Goal: Task Accomplishment & Management: Complete application form

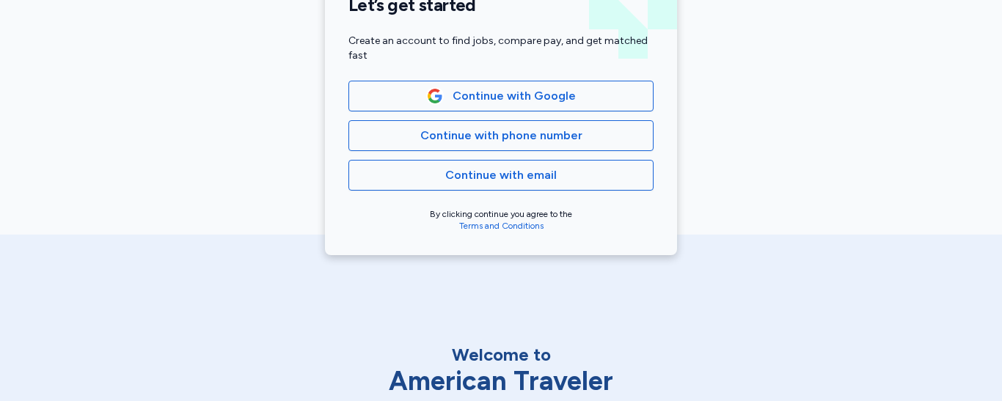
scroll to position [388, 0]
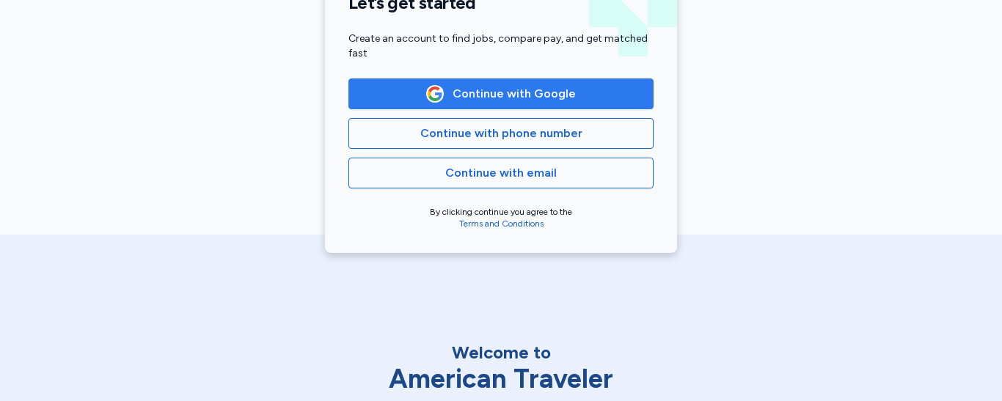
click at [593, 104] on button "Continue with Google" at bounding box center [501, 94] width 305 height 31
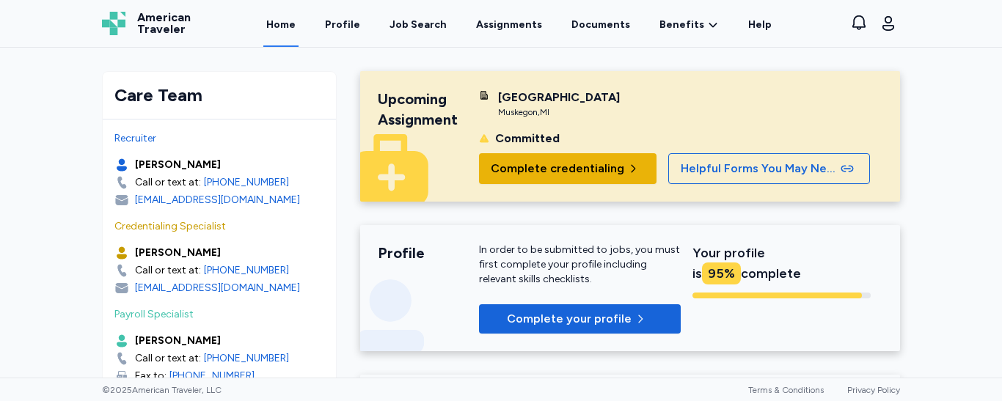
click at [500, 172] on span "Complete credentialing" at bounding box center [558, 169] width 134 height 18
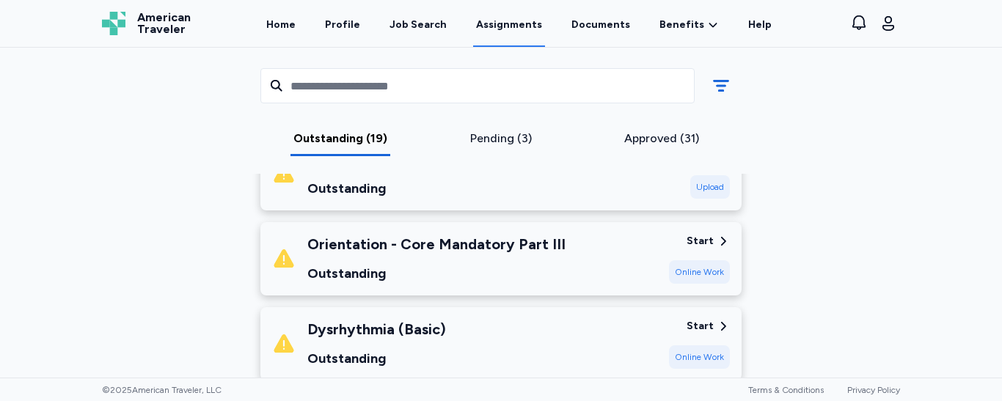
scroll to position [1478, 0]
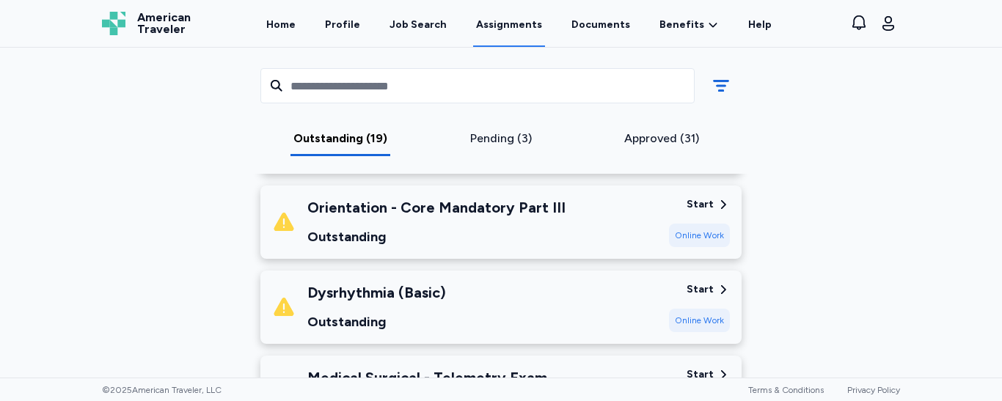
click at [698, 327] on div "Online Work" at bounding box center [699, 320] width 61 height 23
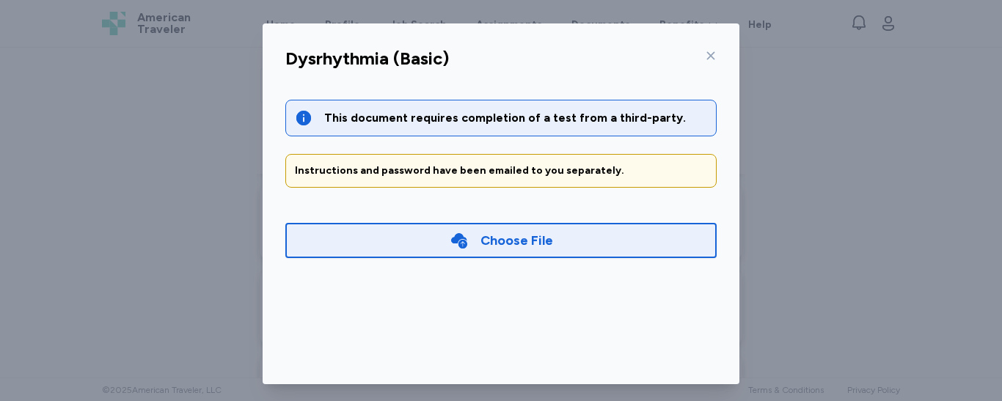
click at [705, 57] on icon at bounding box center [711, 56] width 12 height 12
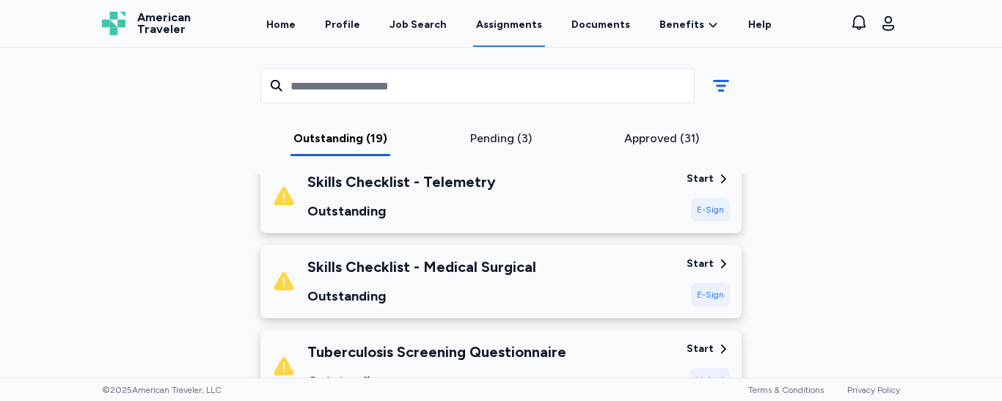
scroll to position [409, 0]
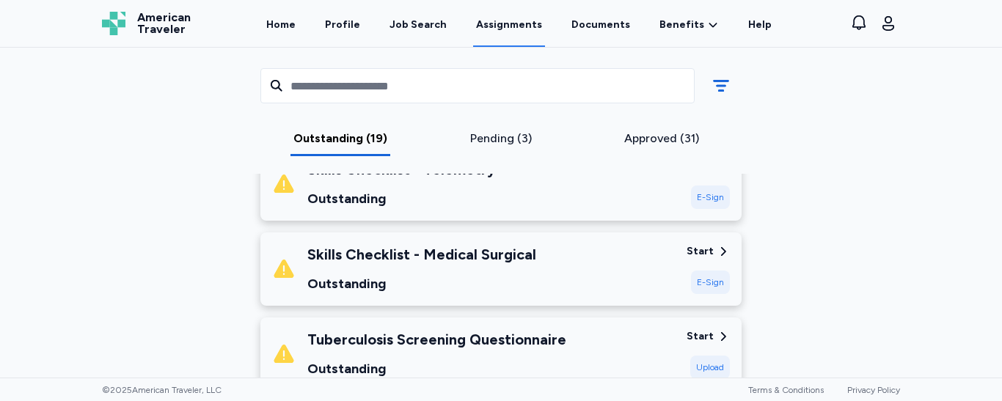
click at [713, 282] on div "E-Sign" at bounding box center [710, 282] width 39 height 23
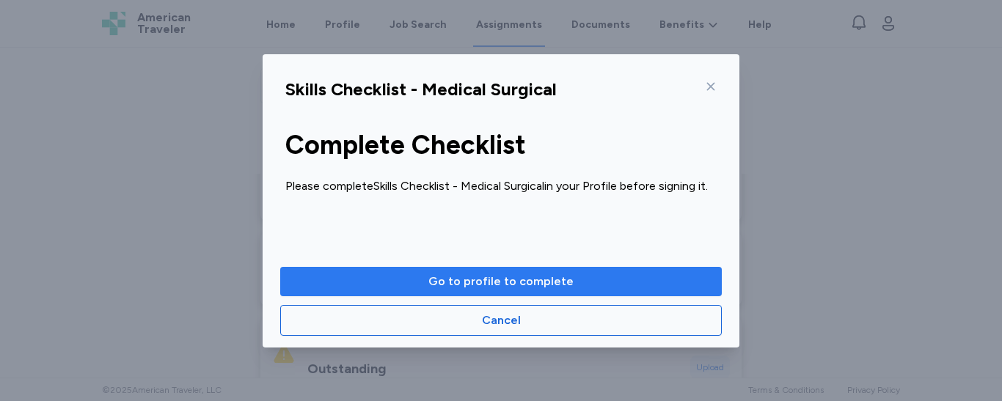
click at [548, 285] on span "Go to profile to complete" at bounding box center [501, 282] width 145 height 18
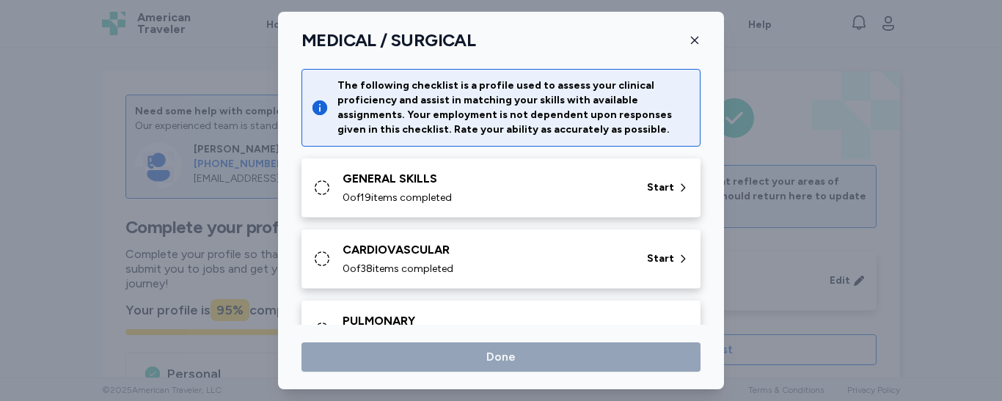
click at [470, 183] on div "GENERAL SKILLS" at bounding box center [486, 179] width 287 height 18
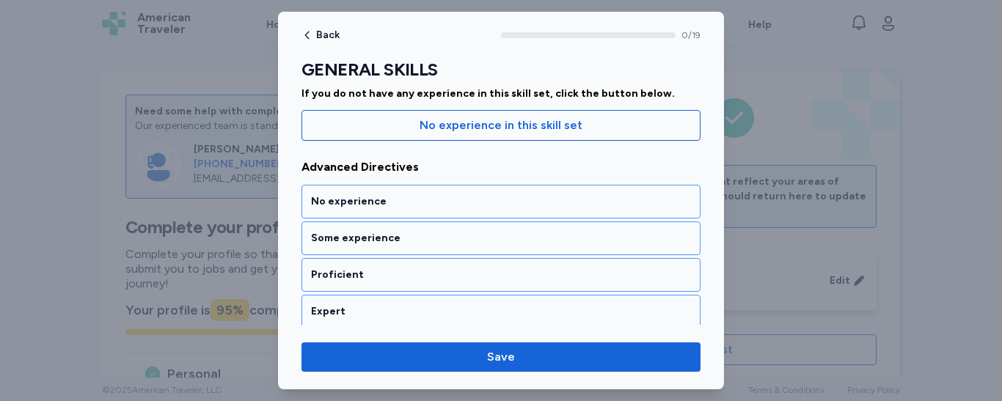
scroll to position [176, 0]
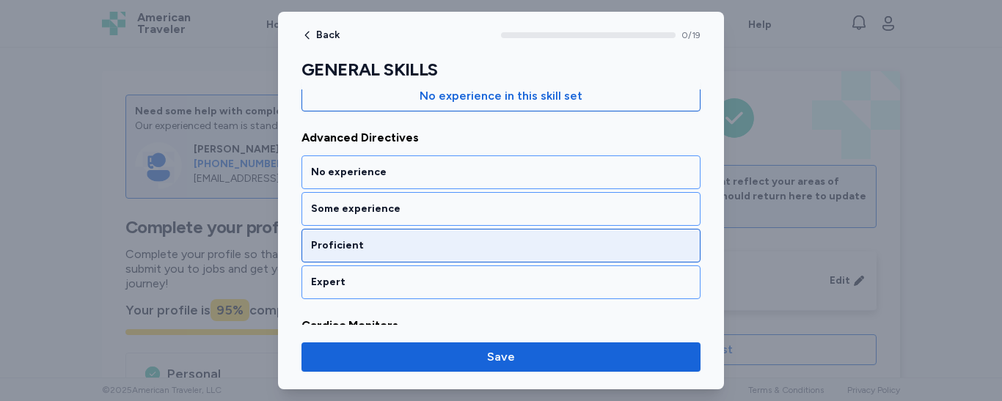
click at [513, 241] on div "Proficient" at bounding box center [501, 246] width 380 height 15
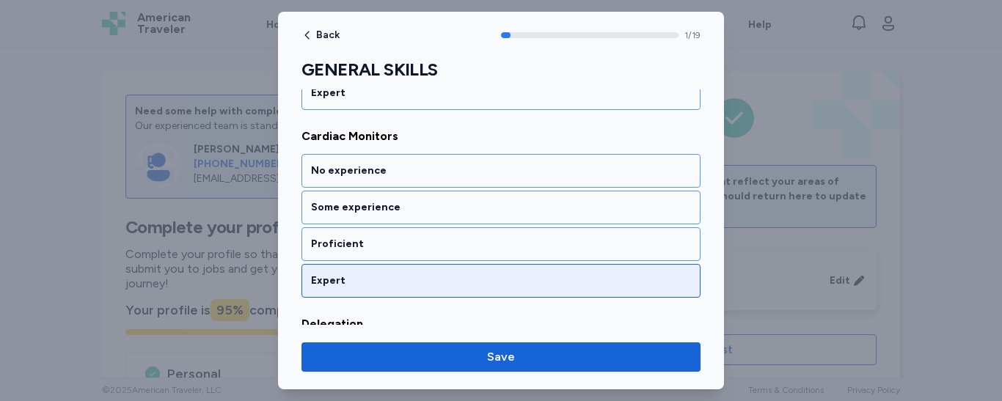
scroll to position [371, 0]
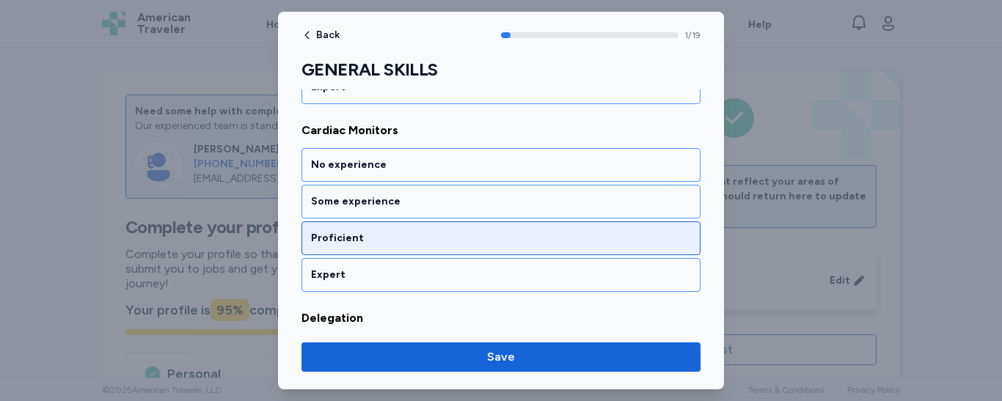
click at [530, 244] on div "Proficient" at bounding box center [501, 238] width 380 height 15
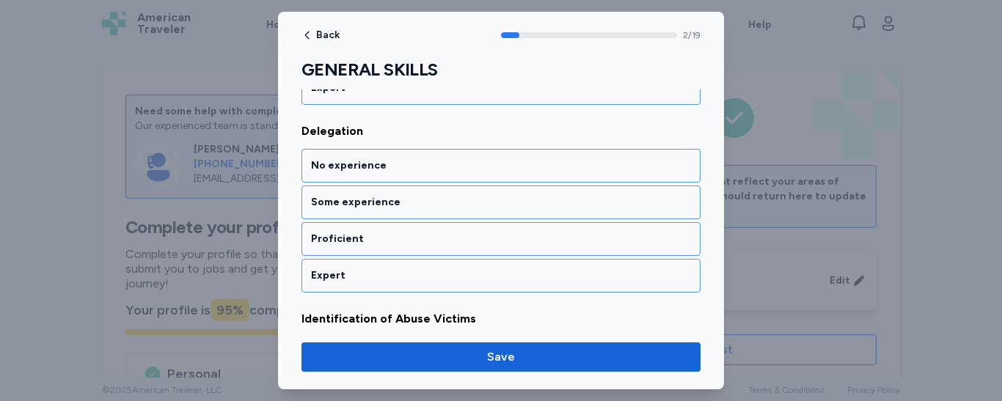
scroll to position [559, 0]
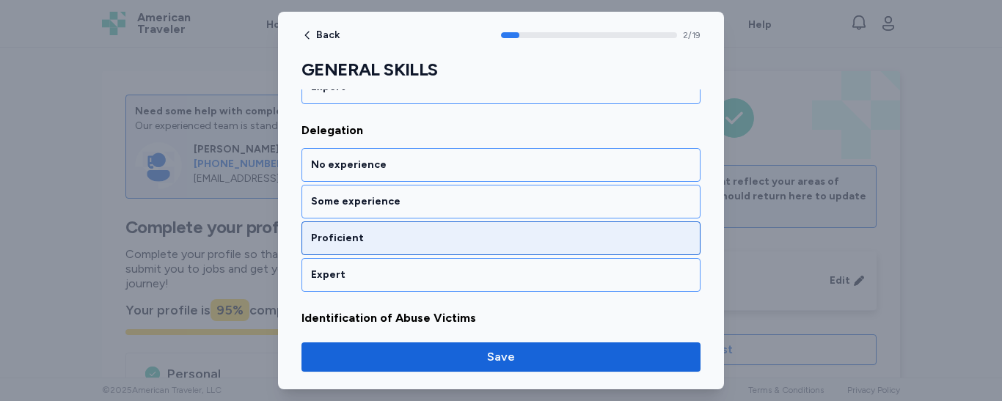
click at [503, 243] on div "Proficient" at bounding box center [501, 238] width 380 height 15
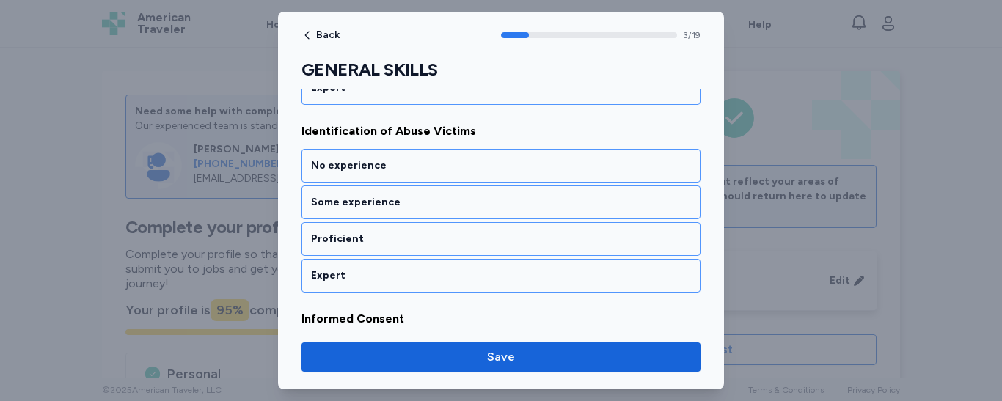
scroll to position [747, 0]
click at [503, 243] on div "Proficient" at bounding box center [501, 238] width 380 height 15
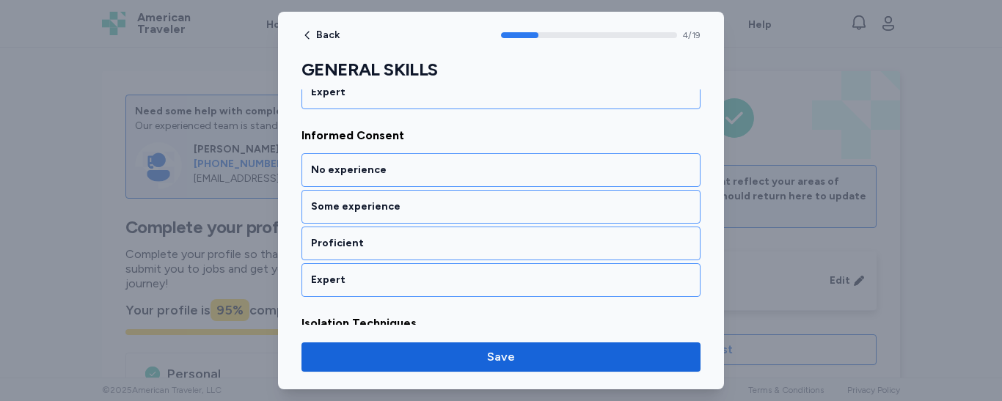
scroll to position [935, 0]
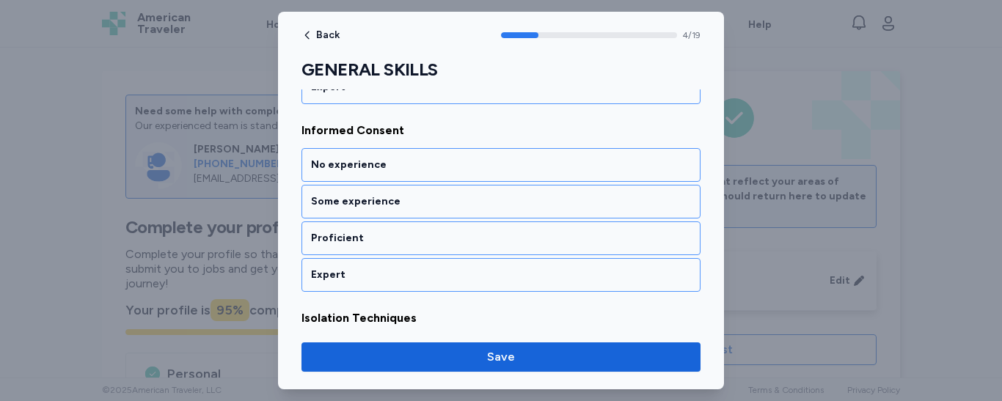
click at [503, 243] on div "Proficient" at bounding box center [501, 238] width 380 height 15
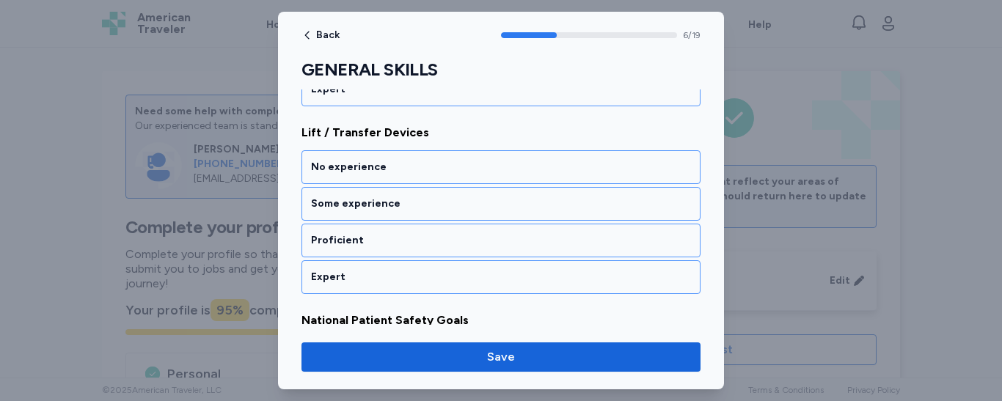
scroll to position [1311, 0]
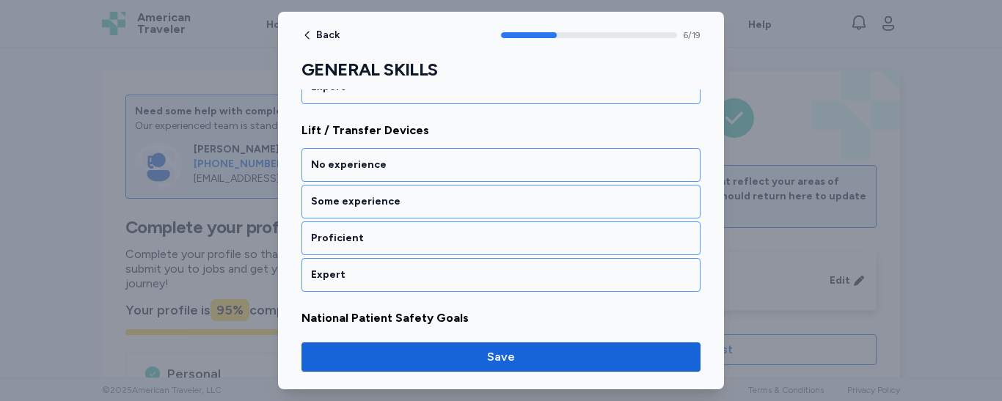
click at [503, 243] on div "Proficient" at bounding box center [501, 238] width 380 height 15
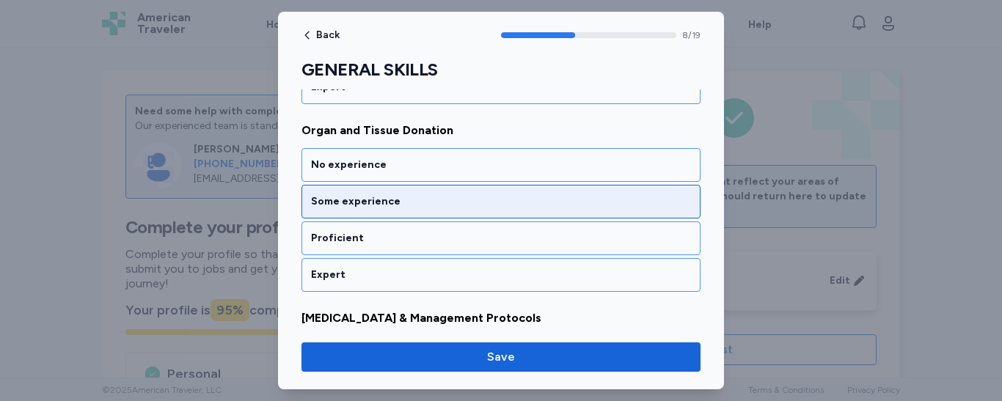
click at [506, 200] on div "Some experience" at bounding box center [501, 201] width 380 height 15
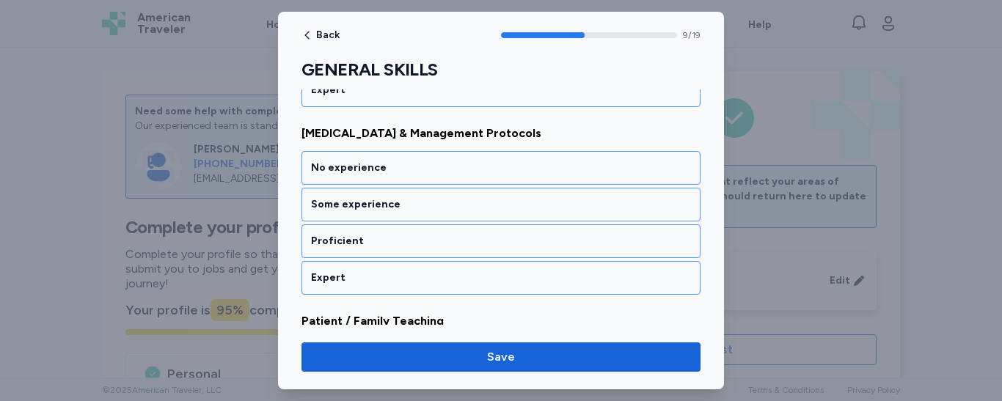
scroll to position [1874, 0]
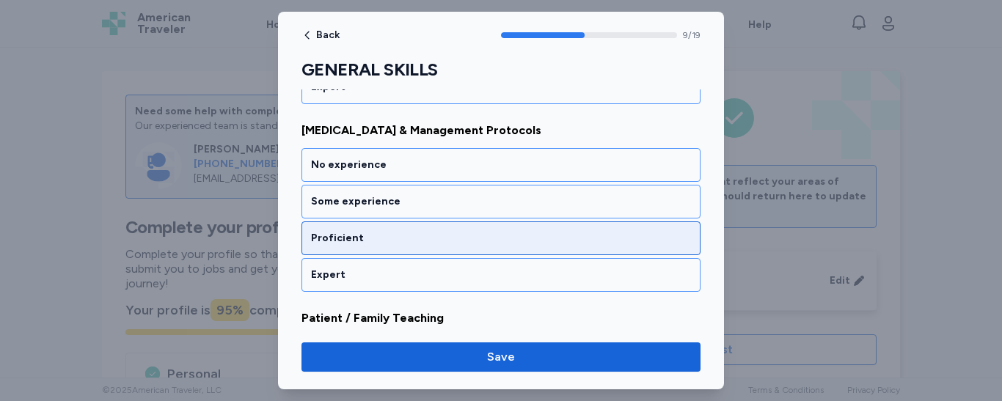
click at [475, 244] on div "Proficient" at bounding box center [501, 238] width 380 height 15
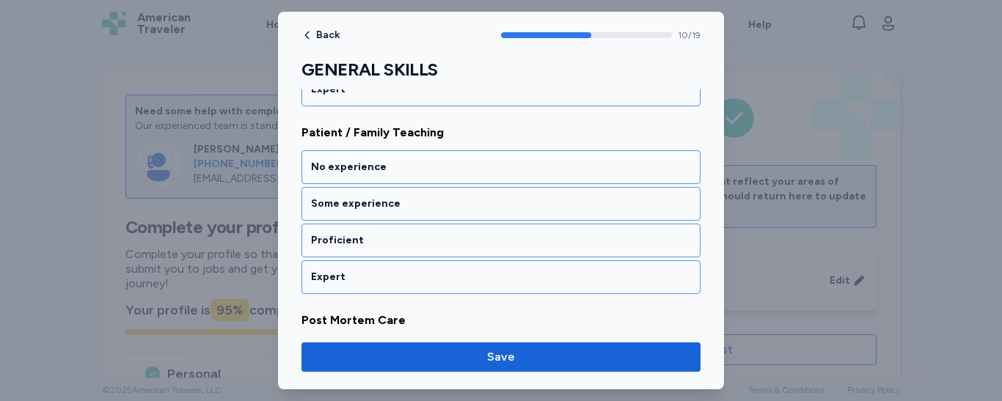
scroll to position [2062, 0]
click at [475, 244] on div "Proficient" at bounding box center [501, 238] width 380 height 15
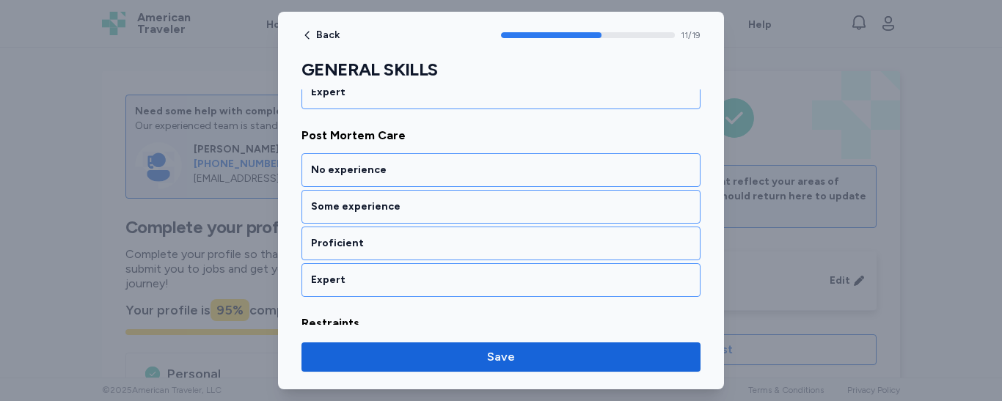
scroll to position [2250, 0]
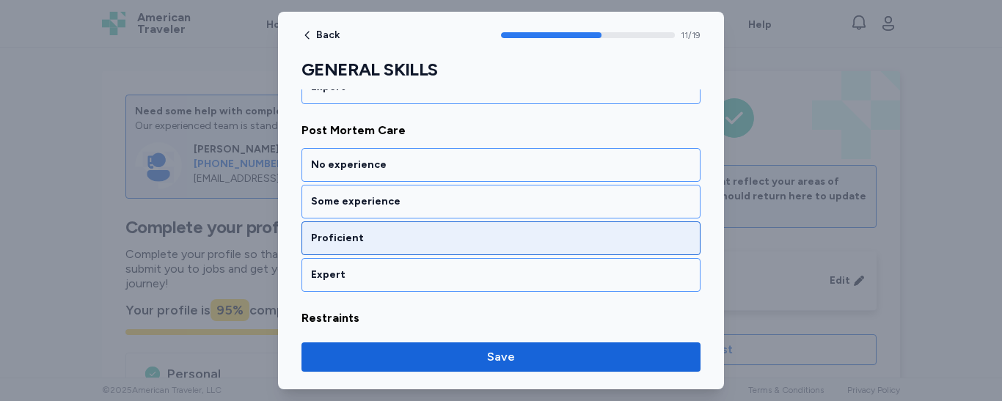
click at [475, 241] on div "Proficient" at bounding box center [501, 238] width 380 height 15
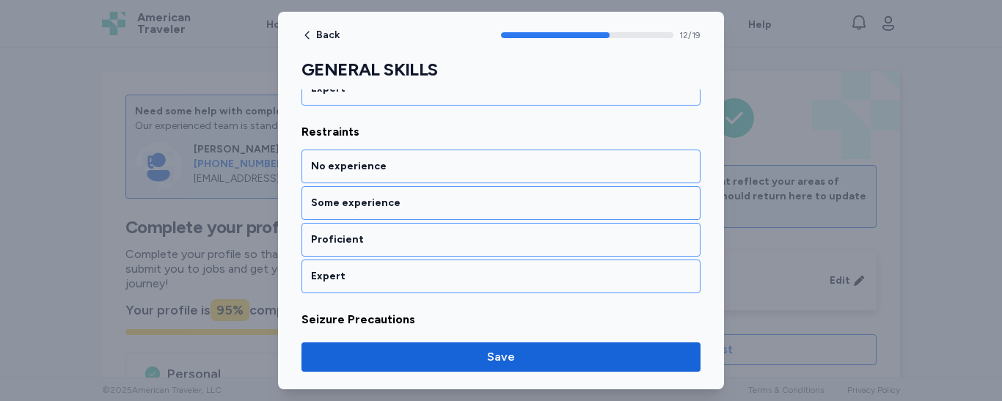
scroll to position [2438, 0]
click at [475, 241] on div "Proficient" at bounding box center [501, 238] width 380 height 15
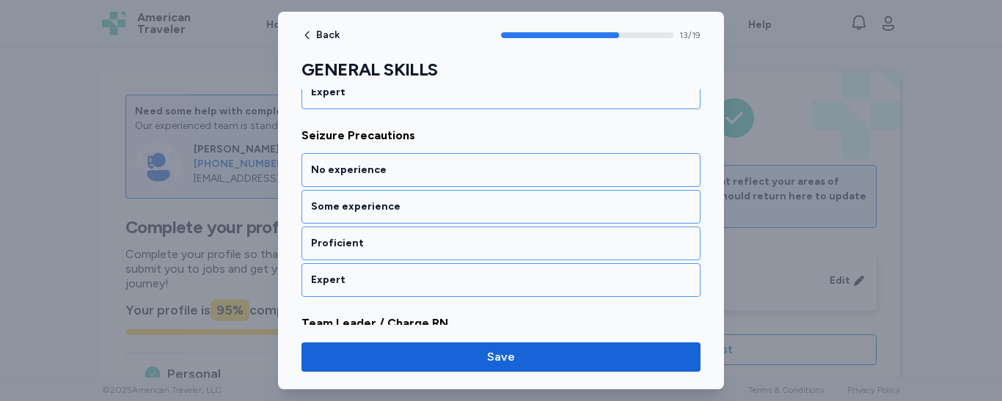
scroll to position [2626, 0]
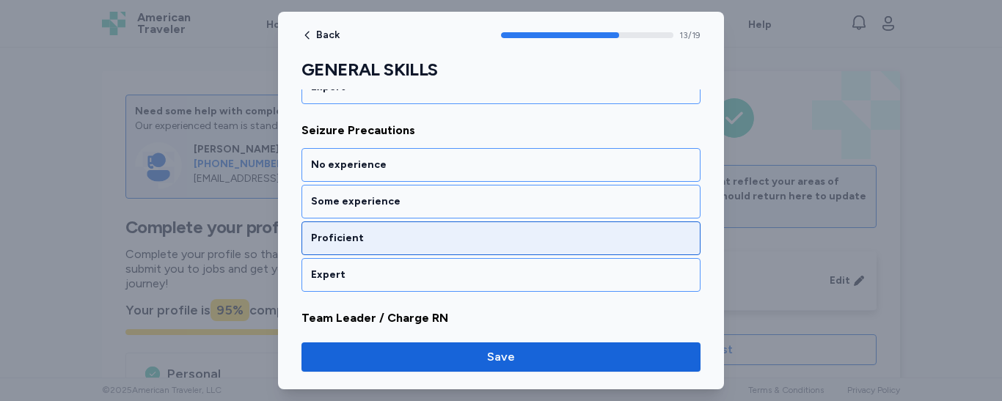
click at [479, 232] on div "Proficient" at bounding box center [501, 238] width 380 height 15
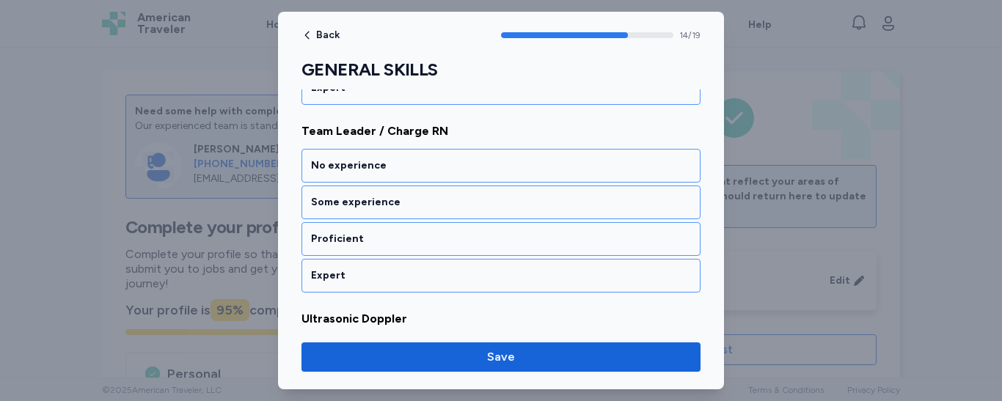
scroll to position [2814, 0]
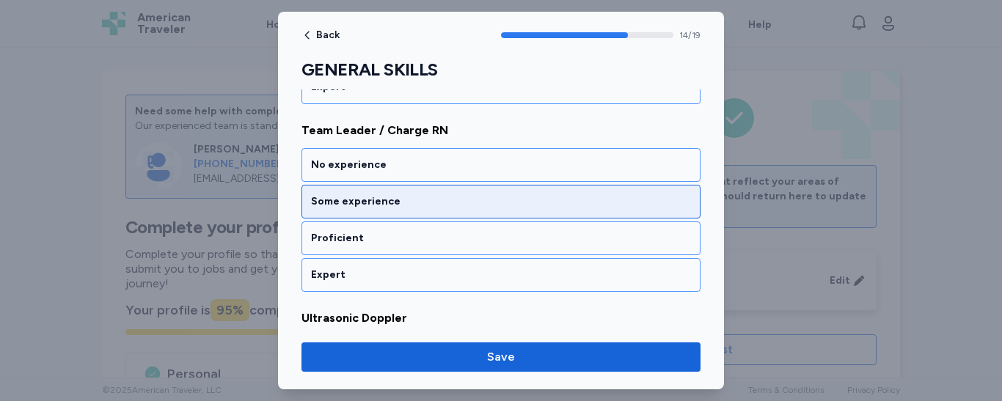
click at [482, 205] on div "Some experience" at bounding box center [501, 201] width 380 height 15
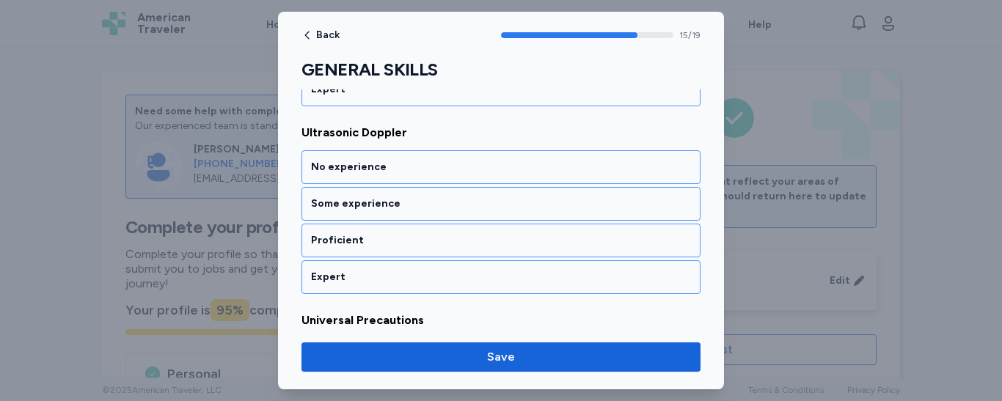
scroll to position [3001, 0]
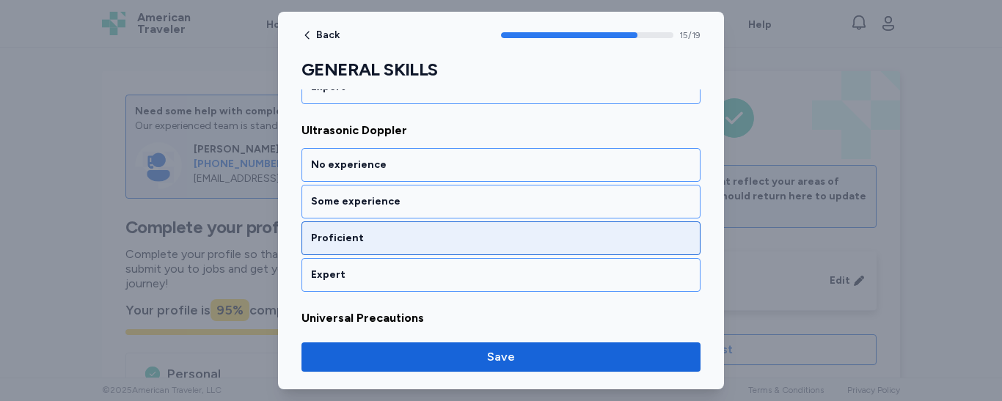
click at [477, 237] on div "Proficient" at bounding box center [501, 238] width 380 height 15
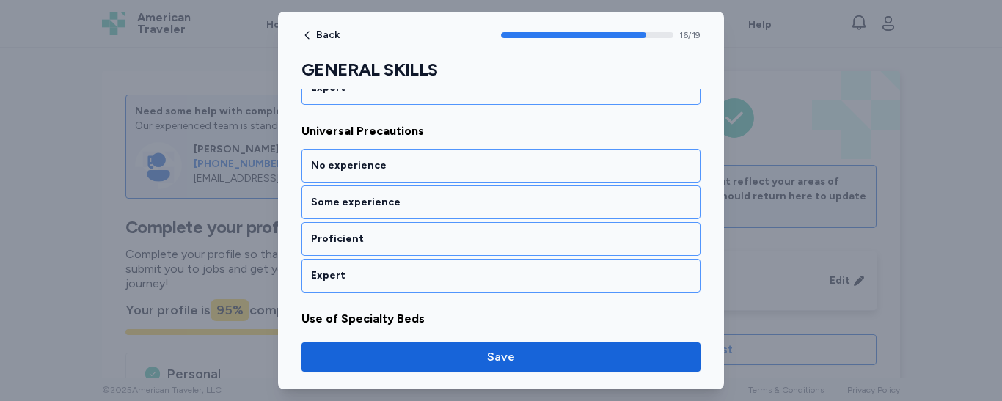
scroll to position [3189, 0]
click at [477, 237] on div "Proficient" at bounding box center [501, 238] width 380 height 15
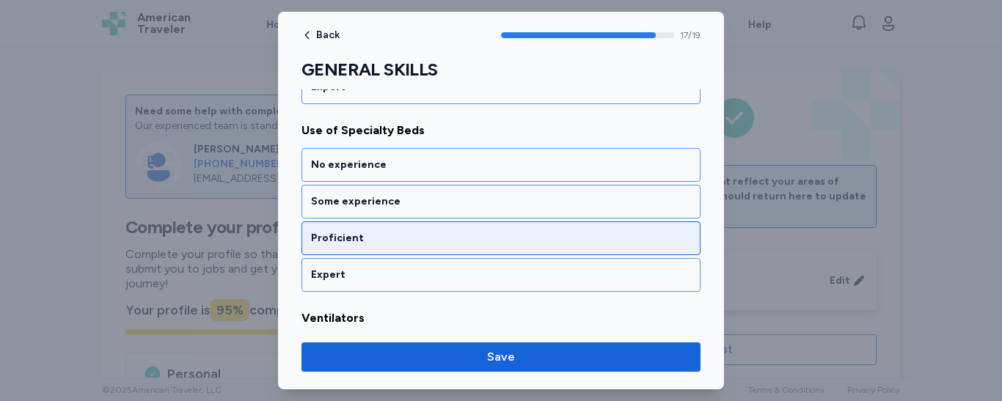
click at [483, 238] on div "Proficient" at bounding box center [501, 238] width 380 height 15
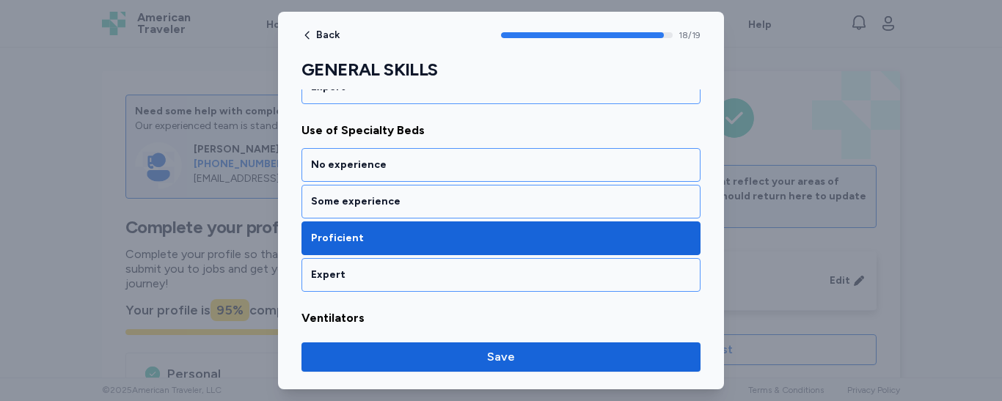
scroll to position [3535, 0]
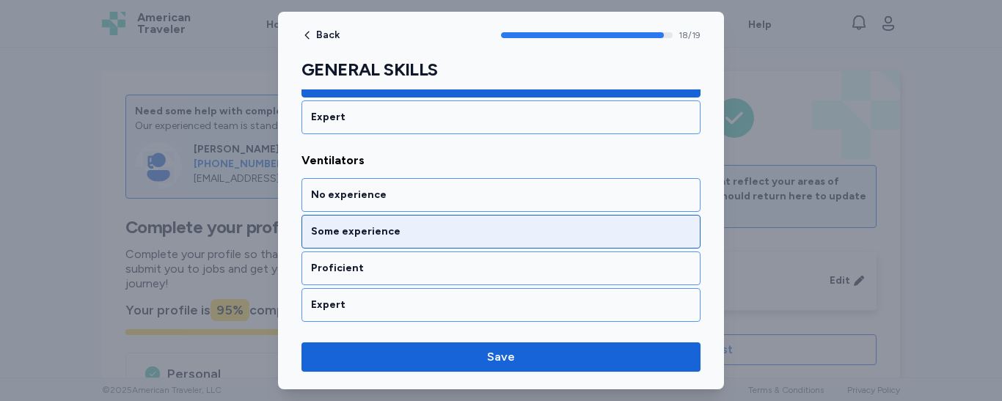
click at [484, 222] on div "Some experience" at bounding box center [501, 232] width 399 height 34
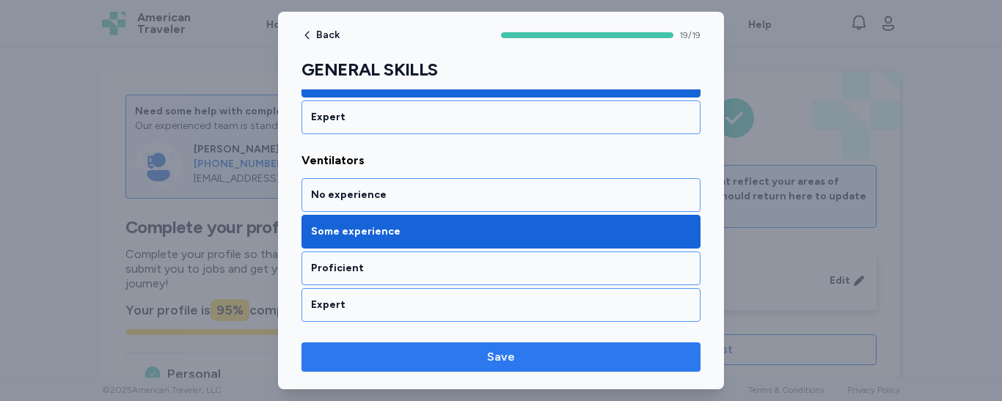
click at [489, 361] on span "Save" at bounding box center [501, 358] width 28 height 18
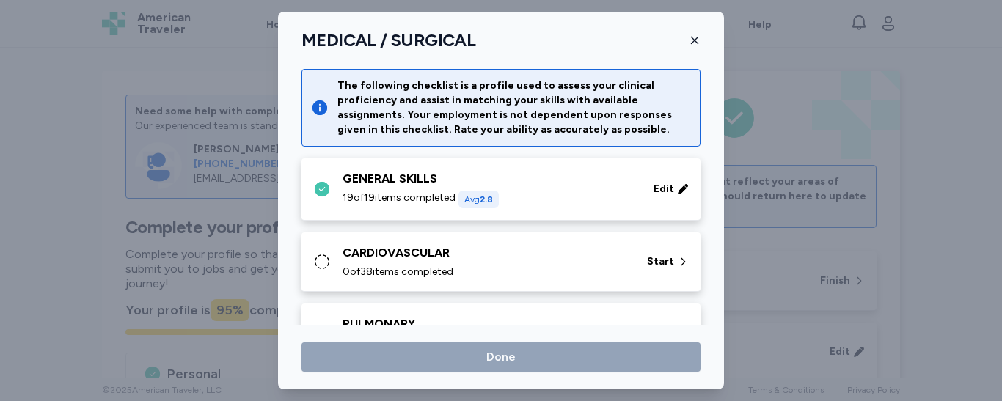
click at [502, 271] on div "0 of 38 items completed" at bounding box center [486, 272] width 287 height 15
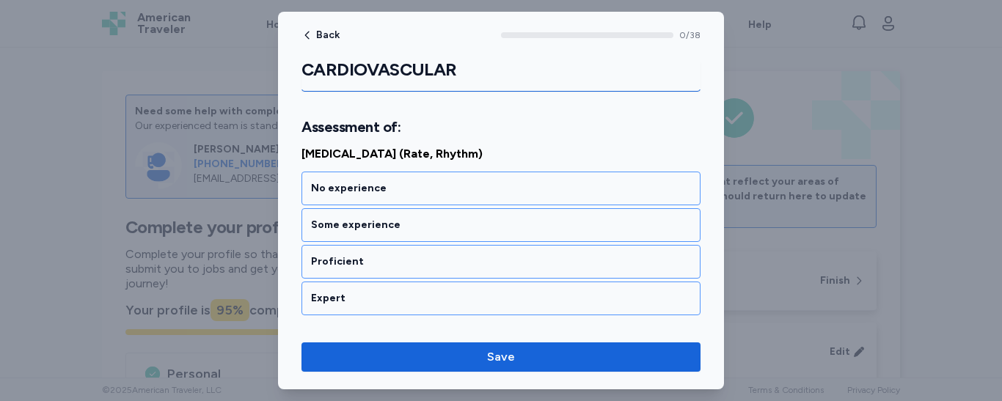
scroll to position [225, 0]
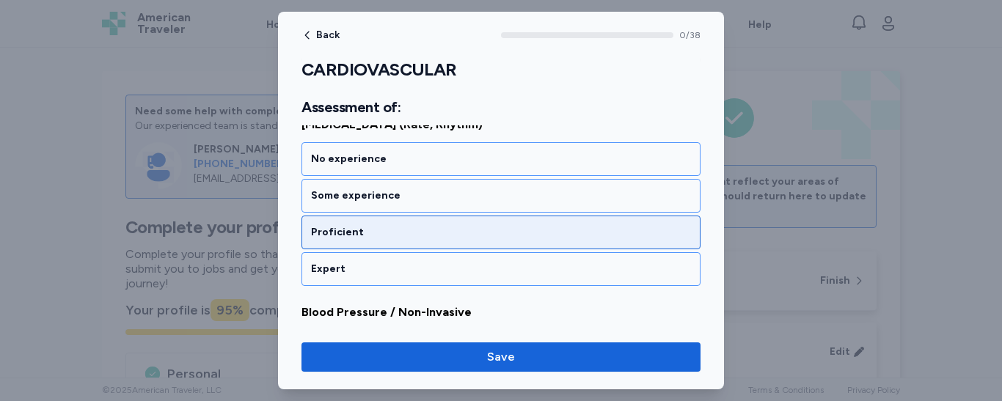
click at [484, 228] on div "Proficient" at bounding box center [501, 232] width 380 height 15
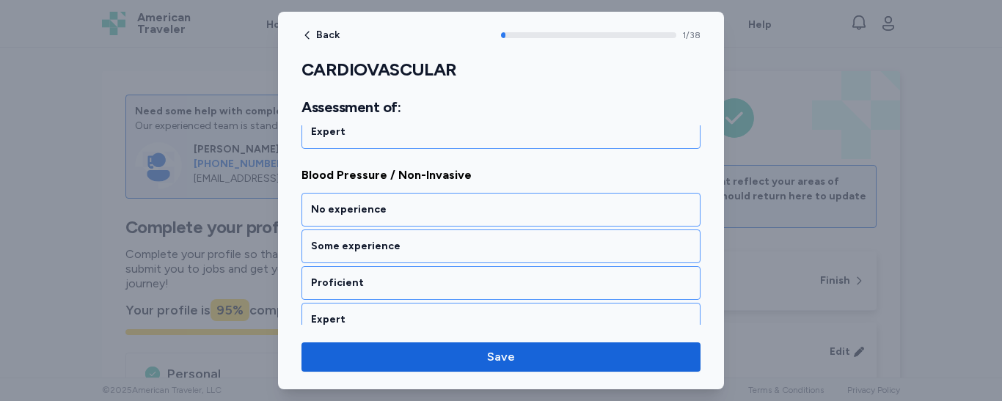
scroll to position [389, 0]
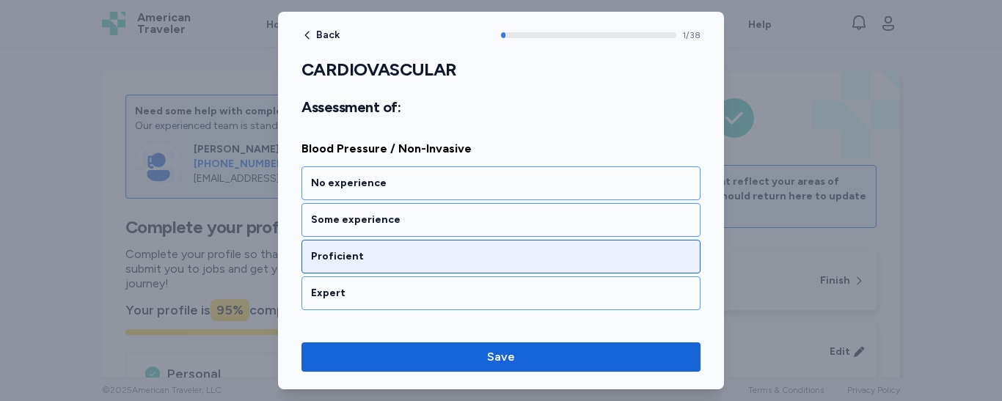
click at [472, 252] on div "Proficient" at bounding box center [501, 257] width 380 height 15
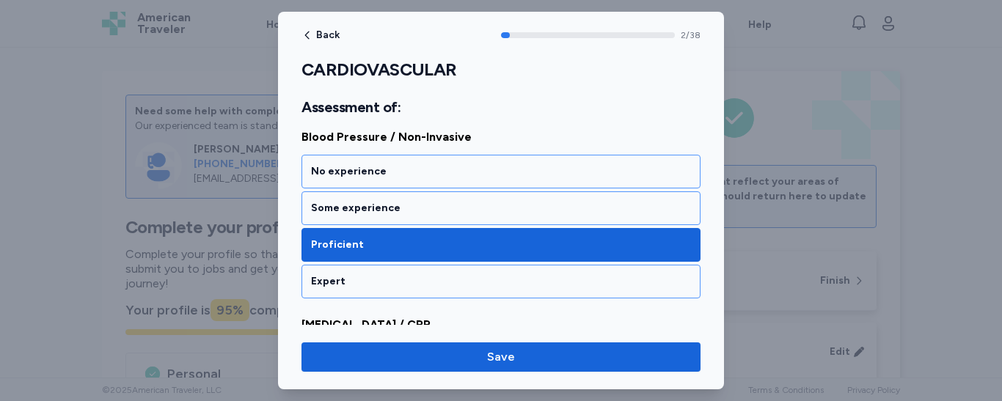
scroll to position [371, 0]
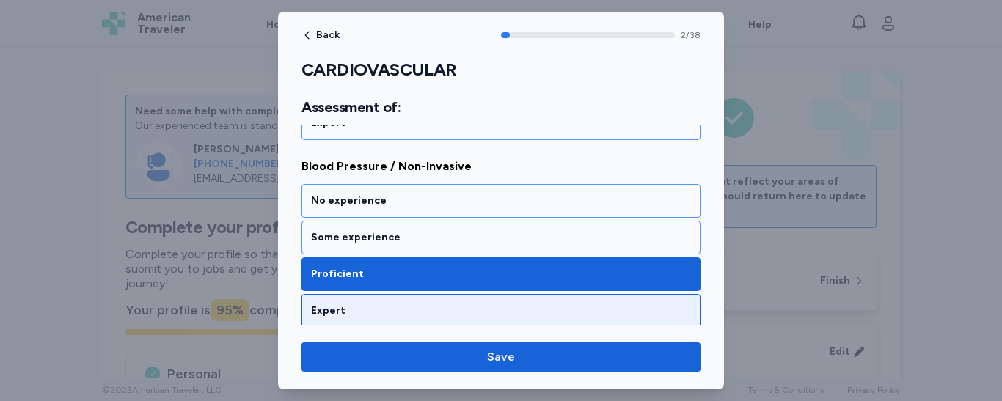
click at [530, 306] on div "Expert" at bounding box center [501, 311] width 380 height 15
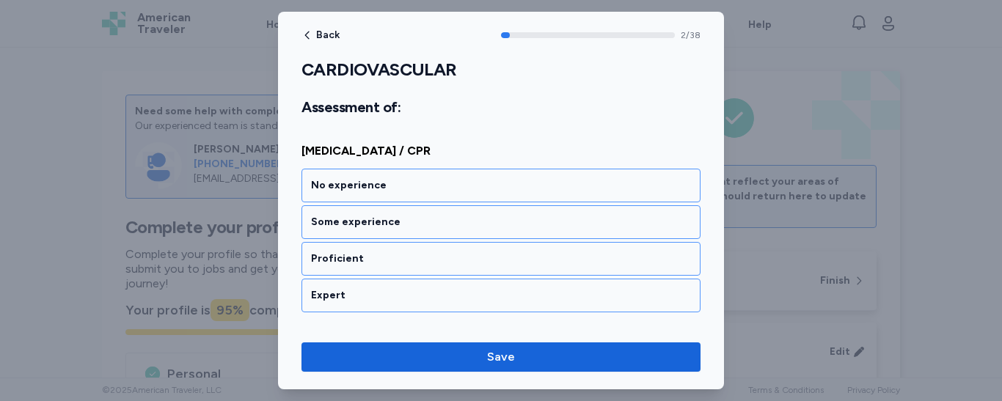
scroll to position [577, 0]
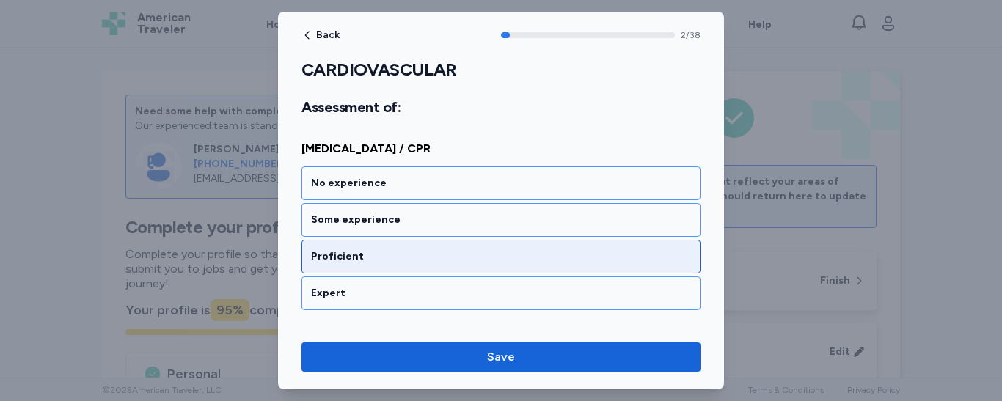
click at [520, 254] on div "Proficient" at bounding box center [501, 257] width 380 height 15
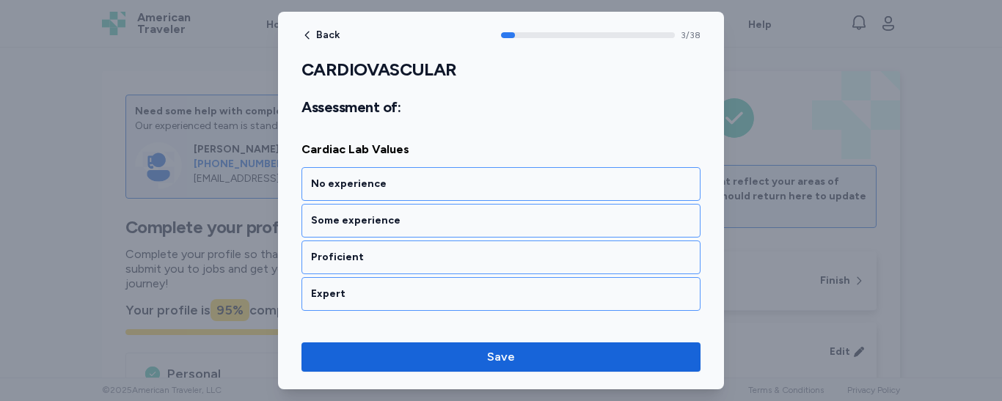
scroll to position [765, 0]
click at [520, 254] on div "Proficient" at bounding box center [501, 257] width 380 height 15
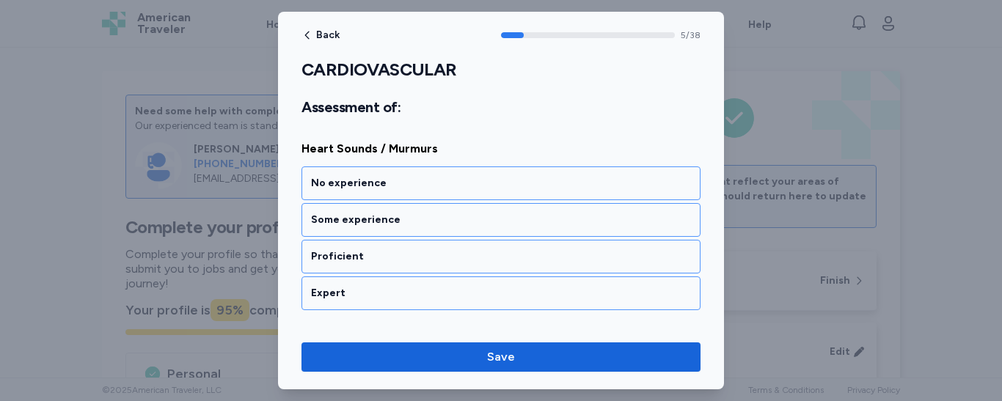
click at [520, 254] on div "Proficient" at bounding box center [501, 257] width 380 height 15
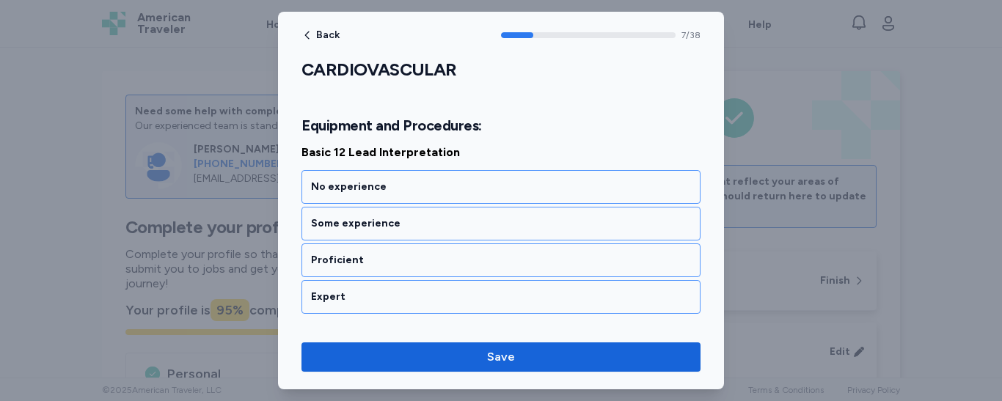
scroll to position [1552, 0]
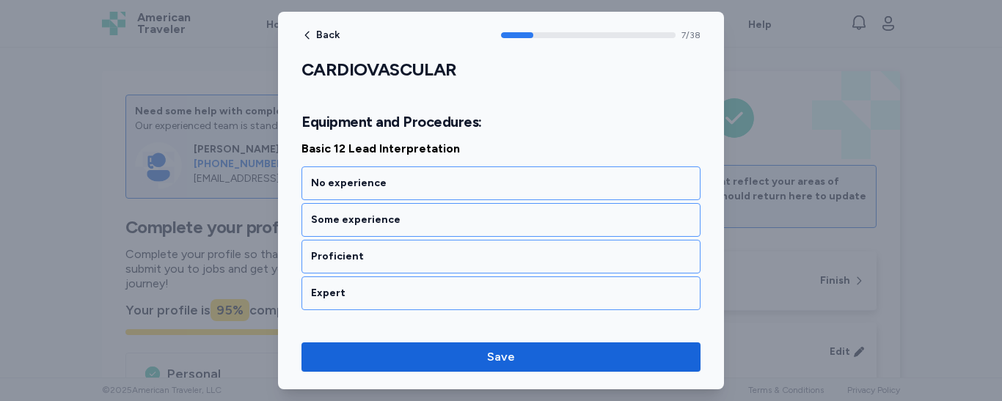
click at [520, 254] on div "Proficient" at bounding box center [501, 257] width 380 height 15
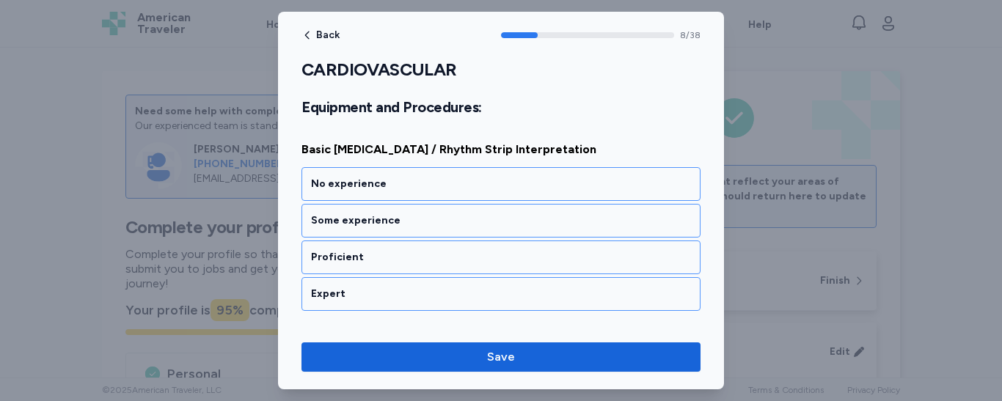
scroll to position [1740, 0]
click at [520, 254] on div "Proficient" at bounding box center [501, 257] width 380 height 15
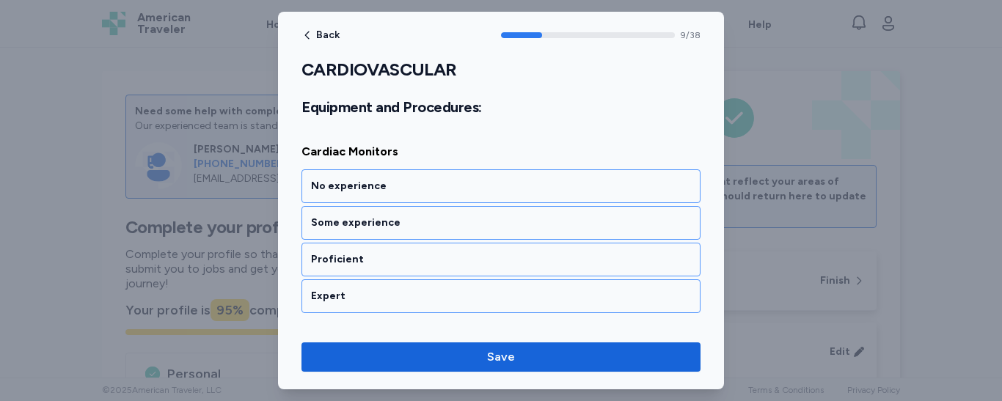
scroll to position [1928, 0]
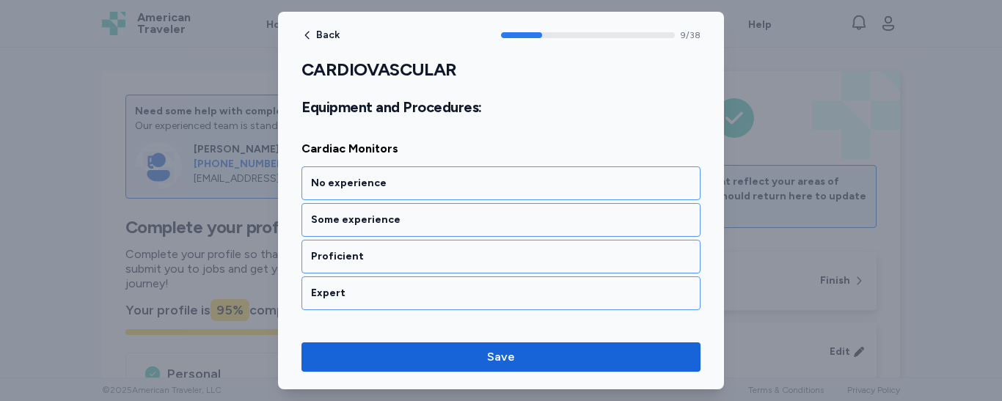
click at [520, 254] on div "Proficient" at bounding box center [501, 257] width 380 height 15
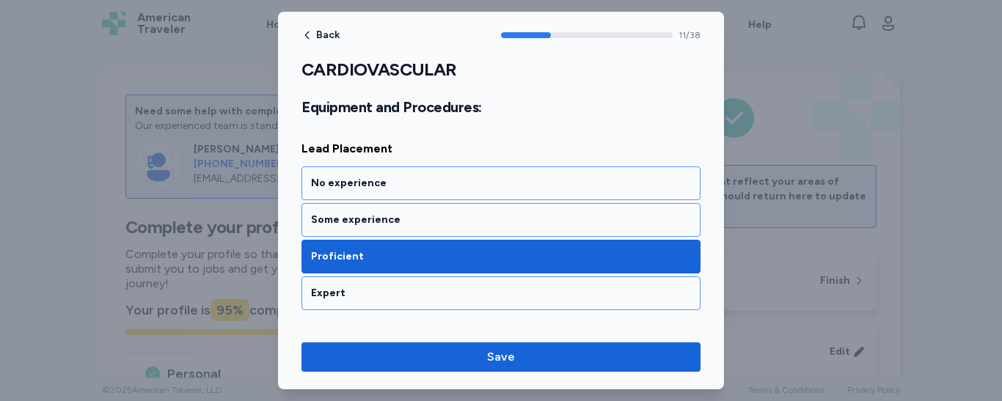
scroll to position [2304, 0]
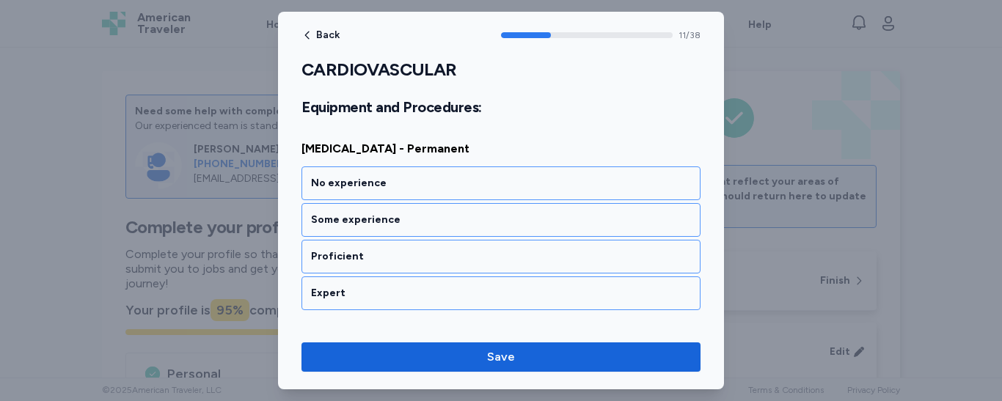
click at [520, 254] on div "Proficient" at bounding box center [501, 257] width 380 height 15
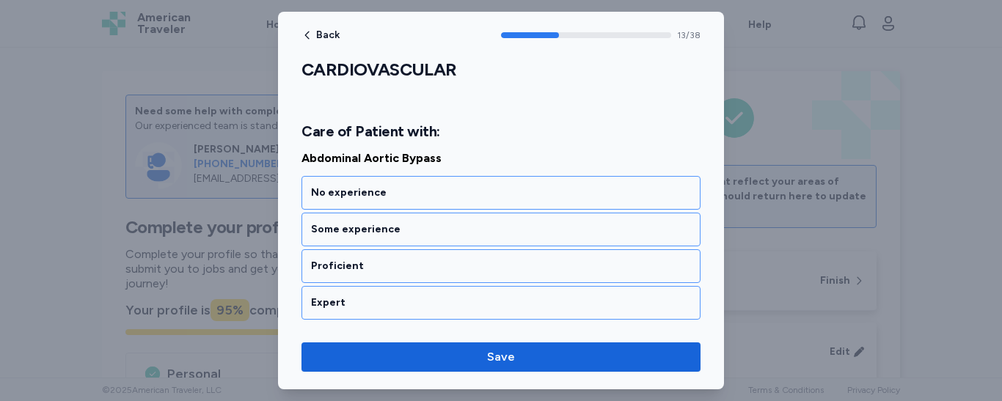
scroll to position [2715, 0]
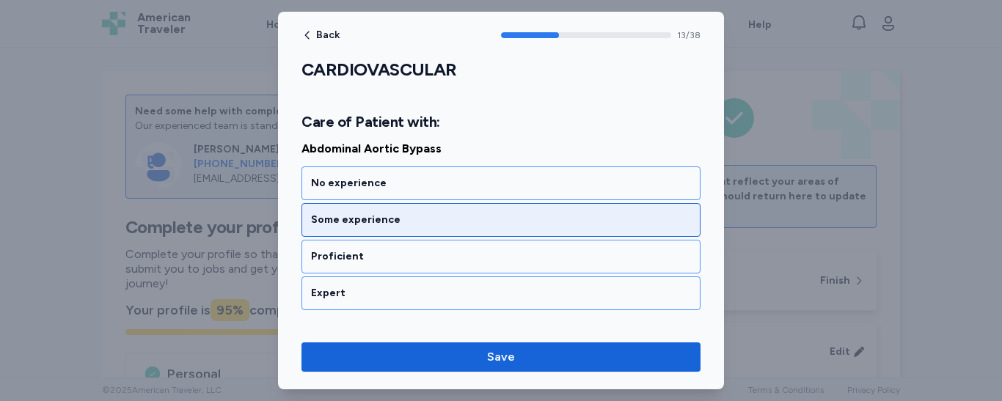
click at [511, 223] on div "Some experience" at bounding box center [501, 220] width 380 height 15
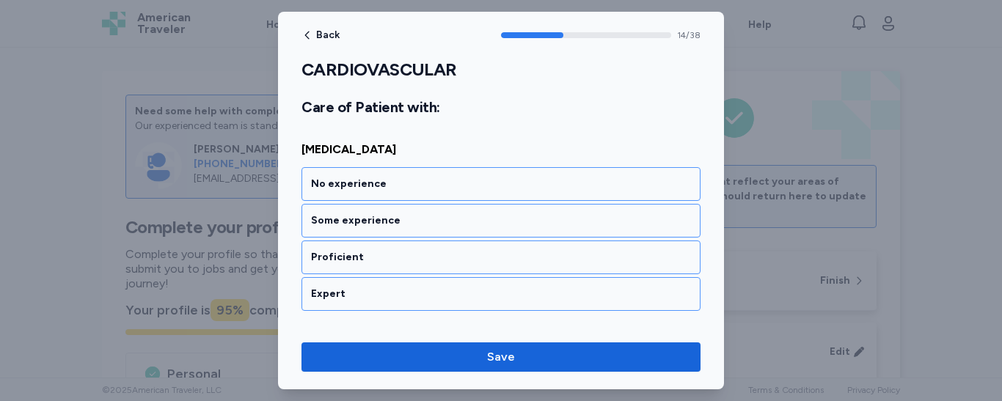
scroll to position [2903, 0]
click at [511, 223] on div "Some experience" at bounding box center [501, 220] width 380 height 15
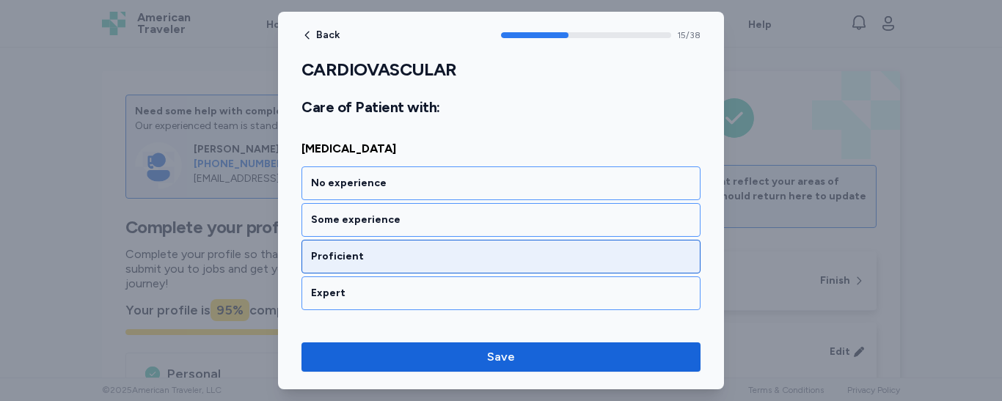
click at [492, 250] on div "Proficient" at bounding box center [501, 257] width 380 height 15
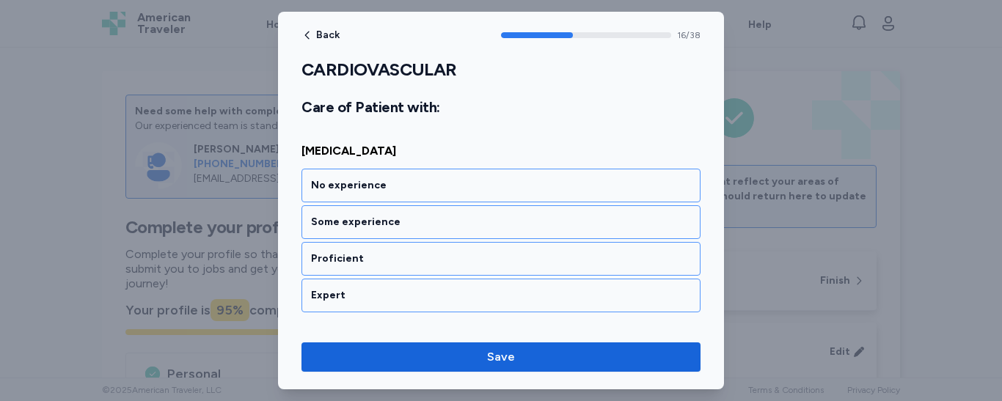
scroll to position [3279, 0]
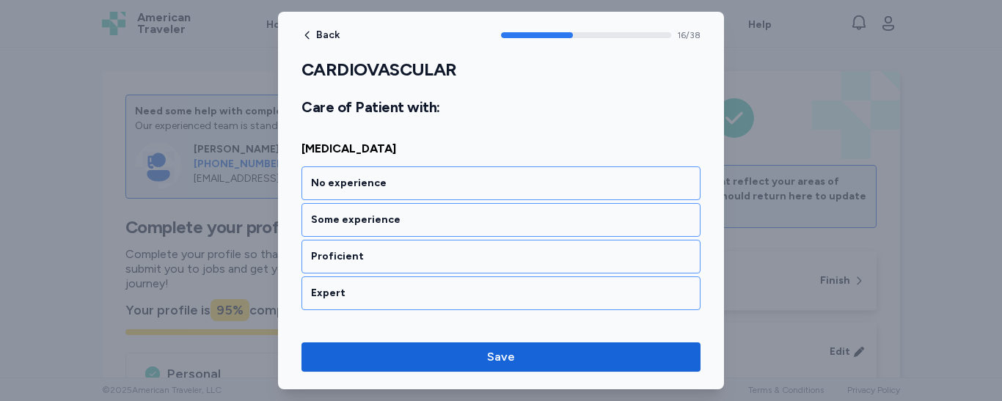
click at [492, 250] on div "Proficient" at bounding box center [501, 257] width 380 height 15
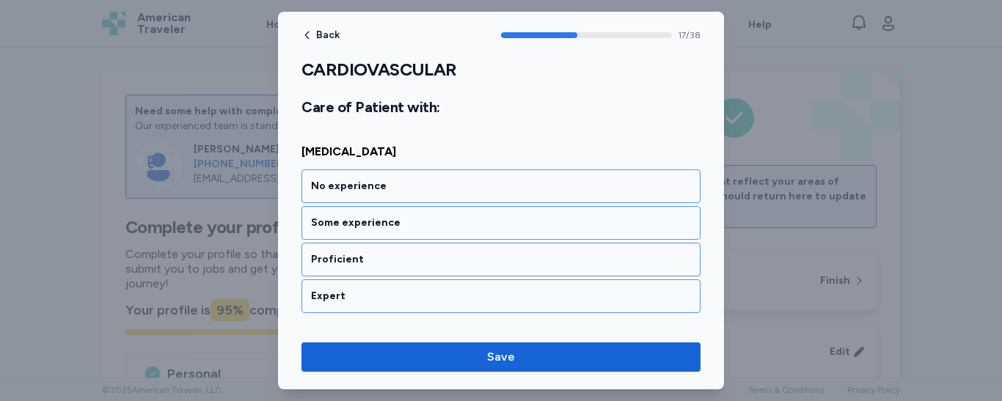
scroll to position [3467, 0]
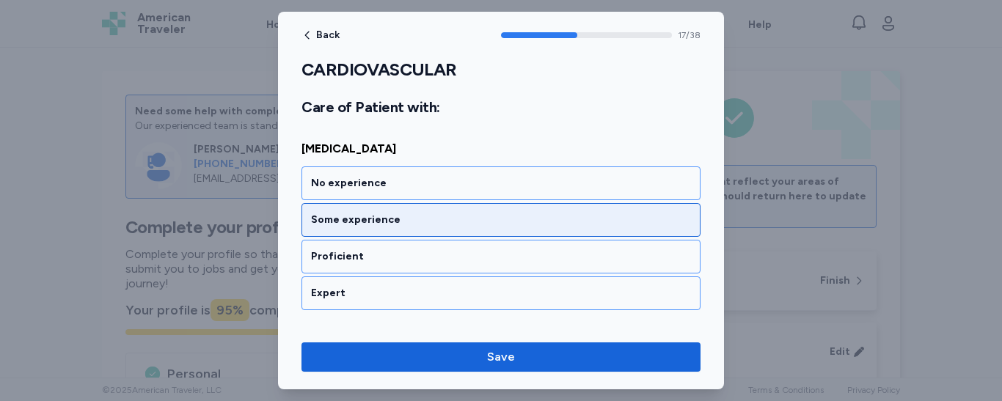
click at [492, 222] on div "Some experience" at bounding box center [501, 220] width 380 height 15
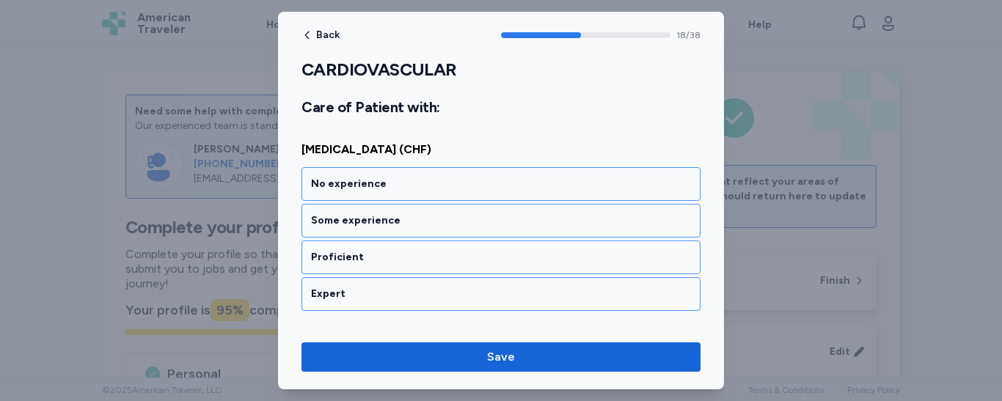
scroll to position [3655, 0]
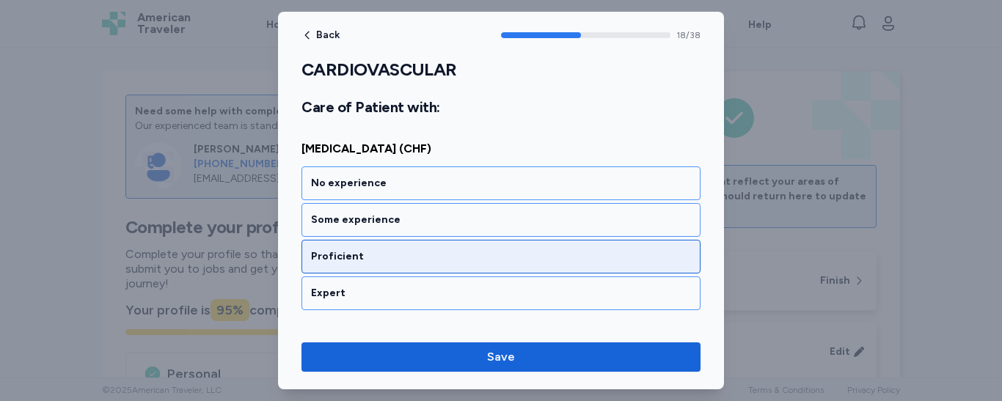
click at [470, 273] on div "Proficient" at bounding box center [501, 257] width 399 height 34
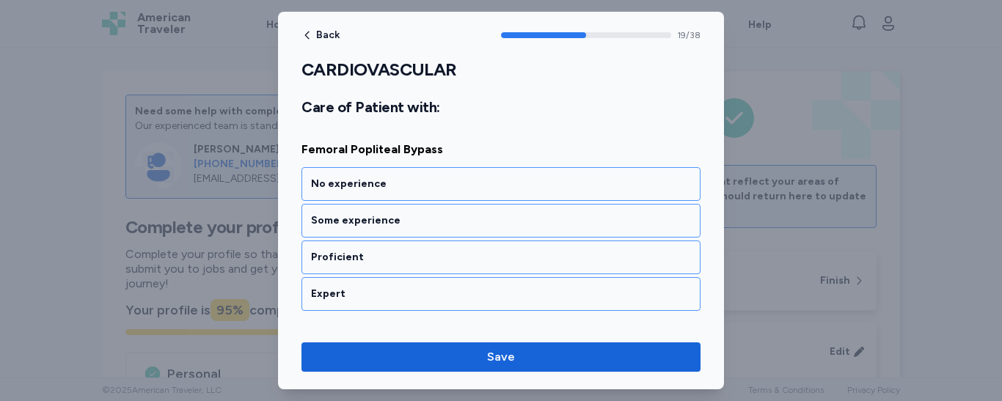
scroll to position [3842, 0]
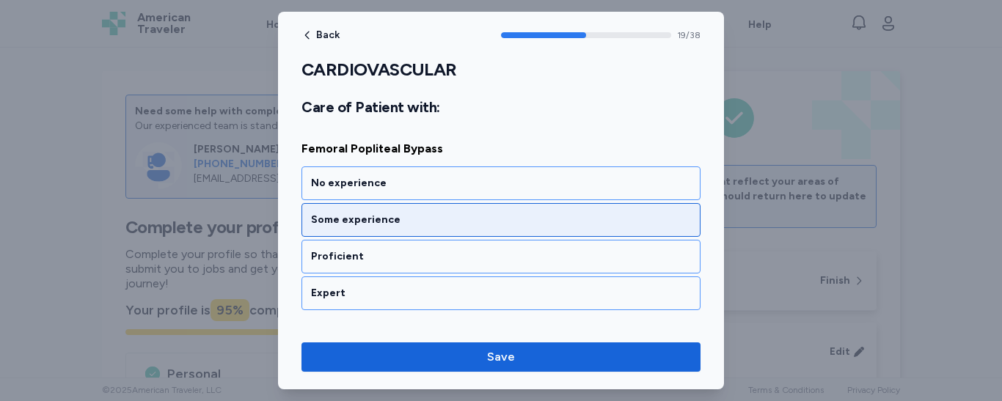
click at [459, 225] on div "Some experience" at bounding box center [501, 220] width 380 height 15
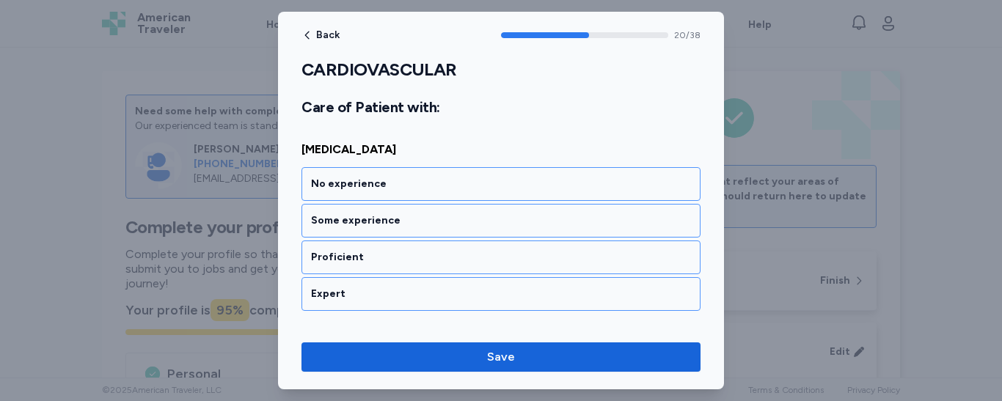
scroll to position [4030, 0]
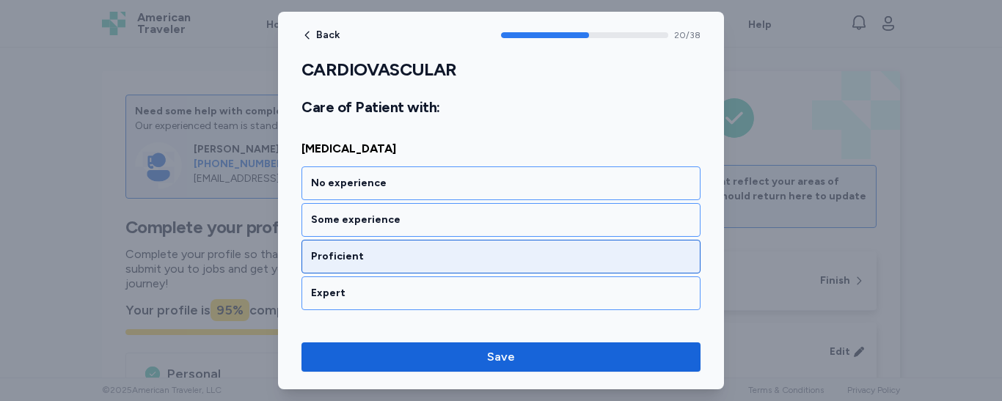
click at [453, 251] on div "Proficient" at bounding box center [501, 257] width 380 height 15
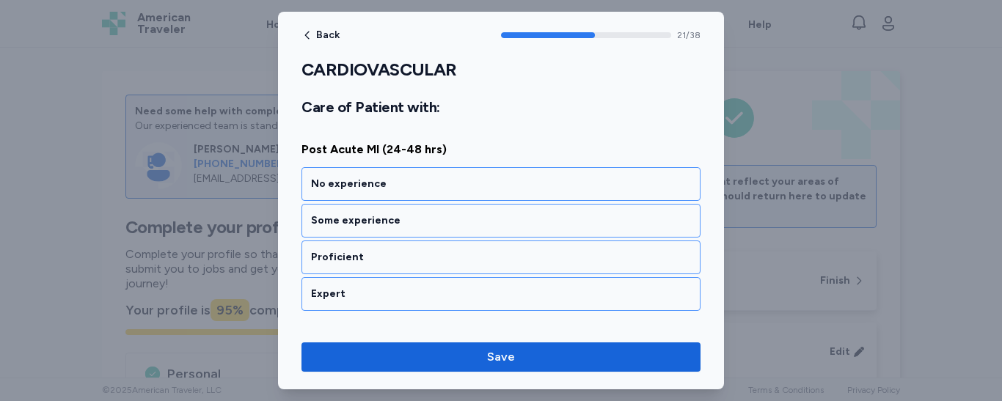
scroll to position [4218, 0]
click at [453, 251] on div "Proficient" at bounding box center [501, 257] width 380 height 15
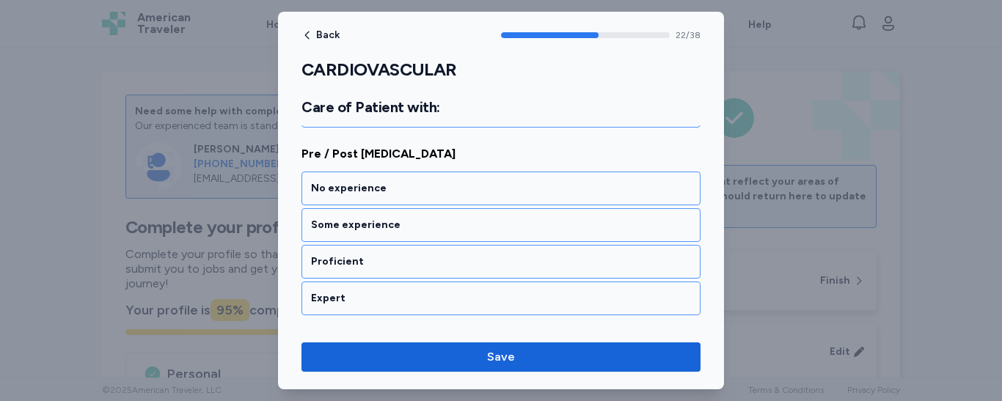
scroll to position [4406, 0]
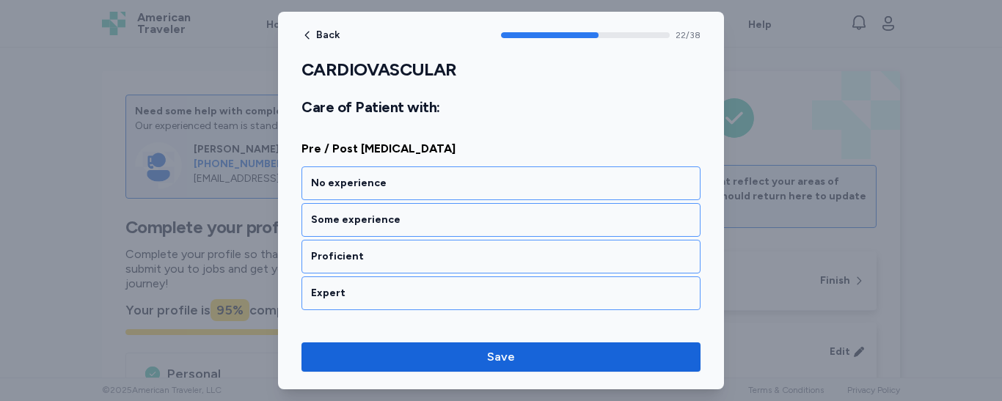
click at [453, 251] on div "Proficient" at bounding box center [501, 257] width 380 height 15
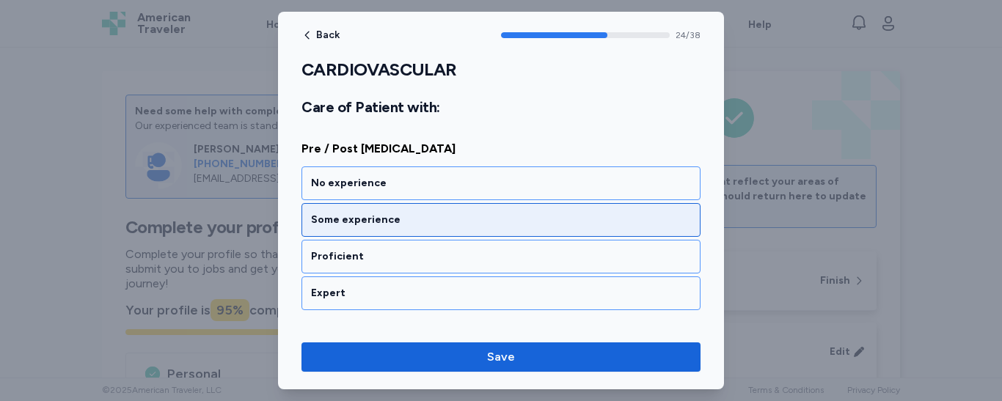
click at [440, 215] on div "Some experience" at bounding box center [501, 220] width 380 height 15
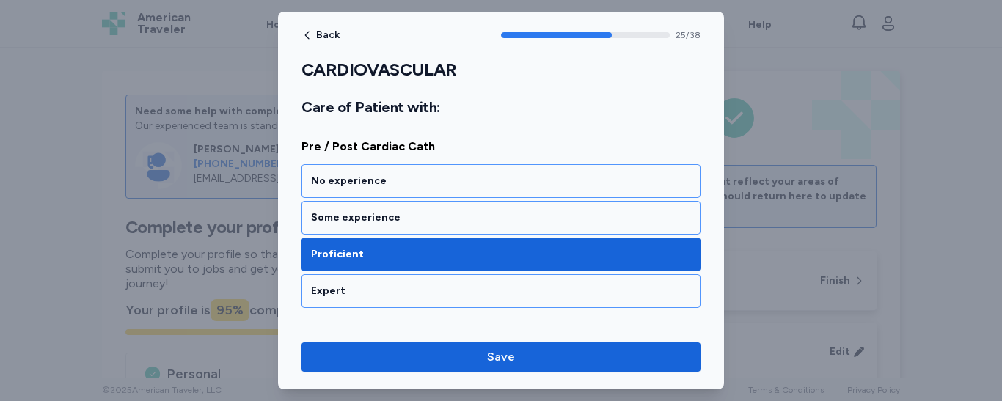
scroll to position [4588, 0]
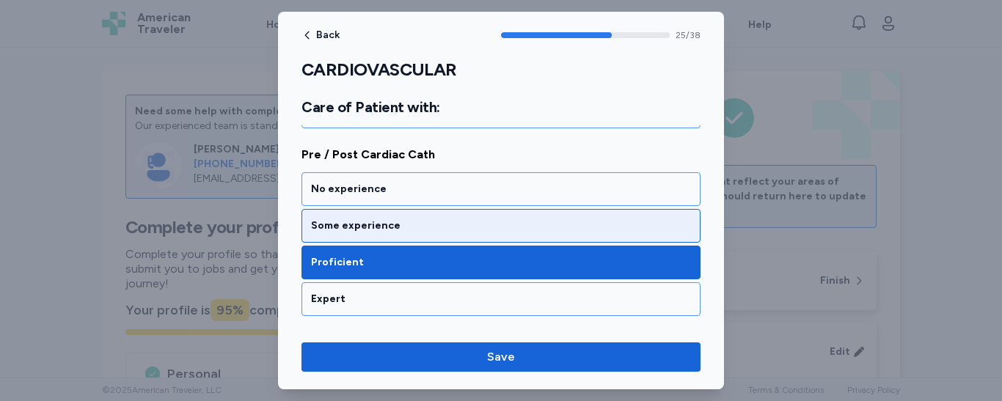
click at [400, 221] on div "Some experience" at bounding box center [501, 226] width 380 height 15
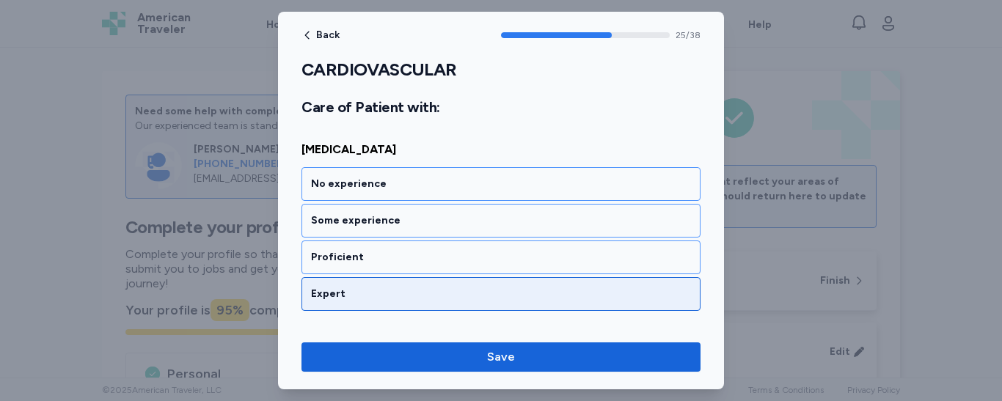
scroll to position [4970, 0]
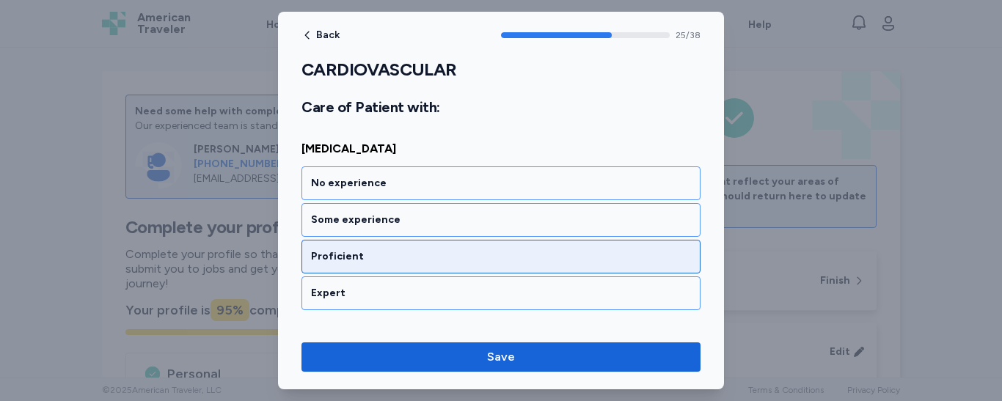
click at [406, 262] on div "Proficient" at bounding box center [501, 257] width 380 height 15
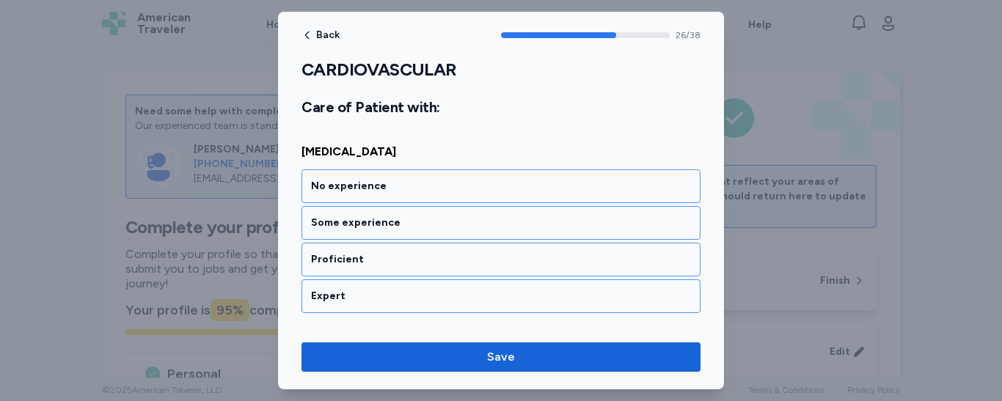
scroll to position [5157, 0]
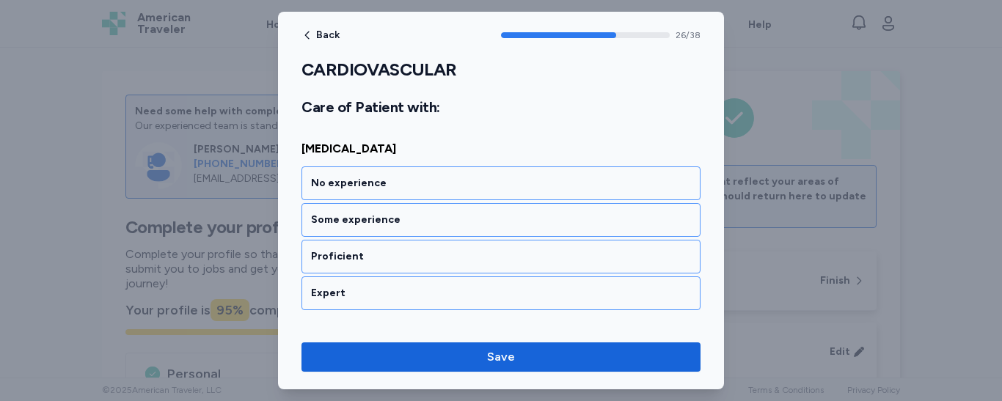
click at [406, 262] on div "Proficient" at bounding box center [501, 257] width 380 height 15
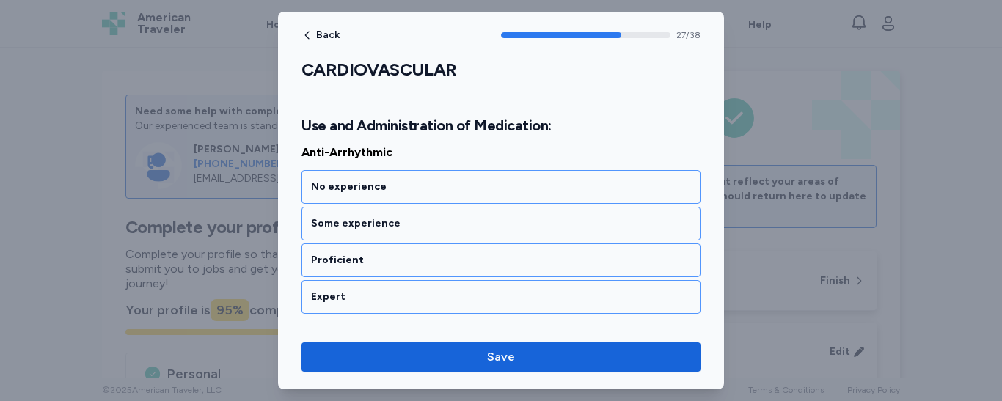
scroll to position [5381, 0]
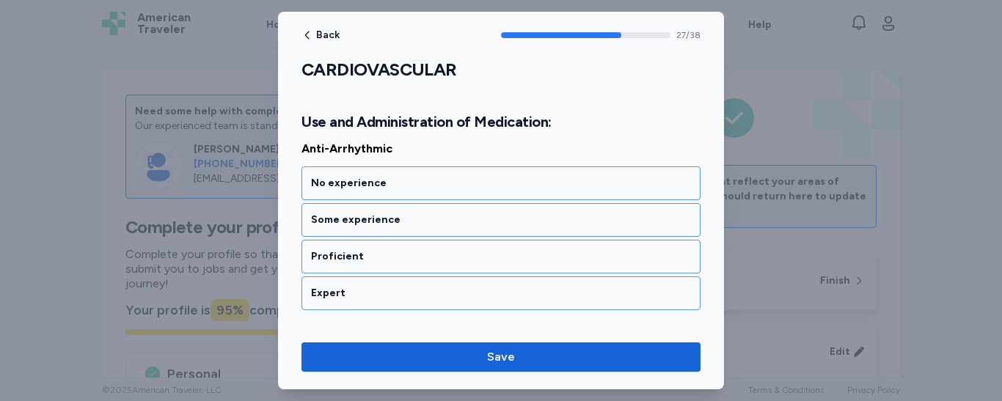
click at [406, 262] on div "Proficient" at bounding box center [501, 257] width 380 height 15
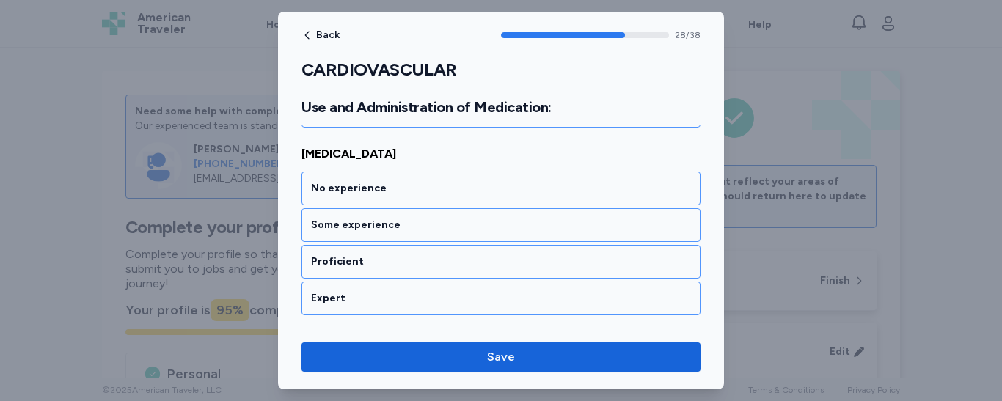
scroll to position [5569, 0]
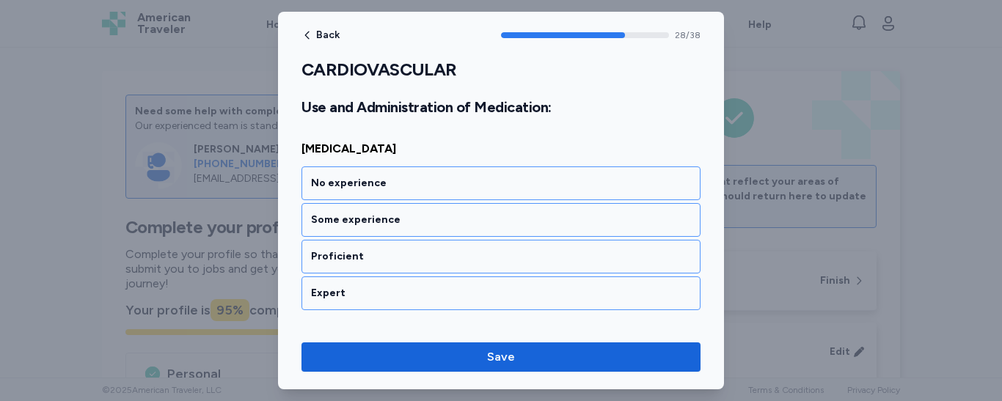
click at [406, 262] on div "Proficient" at bounding box center [501, 257] width 380 height 15
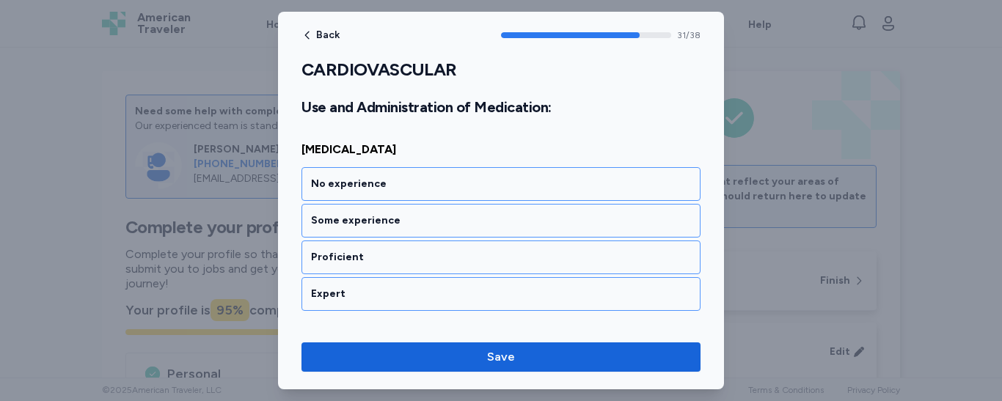
scroll to position [6133, 0]
click at [406, 262] on div "Proficient" at bounding box center [501, 257] width 380 height 15
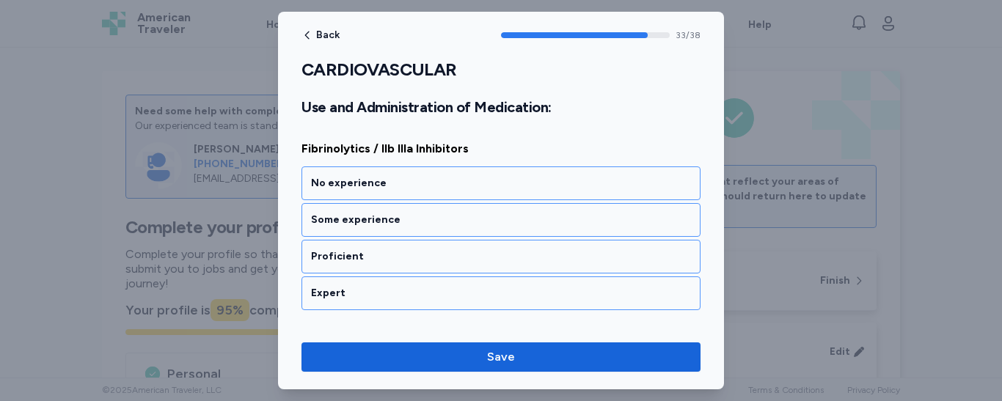
click at [406, 262] on div "Proficient" at bounding box center [501, 257] width 380 height 15
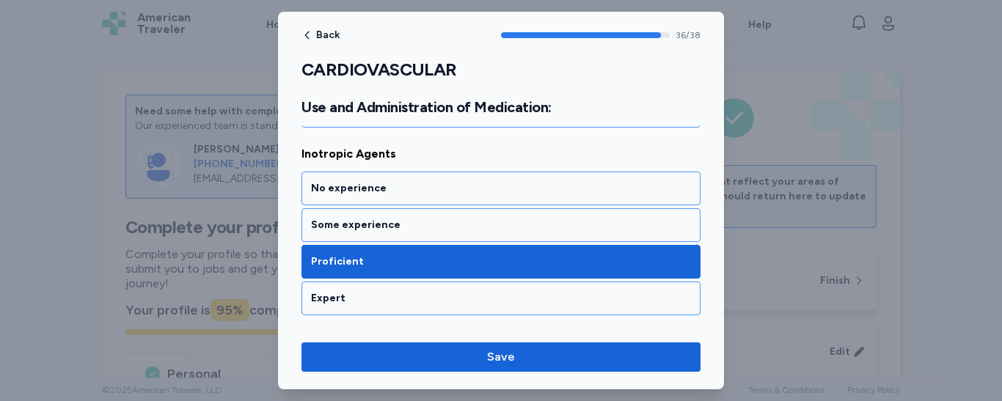
scroll to position [6867, 0]
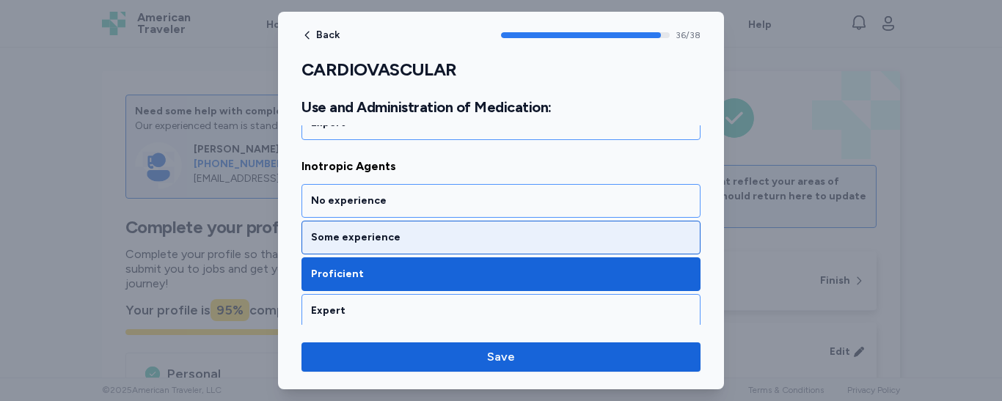
click at [486, 236] on div "Some experience" at bounding box center [501, 237] width 380 height 15
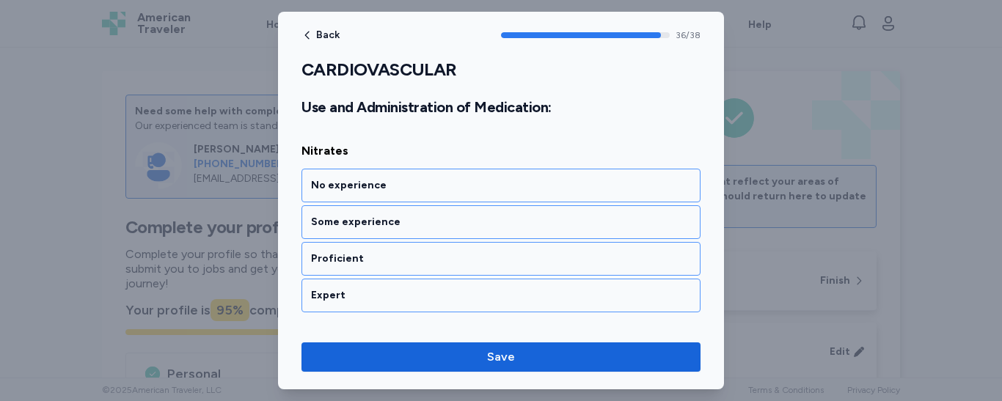
scroll to position [7072, 0]
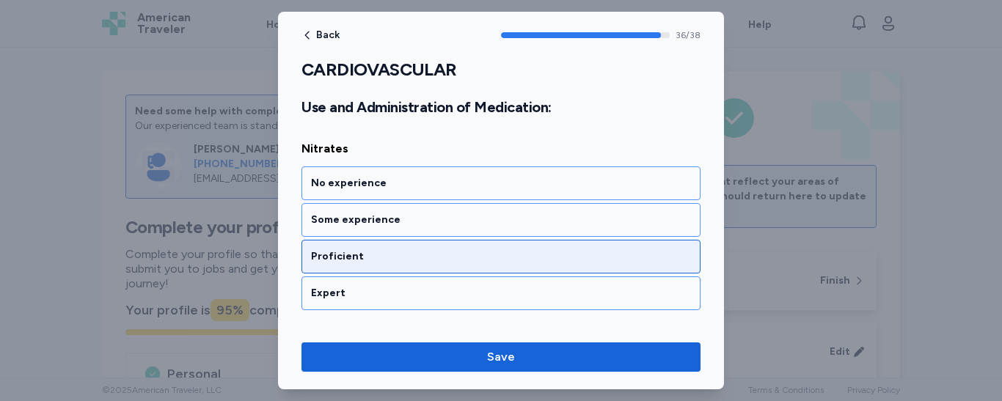
click at [494, 263] on div "Proficient" at bounding box center [501, 257] width 380 height 15
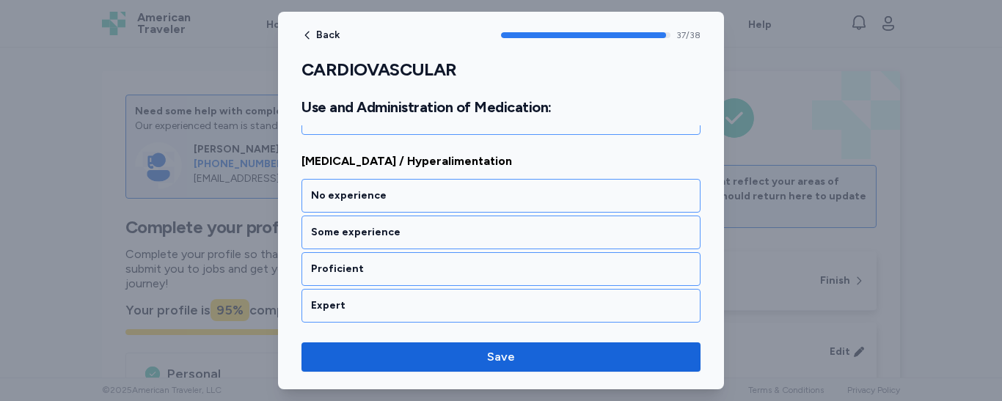
scroll to position [7248, 0]
click at [494, 263] on div "Proficient" at bounding box center [501, 268] width 380 height 15
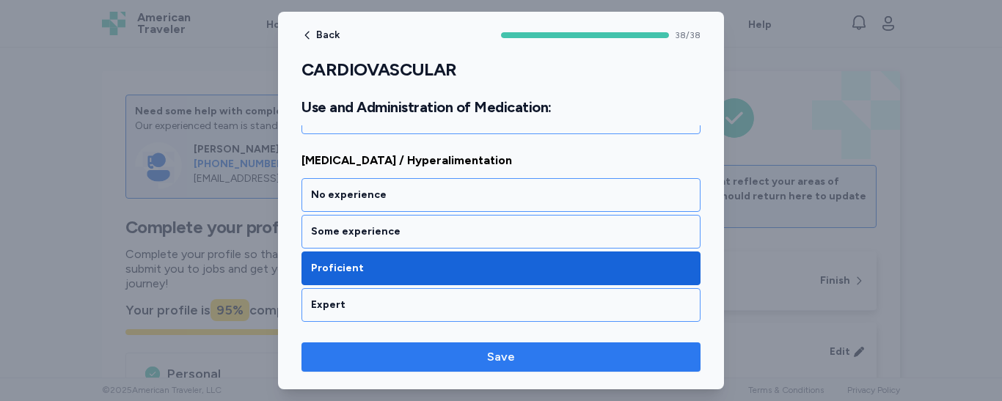
click at [494, 363] on span "Save" at bounding box center [501, 358] width 28 height 18
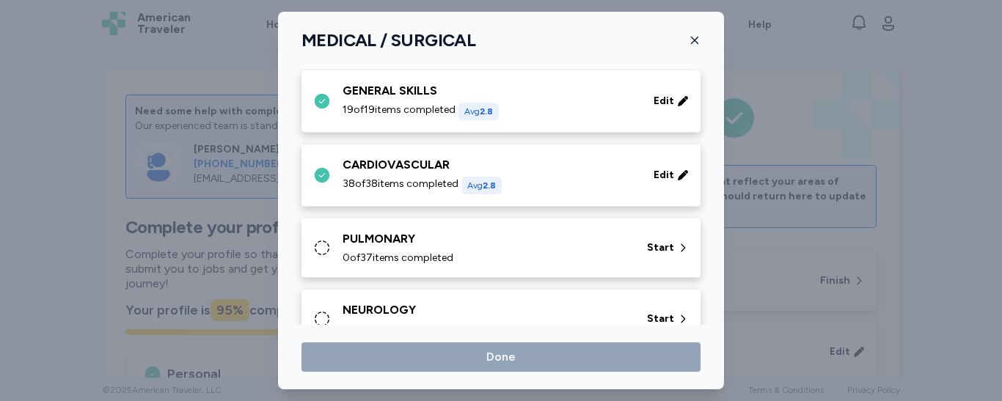
scroll to position [117, 0]
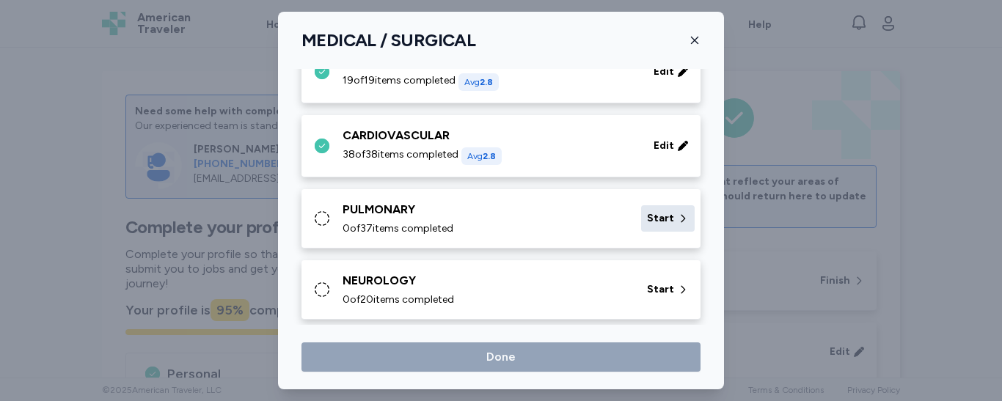
click at [647, 218] on span "Start" at bounding box center [660, 218] width 27 height 15
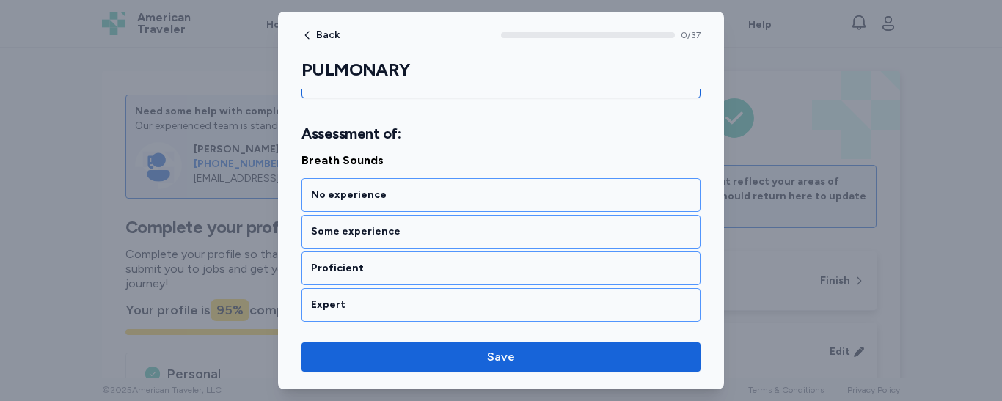
scroll to position [205, 0]
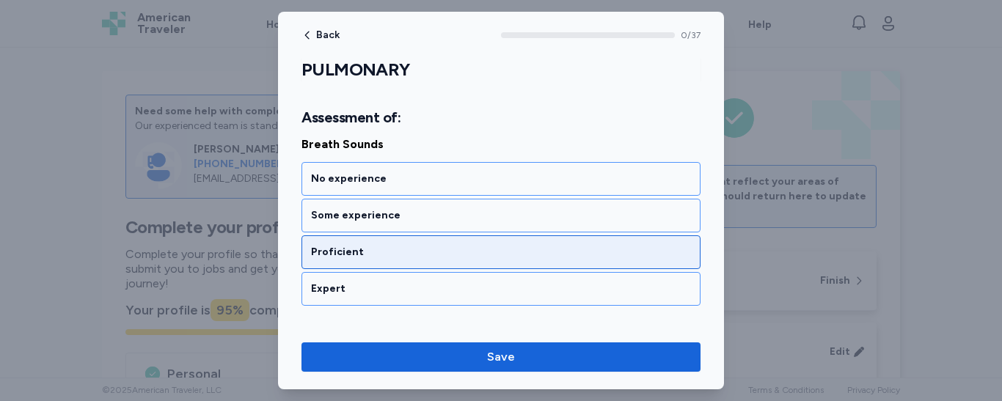
click at [547, 251] on div "Proficient" at bounding box center [501, 252] width 380 height 15
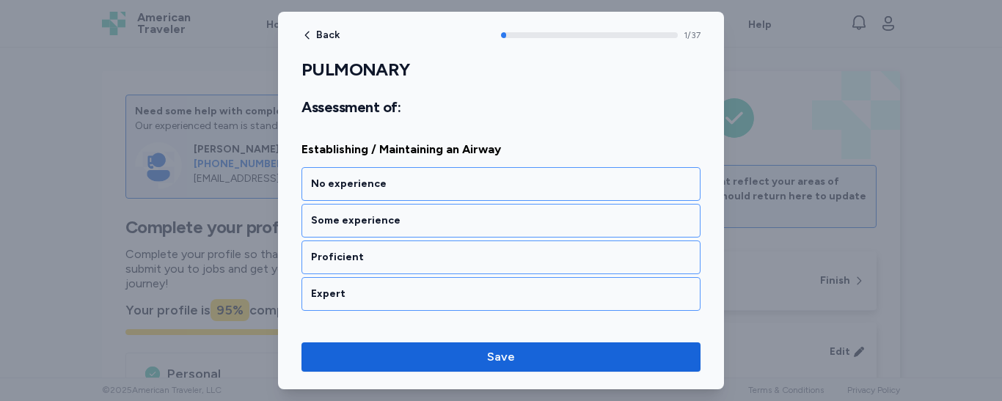
scroll to position [389, 0]
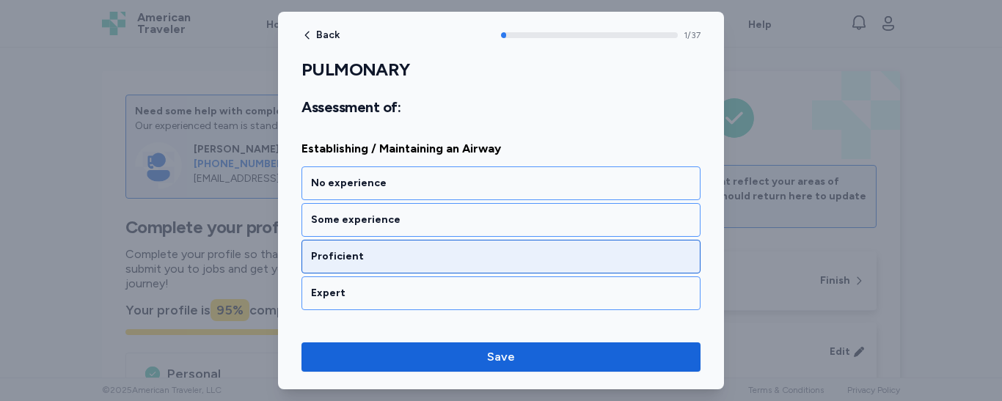
click at [529, 260] on div "Proficient" at bounding box center [501, 257] width 380 height 15
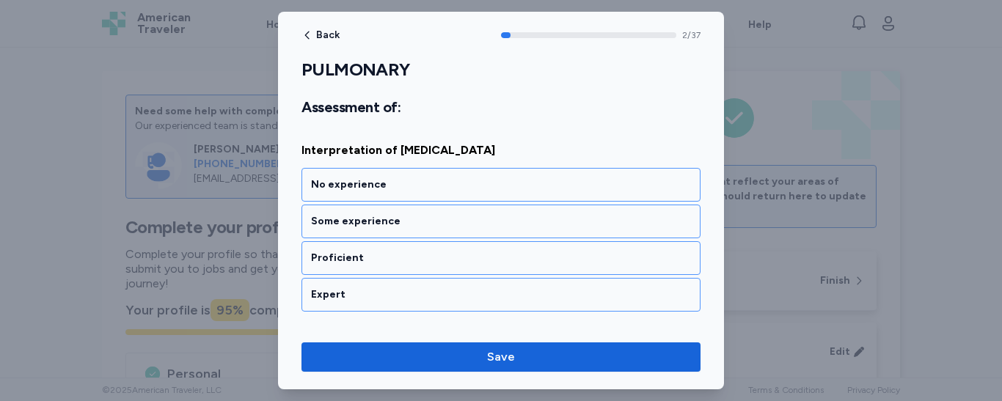
scroll to position [577, 0]
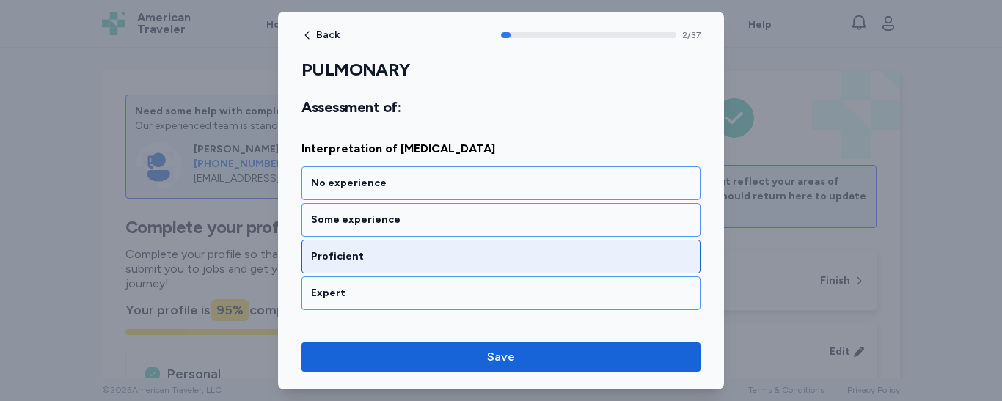
click at [516, 261] on div "Proficient" at bounding box center [501, 257] width 380 height 15
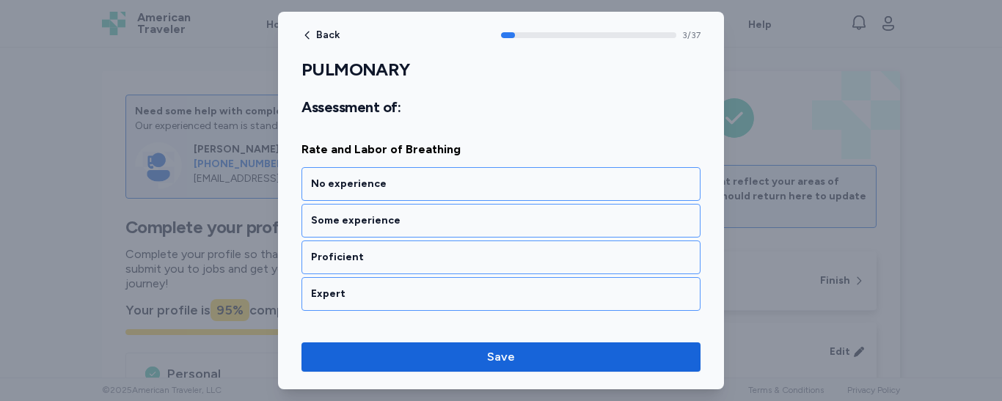
scroll to position [765, 0]
click at [516, 261] on div "Proficient" at bounding box center [501, 257] width 380 height 15
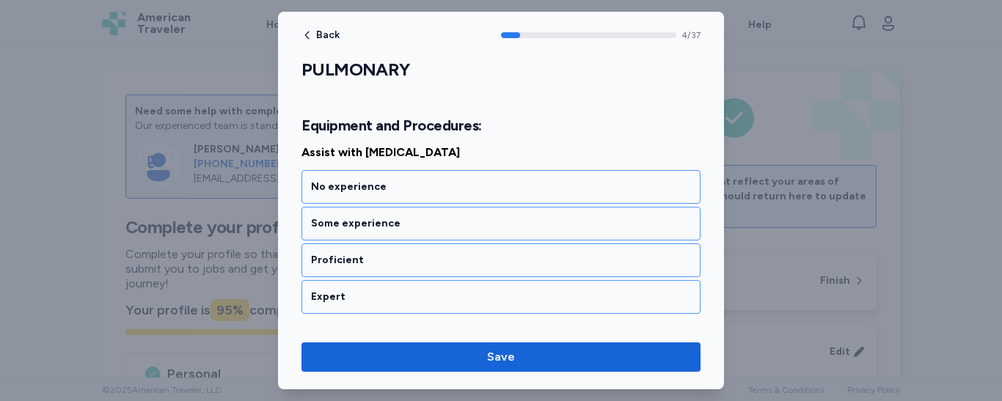
scroll to position [988, 0]
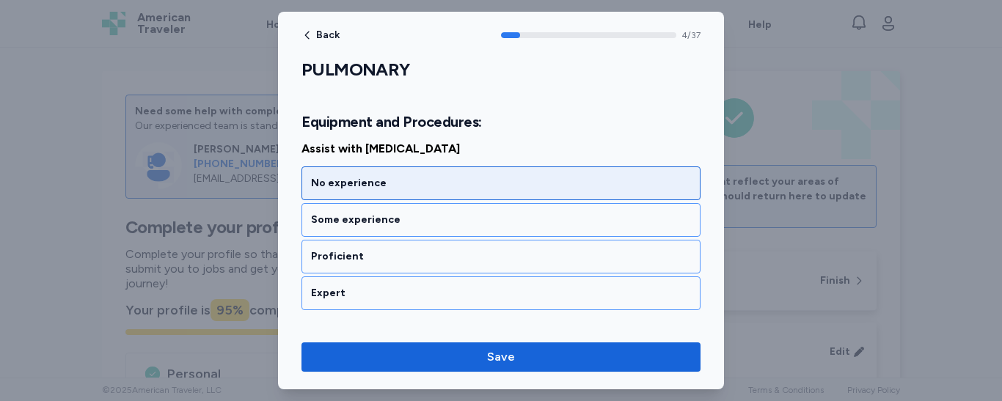
click at [475, 177] on div "No experience" at bounding box center [501, 183] width 380 height 15
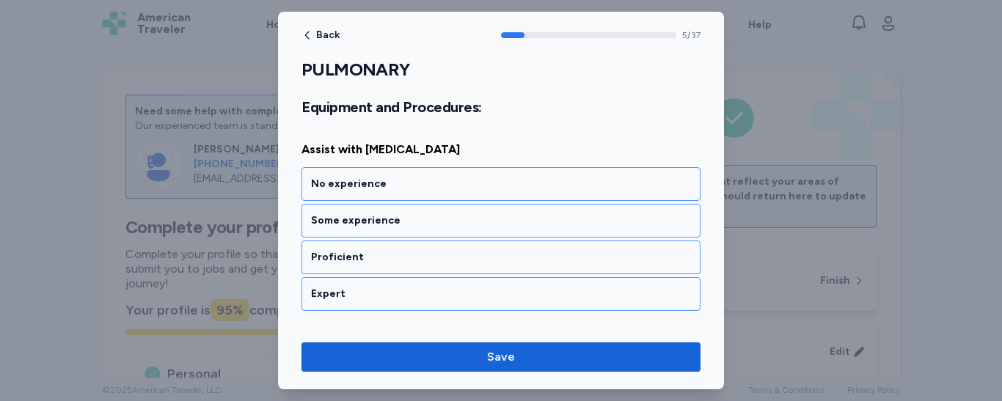
scroll to position [1176, 0]
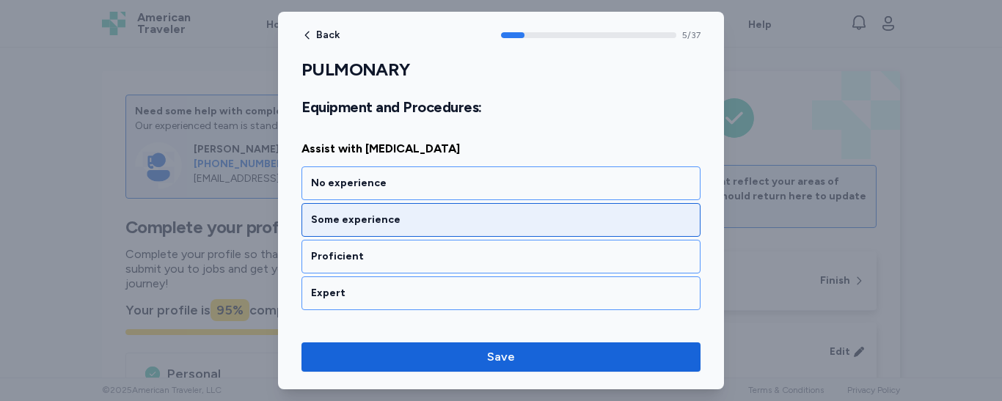
click at [467, 219] on div "Some experience" at bounding box center [501, 220] width 380 height 15
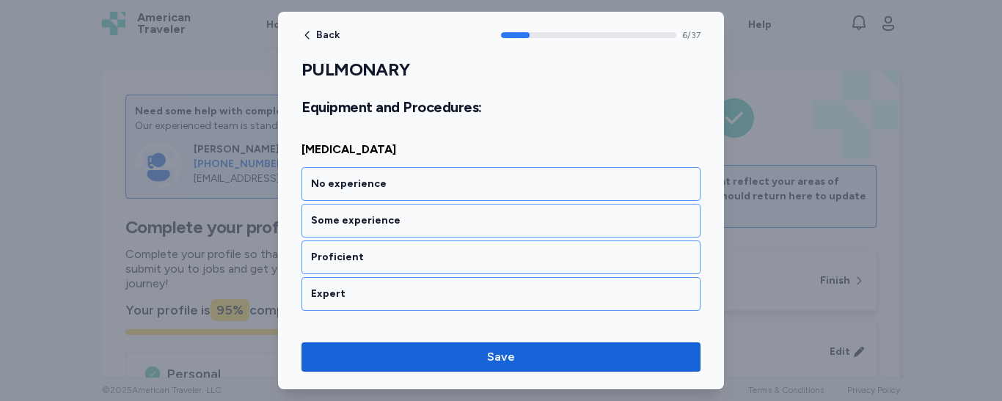
scroll to position [1364, 0]
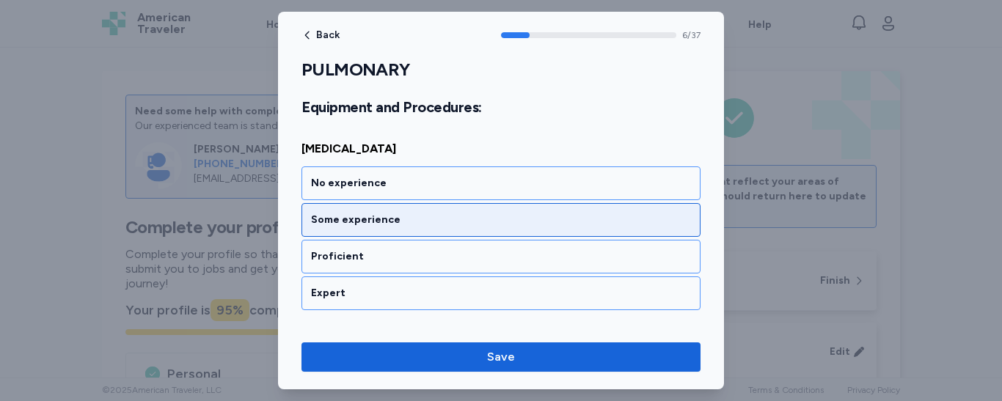
click at [463, 224] on div "Some experience" at bounding box center [501, 220] width 380 height 15
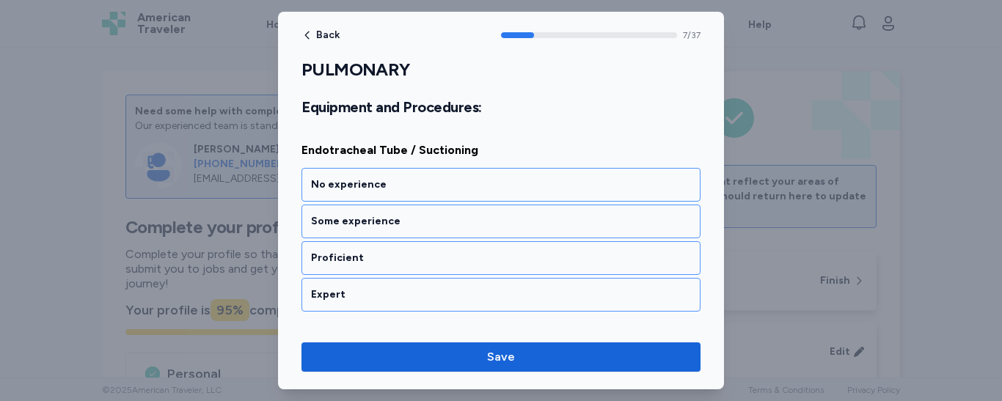
scroll to position [1552, 0]
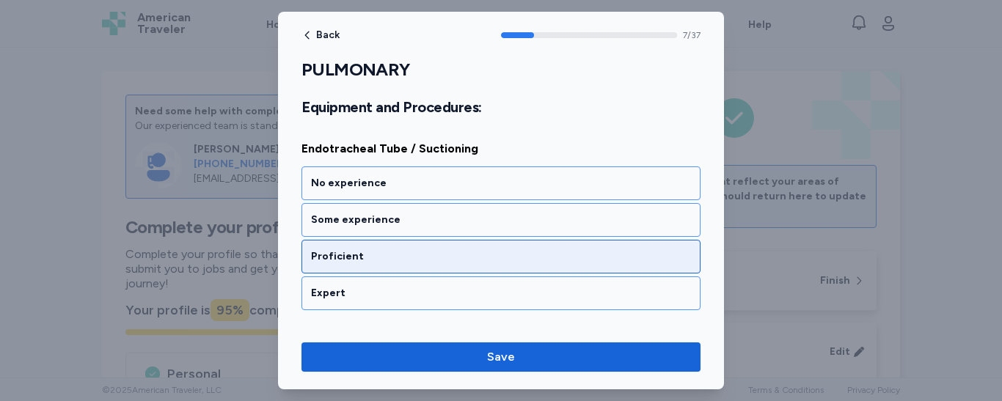
click at [454, 258] on div "Proficient" at bounding box center [501, 257] width 380 height 15
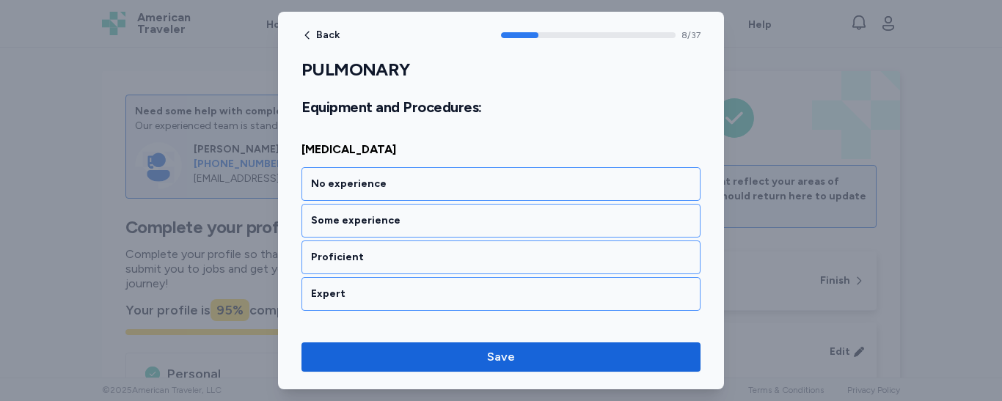
scroll to position [1740, 0]
click at [454, 258] on div "Proficient" at bounding box center [501, 257] width 380 height 15
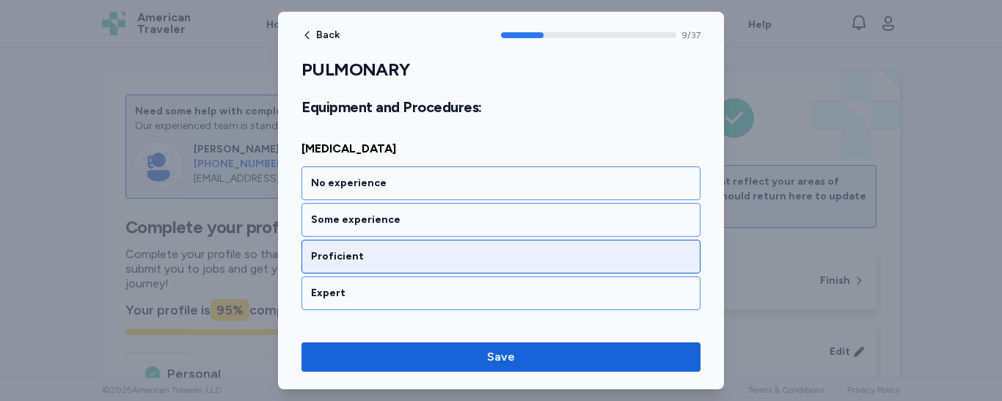
click at [450, 256] on div "Proficient" at bounding box center [501, 257] width 380 height 15
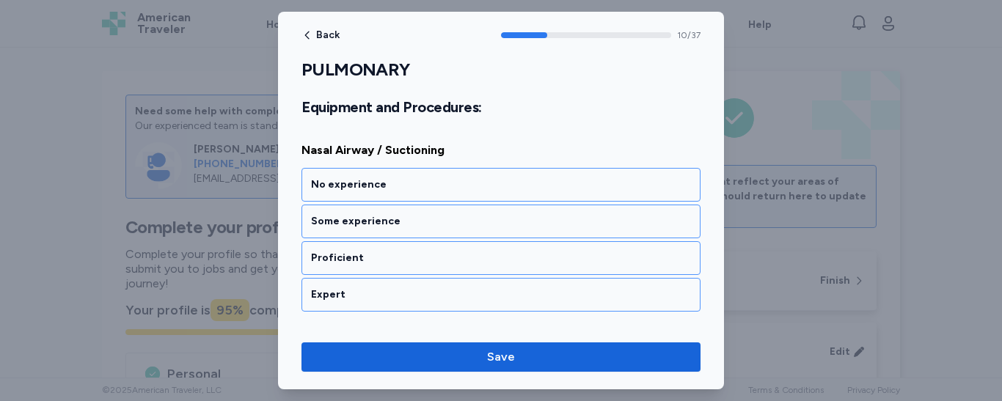
scroll to position [2116, 0]
click at [450, 256] on div "Proficient" at bounding box center [501, 257] width 380 height 15
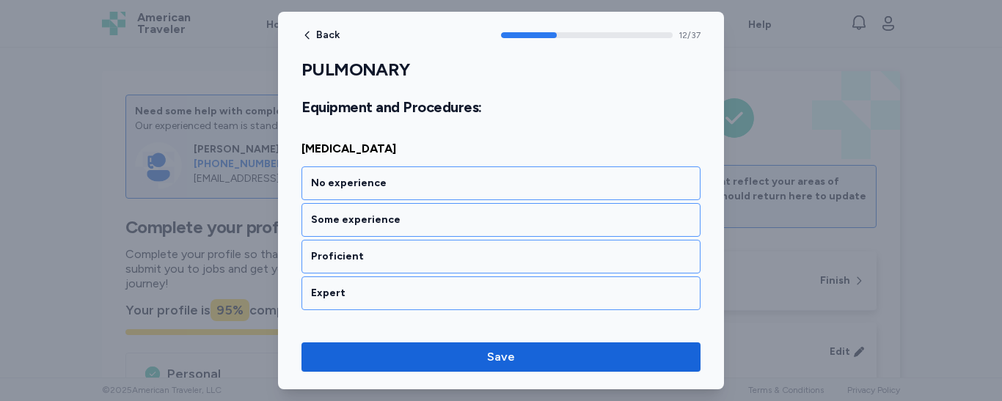
click at [450, 256] on div "Proficient" at bounding box center [501, 257] width 380 height 15
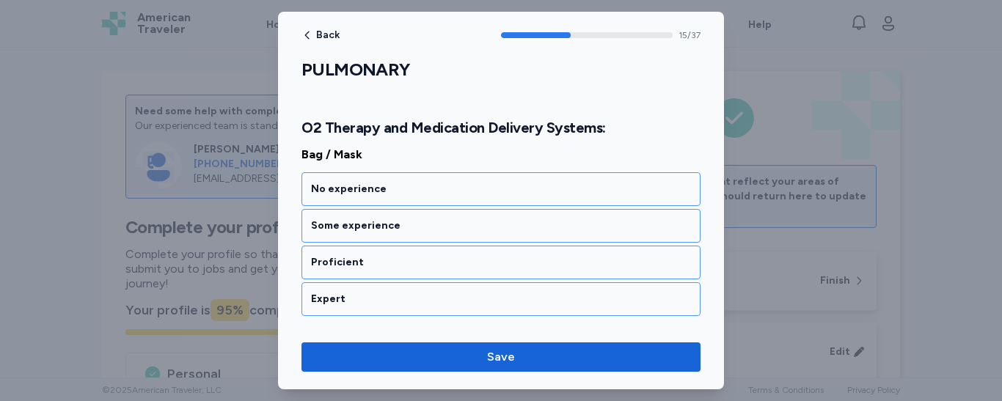
scroll to position [3091, 0]
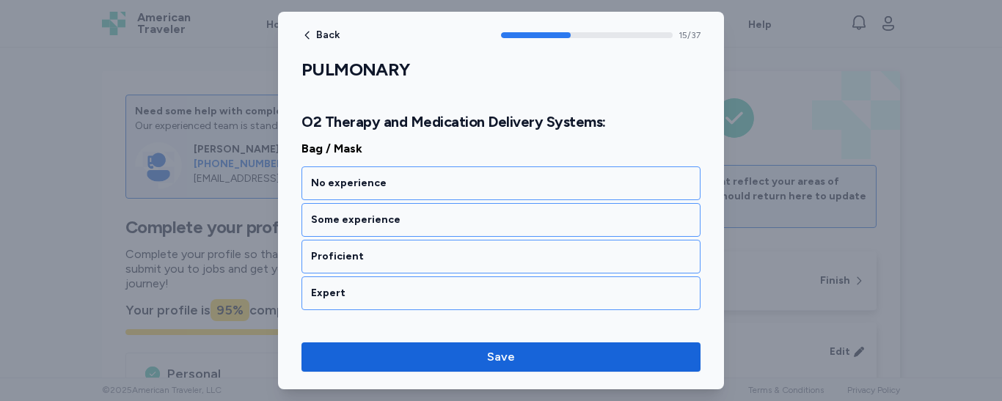
click at [450, 256] on div "Proficient" at bounding box center [501, 257] width 380 height 15
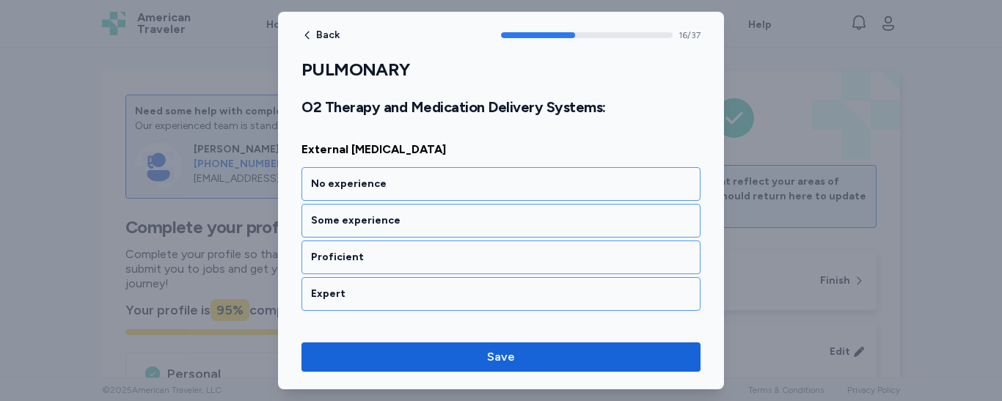
scroll to position [3279, 0]
click at [450, 256] on div "Proficient" at bounding box center [501, 257] width 380 height 15
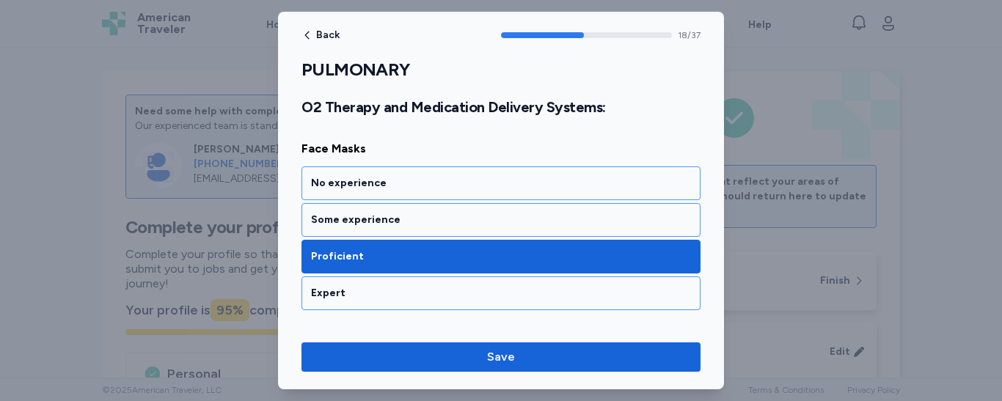
scroll to position [3655, 0]
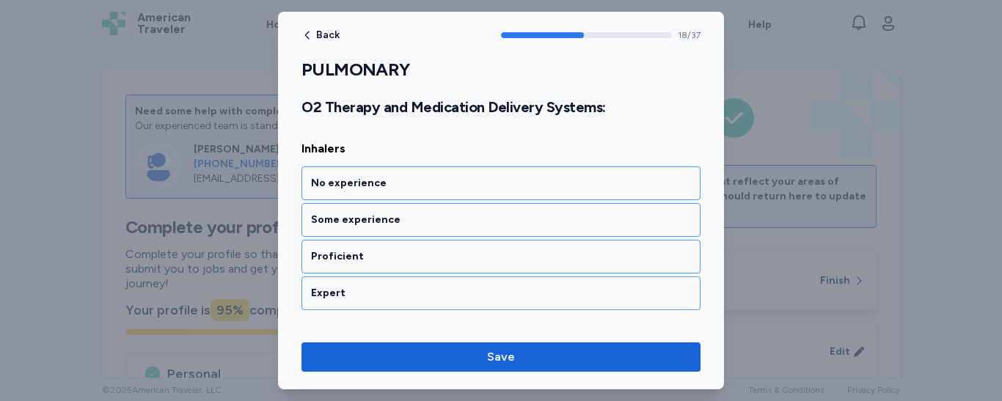
click at [450, 256] on div "Proficient" at bounding box center [501, 257] width 380 height 15
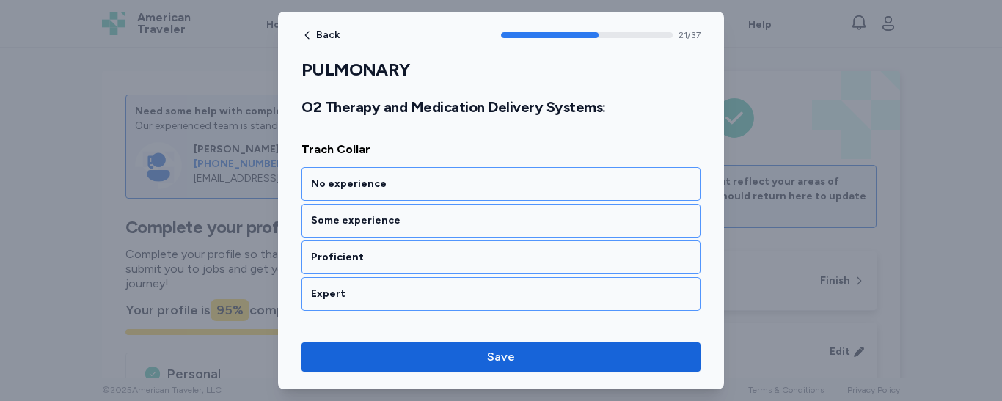
scroll to position [4218, 0]
click at [450, 256] on div "Proficient" at bounding box center [501, 257] width 380 height 15
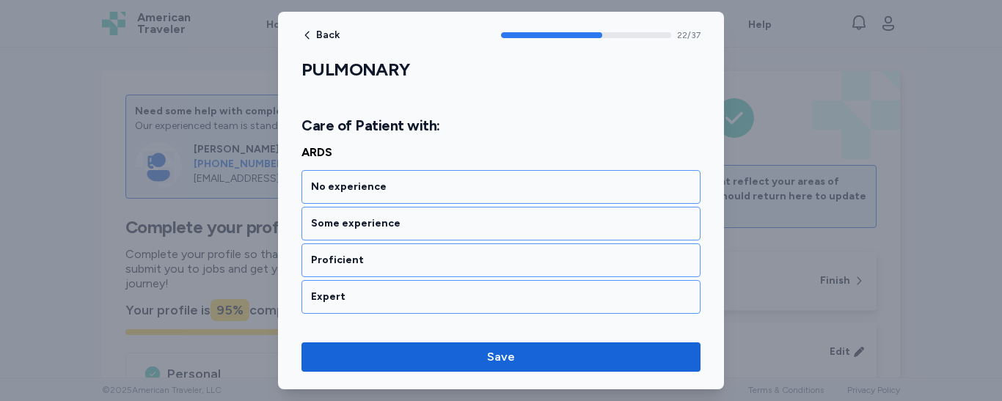
scroll to position [4442, 0]
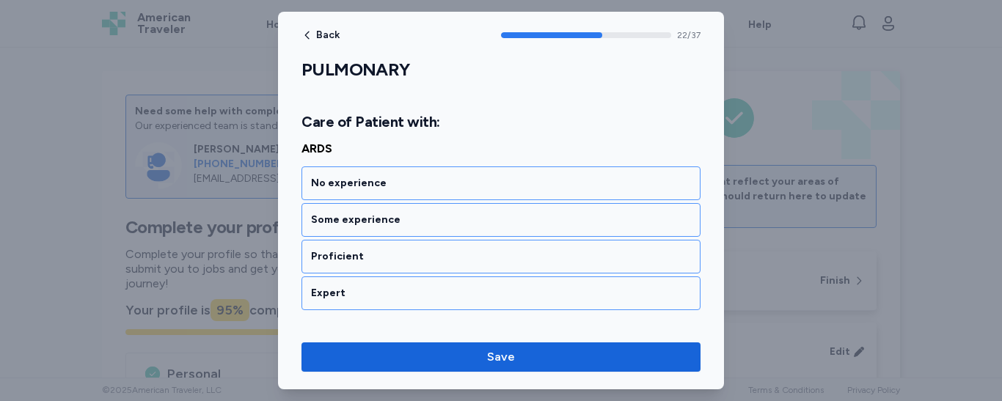
click at [450, 256] on div "Proficient" at bounding box center [501, 257] width 380 height 15
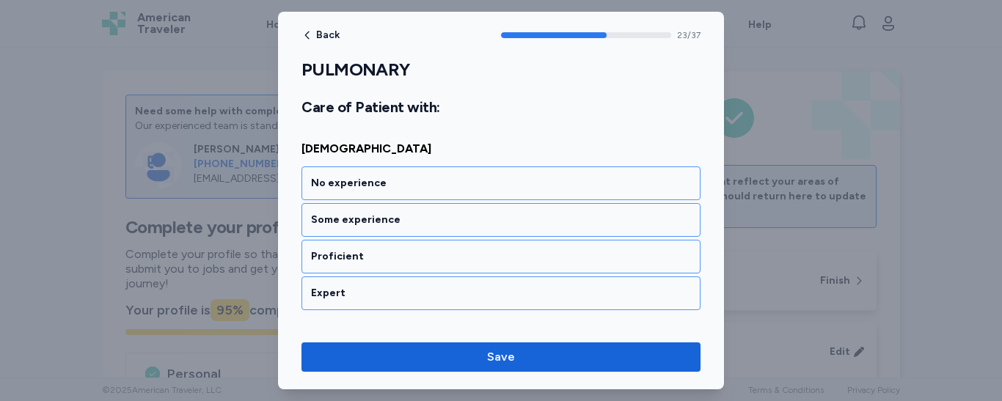
click at [450, 256] on div "Proficient" at bounding box center [501, 257] width 380 height 15
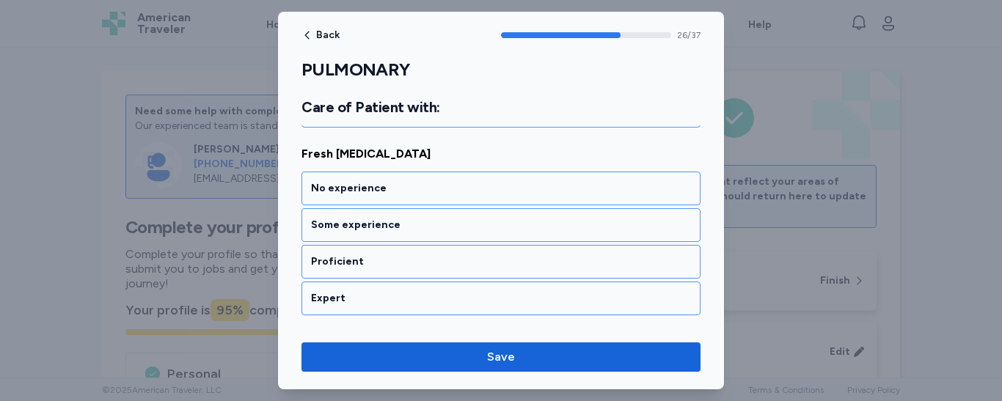
scroll to position [5193, 0]
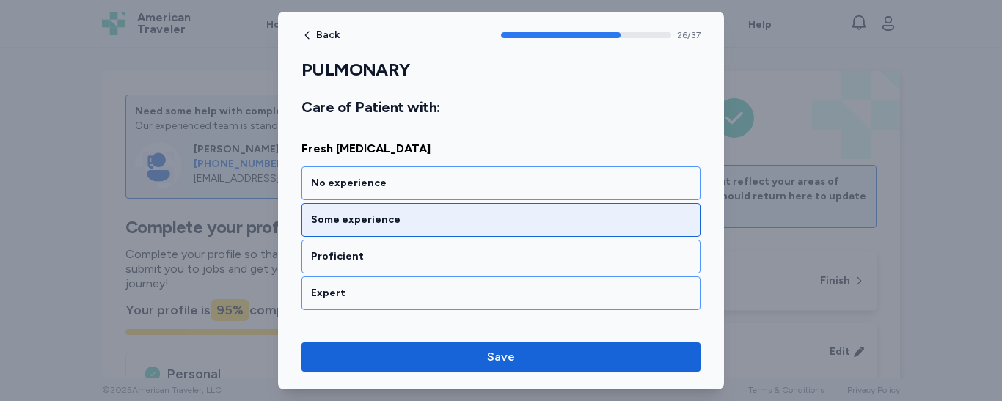
click at [437, 222] on div "Some experience" at bounding box center [501, 220] width 380 height 15
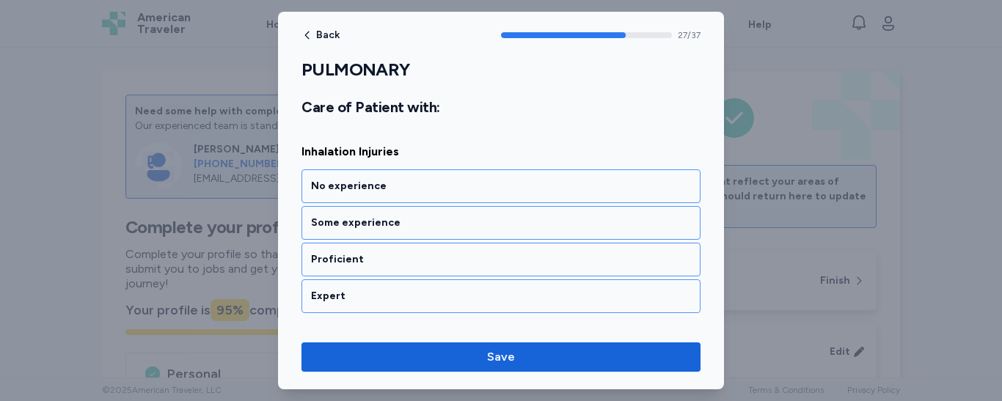
scroll to position [5381, 0]
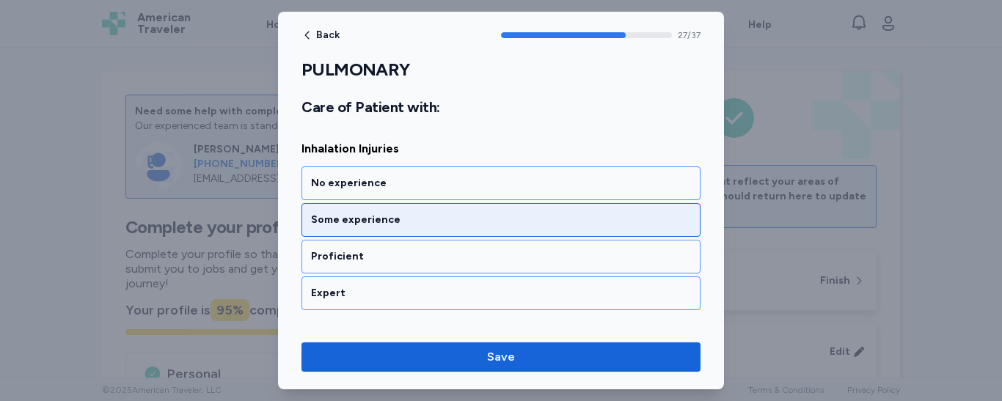
click at [432, 223] on div "Some experience" at bounding box center [501, 220] width 380 height 15
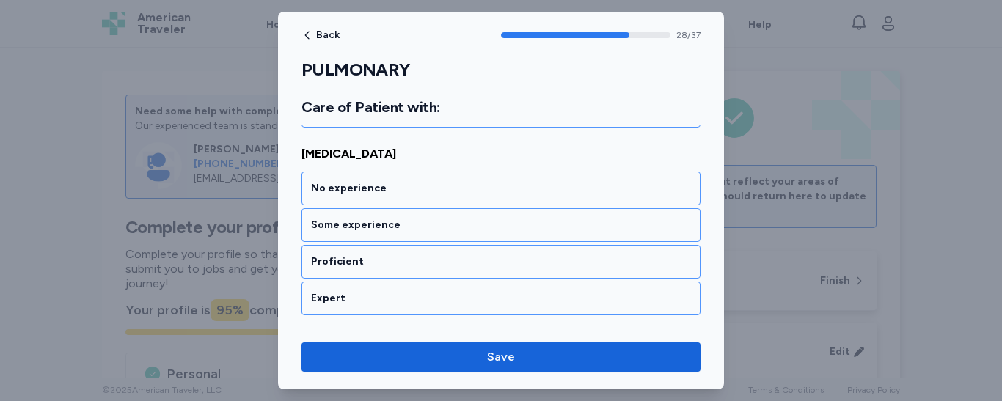
scroll to position [5569, 0]
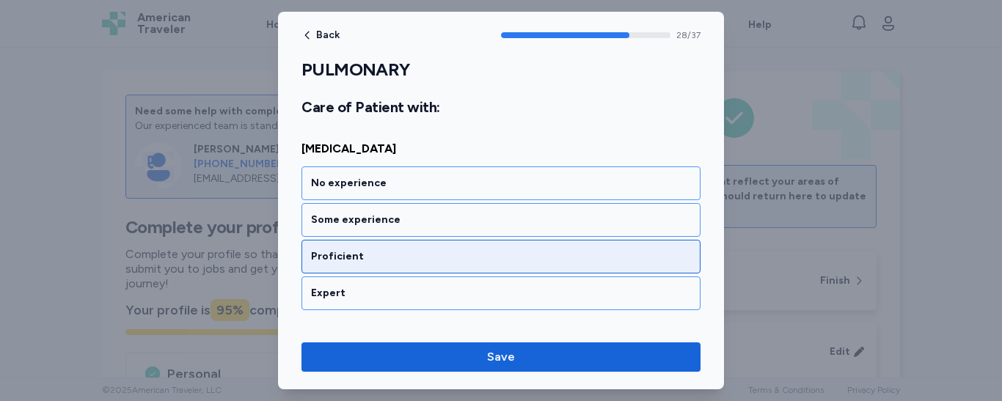
click at [423, 254] on div "Proficient" at bounding box center [501, 257] width 380 height 15
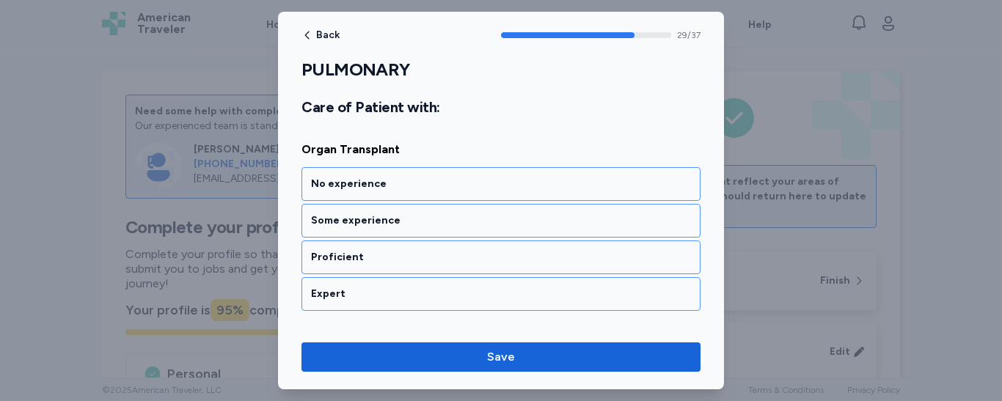
scroll to position [5757, 0]
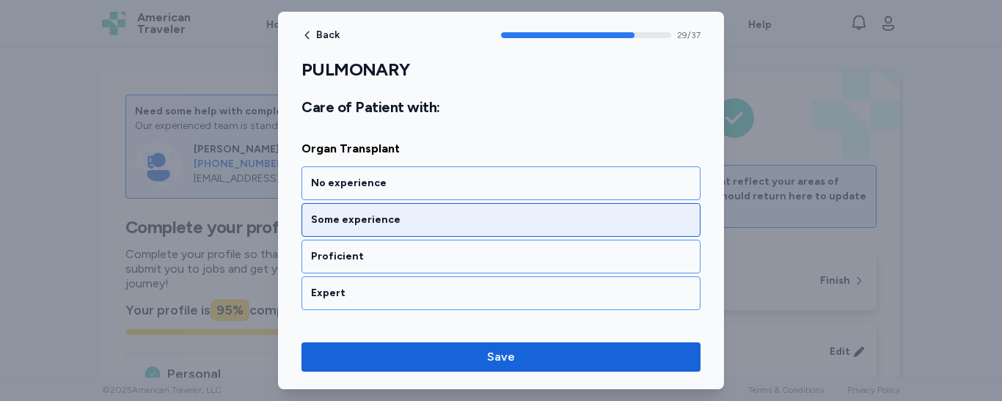
click at [407, 215] on div "Some experience" at bounding box center [501, 220] width 380 height 15
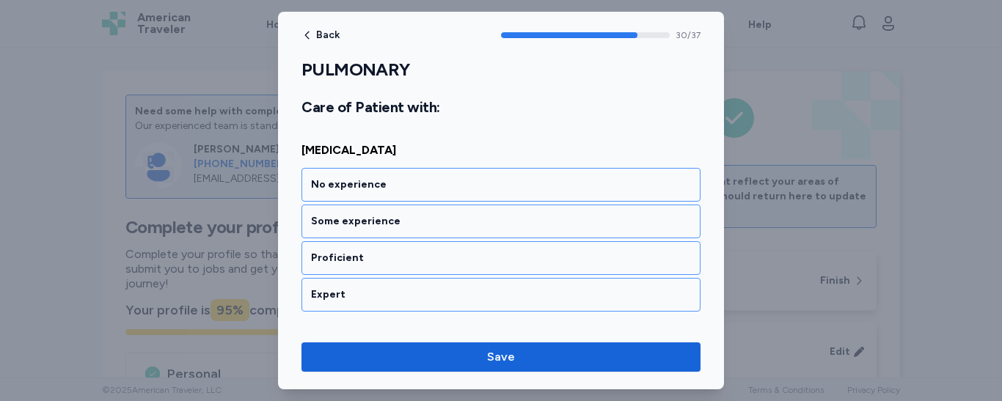
scroll to position [5945, 0]
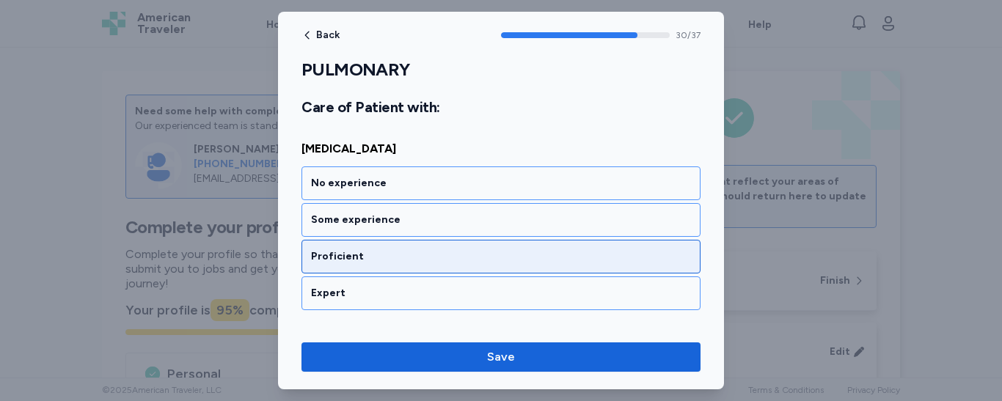
click at [407, 254] on div "Proficient" at bounding box center [501, 257] width 380 height 15
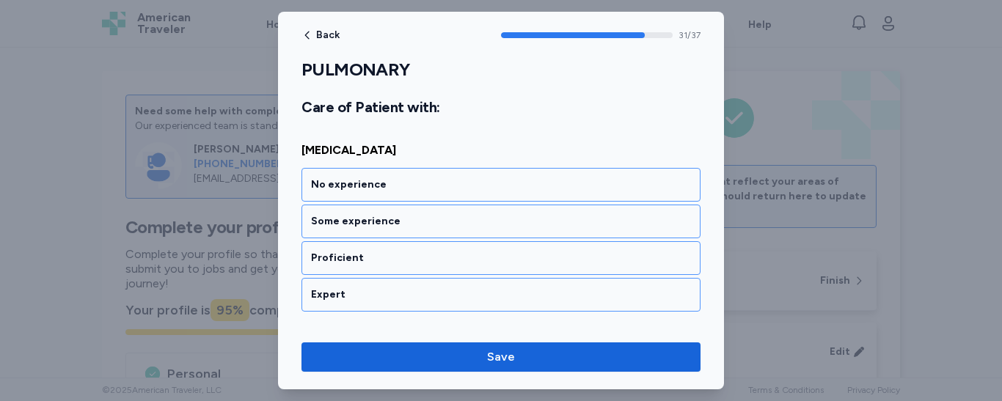
scroll to position [6133, 0]
click at [407, 254] on div "Proficient" at bounding box center [501, 257] width 380 height 15
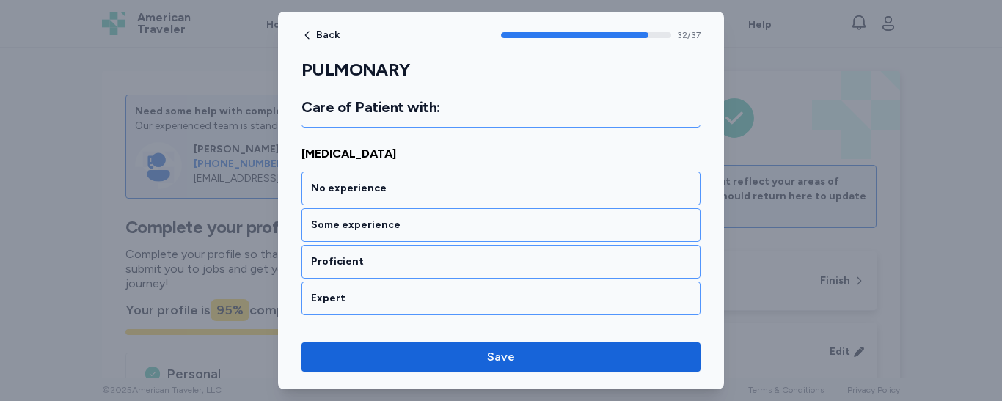
scroll to position [6321, 0]
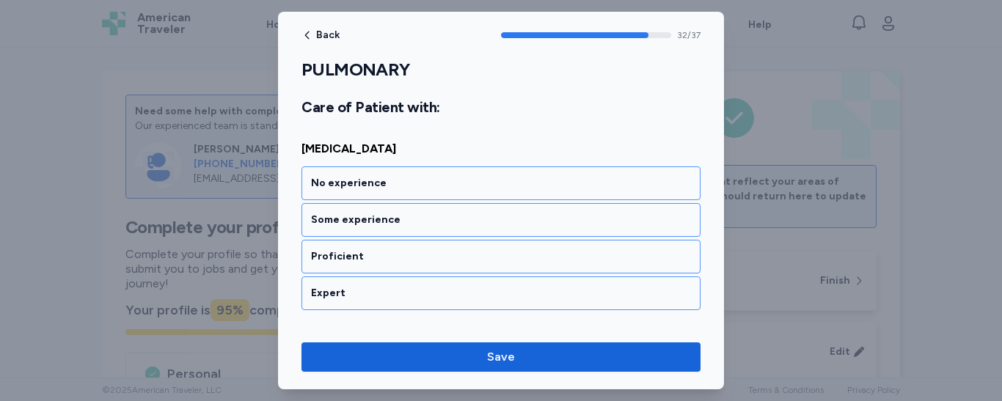
click at [407, 254] on div "Proficient" at bounding box center [501, 257] width 380 height 15
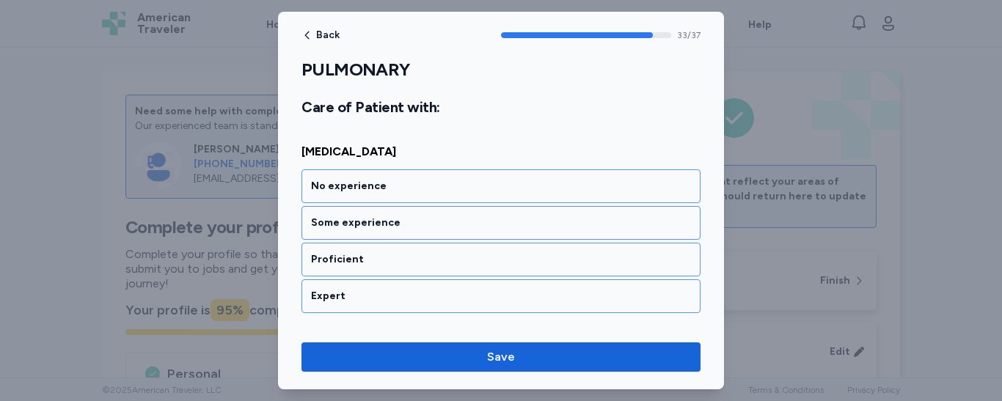
scroll to position [6509, 0]
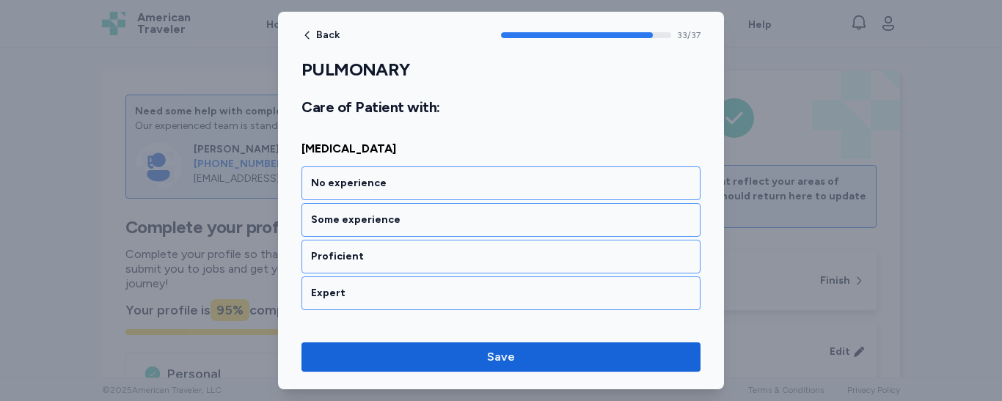
click at [407, 254] on div "Proficient" at bounding box center [501, 257] width 380 height 15
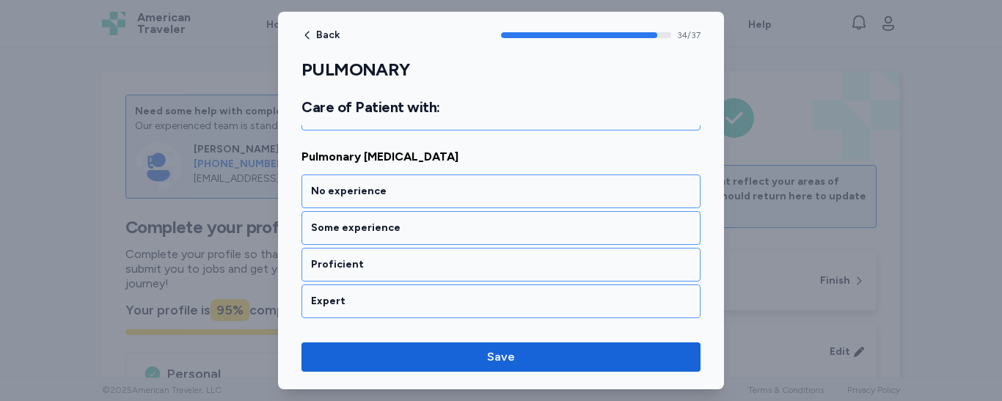
scroll to position [6696, 0]
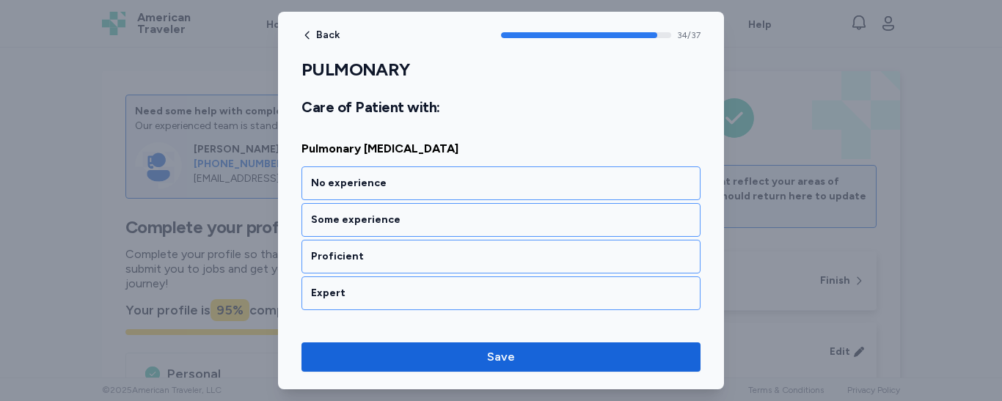
click at [407, 254] on div "Proficient" at bounding box center [501, 257] width 380 height 15
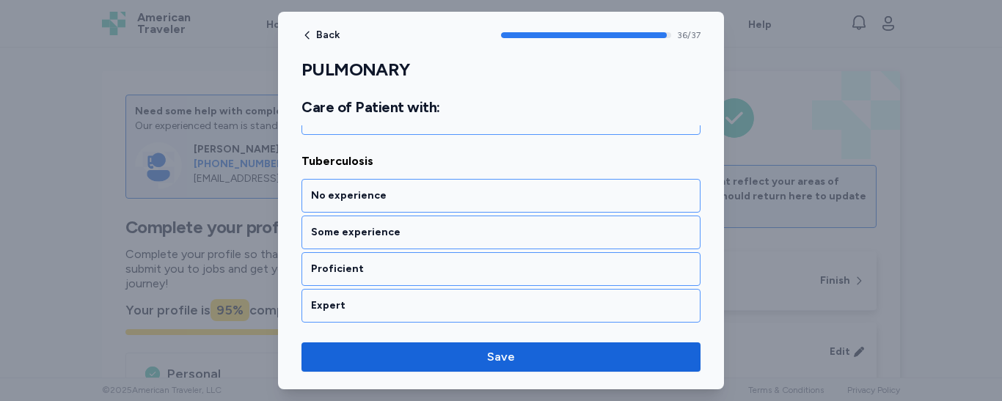
scroll to position [7060, 0]
click at [407, 254] on div "Proficient" at bounding box center [501, 269] width 399 height 34
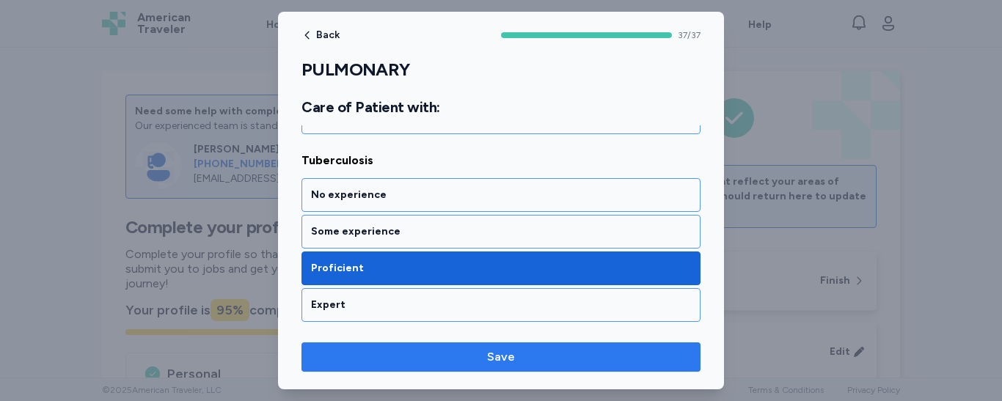
click at [466, 357] on span "Save" at bounding box center [501, 358] width 376 height 18
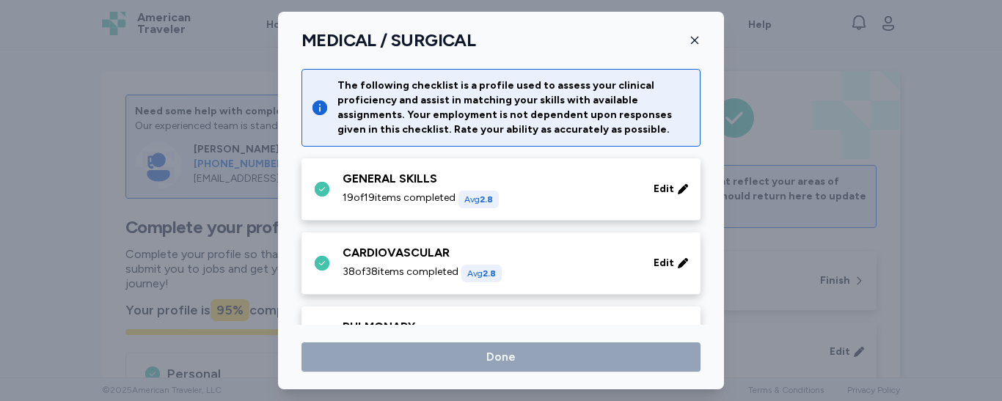
scroll to position [117, 0]
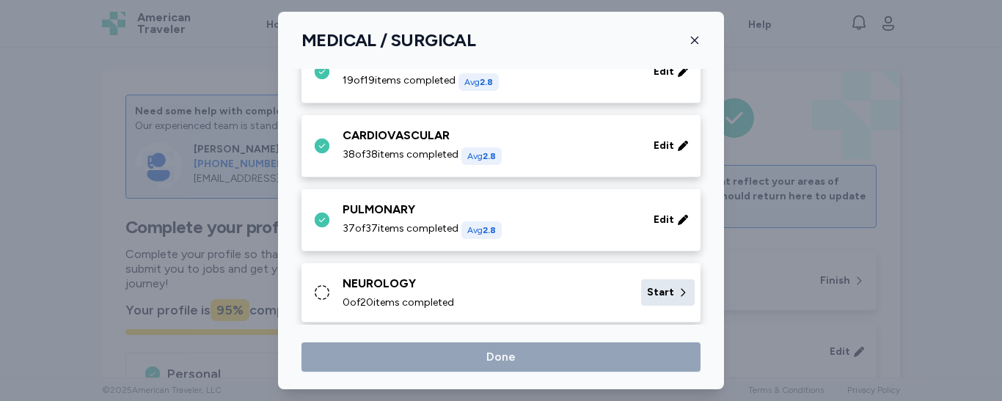
click at [664, 288] on div "Start" at bounding box center [668, 293] width 54 height 26
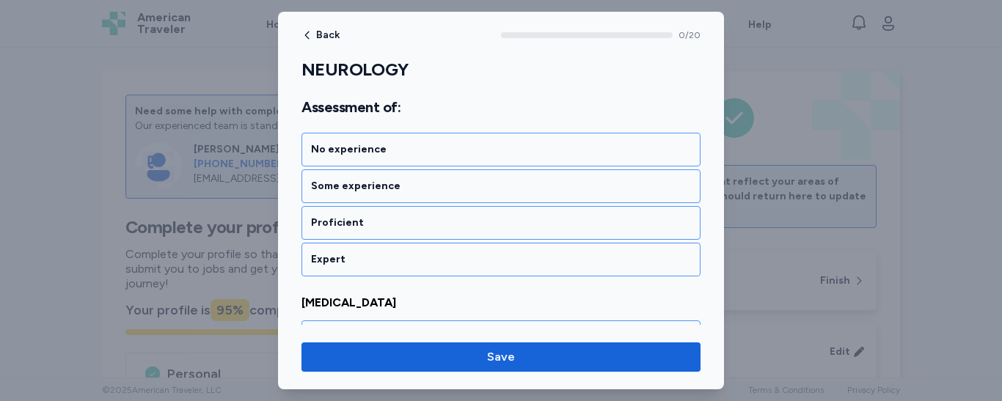
scroll to position [264, 0]
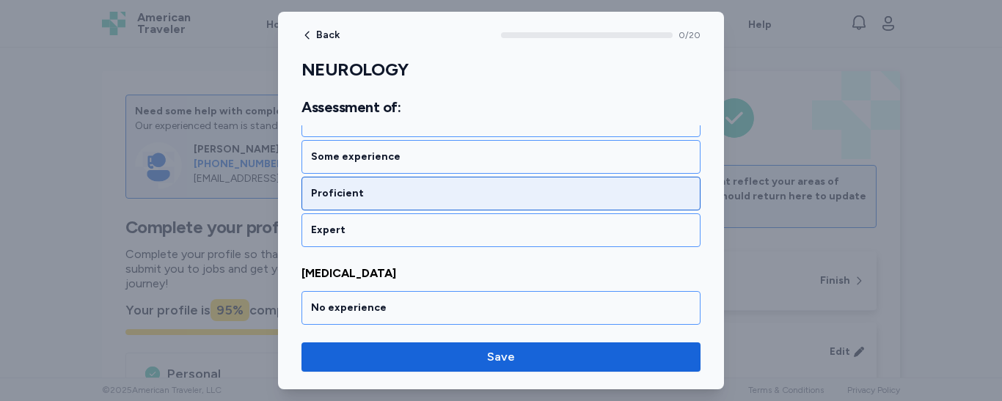
click at [427, 189] on div "Proficient" at bounding box center [501, 193] width 380 height 15
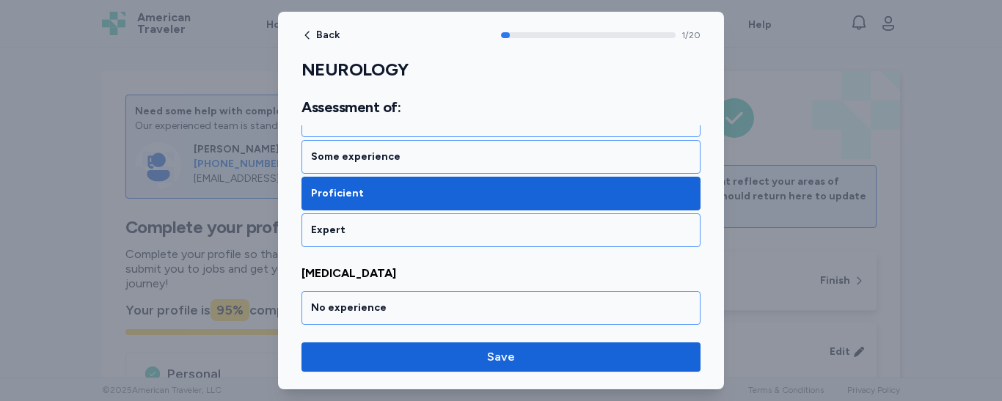
scroll to position [389, 0]
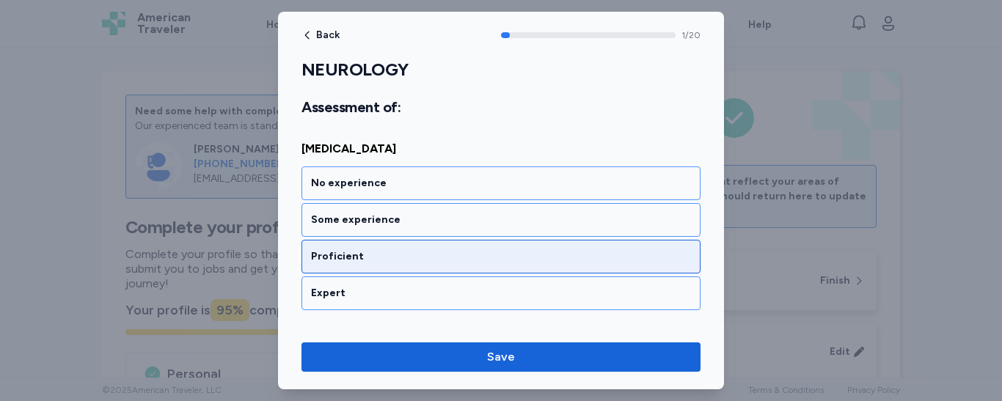
click at [420, 254] on div "Proficient" at bounding box center [501, 257] width 380 height 15
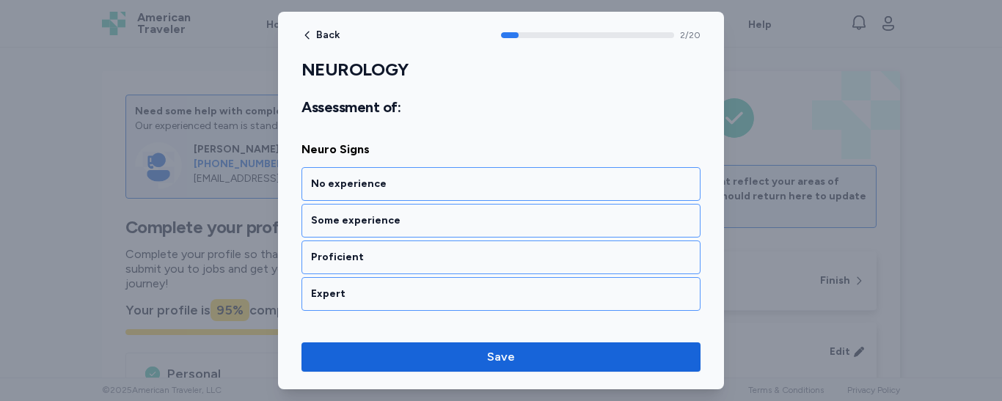
scroll to position [577, 0]
click at [420, 254] on div "Proficient" at bounding box center [501, 257] width 380 height 15
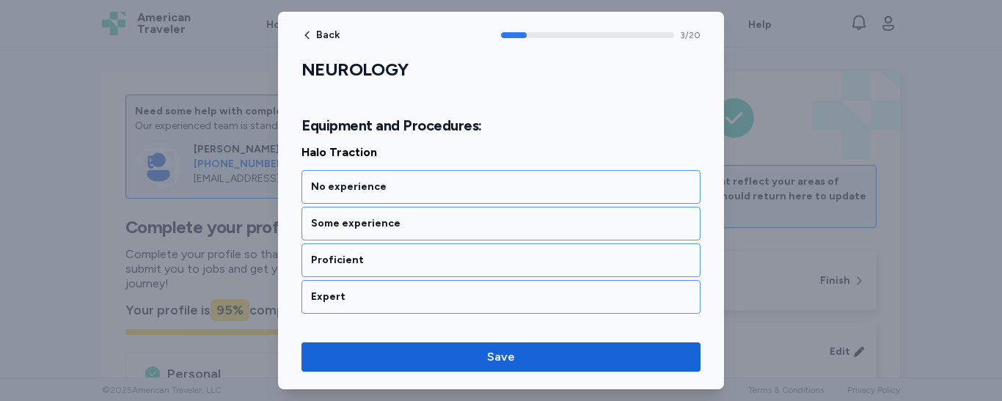
scroll to position [801, 0]
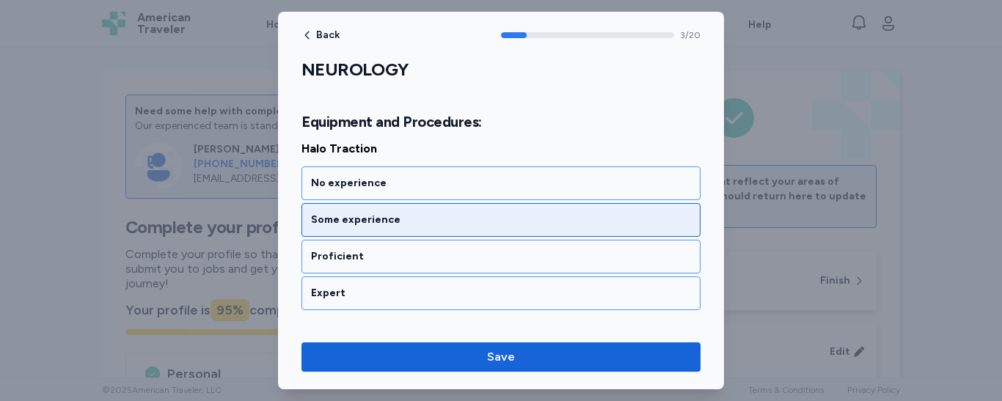
click at [430, 228] on div "Some experience" at bounding box center [501, 220] width 399 height 34
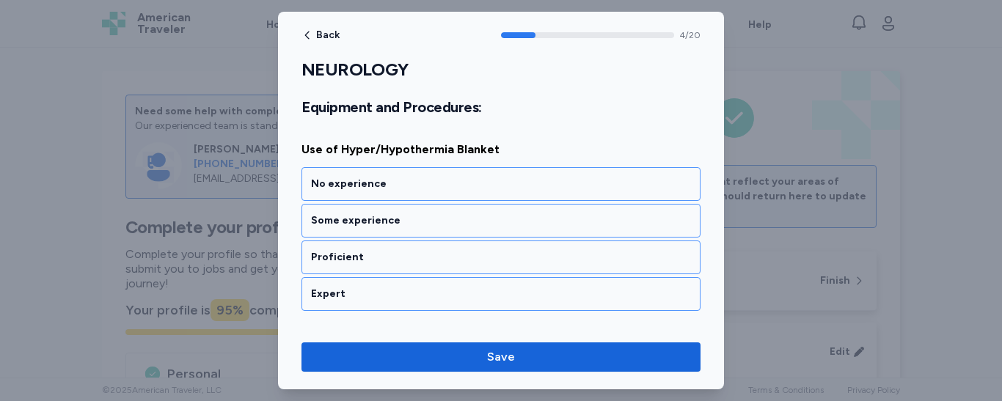
scroll to position [988, 0]
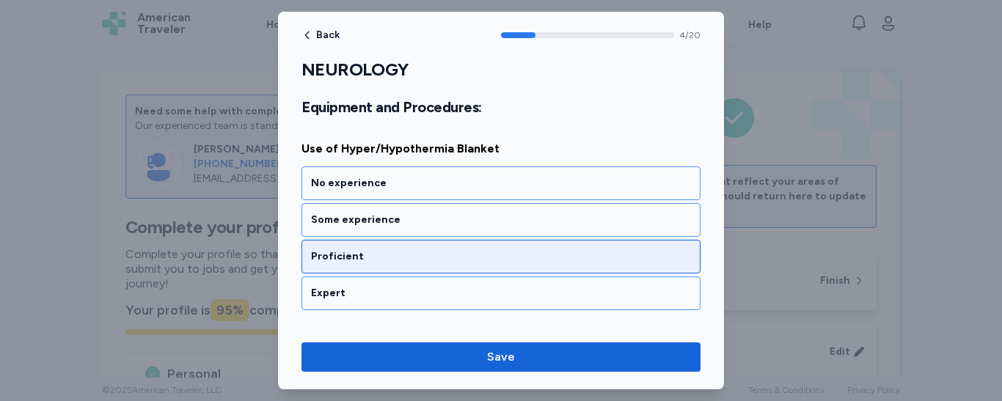
click at [393, 258] on div "Proficient" at bounding box center [501, 257] width 380 height 15
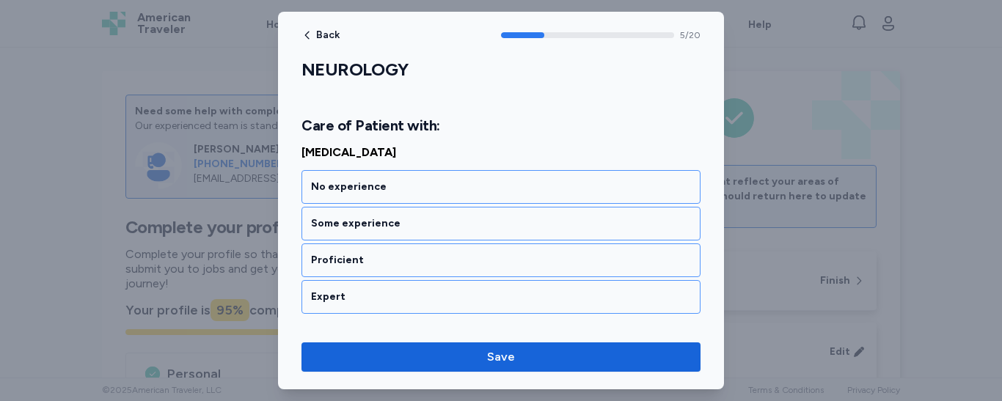
scroll to position [1212, 0]
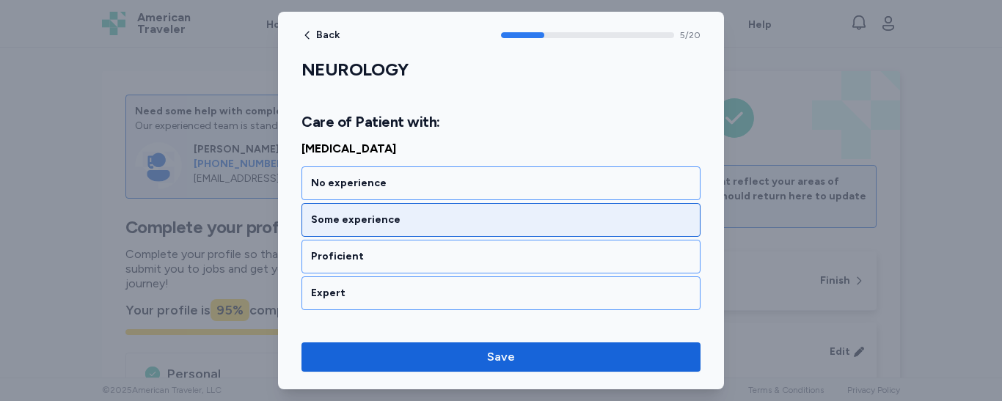
click at [394, 223] on div "Some experience" at bounding box center [501, 220] width 380 height 15
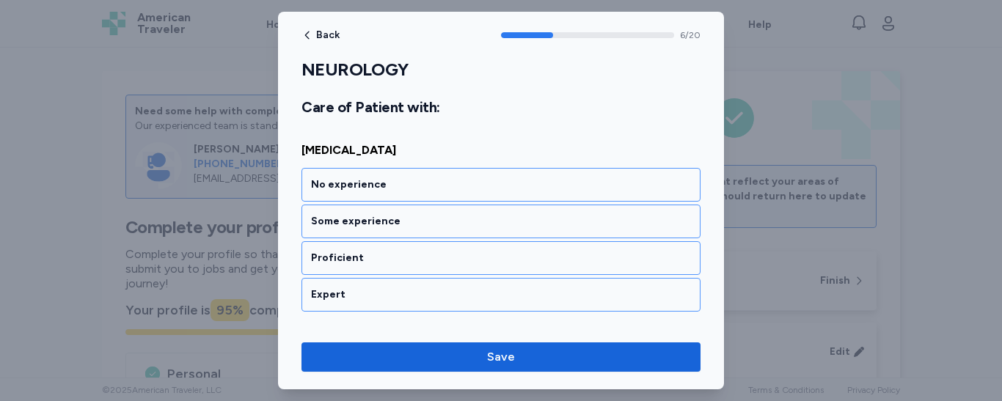
scroll to position [1400, 0]
click at [394, 223] on div "Some experience" at bounding box center [501, 220] width 380 height 15
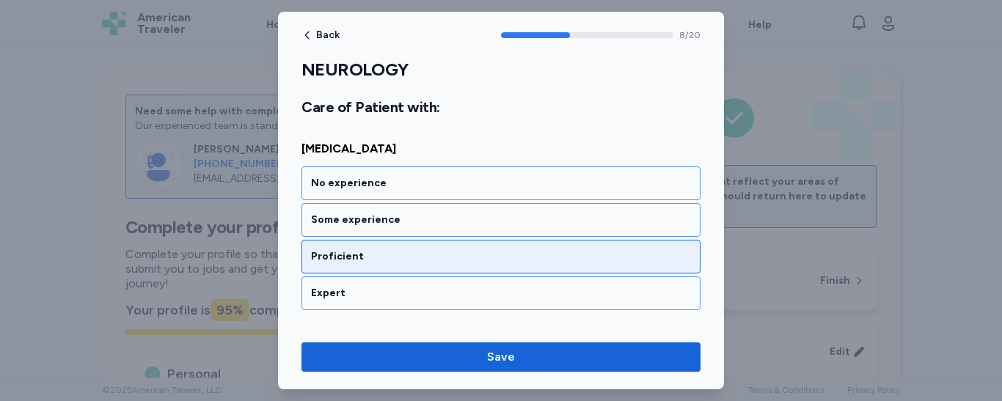
click at [394, 258] on div "Proficient" at bounding box center [501, 257] width 380 height 15
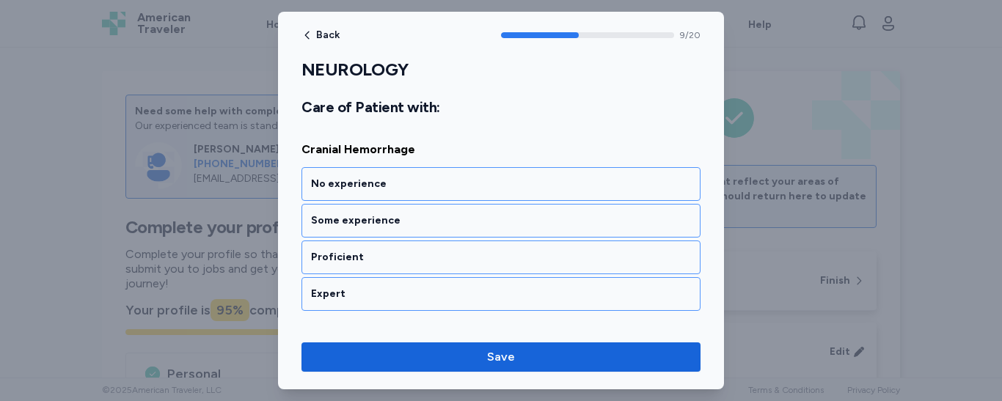
scroll to position [1964, 0]
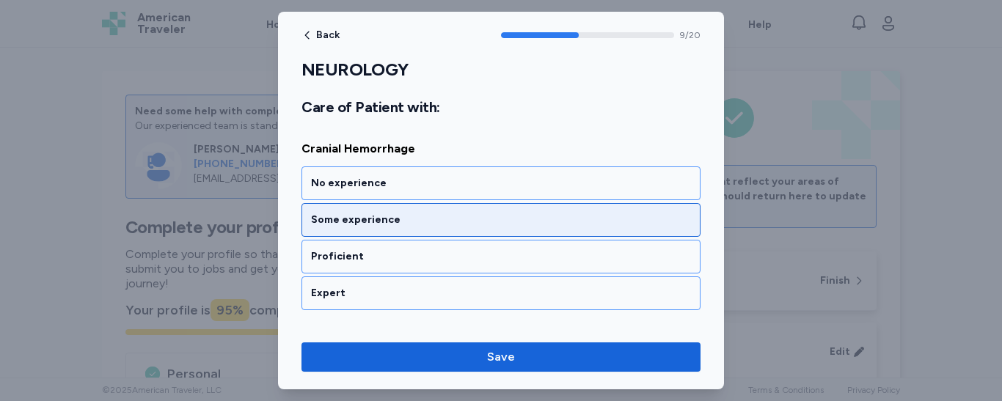
click at [394, 223] on div "Some experience" at bounding box center [501, 220] width 380 height 15
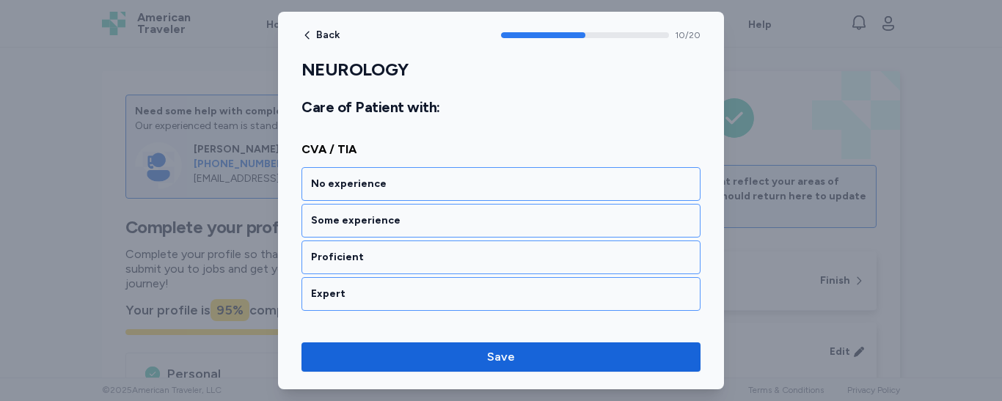
scroll to position [2152, 0]
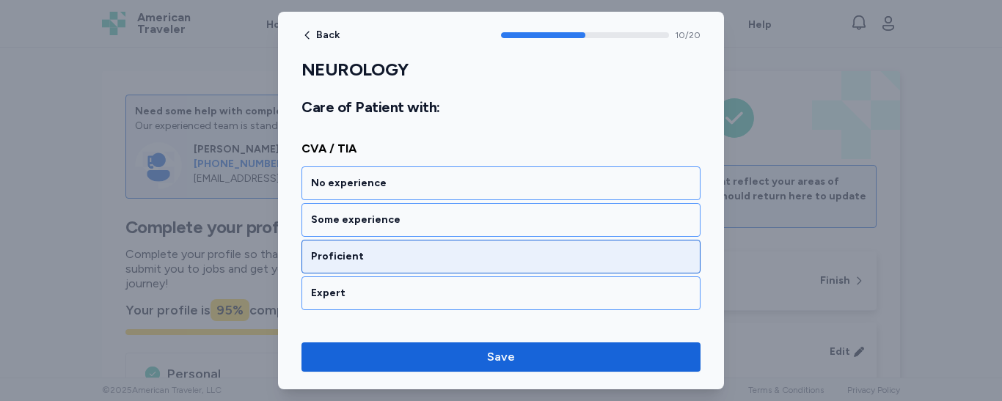
click at [392, 252] on div "Proficient" at bounding box center [501, 257] width 380 height 15
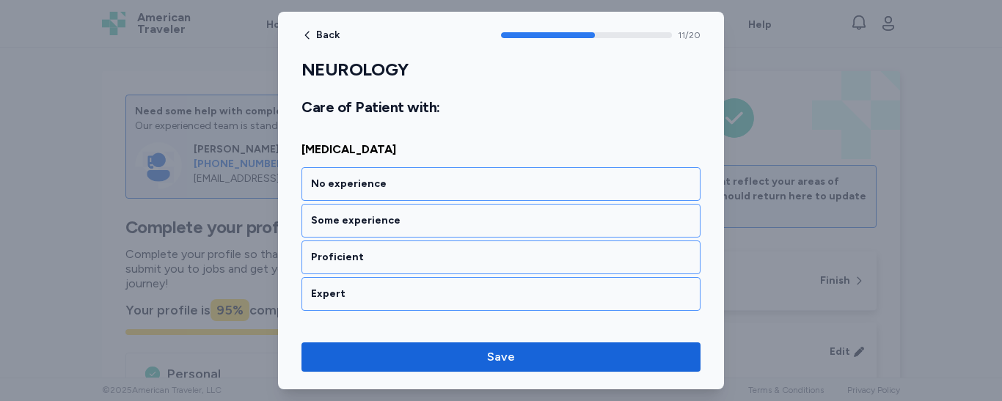
scroll to position [2340, 0]
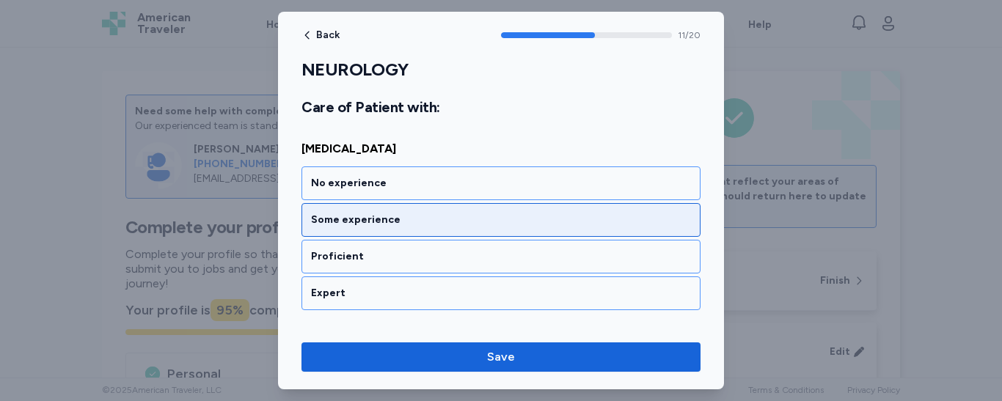
click at [399, 222] on div "Some experience" at bounding box center [501, 220] width 380 height 15
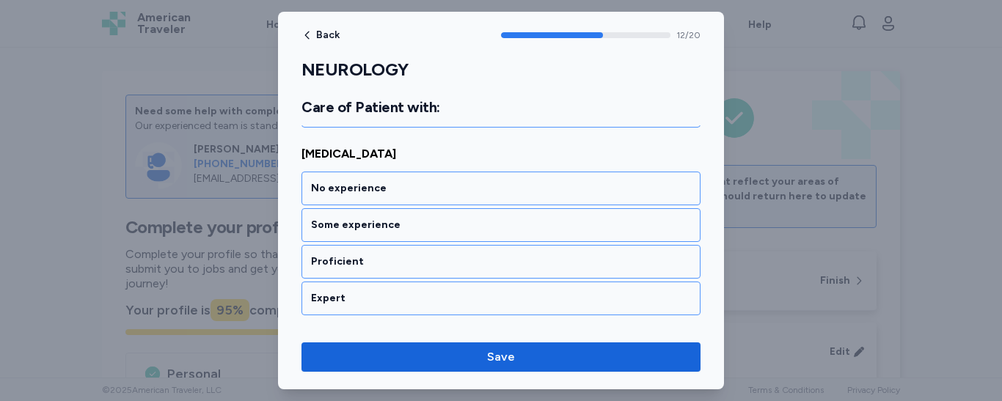
scroll to position [2527, 0]
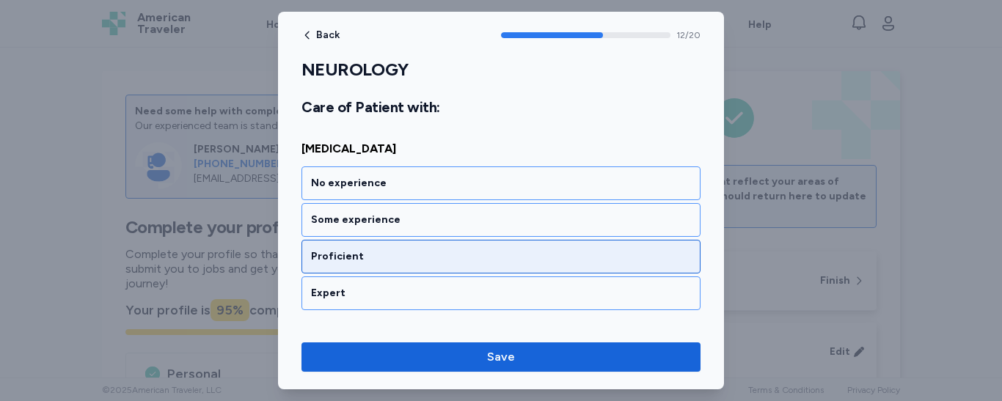
click at [392, 257] on div "Proficient" at bounding box center [501, 257] width 380 height 15
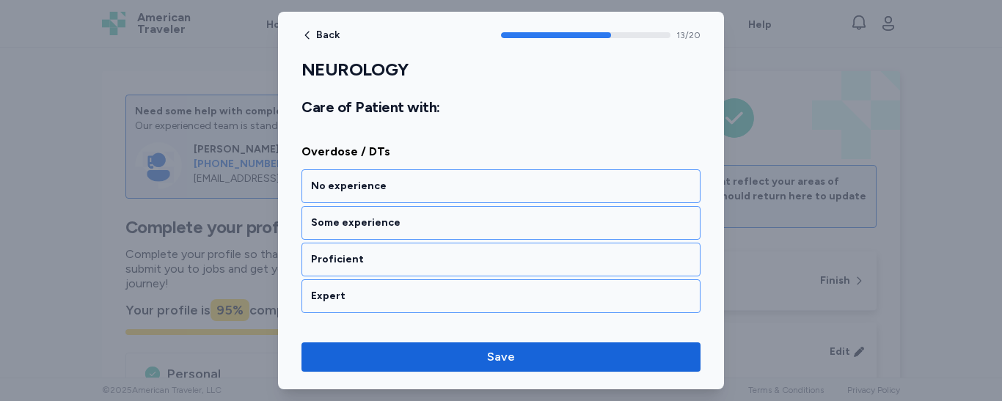
scroll to position [2715, 0]
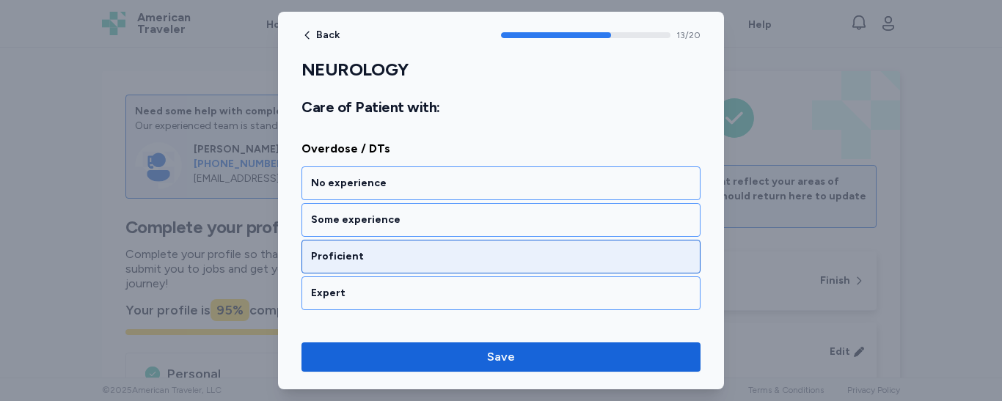
click at [390, 261] on div "Proficient" at bounding box center [501, 257] width 380 height 15
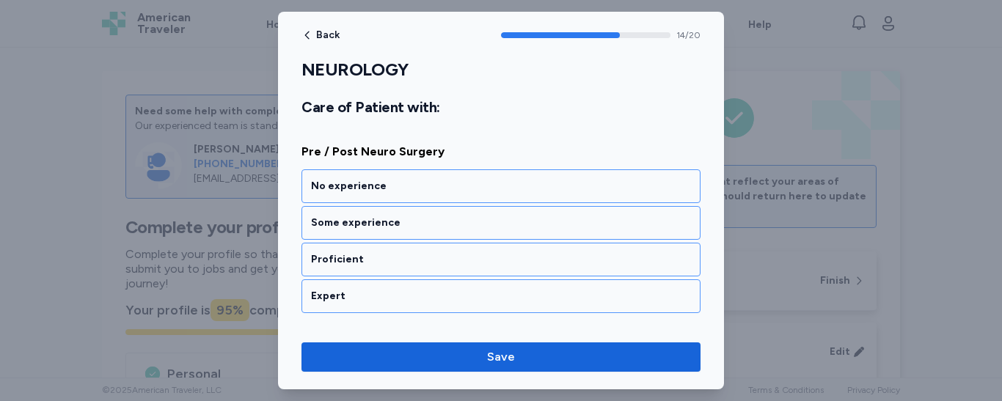
scroll to position [2903, 0]
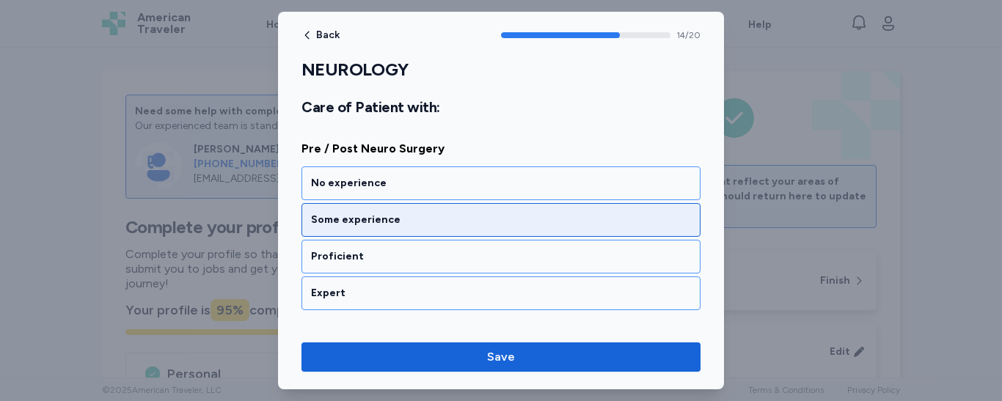
click at [384, 217] on div "Some experience" at bounding box center [501, 220] width 380 height 15
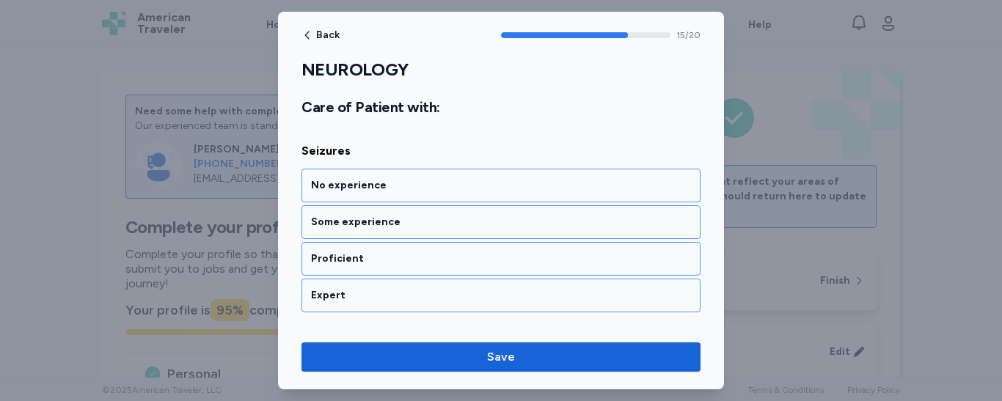
scroll to position [3091, 0]
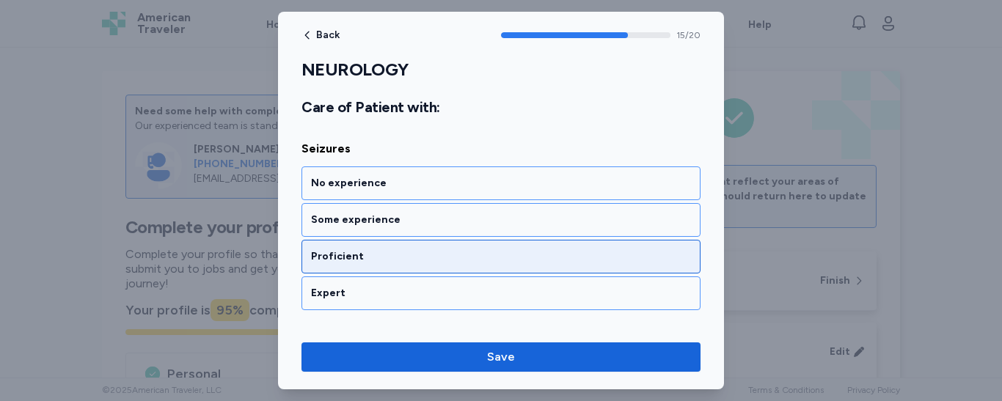
click at [391, 258] on div "Proficient" at bounding box center [501, 257] width 380 height 15
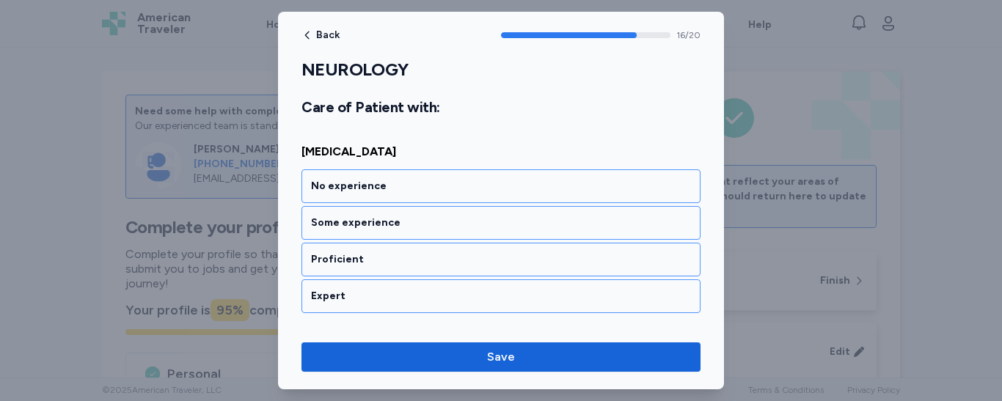
scroll to position [3279, 0]
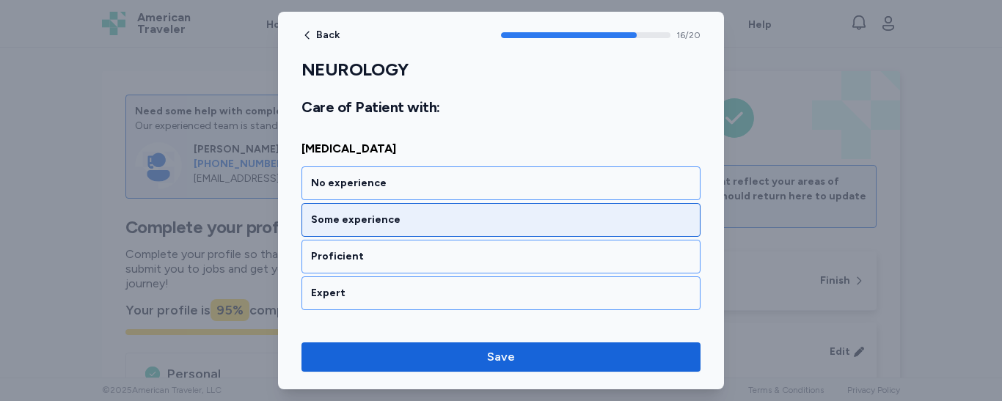
click at [394, 224] on div "Some experience" at bounding box center [501, 220] width 380 height 15
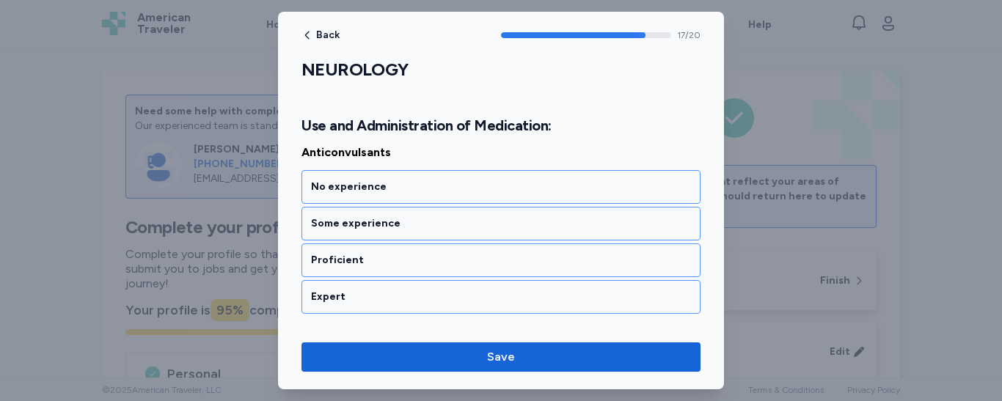
scroll to position [3503, 0]
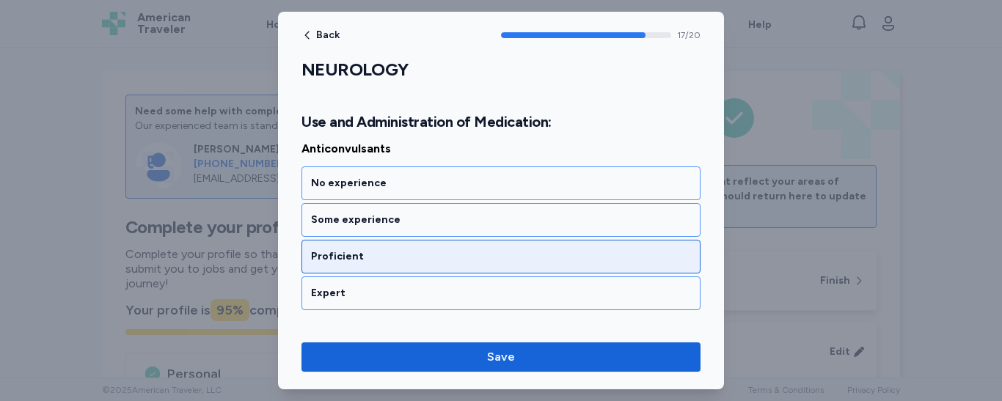
click at [393, 255] on div "Proficient" at bounding box center [501, 257] width 380 height 15
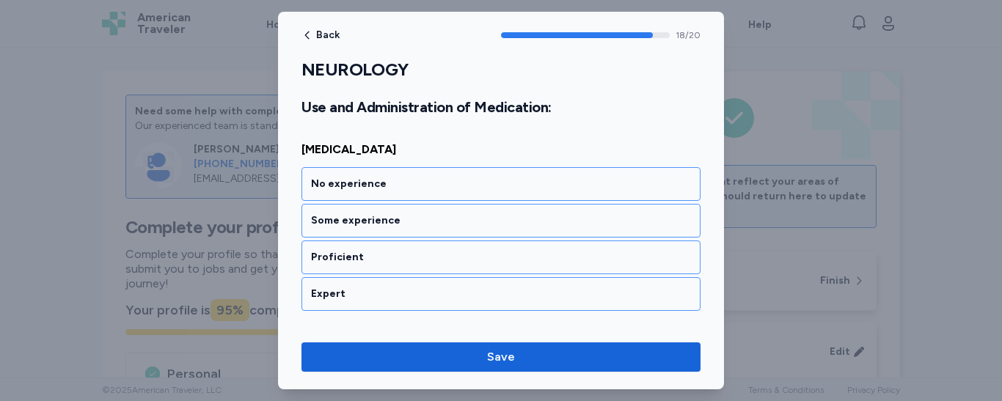
scroll to position [3691, 0]
click at [393, 255] on div "Proficient" at bounding box center [501, 257] width 380 height 15
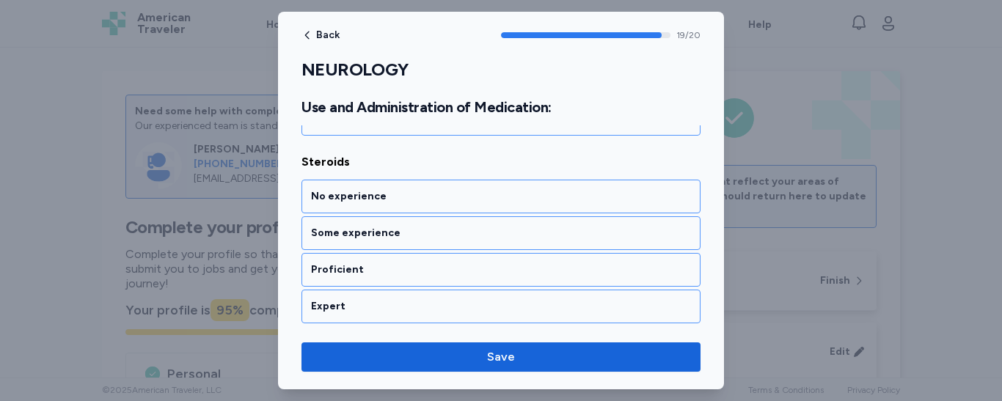
scroll to position [3867, 0]
click at [393, 255] on div "Proficient" at bounding box center [501, 269] width 399 height 34
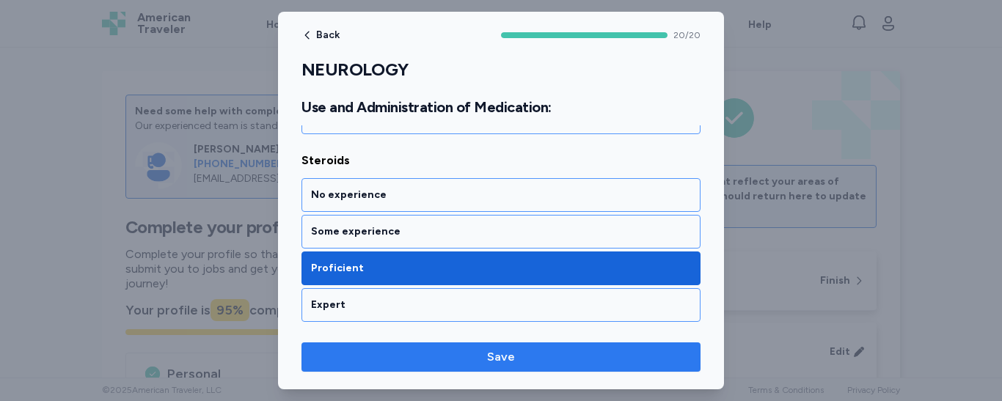
click at [453, 363] on span "Save" at bounding box center [501, 358] width 376 height 18
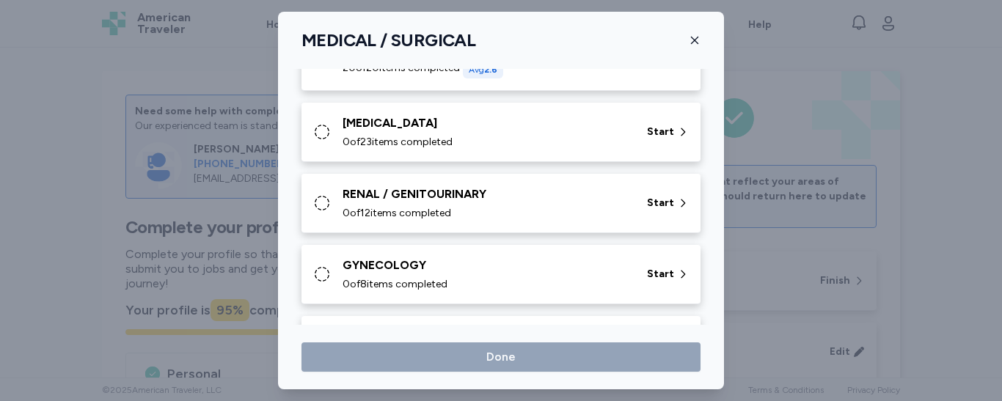
scroll to position [382, 0]
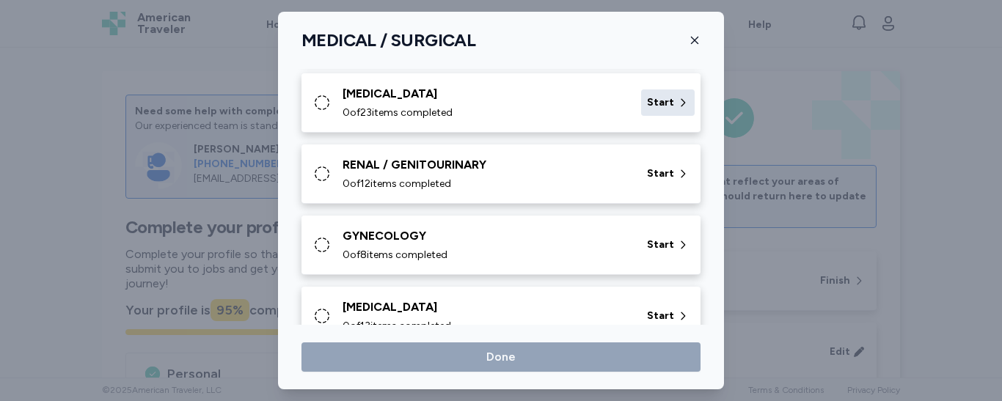
click at [650, 92] on div "Start" at bounding box center [668, 103] width 54 height 26
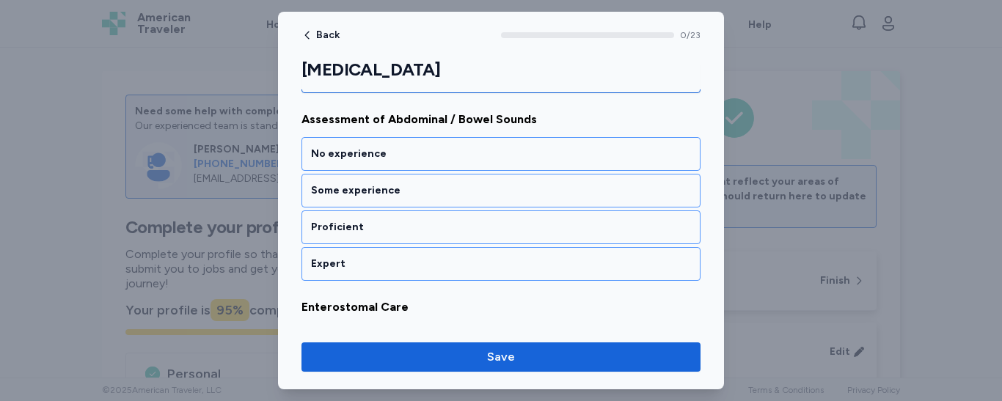
scroll to position [205, 0]
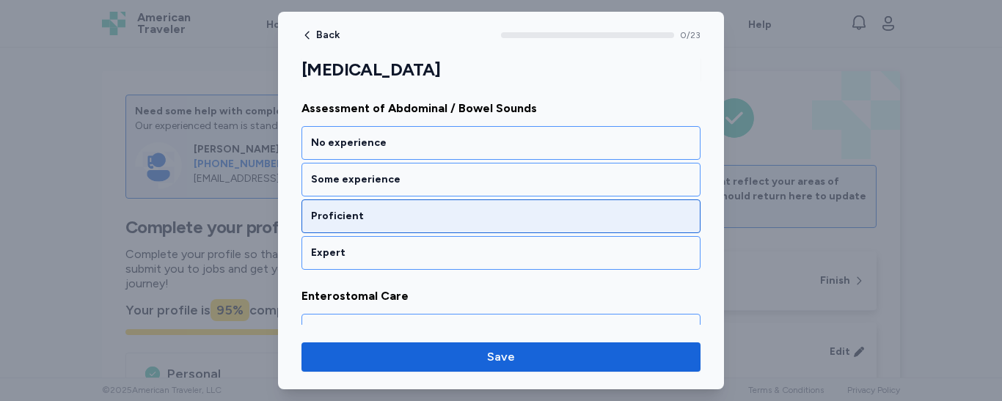
click at [503, 219] on div "Proficient" at bounding box center [501, 216] width 380 height 15
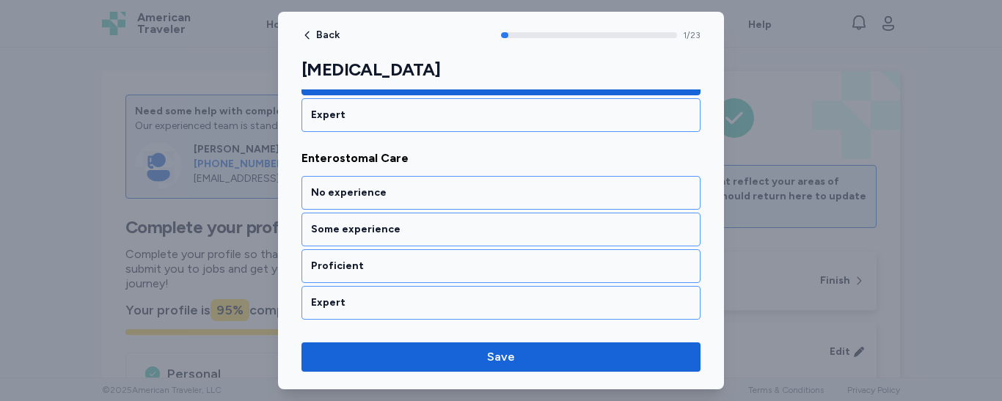
scroll to position [371, 0]
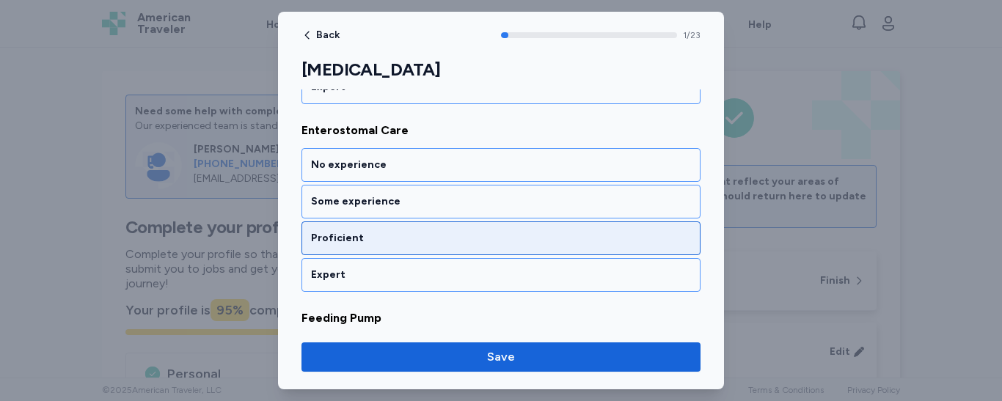
click at [498, 233] on div "Proficient" at bounding box center [501, 238] width 380 height 15
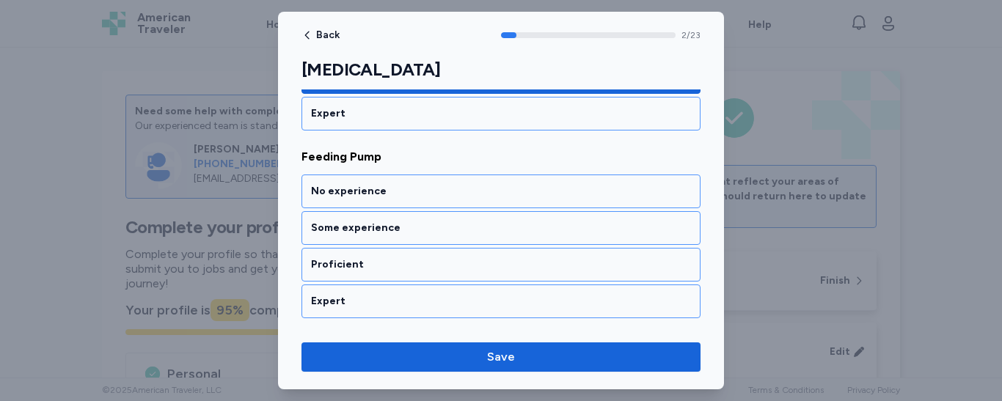
scroll to position [559, 0]
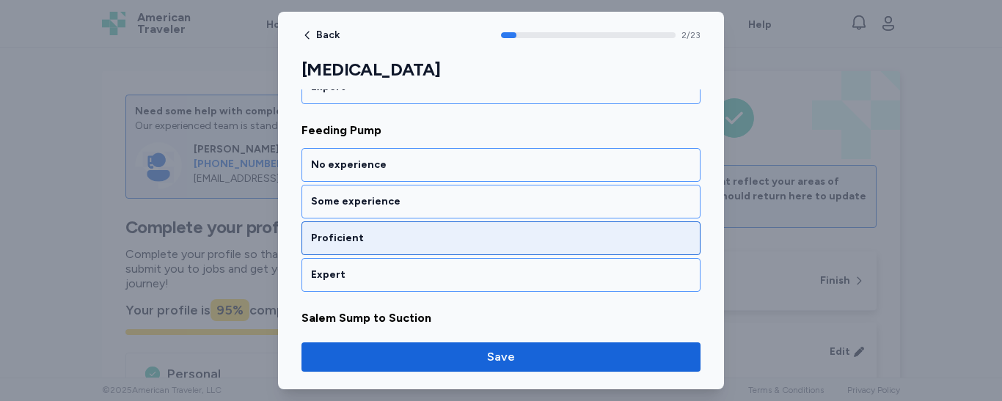
click at [492, 234] on div "Proficient" at bounding box center [501, 238] width 380 height 15
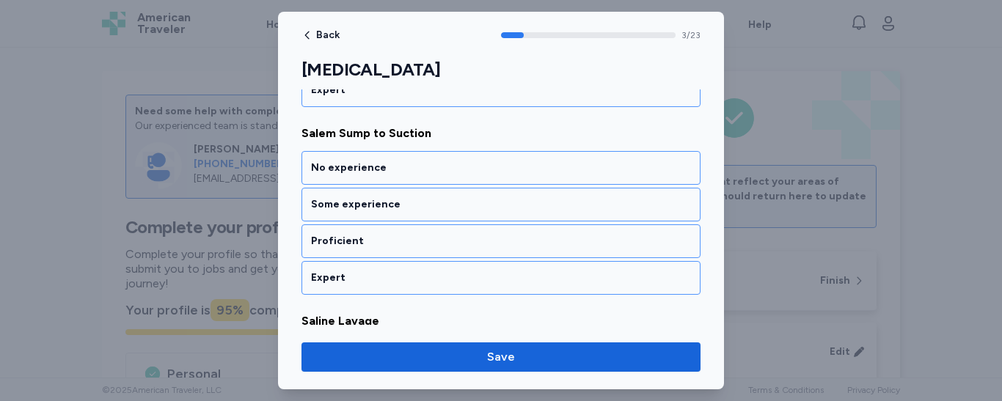
scroll to position [747, 0]
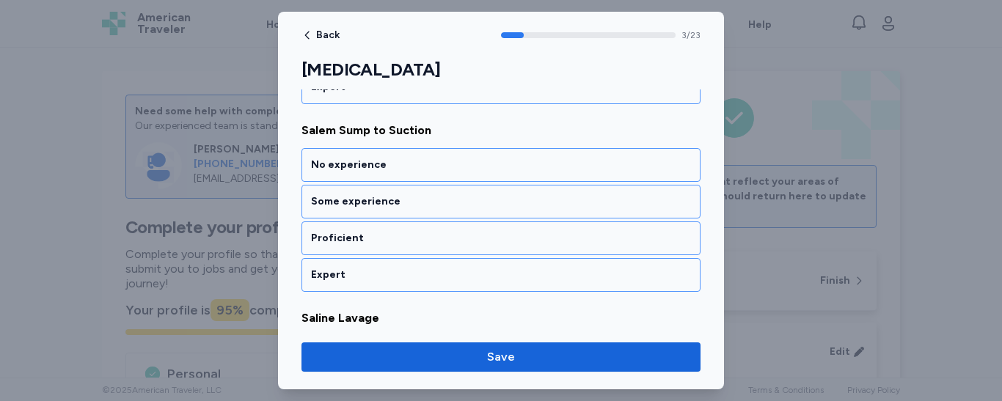
click at [492, 234] on div "Proficient" at bounding box center [501, 238] width 380 height 15
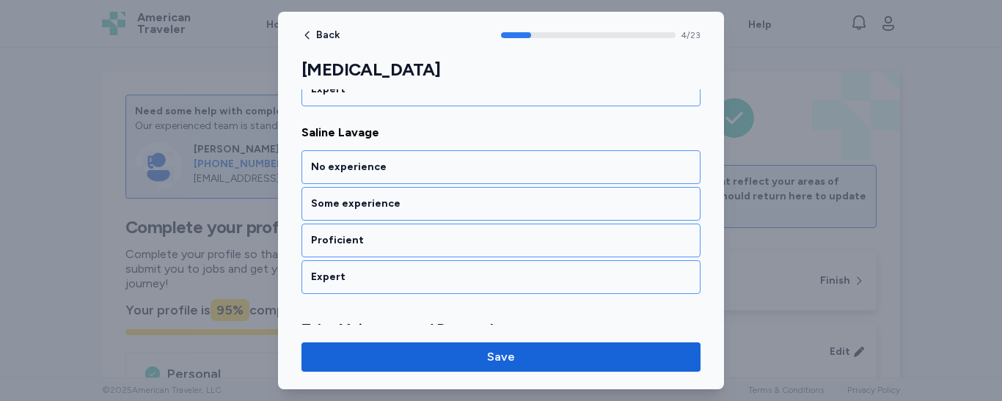
scroll to position [935, 0]
click at [492, 234] on div "Proficient" at bounding box center [501, 238] width 380 height 15
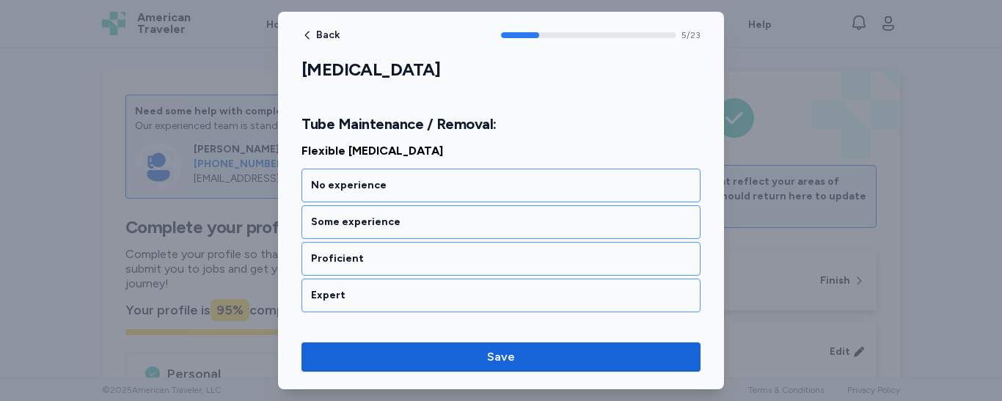
scroll to position [1140, 0]
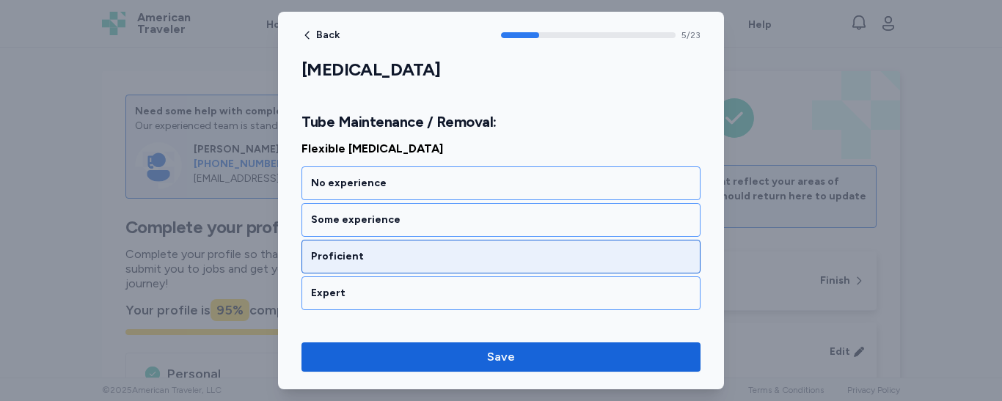
click at [483, 250] on div "Proficient" at bounding box center [501, 257] width 380 height 15
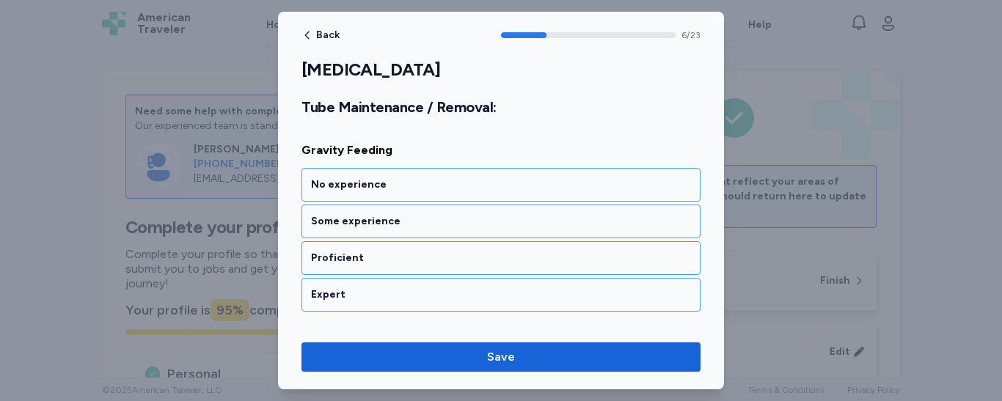
scroll to position [1328, 0]
click at [483, 250] on div "Proficient" at bounding box center [501, 257] width 380 height 15
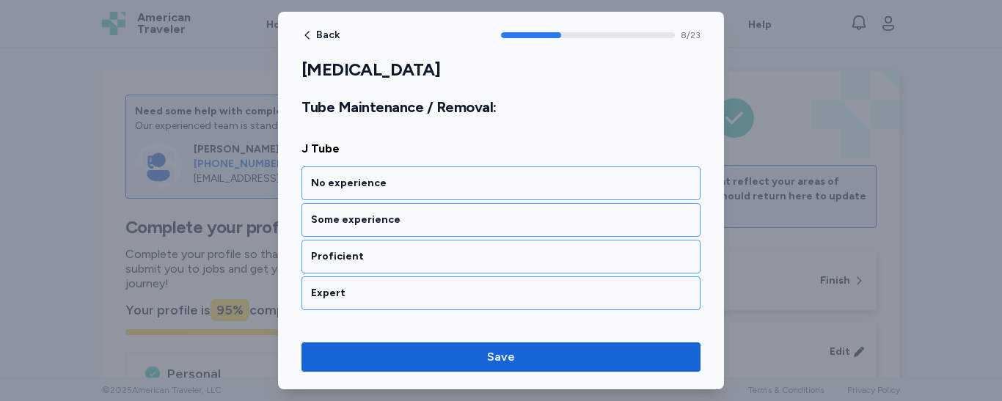
click at [483, 250] on div "Proficient" at bounding box center [501, 257] width 380 height 15
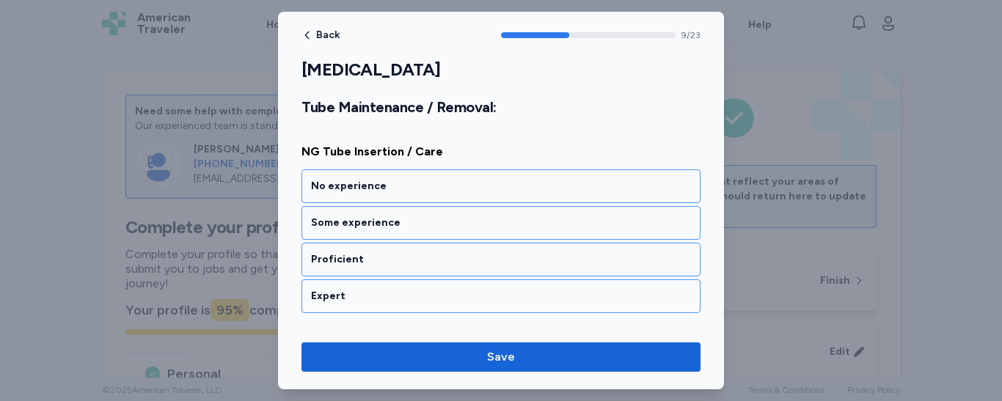
scroll to position [1892, 0]
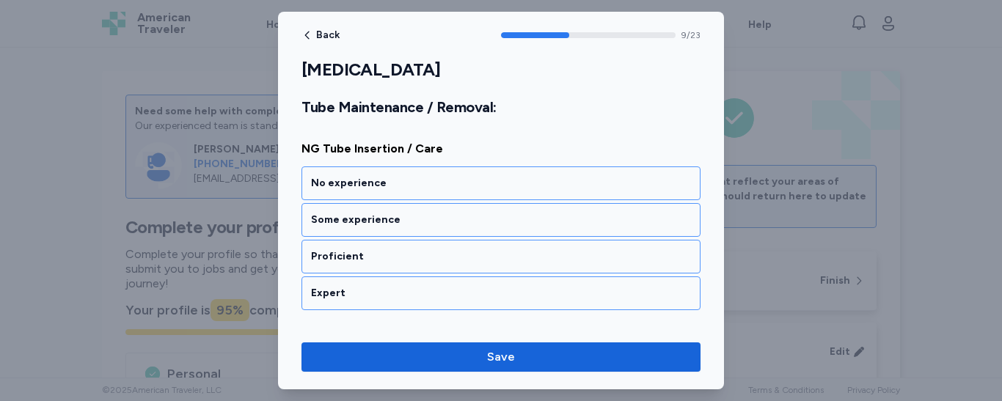
click at [483, 250] on div "Proficient" at bounding box center [501, 257] width 380 height 15
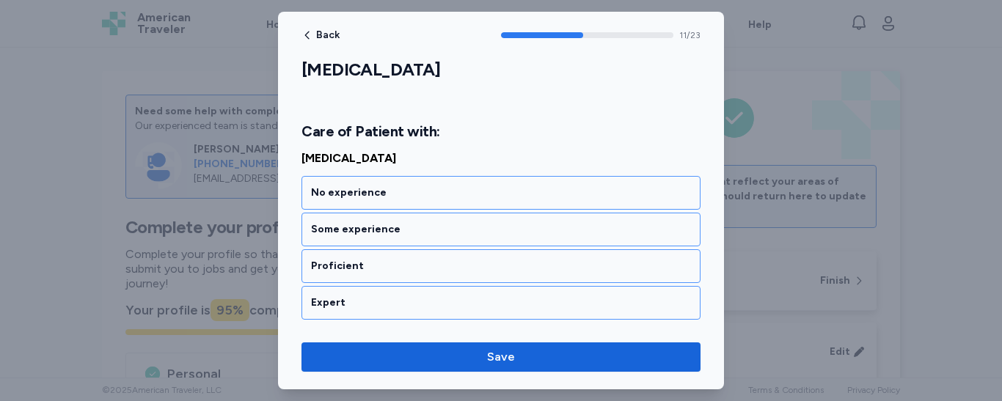
scroll to position [2304, 0]
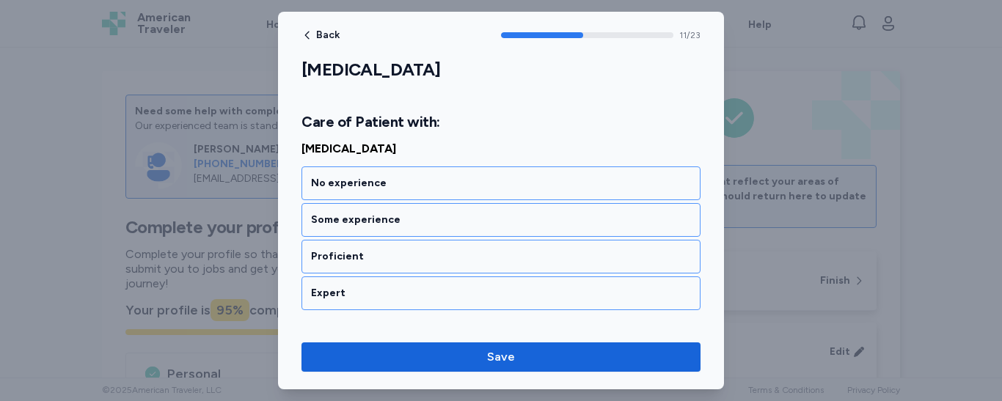
click at [483, 250] on div "Proficient" at bounding box center [501, 257] width 380 height 15
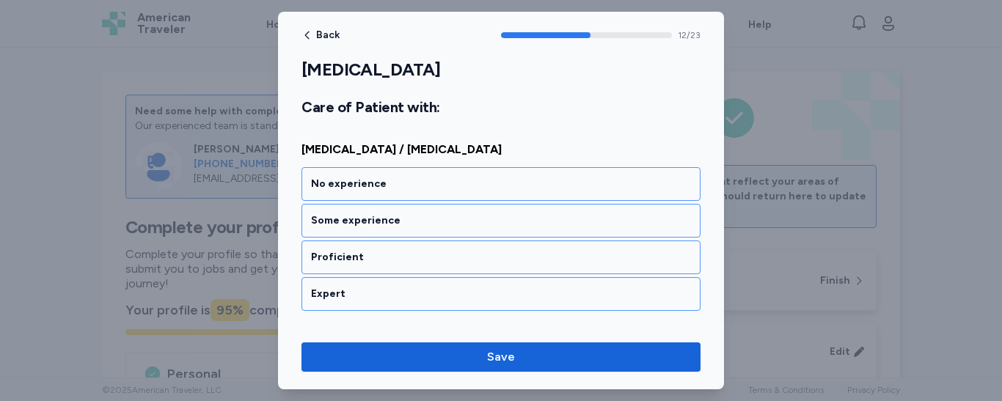
scroll to position [2491, 0]
click at [483, 250] on div "Proficient" at bounding box center [501, 257] width 380 height 15
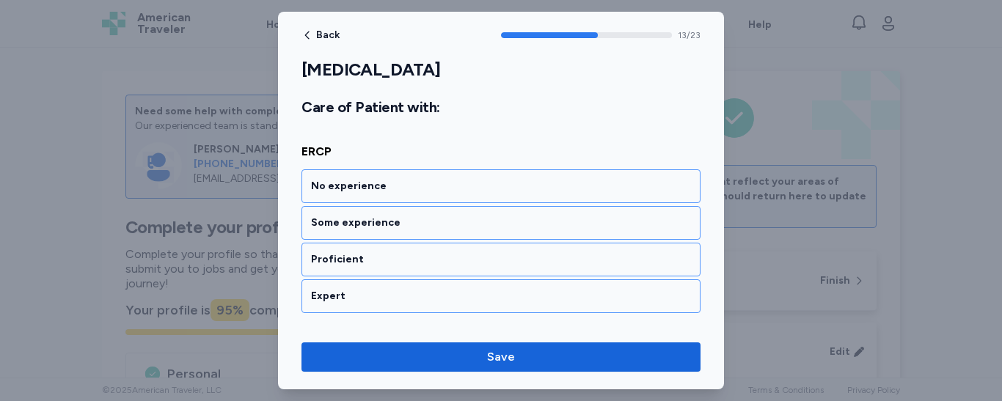
scroll to position [2679, 0]
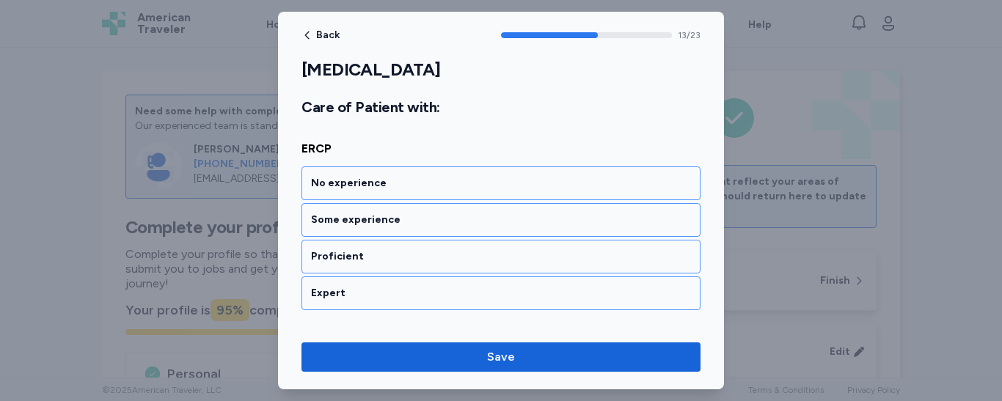
click at [483, 250] on div "Proficient" at bounding box center [501, 257] width 380 height 15
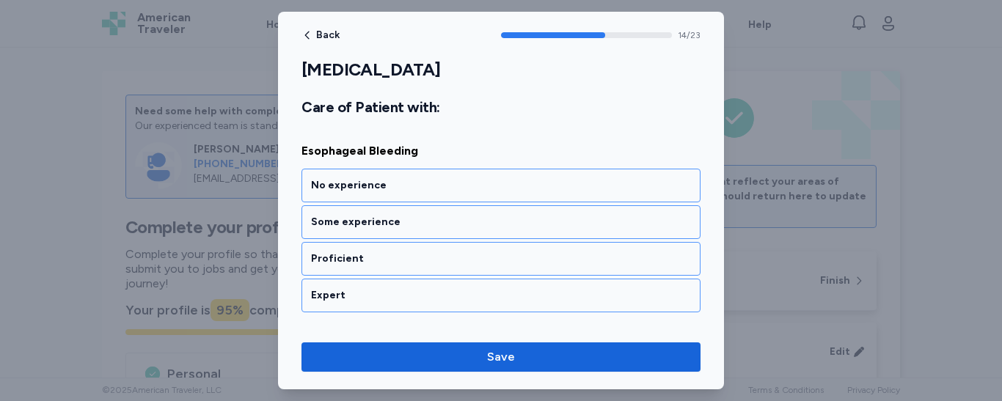
scroll to position [2867, 0]
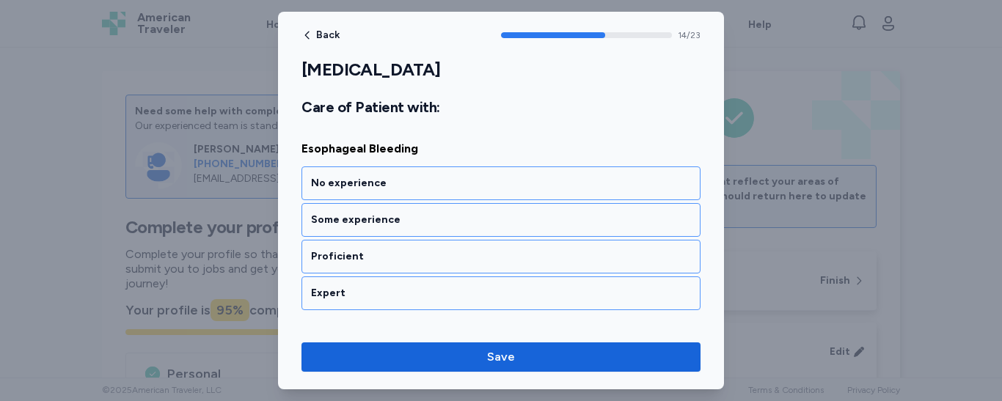
click at [483, 250] on div "Proficient" at bounding box center [501, 257] width 380 height 15
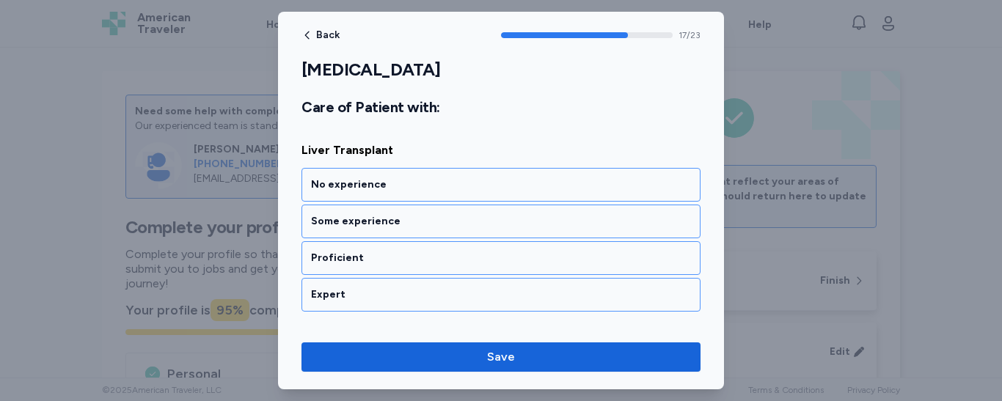
scroll to position [3431, 0]
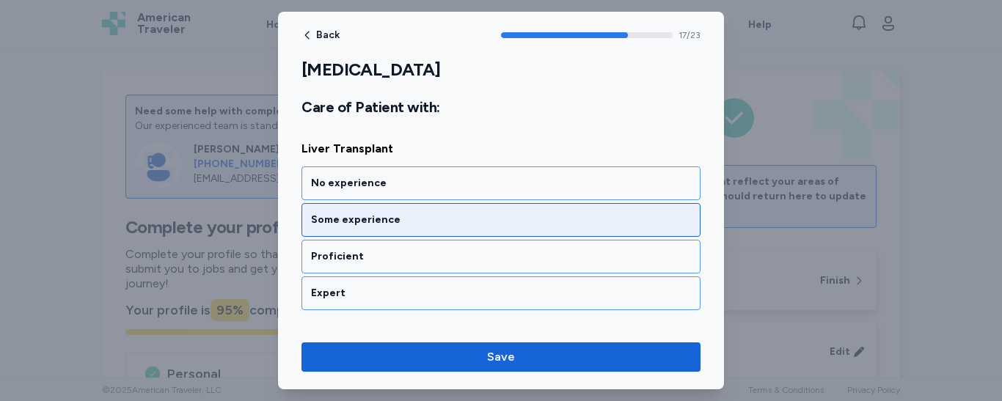
click at [485, 221] on div "Some experience" at bounding box center [501, 220] width 380 height 15
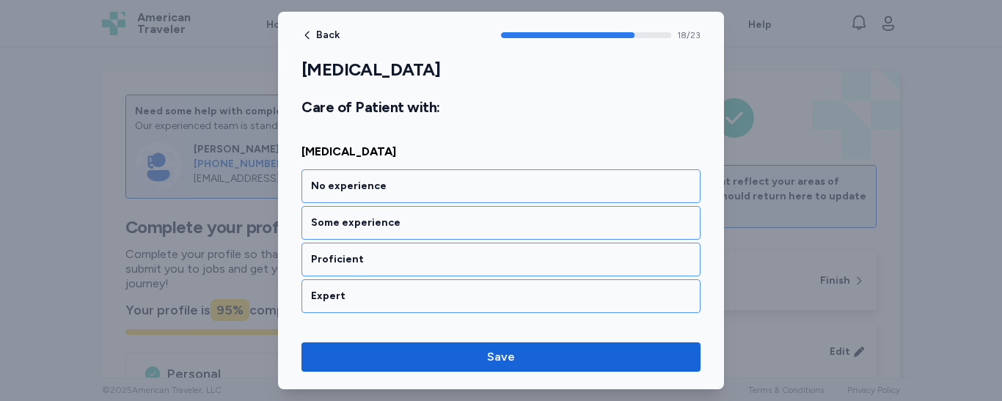
scroll to position [3619, 0]
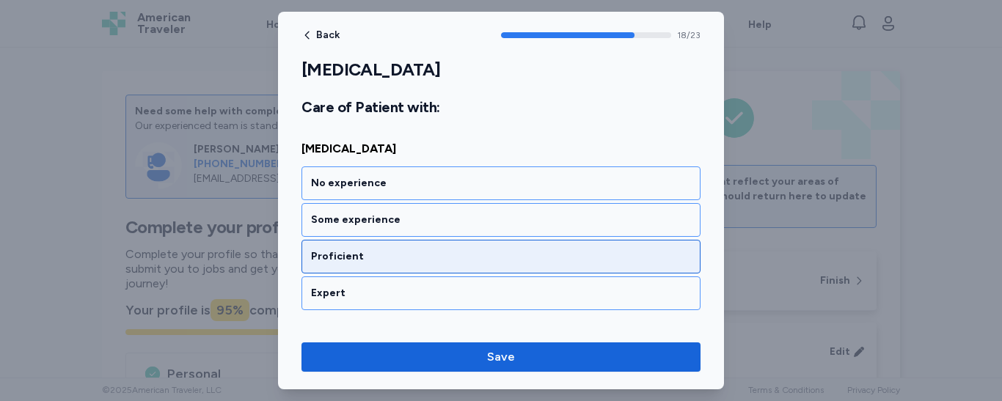
click at [473, 260] on div "Proficient" at bounding box center [501, 257] width 380 height 15
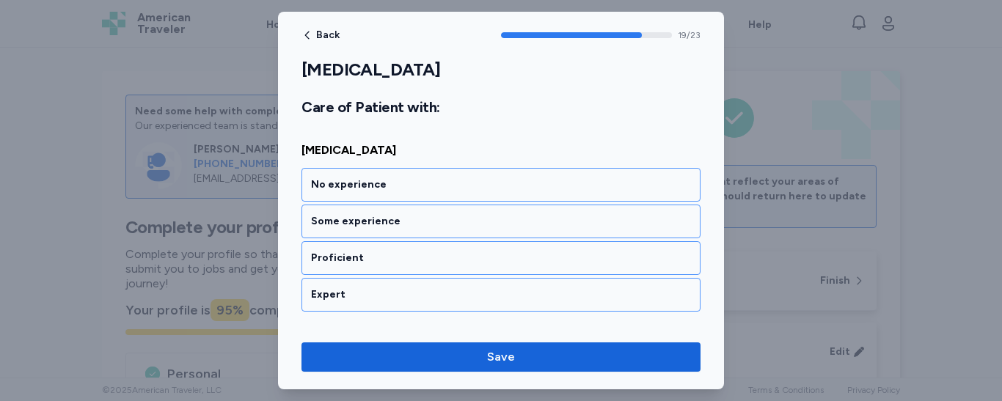
scroll to position [3806, 0]
click at [473, 260] on div "Proficient" at bounding box center [501, 257] width 380 height 15
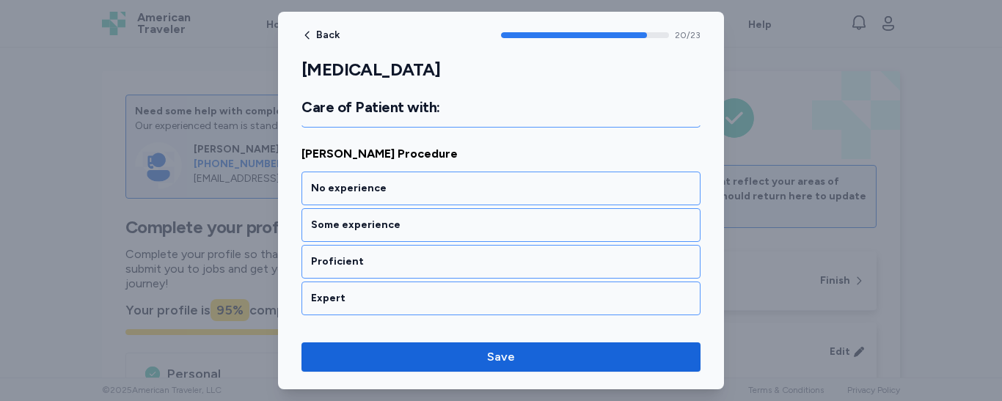
scroll to position [3994, 0]
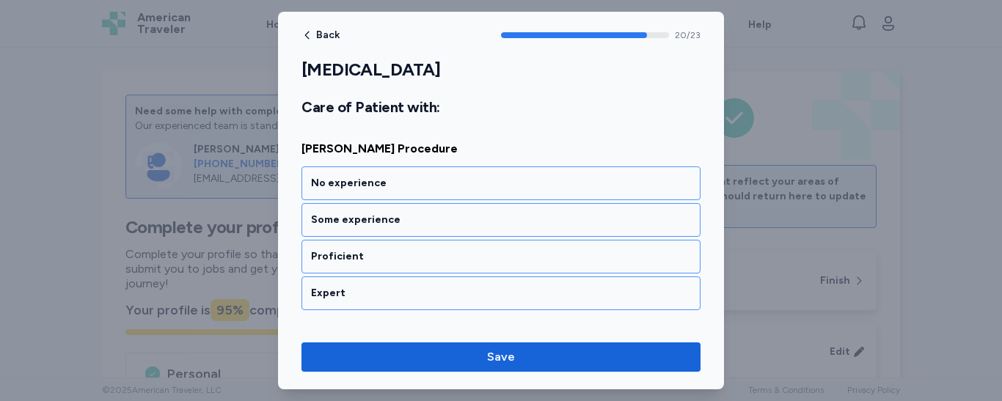
click at [473, 260] on div "Proficient" at bounding box center [501, 257] width 380 height 15
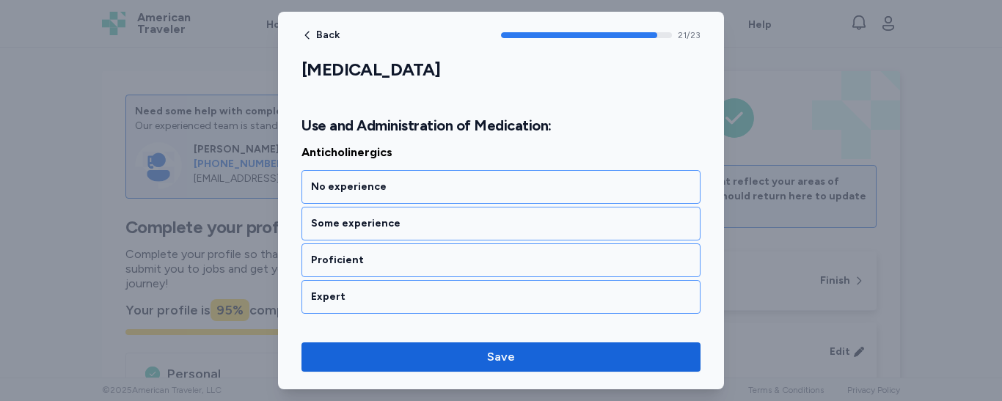
scroll to position [4218, 0]
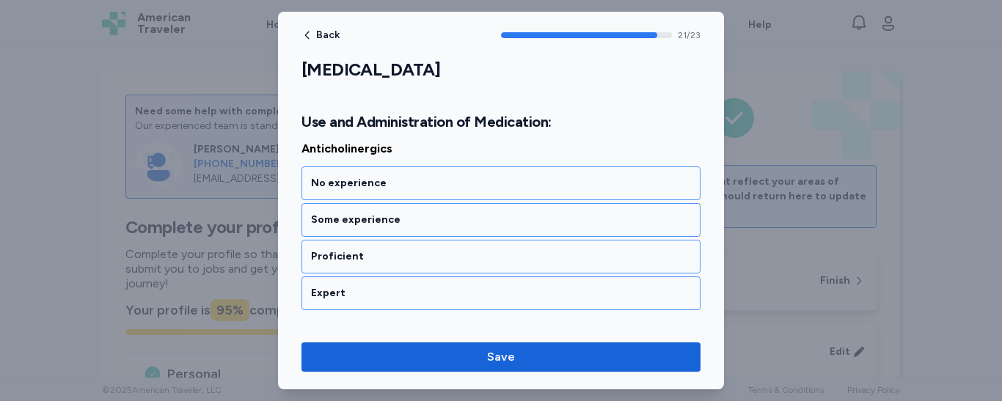
click at [473, 260] on div "Proficient" at bounding box center [501, 257] width 380 height 15
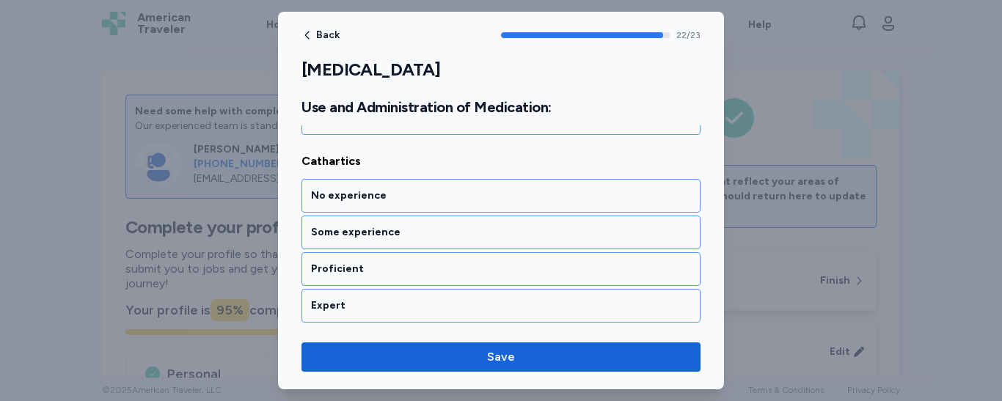
scroll to position [4394, 0]
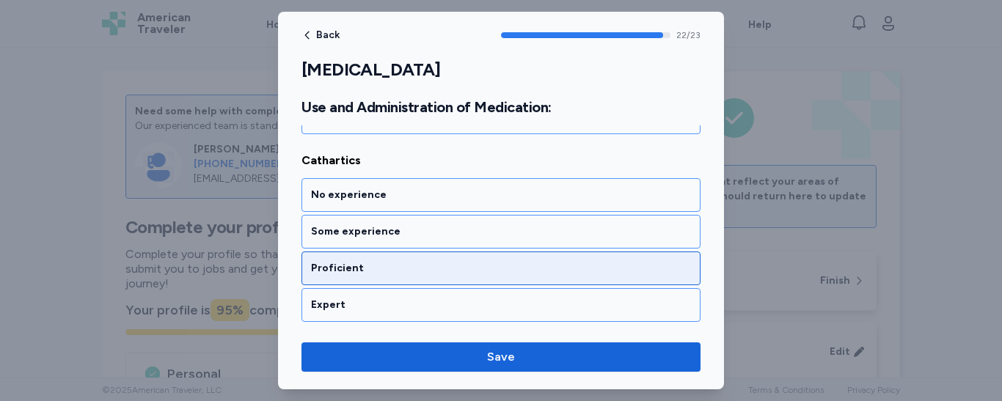
click at [452, 267] on div "Proficient" at bounding box center [501, 268] width 380 height 15
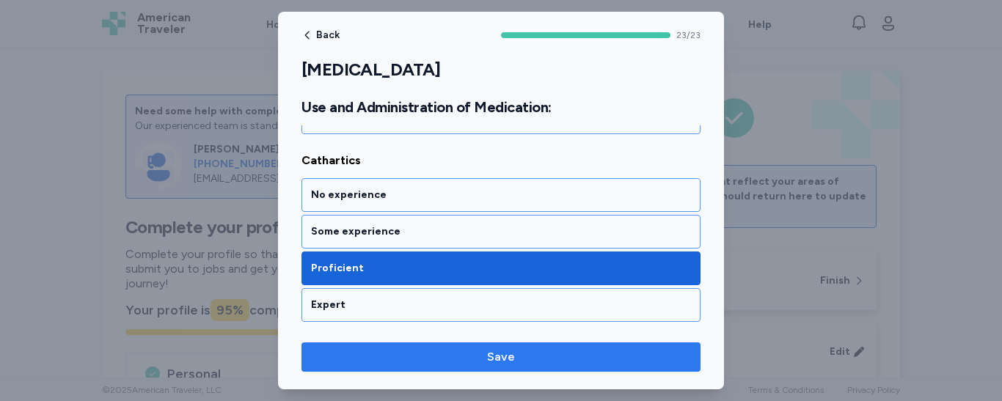
click at [470, 353] on span "Save" at bounding box center [501, 358] width 376 height 18
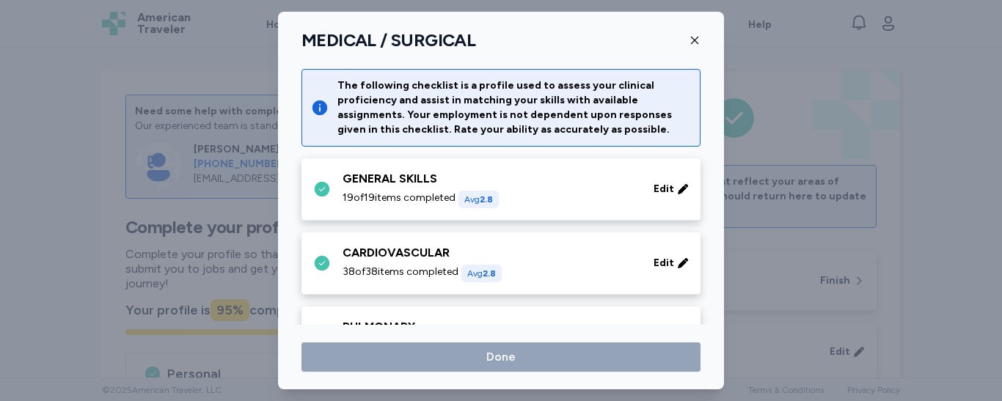
scroll to position [382, 0]
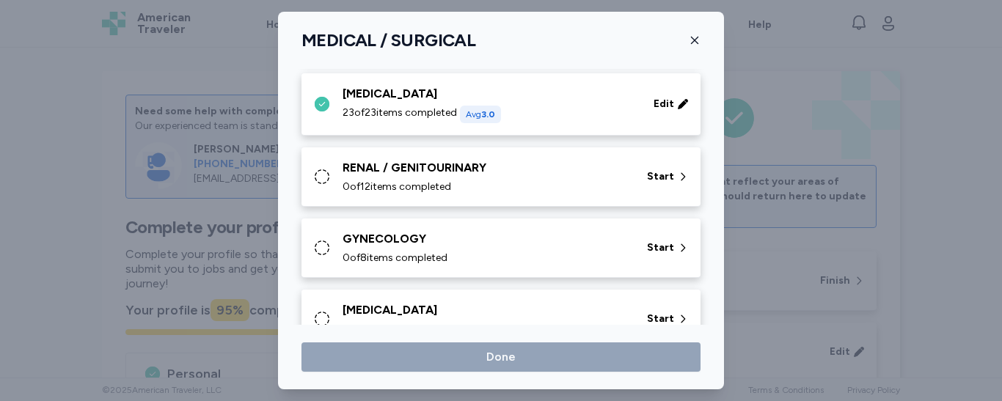
click at [564, 169] on div "RENAL / GENITOURINARY" at bounding box center [486, 168] width 287 height 18
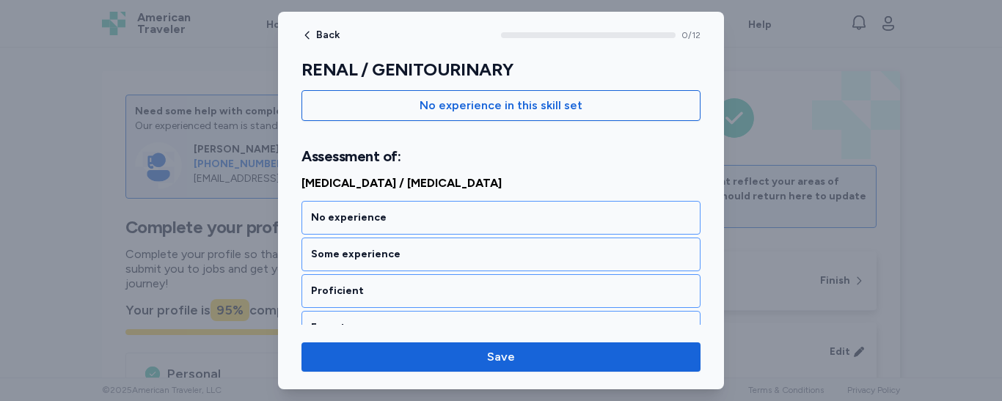
scroll to position [176, 0]
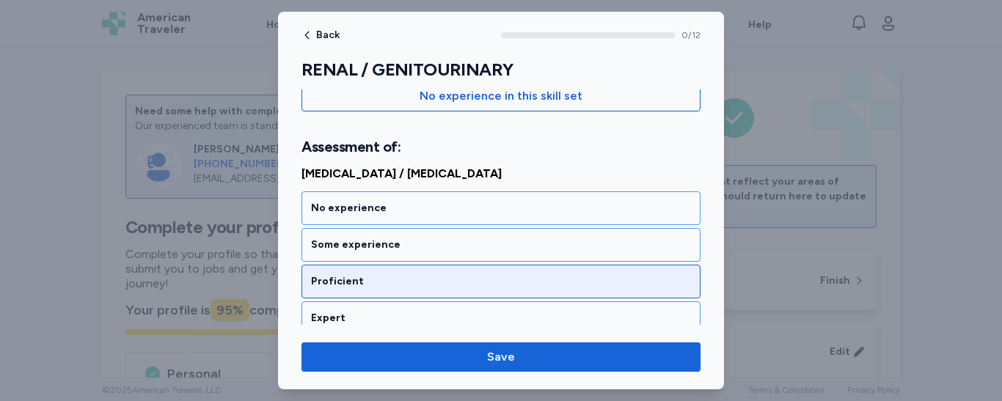
click at [439, 272] on div "Proficient" at bounding box center [501, 282] width 399 height 34
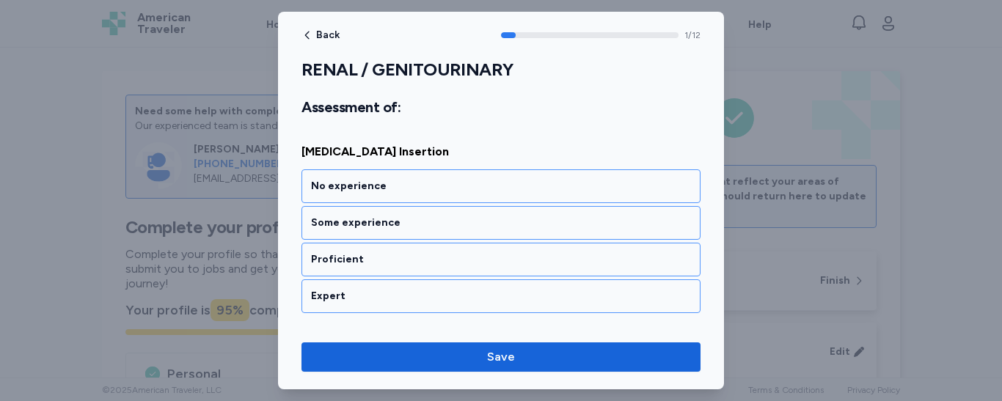
scroll to position [389, 0]
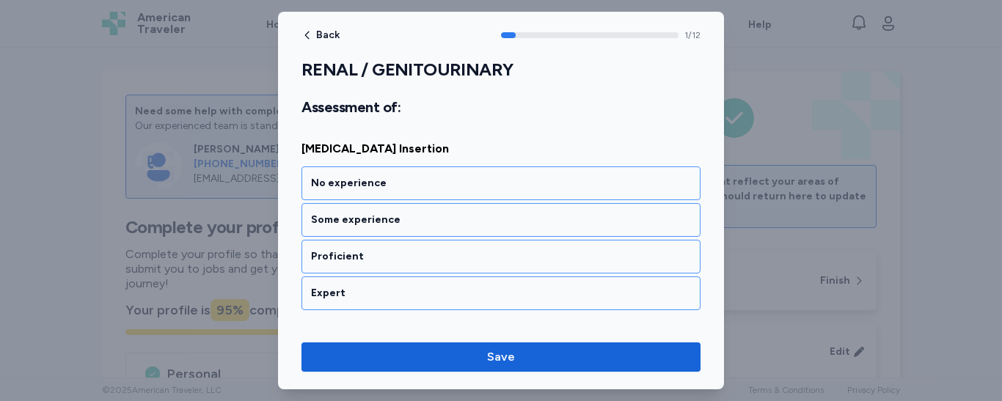
click at [439, 272] on div "Proficient" at bounding box center [501, 257] width 399 height 34
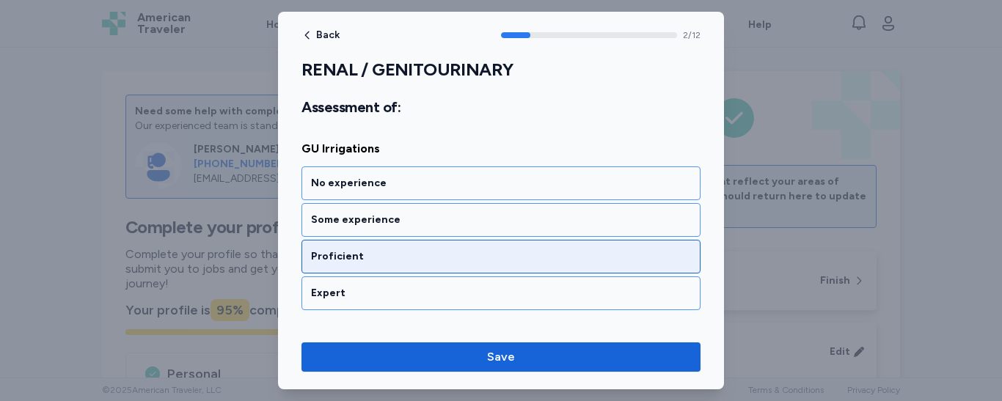
click at [437, 269] on div "Proficient" at bounding box center [501, 257] width 399 height 34
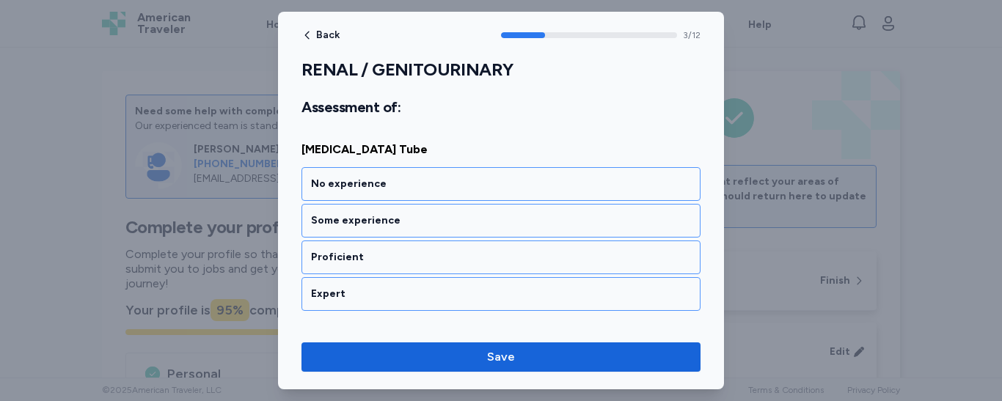
scroll to position [765, 0]
click at [437, 269] on div "Proficient" at bounding box center [501, 257] width 399 height 34
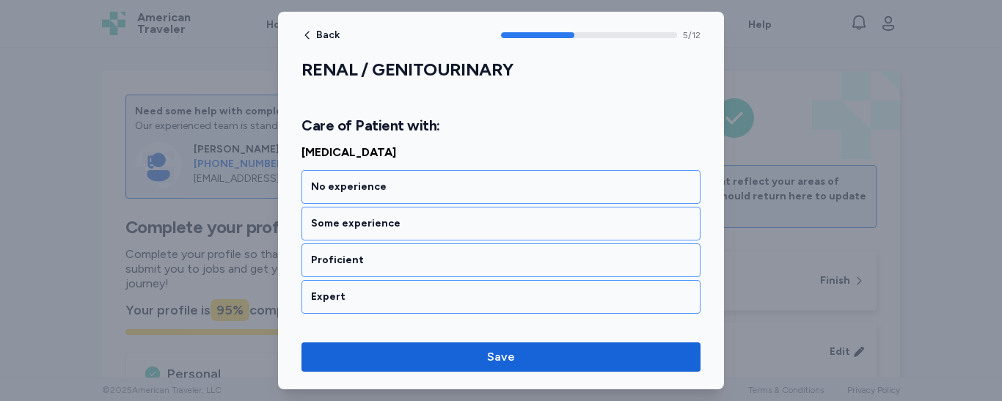
scroll to position [1176, 0]
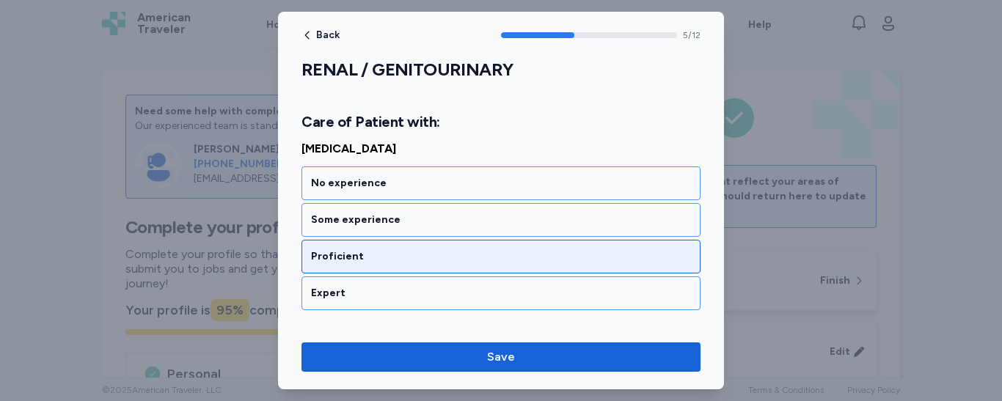
click at [431, 258] on div "Proficient" at bounding box center [501, 257] width 380 height 15
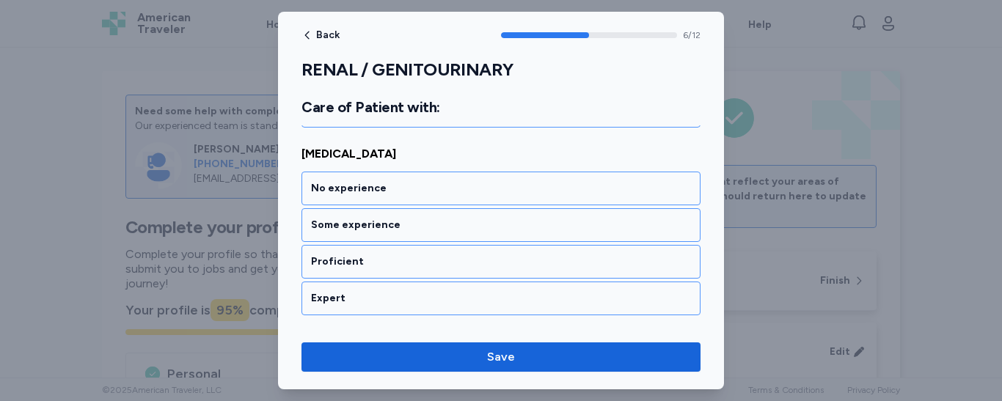
scroll to position [1364, 0]
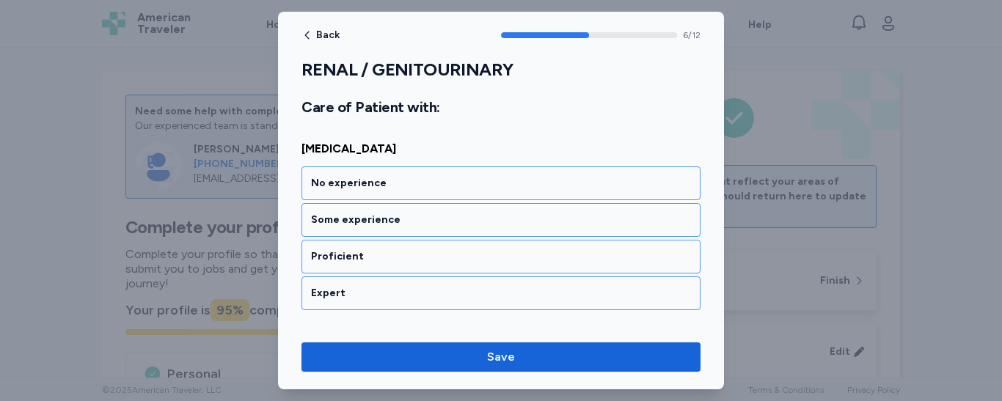
click at [431, 258] on div "Proficient" at bounding box center [501, 257] width 380 height 15
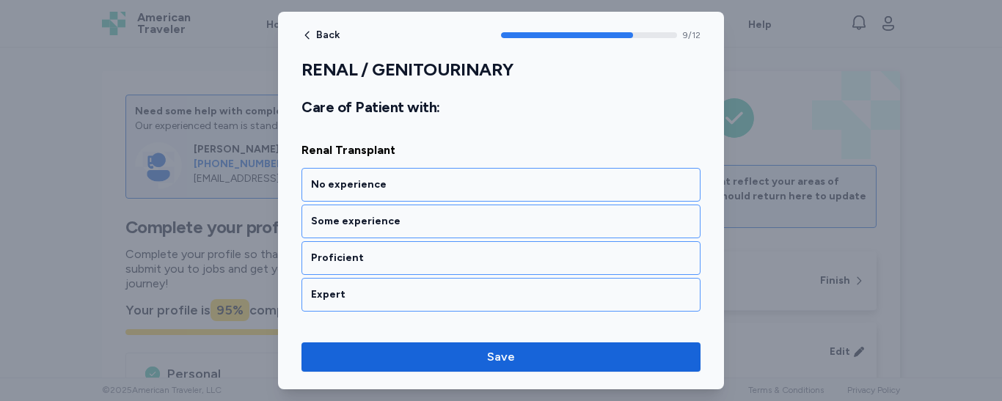
scroll to position [1928, 0]
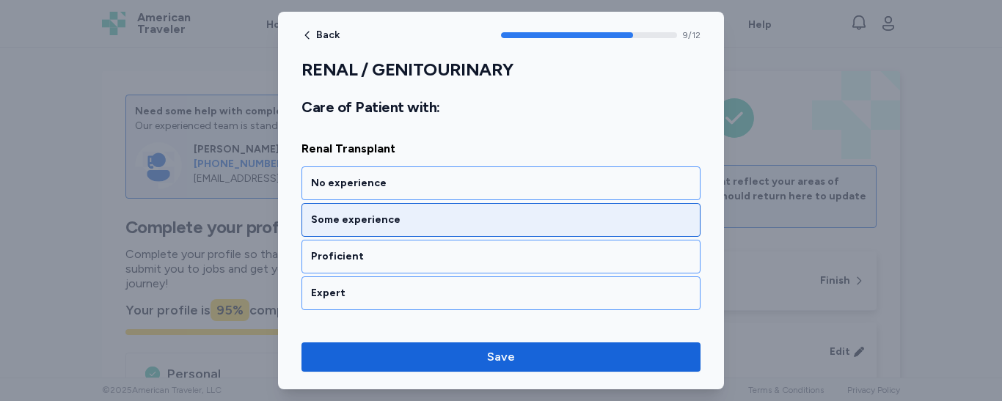
click at [418, 222] on div "Some experience" at bounding box center [501, 220] width 380 height 15
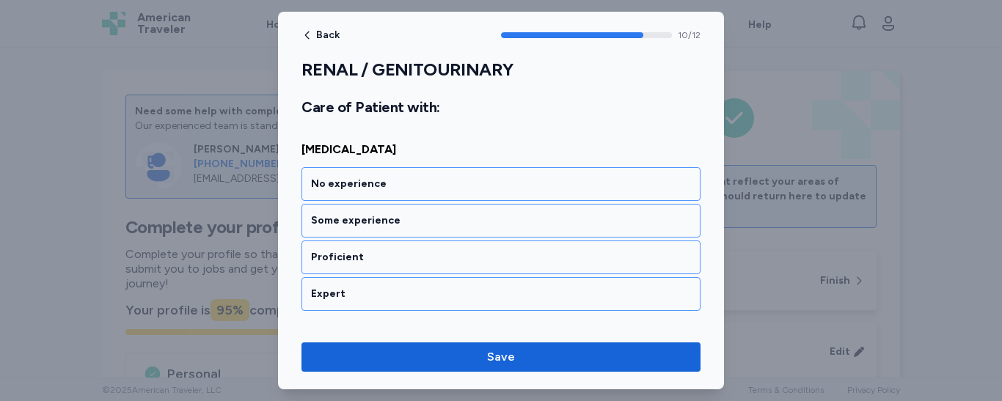
scroll to position [2116, 0]
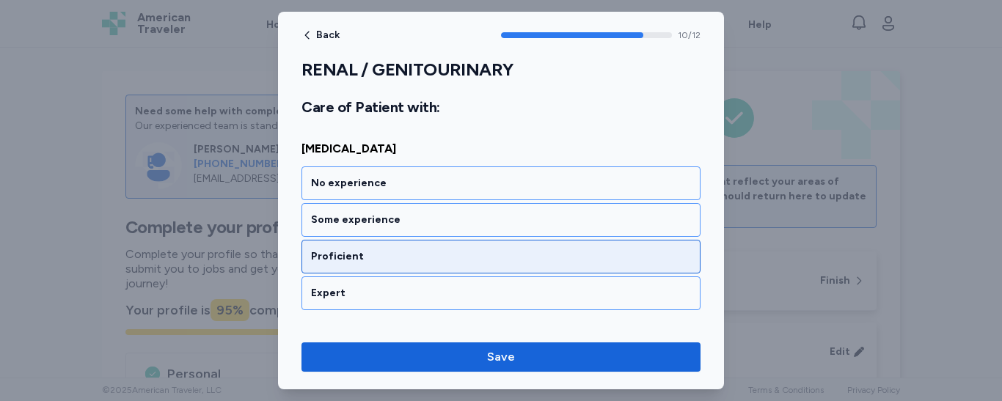
click at [417, 254] on div "Proficient" at bounding box center [501, 257] width 380 height 15
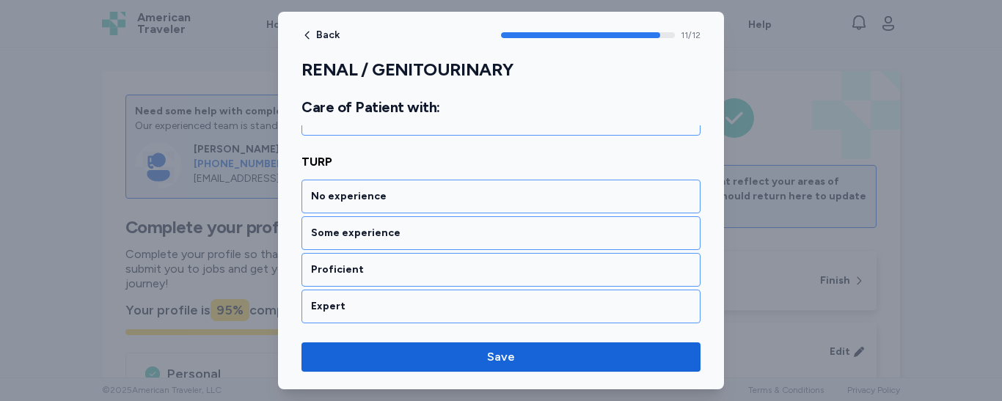
scroll to position [2292, 0]
click at [417, 254] on div "Proficient" at bounding box center [501, 269] width 399 height 34
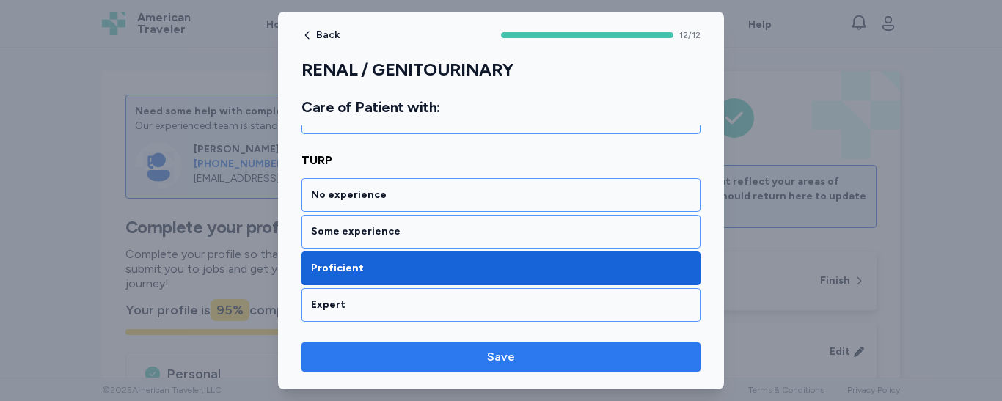
click at [456, 354] on span "Save" at bounding box center [501, 358] width 376 height 18
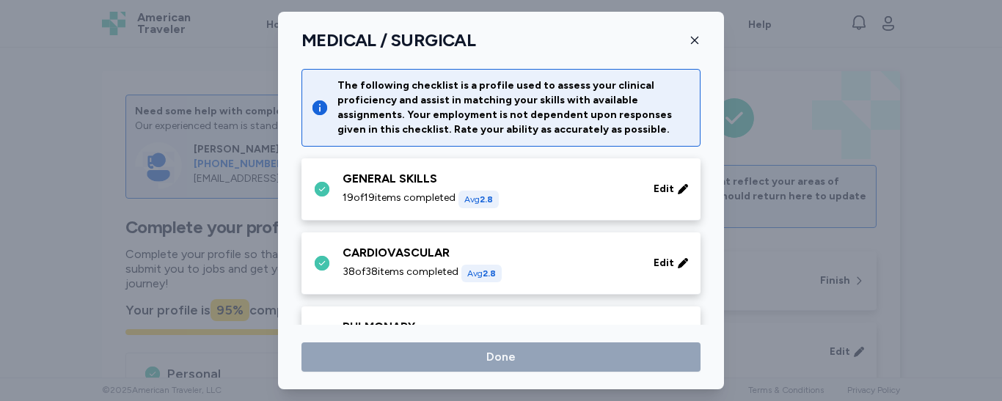
scroll to position [382, 0]
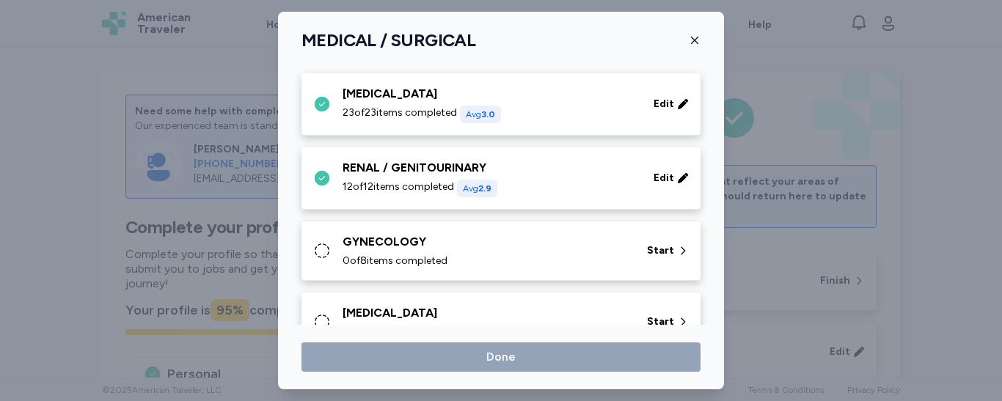
click at [616, 246] on div "GYNECOLOGY" at bounding box center [486, 242] width 287 height 18
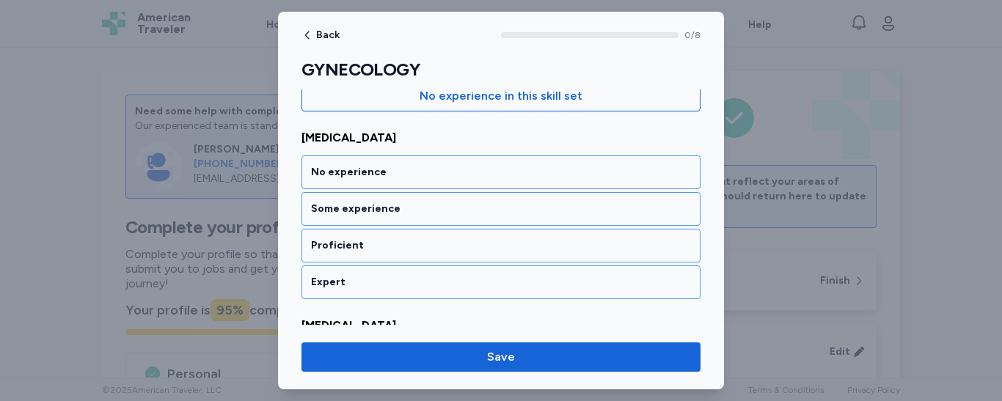
scroll to position [205, 0]
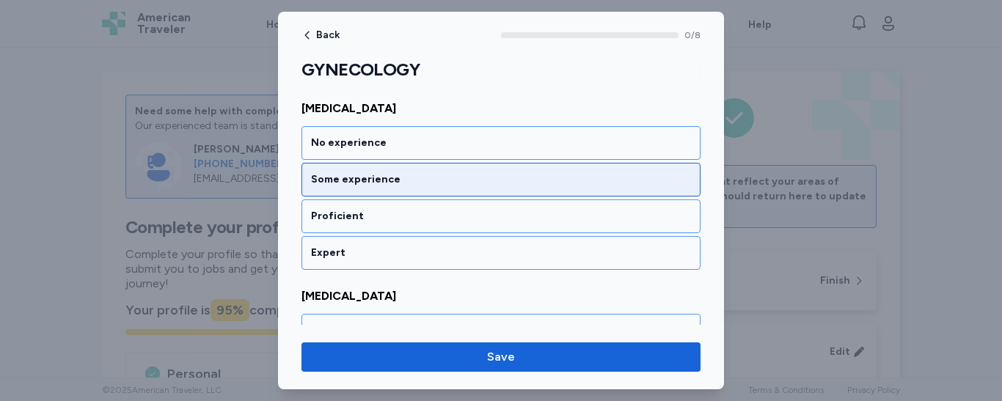
click at [528, 175] on div "Some experience" at bounding box center [501, 179] width 380 height 15
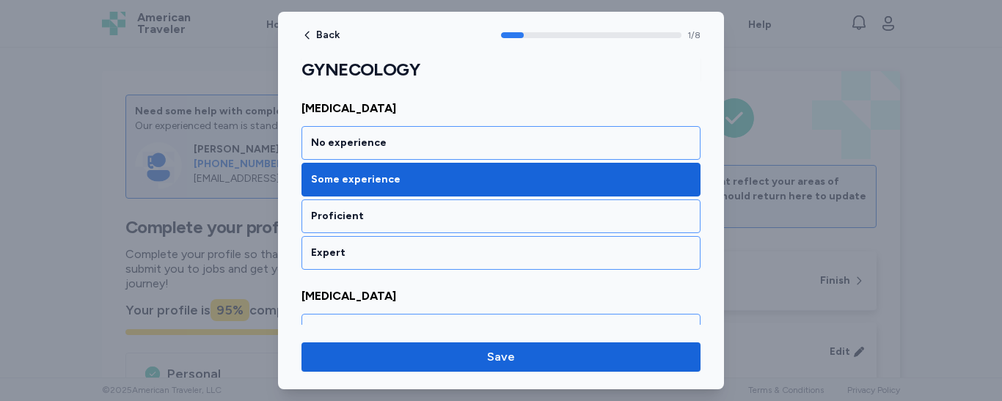
scroll to position [371, 0]
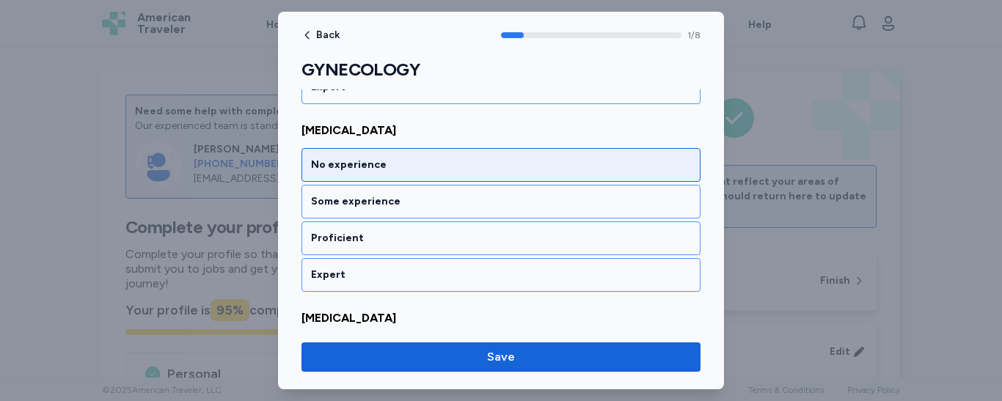
click at [481, 172] on div "No experience" at bounding box center [501, 165] width 380 height 15
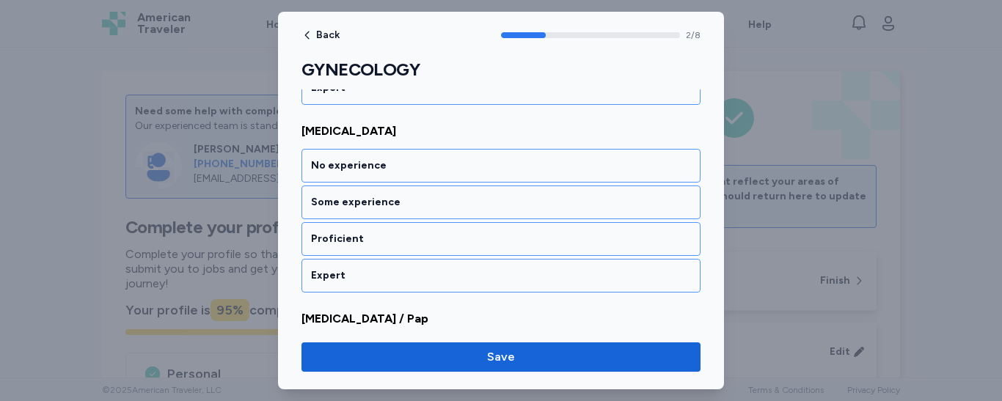
scroll to position [559, 0]
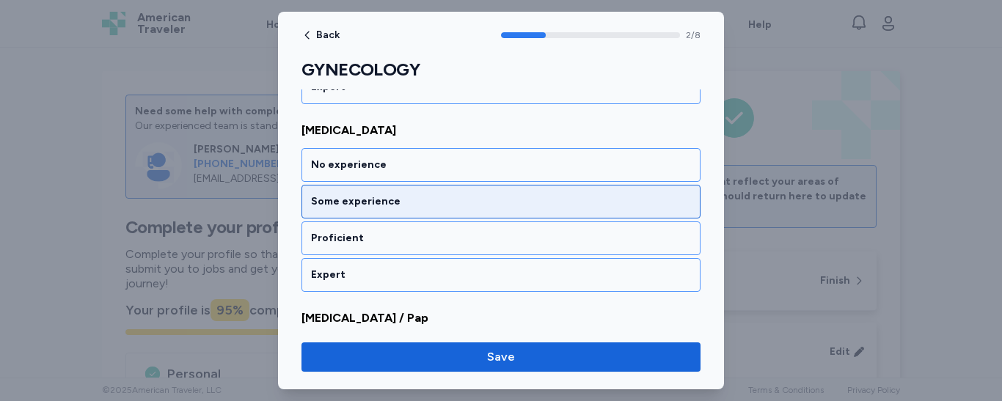
click at [479, 192] on div "Some experience" at bounding box center [501, 202] width 399 height 34
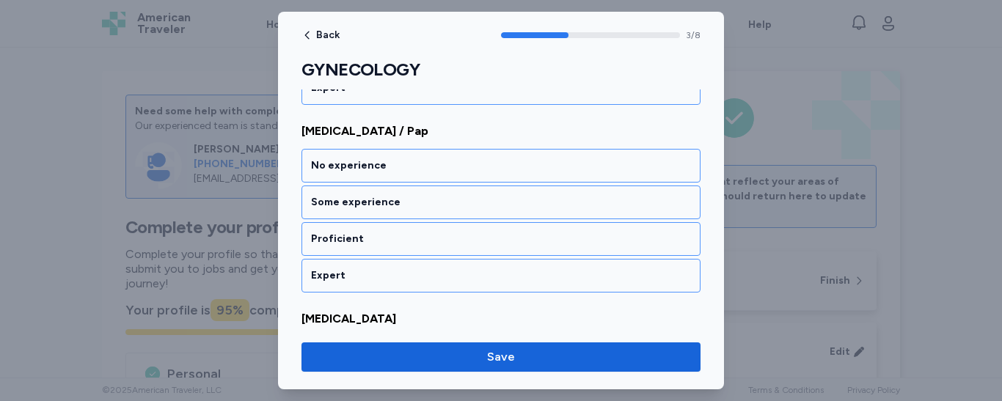
scroll to position [747, 0]
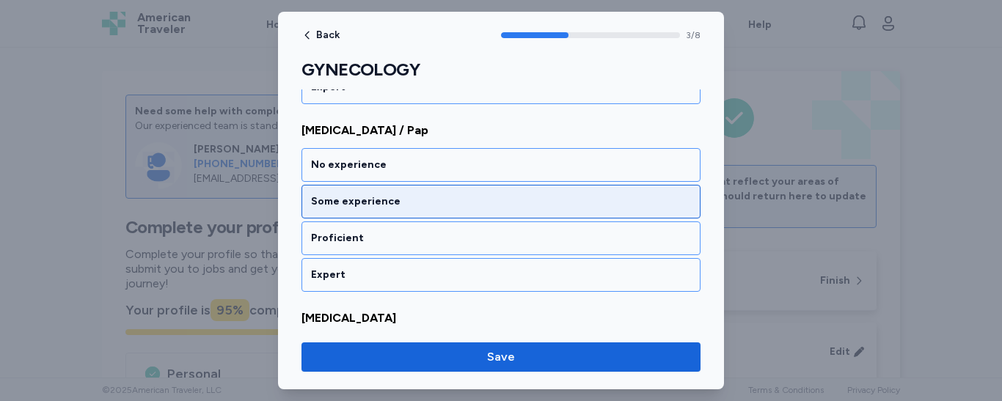
click at [473, 197] on div "Some experience" at bounding box center [501, 201] width 380 height 15
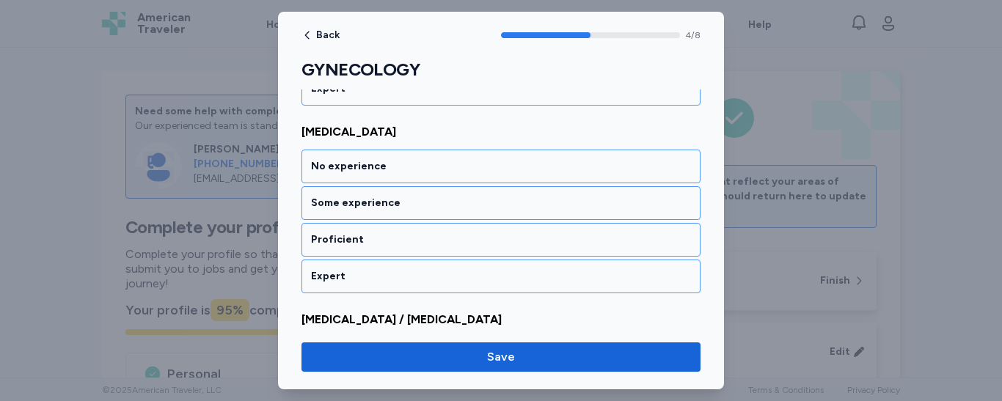
scroll to position [935, 0]
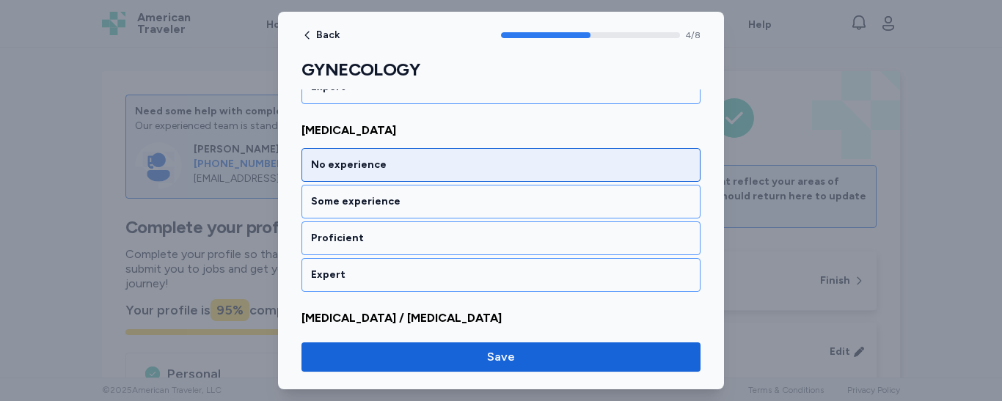
click at [465, 173] on div "No experience" at bounding box center [501, 165] width 399 height 34
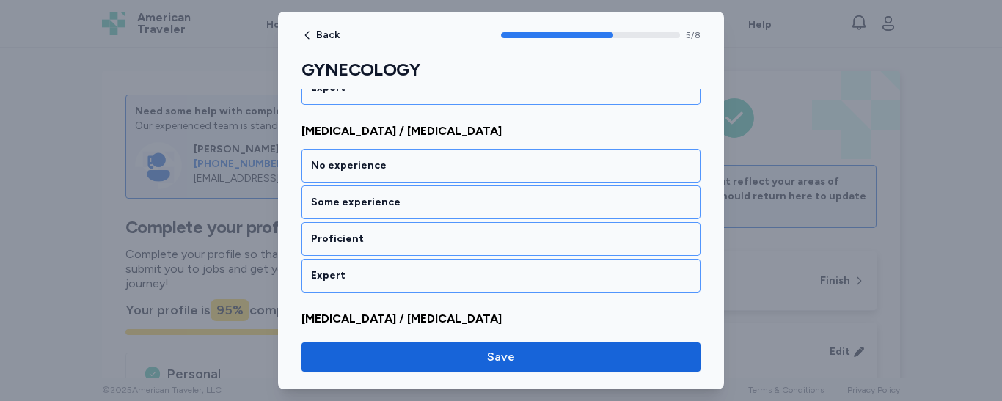
scroll to position [1123, 0]
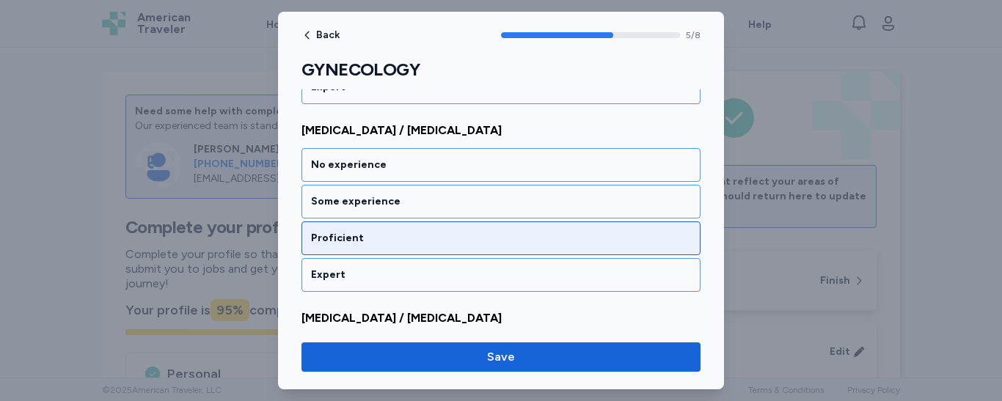
click at [436, 228] on div "Proficient" at bounding box center [501, 239] width 399 height 34
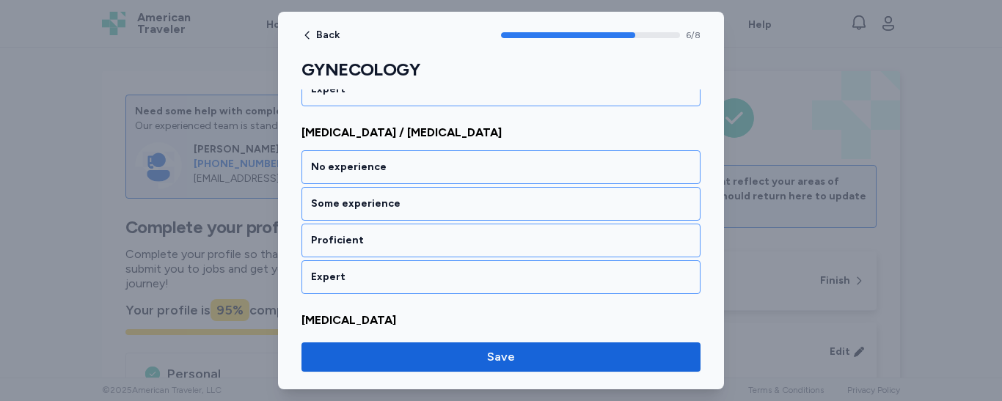
scroll to position [1311, 0]
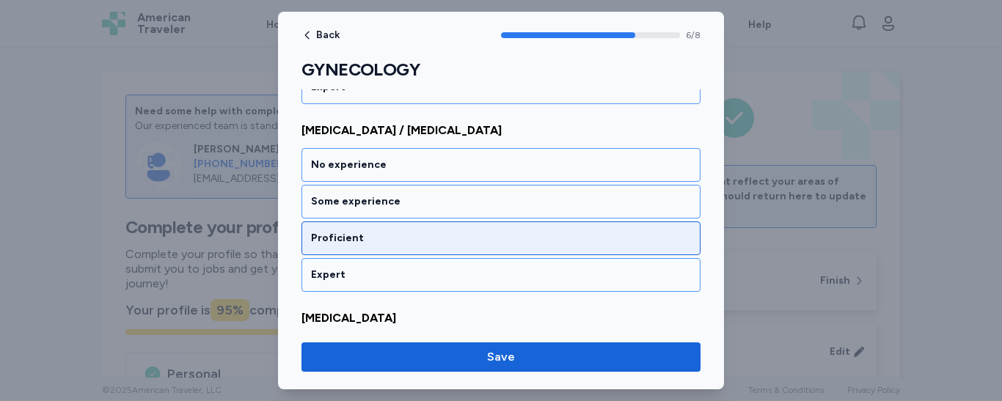
click at [427, 223] on div "Proficient" at bounding box center [501, 239] width 399 height 34
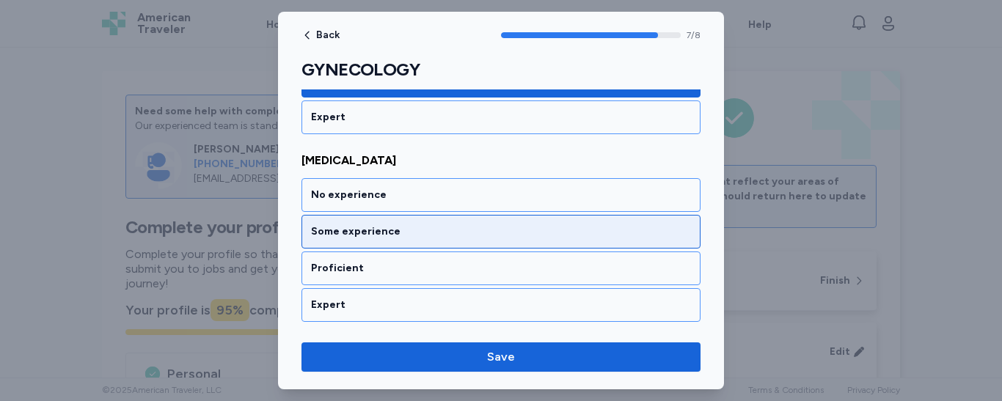
click at [427, 237] on div "Some experience" at bounding box center [501, 232] width 380 height 15
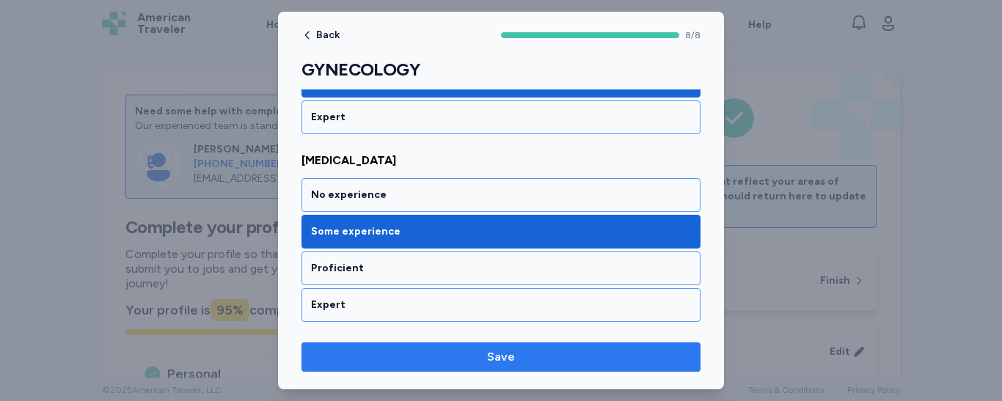
click at [459, 355] on span "Save" at bounding box center [501, 358] width 376 height 18
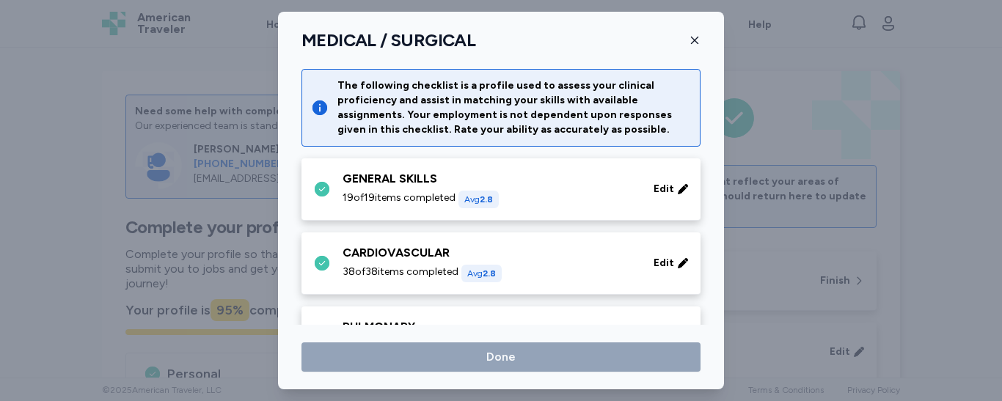
scroll to position [382, 0]
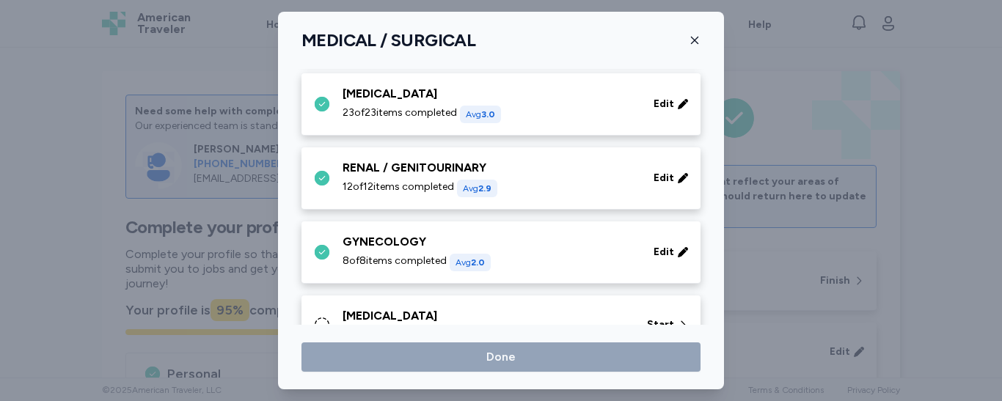
click at [711, 321] on div "The following checklist is a profile used to assess your clinical proficiency a…" at bounding box center [501, 242] width 446 height 1110
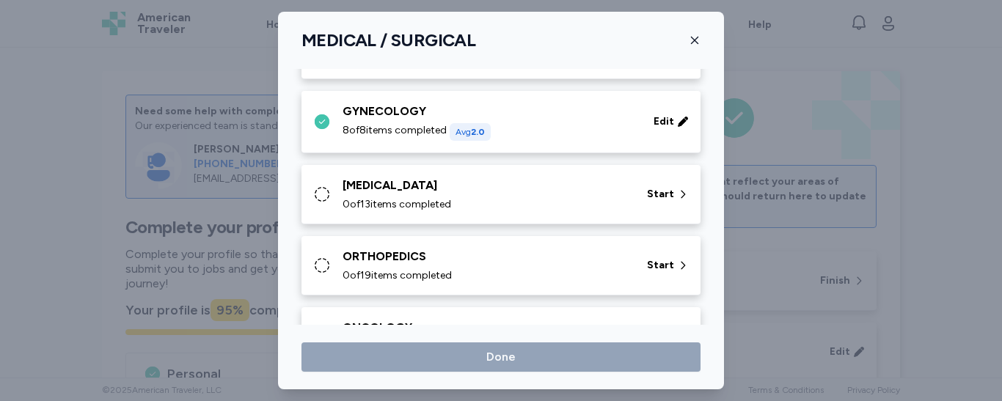
scroll to position [518, 0]
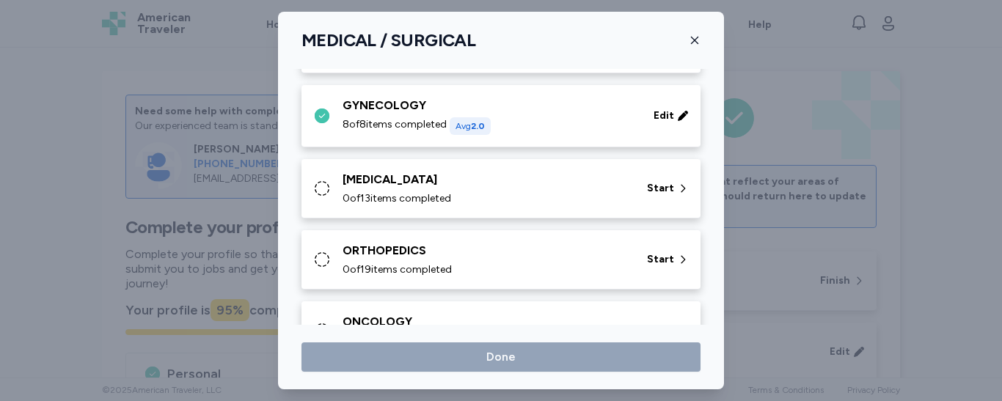
click at [559, 194] on div "0 of 13 items completed" at bounding box center [486, 199] width 287 height 15
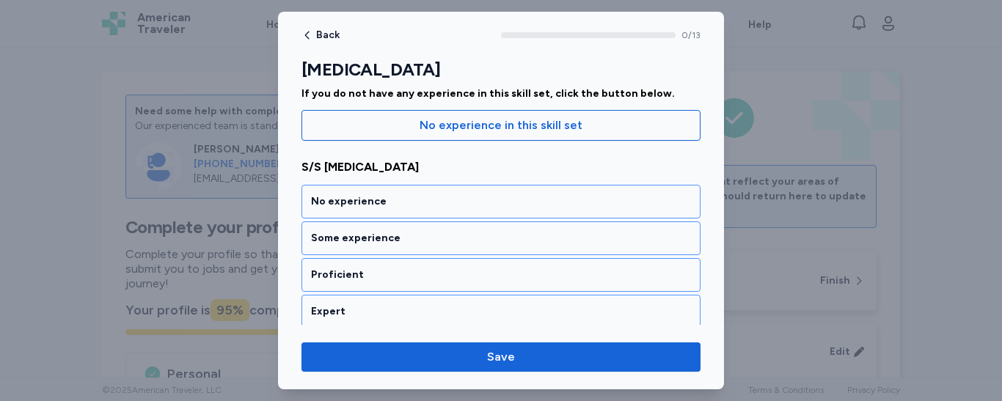
scroll to position [186, 0]
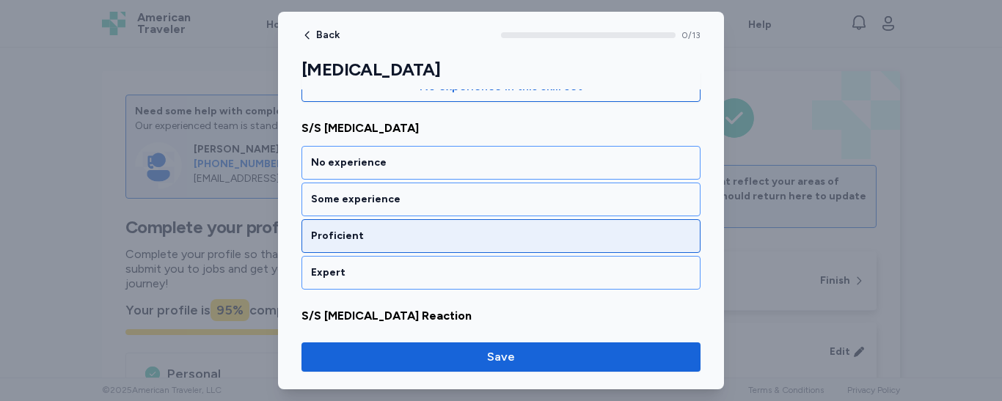
click at [502, 244] on div "Proficient" at bounding box center [501, 236] width 399 height 34
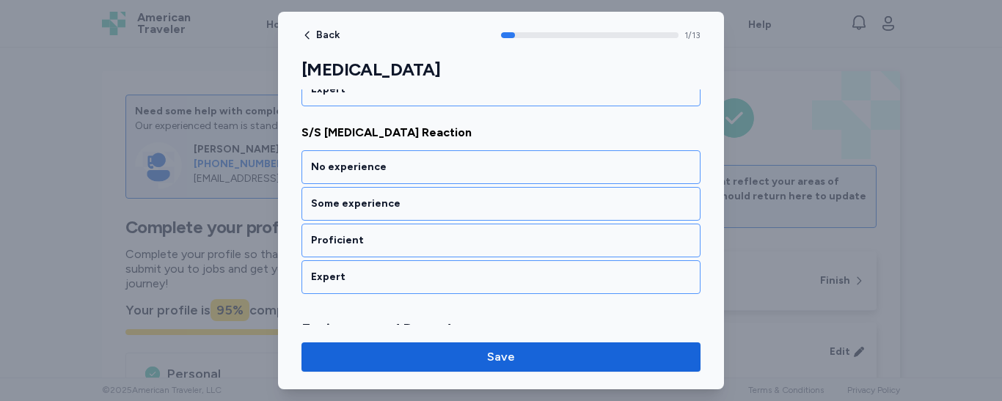
scroll to position [371, 0]
click at [502, 244] on div "Proficient" at bounding box center [501, 238] width 380 height 15
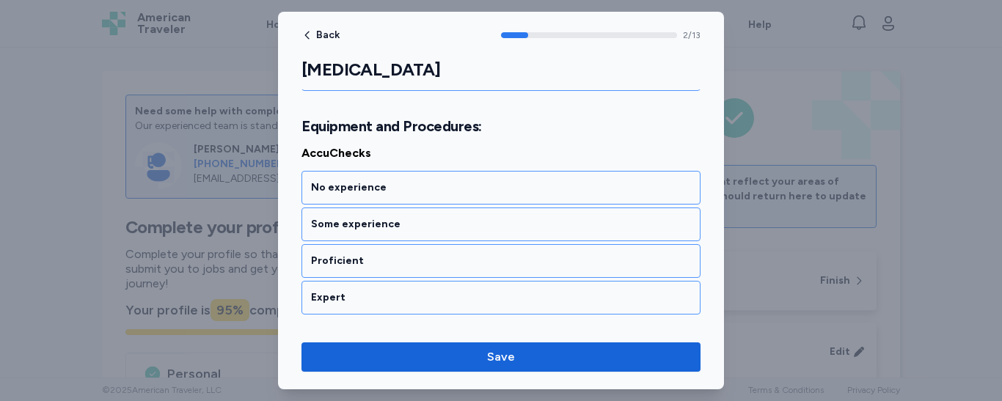
scroll to position [577, 0]
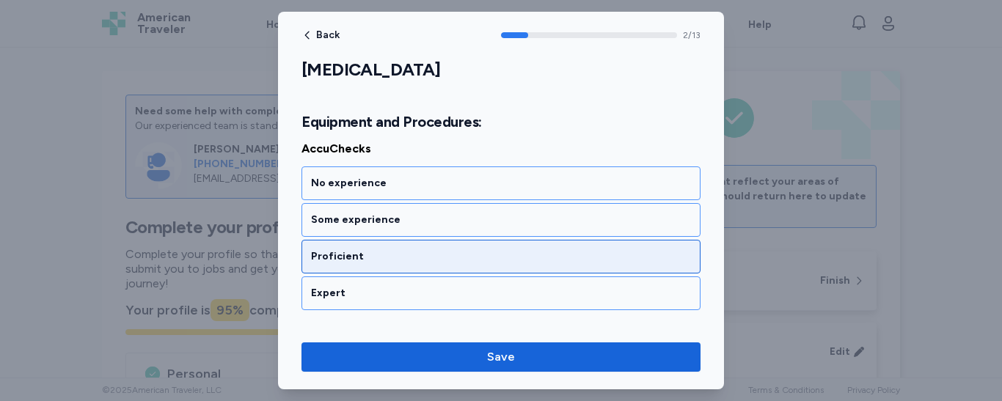
click at [495, 255] on div "Proficient" at bounding box center [501, 257] width 380 height 15
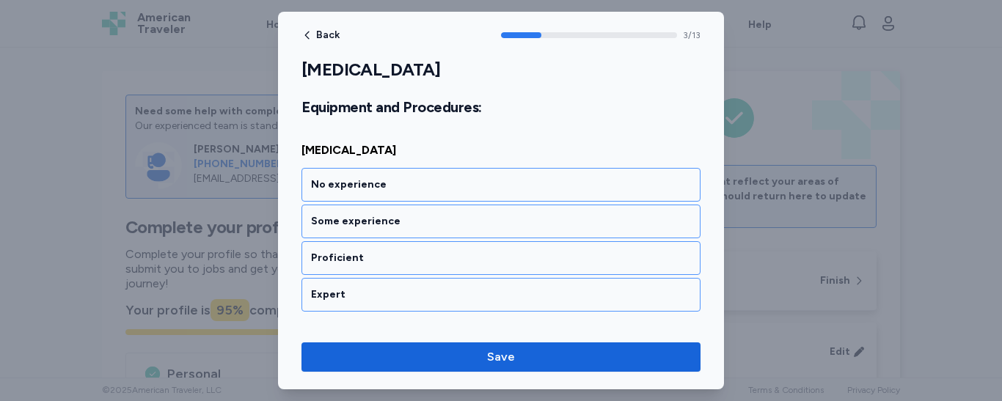
scroll to position [765, 0]
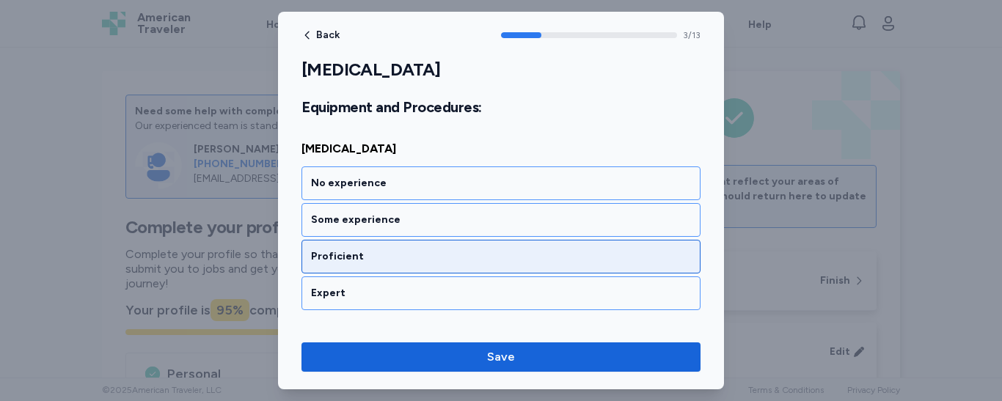
click at [494, 261] on div "Proficient" at bounding box center [501, 257] width 380 height 15
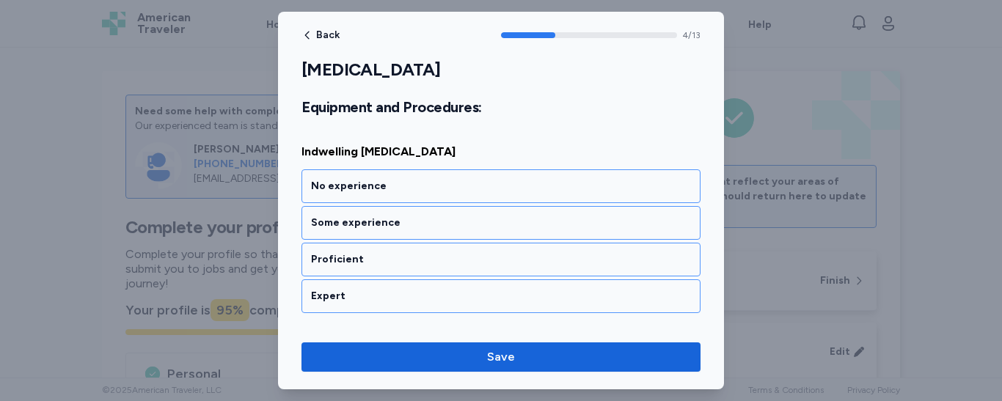
scroll to position [953, 0]
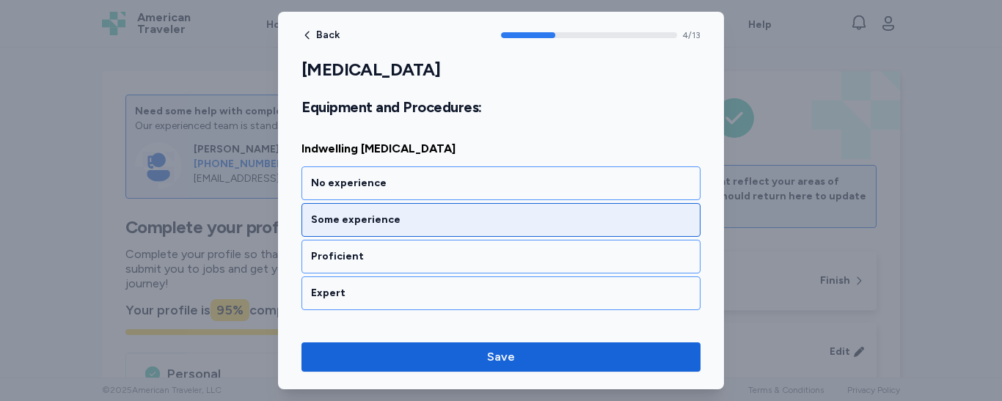
click at [492, 223] on div "Some experience" at bounding box center [501, 220] width 380 height 15
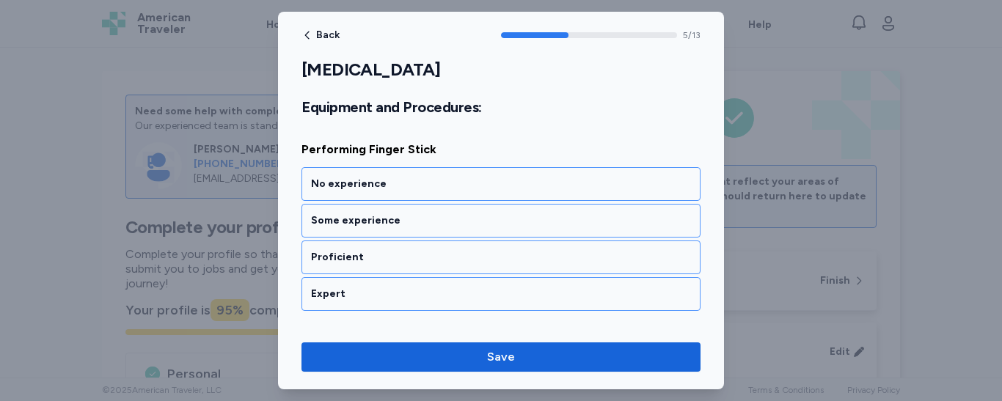
scroll to position [1140, 0]
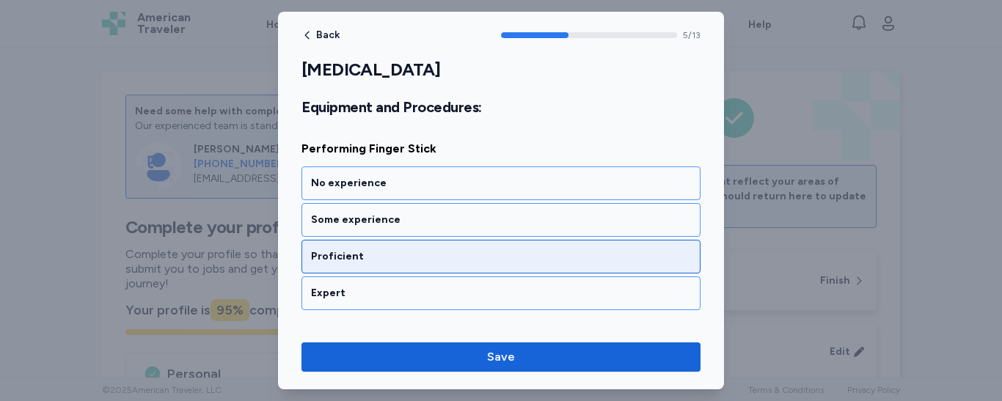
click at [427, 269] on div "Proficient" at bounding box center [501, 257] width 399 height 34
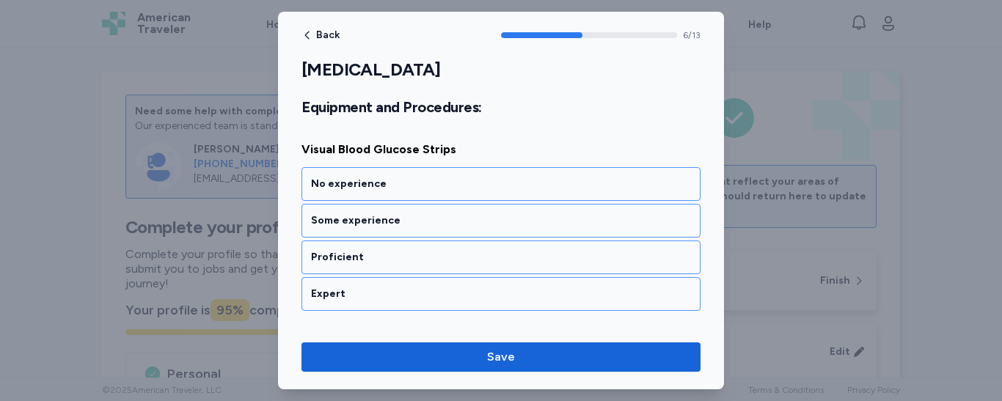
scroll to position [1328, 0]
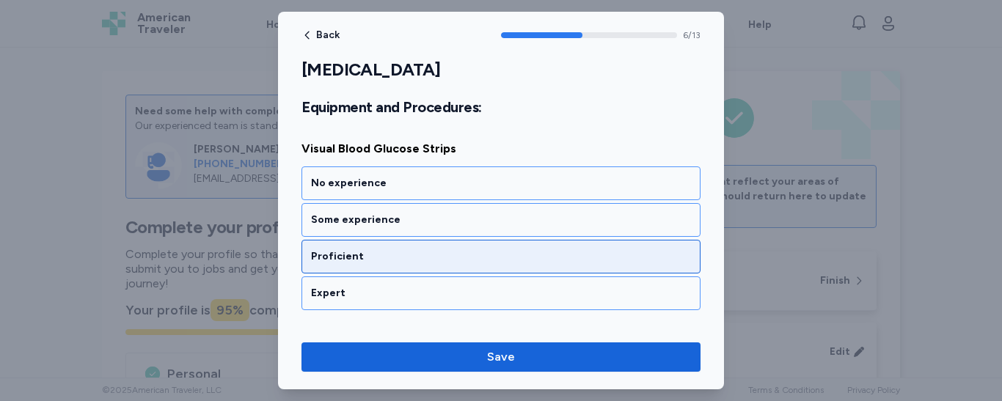
click at [426, 258] on div "Proficient" at bounding box center [501, 257] width 380 height 15
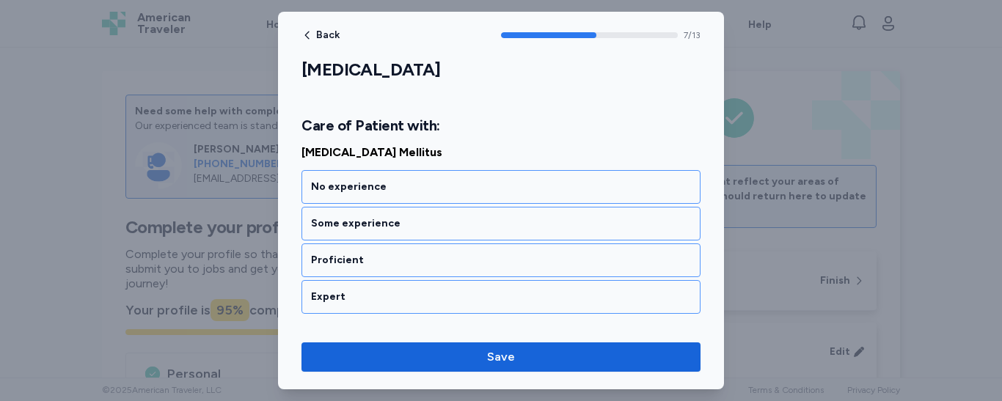
scroll to position [1552, 0]
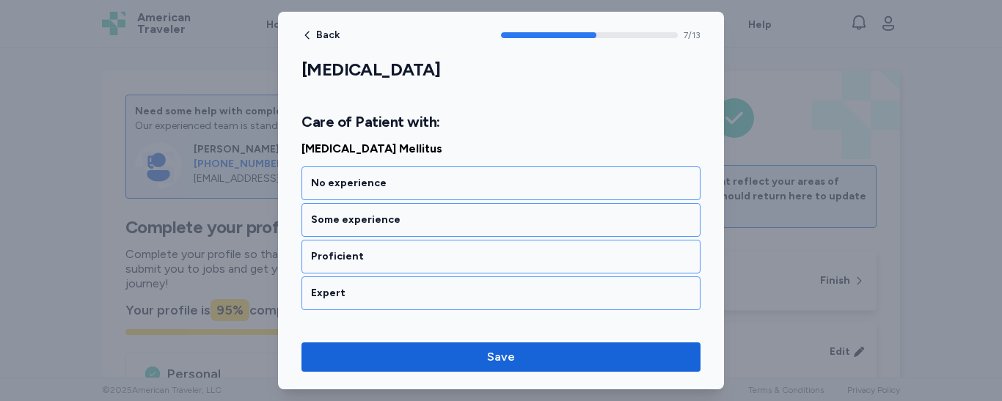
click at [426, 258] on div "Proficient" at bounding box center [501, 257] width 380 height 15
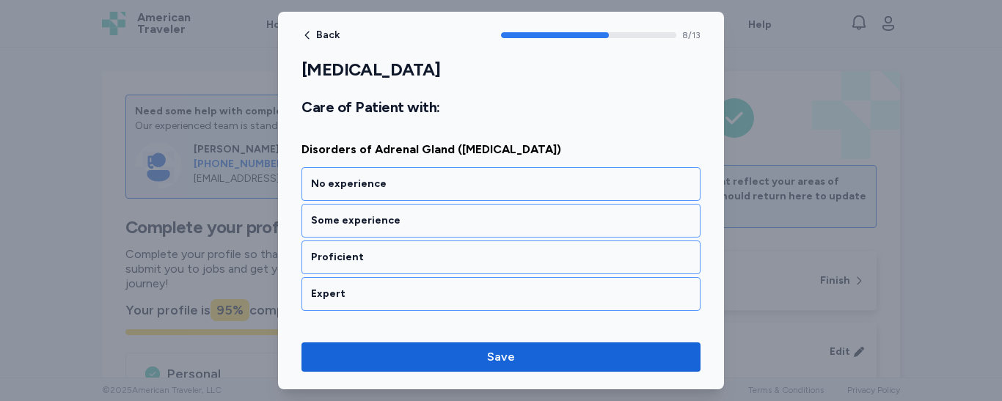
scroll to position [1740, 0]
click at [426, 258] on div "Proficient" at bounding box center [501, 257] width 380 height 15
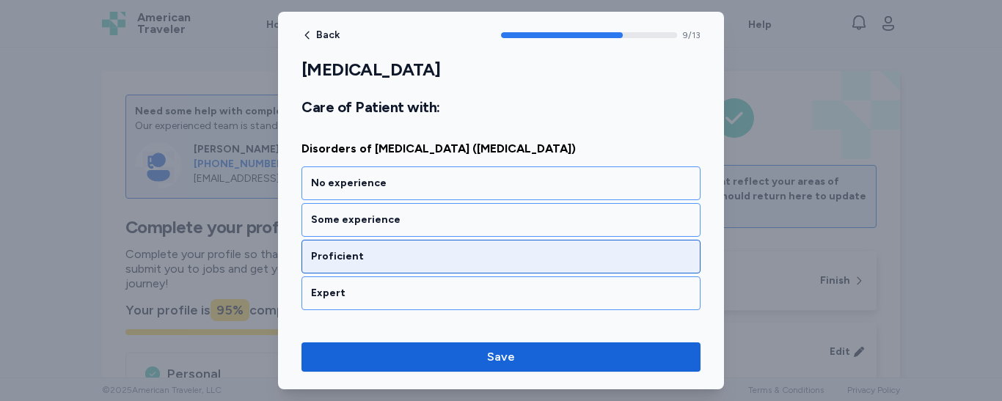
click at [503, 258] on div "Proficient" at bounding box center [501, 257] width 380 height 15
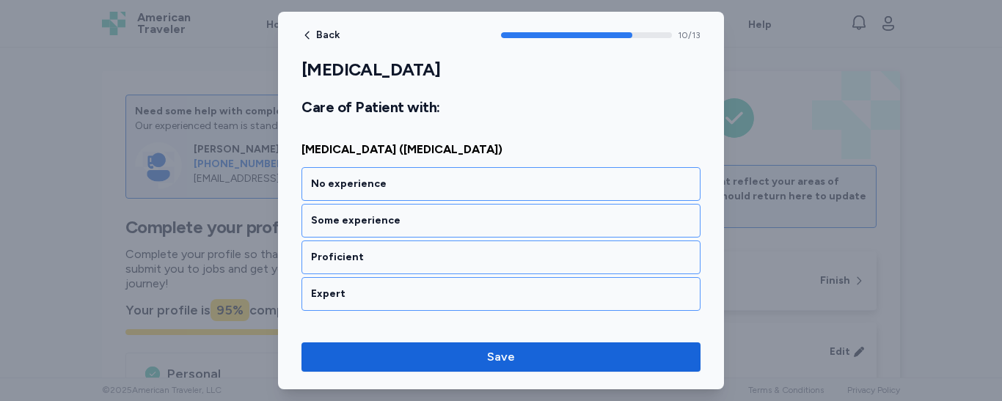
scroll to position [2116, 0]
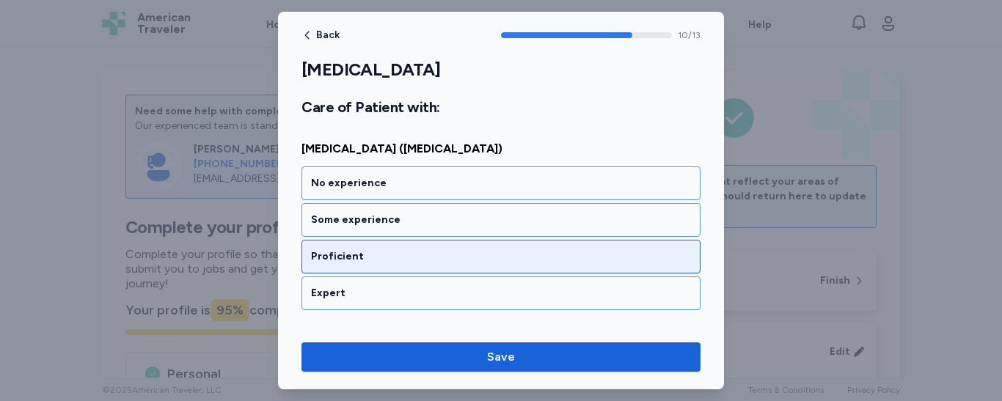
click at [483, 263] on div "Proficient" at bounding box center [501, 257] width 380 height 15
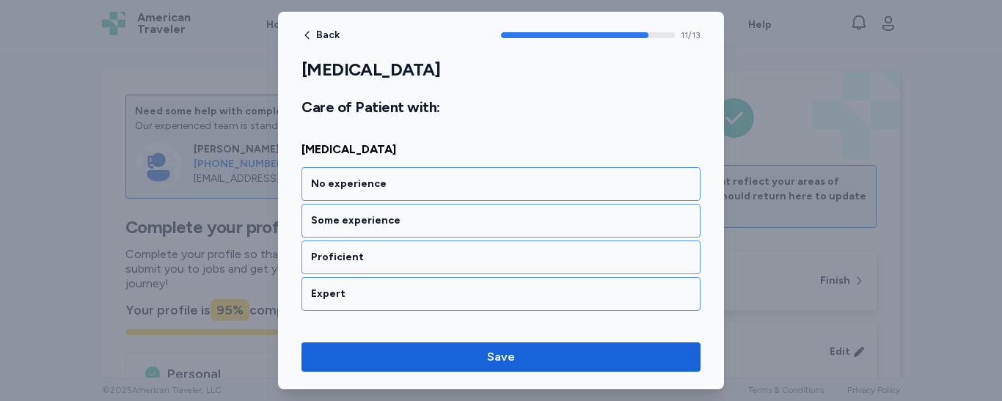
scroll to position [2304, 0]
click at [483, 263] on div "Proficient" at bounding box center [501, 257] width 380 height 15
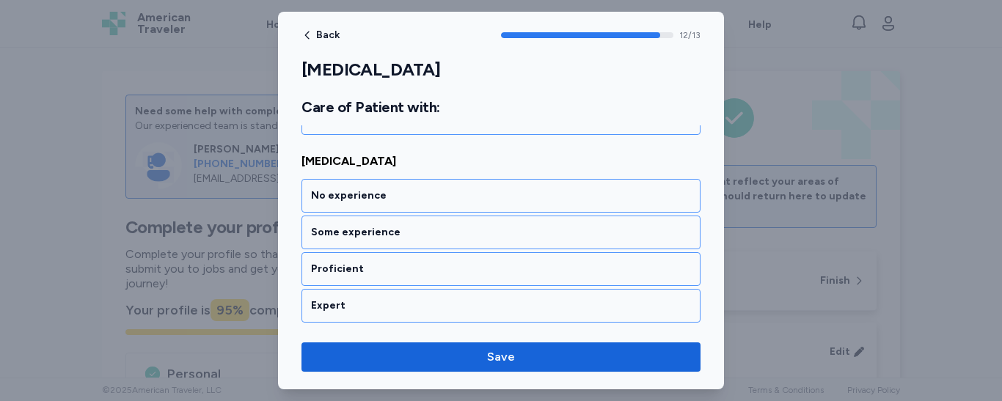
scroll to position [2480, 0]
click at [483, 263] on div "Proficient" at bounding box center [501, 268] width 380 height 15
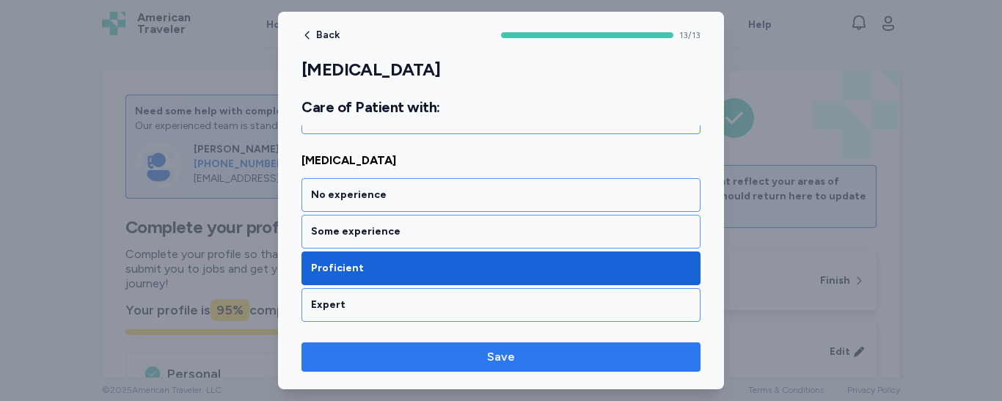
click at [481, 362] on span "Save" at bounding box center [501, 358] width 376 height 18
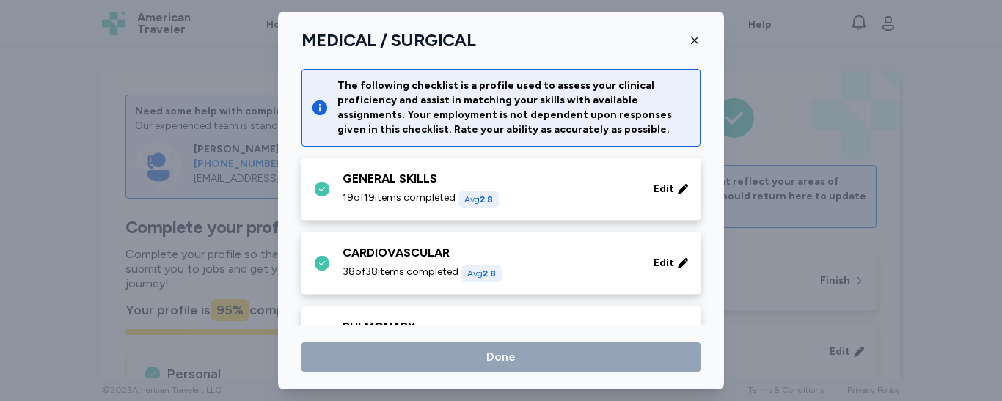
scroll to position [518, 0]
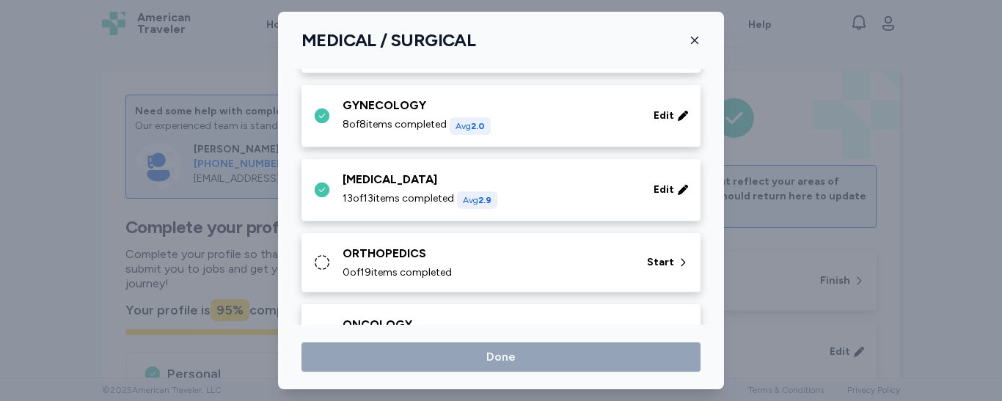
click at [627, 259] on div "ORTHOPEDICS 0 of 19 items completed Start" at bounding box center [504, 262] width 382 height 35
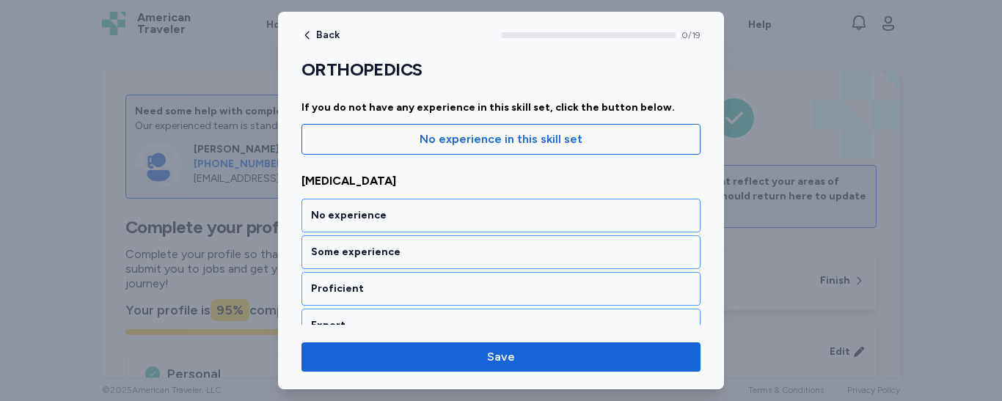
scroll to position [147, 0]
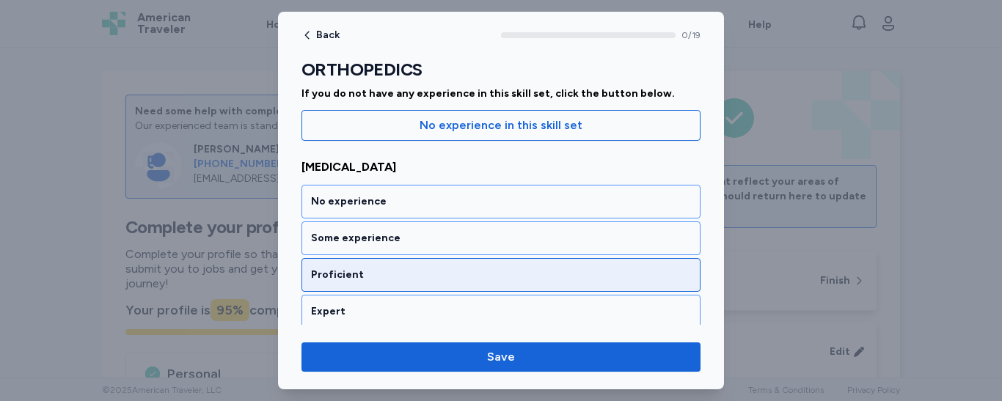
click at [524, 276] on div "Proficient" at bounding box center [501, 275] width 380 height 15
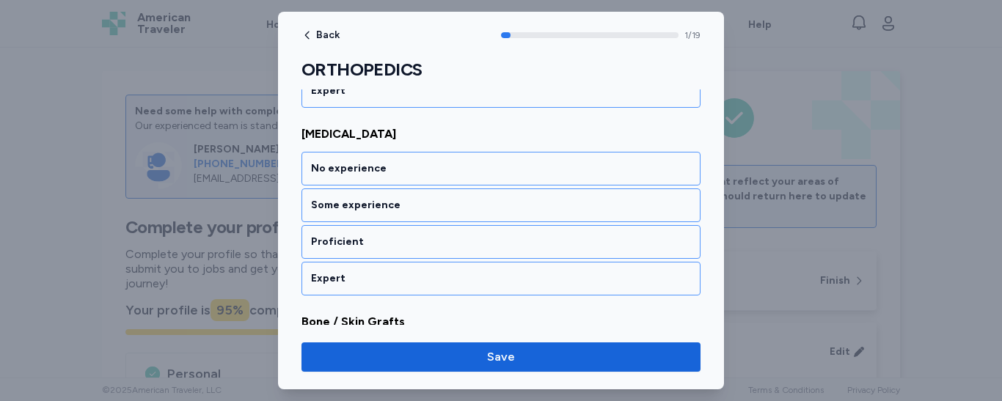
scroll to position [371, 0]
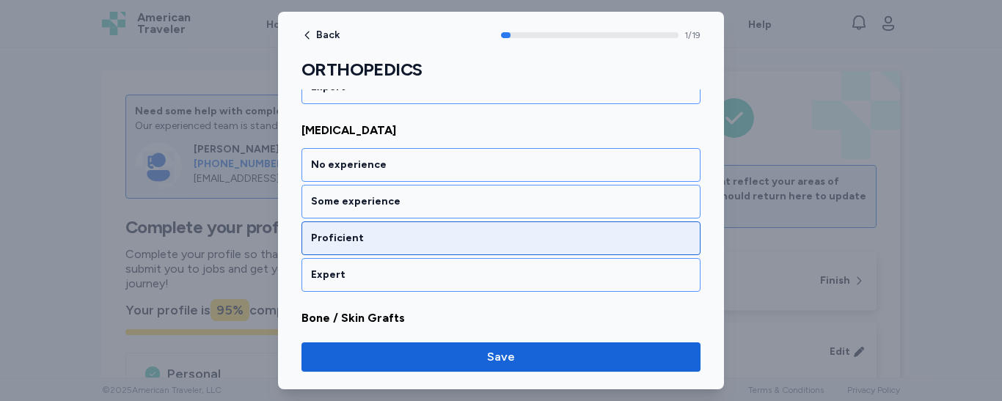
click at [471, 234] on div "Proficient" at bounding box center [501, 238] width 380 height 15
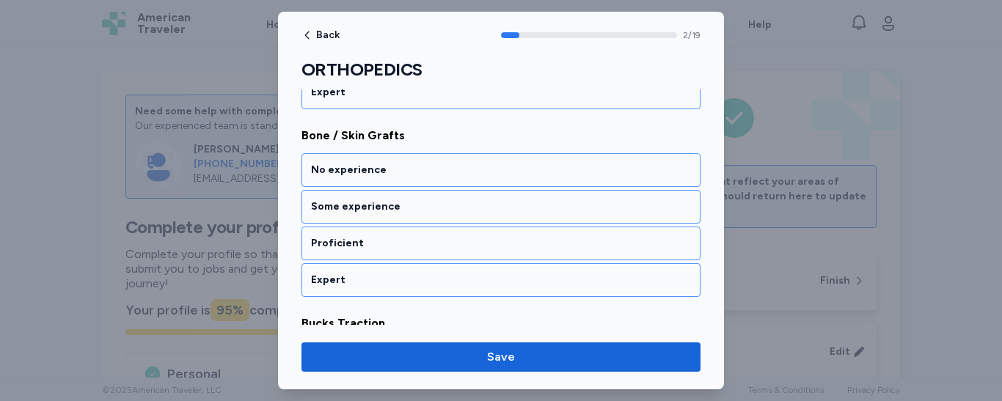
scroll to position [559, 0]
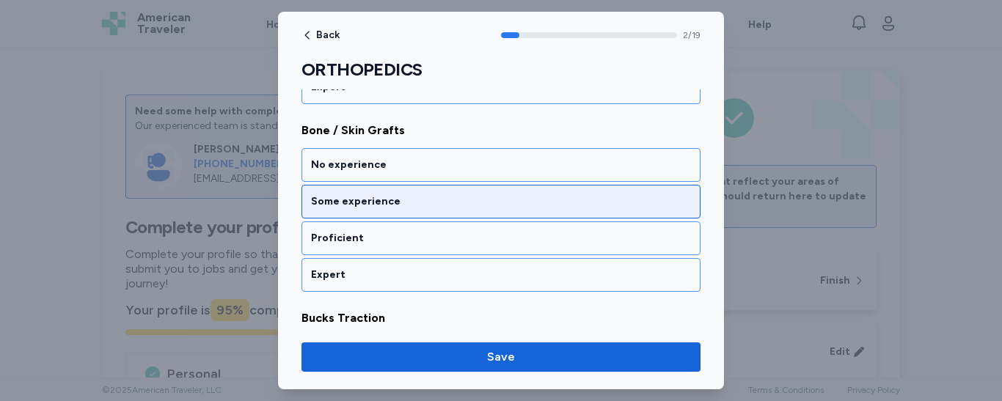
click at [435, 204] on div "Some experience" at bounding box center [501, 201] width 380 height 15
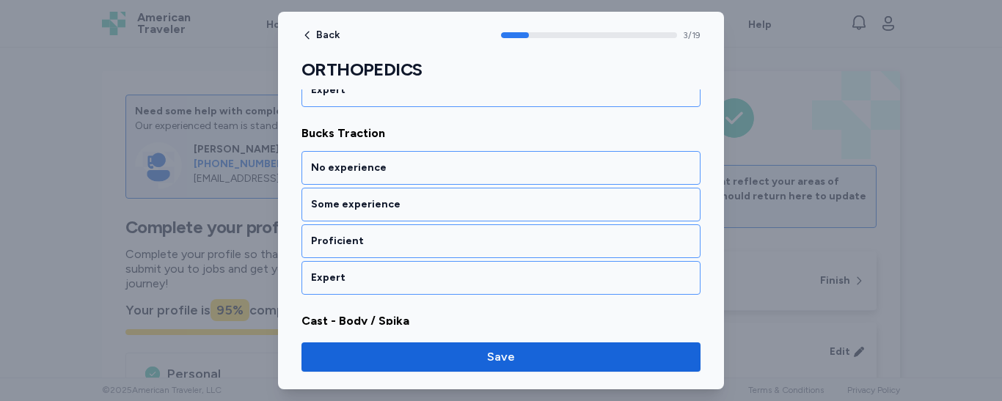
scroll to position [747, 0]
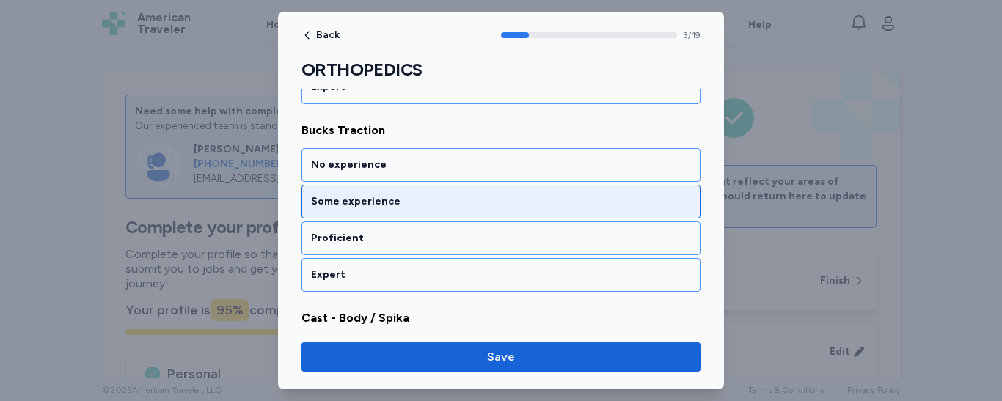
click at [420, 202] on div "Some experience" at bounding box center [501, 201] width 380 height 15
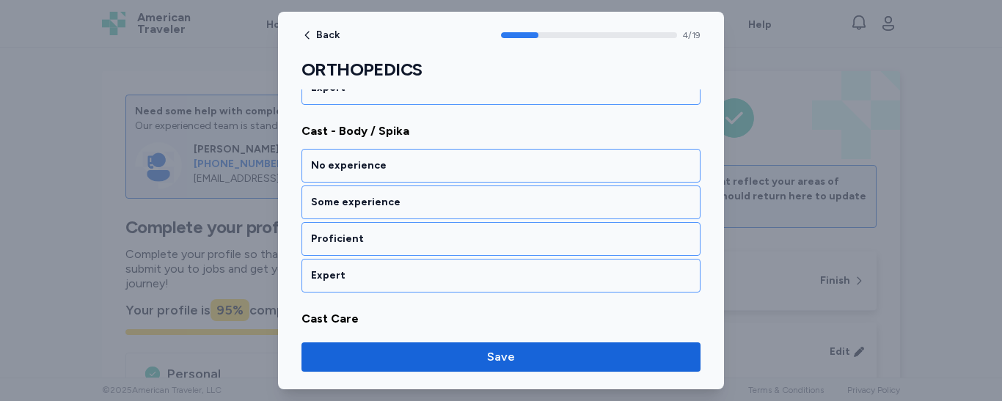
scroll to position [935, 0]
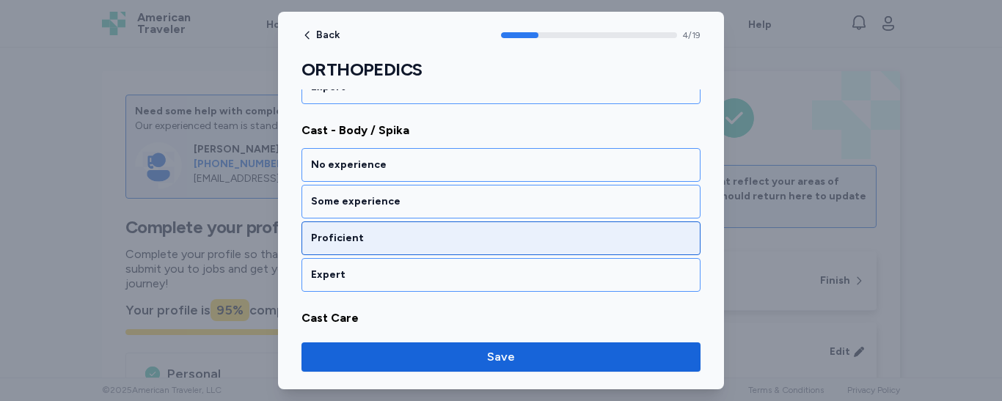
click at [415, 234] on div "Proficient" at bounding box center [501, 238] width 380 height 15
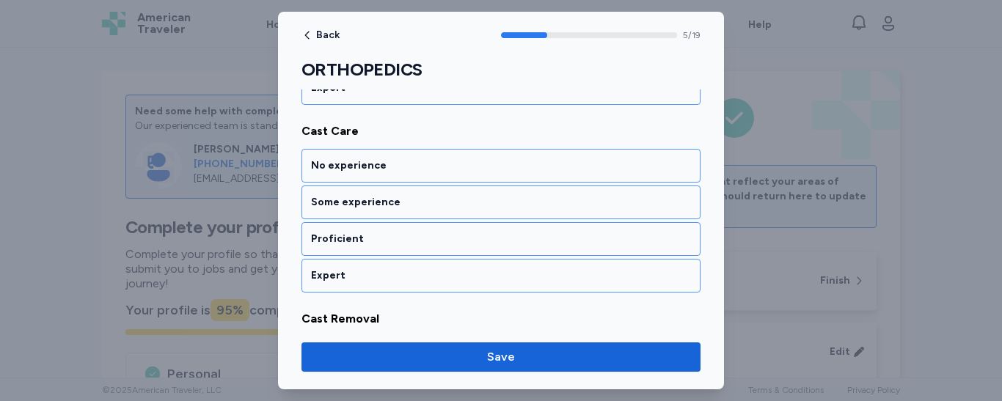
scroll to position [1123, 0]
click at [415, 234] on div "Proficient" at bounding box center [501, 238] width 380 height 15
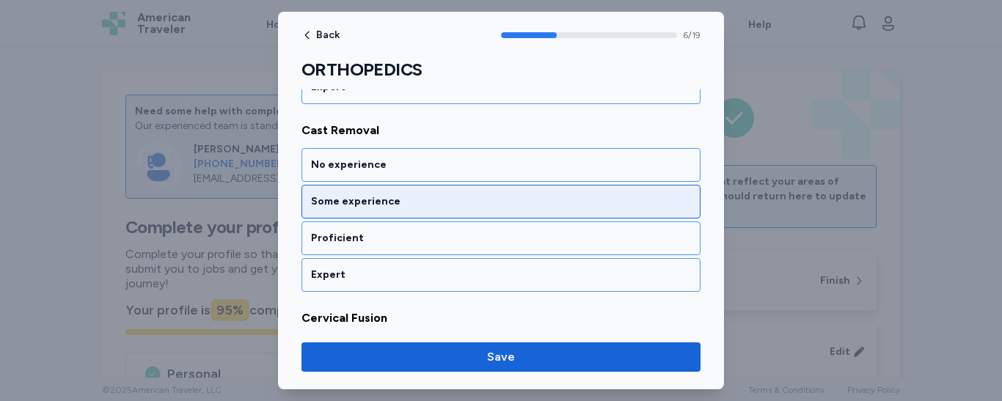
click at [408, 204] on div "Some experience" at bounding box center [501, 201] width 380 height 15
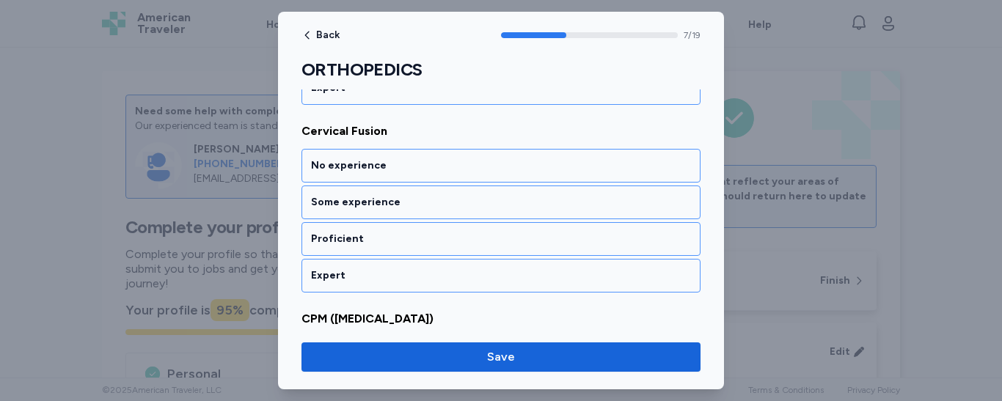
scroll to position [1499, 0]
click at [408, 204] on div "Some experience" at bounding box center [501, 201] width 380 height 15
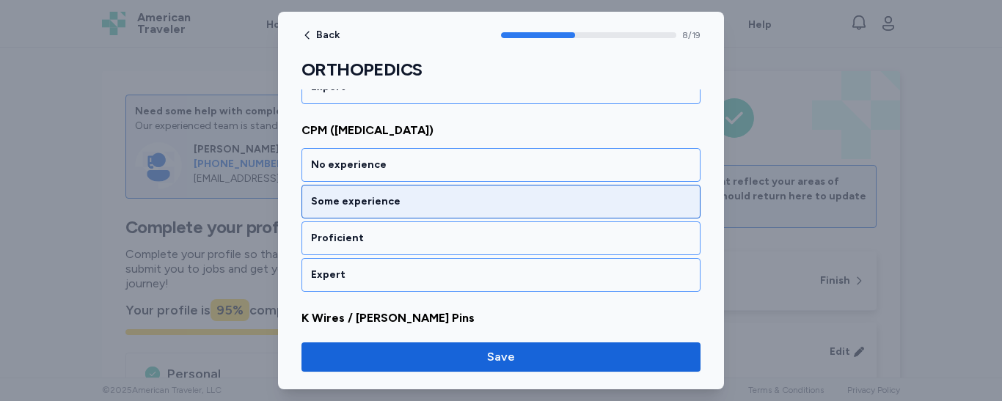
click at [409, 200] on div "Some experience" at bounding box center [501, 201] width 380 height 15
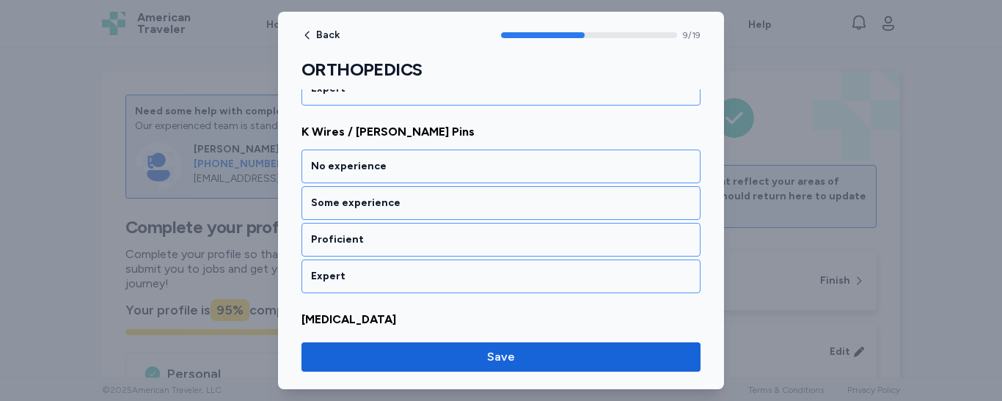
scroll to position [1874, 0]
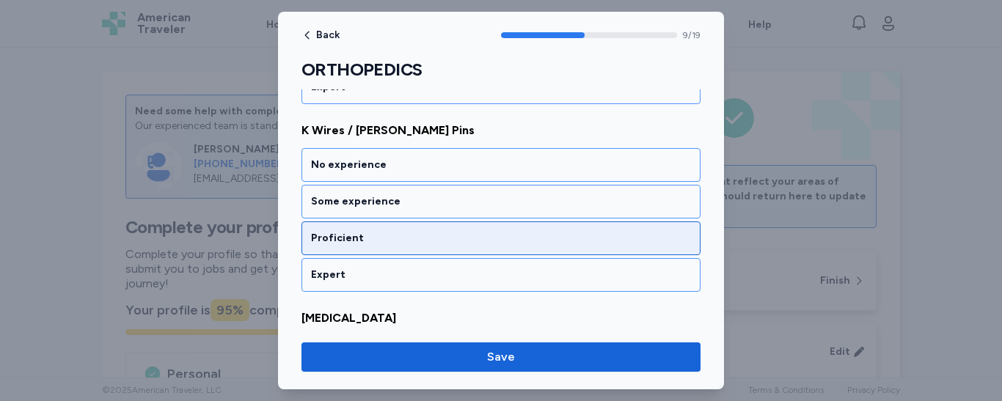
click at [405, 233] on div "Proficient" at bounding box center [501, 238] width 380 height 15
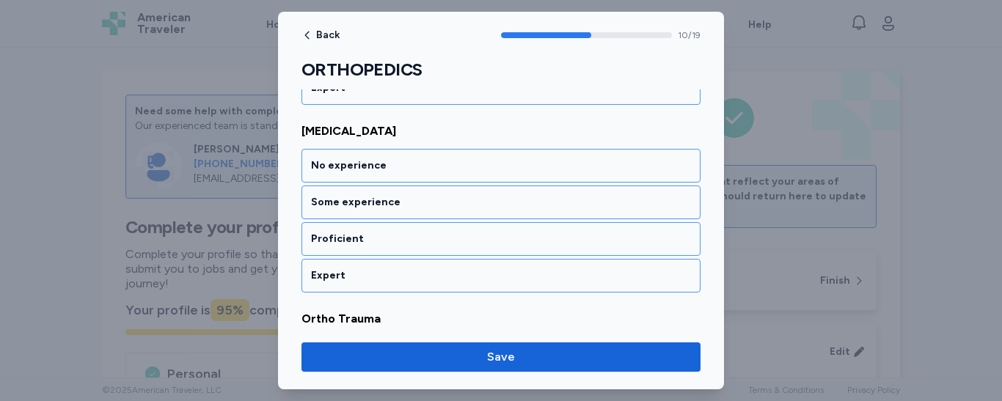
scroll to position [2062, 0]
click at [405, 233] on div "Proficient" at bounding box center [501, 238] width 380 height 15
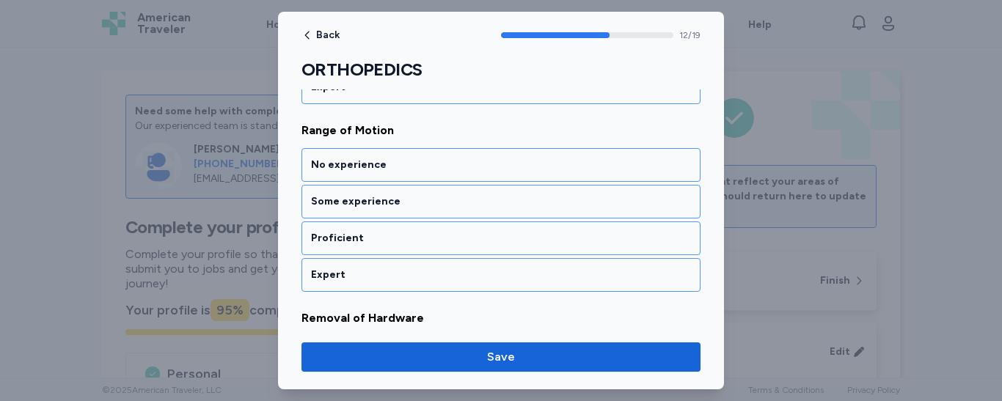
click at [405, 233] on div "Proficient" at bounding box center [501, 238] width 380 height 15
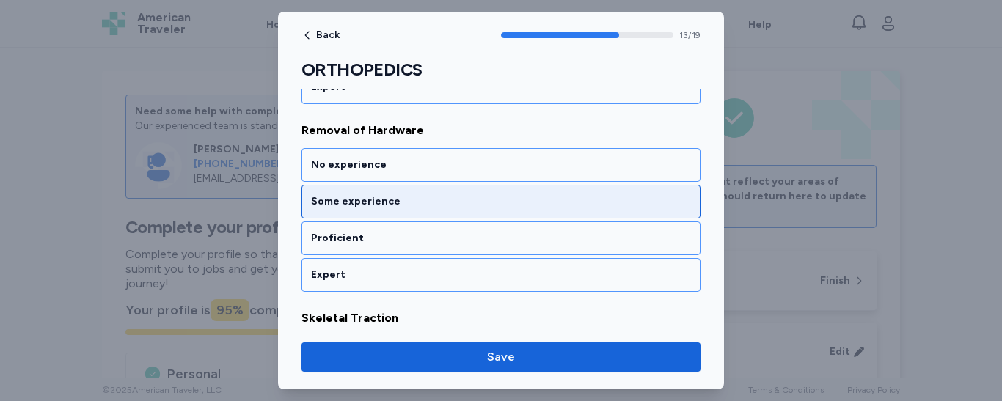
click at [400, 208] on div "Some experience" at bounding box center [501, 201] width 380 height 15
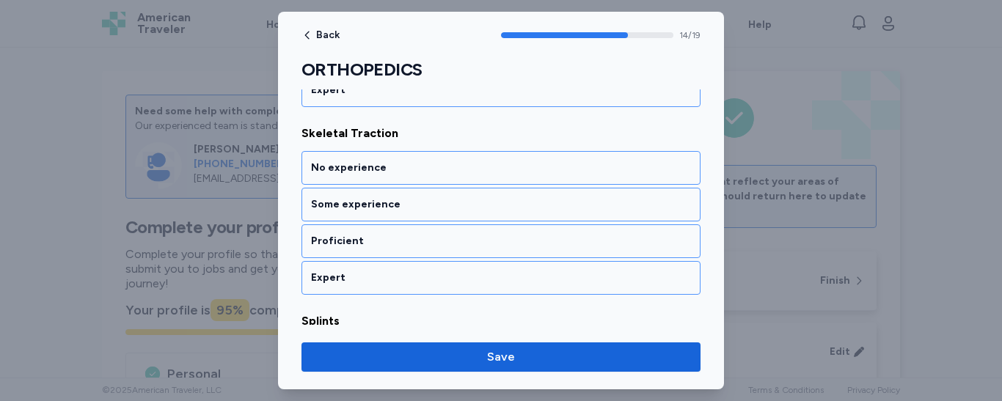
scroll to position [2814, 0]
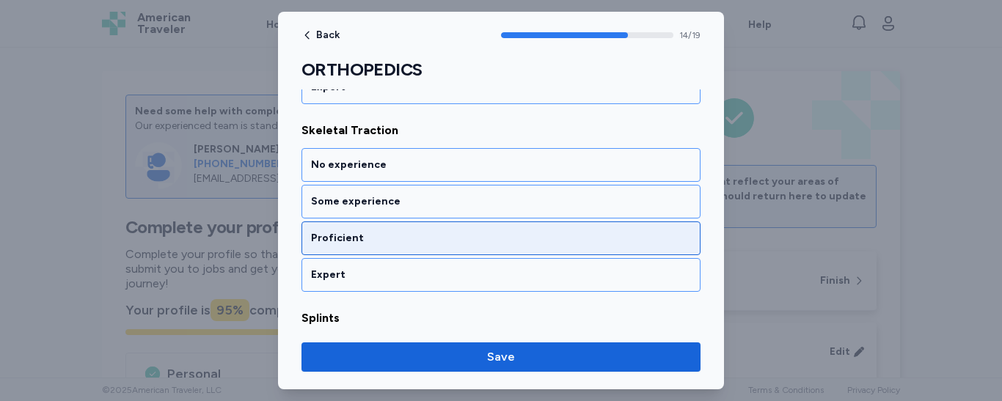
click at [397, 235] on div "Proficient" at bounding box center [501, 238] width 380 height 15
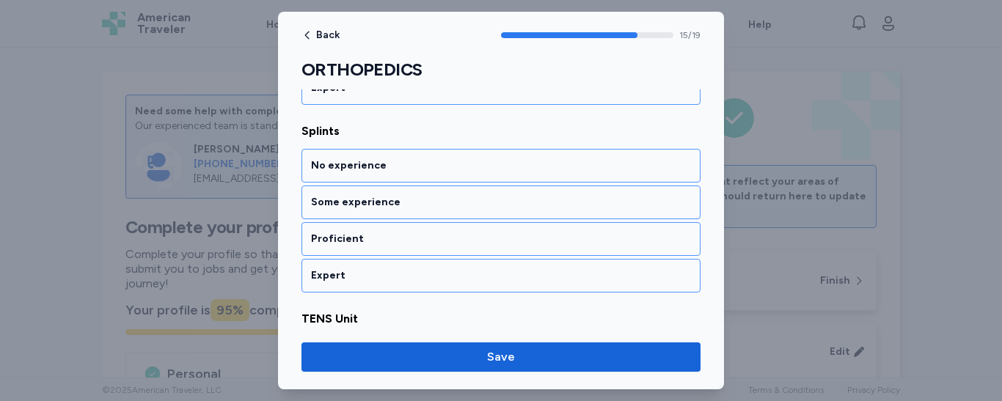
scroll to position [3001, 0]
click at [397, 235] on div "Proficient" at bounding box center [501, 238] width 380 height 15
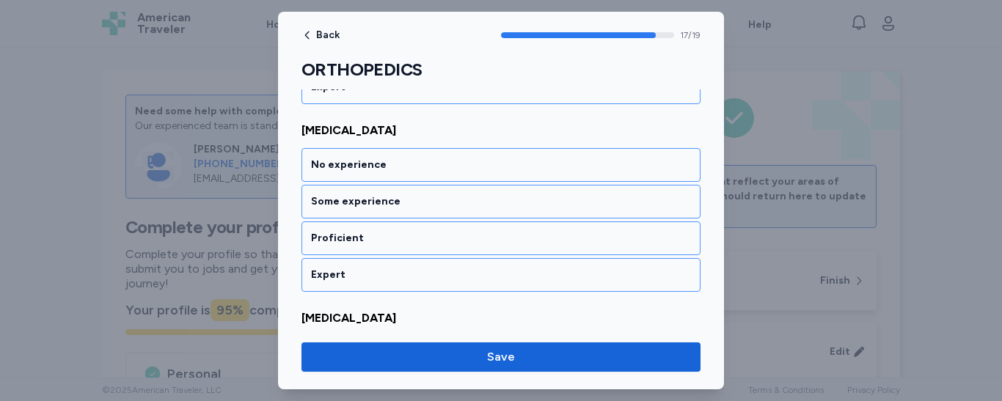
click at [397, 235] on div "Proficient" at bounding box center [501, 238] width 380 height 15
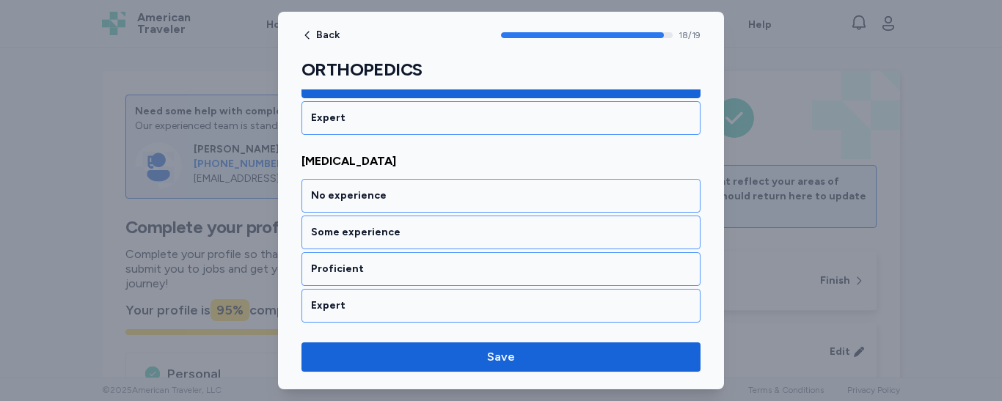
scroll to position [3535, 0]
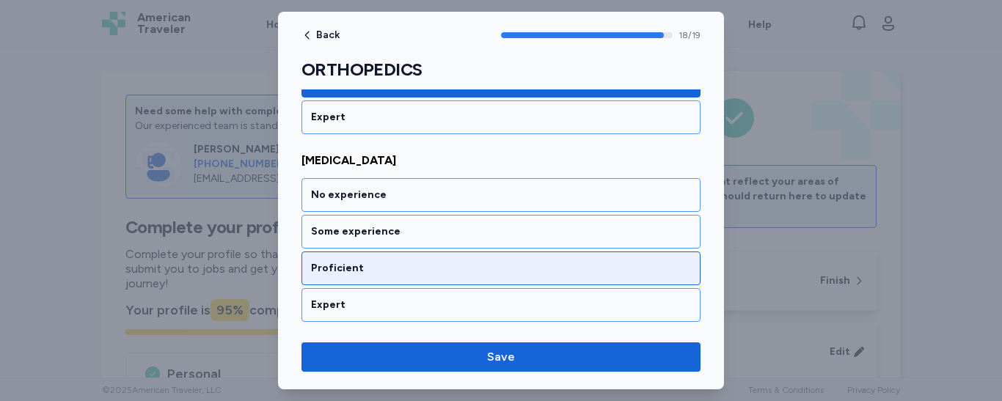
click at [388, 272] on div "Proficient" at bounding box center [501, 268] width 380 height 15
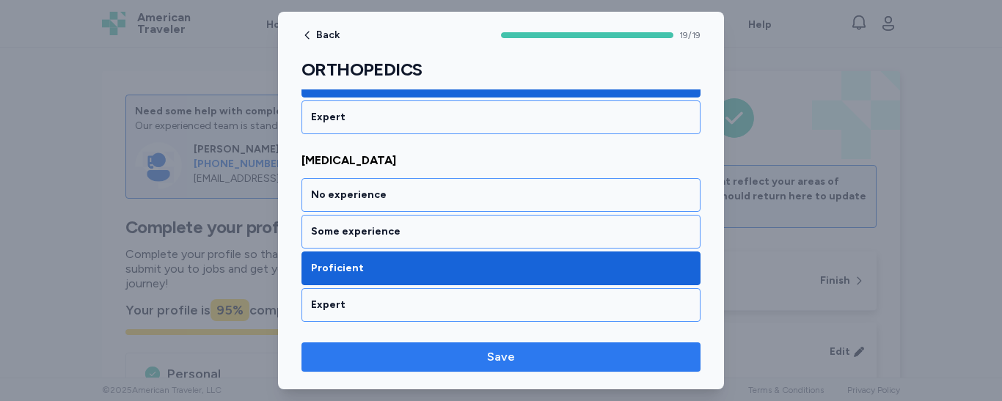
click at [451, 363] on span "Save" at bounding box center [501, 358] width 376 height 18
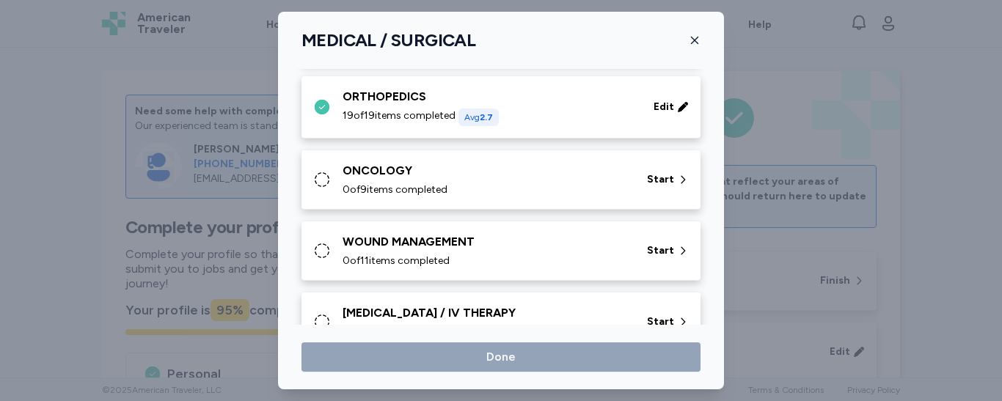
scroll to position [700, 0]
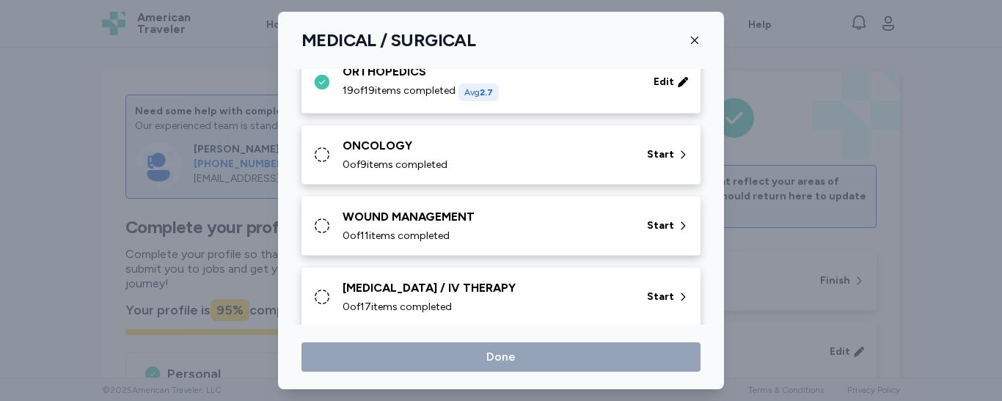
click at [630, 153] on div "ONCOLOGY 0 of 9 items completed Start" at bounding box center [504, 154] width 382 height 35
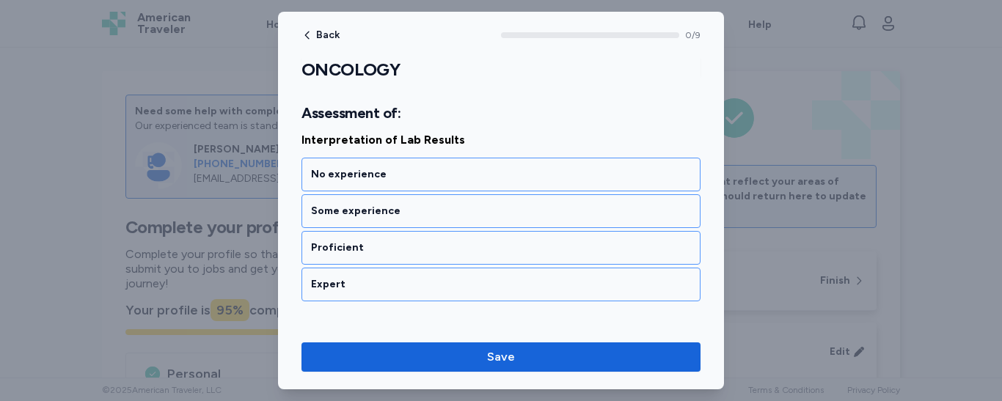
scroll to position [235, 0]
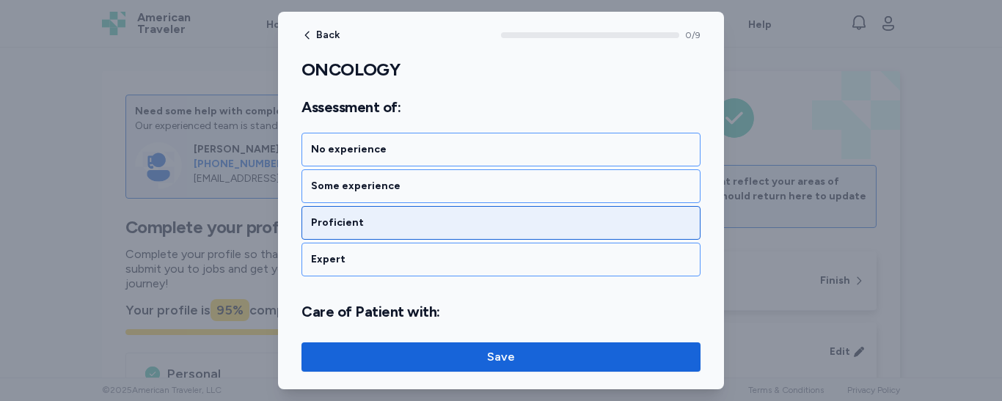
click at [454, 224] on div "Proficient" at bounding box center [501, 223] width 380 height 15
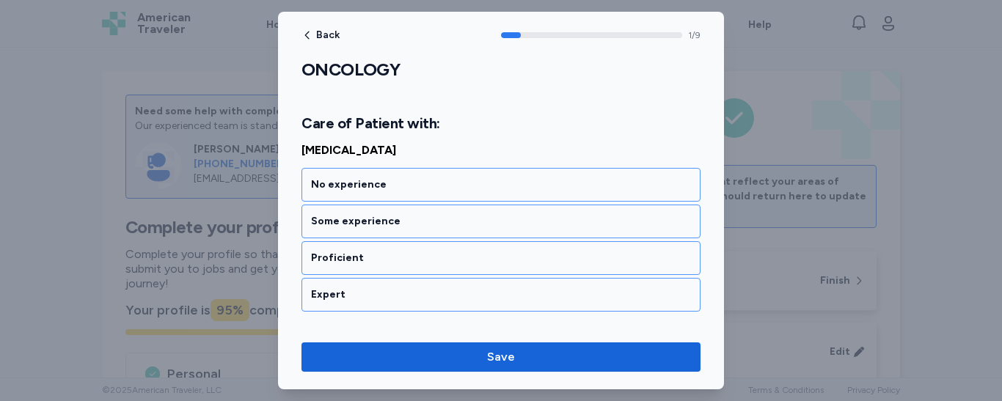
scroll to position [425, 0]
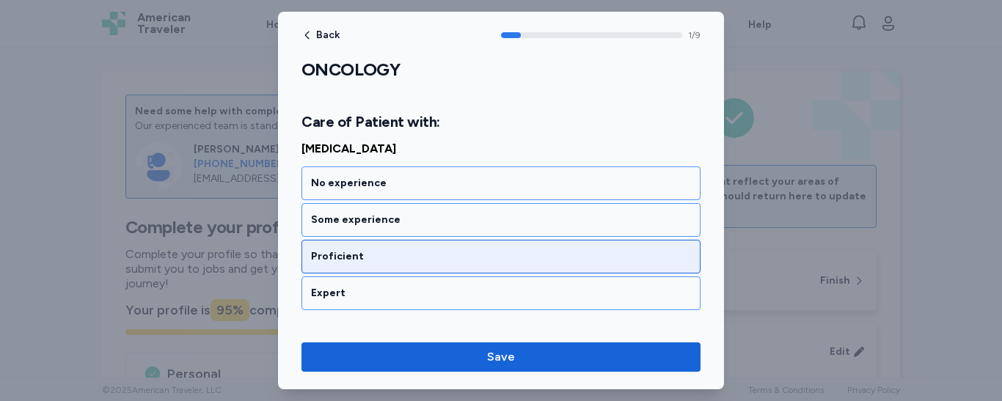
click at [450, 256] on div "Proficient" at bounding box center [501, 257] width 380 height 15
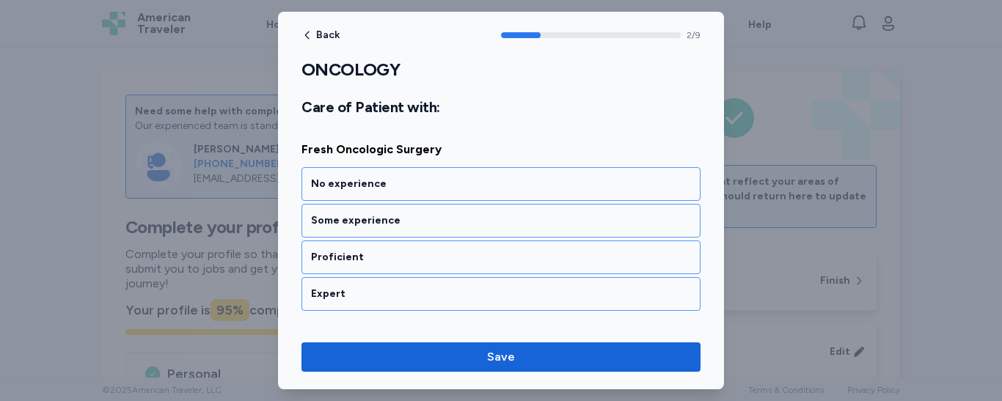
scroll to position [613, 0]
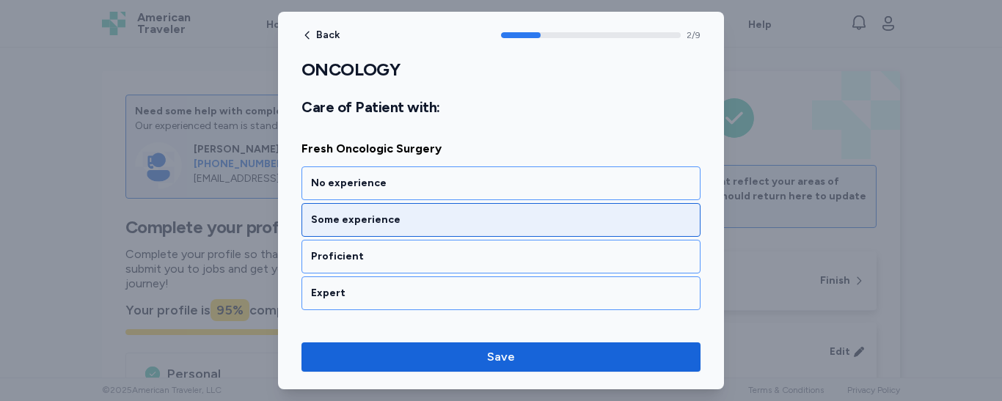
click at [439, 221] on div "Some experience" at bounding box center [501, 220] width 380 height 15
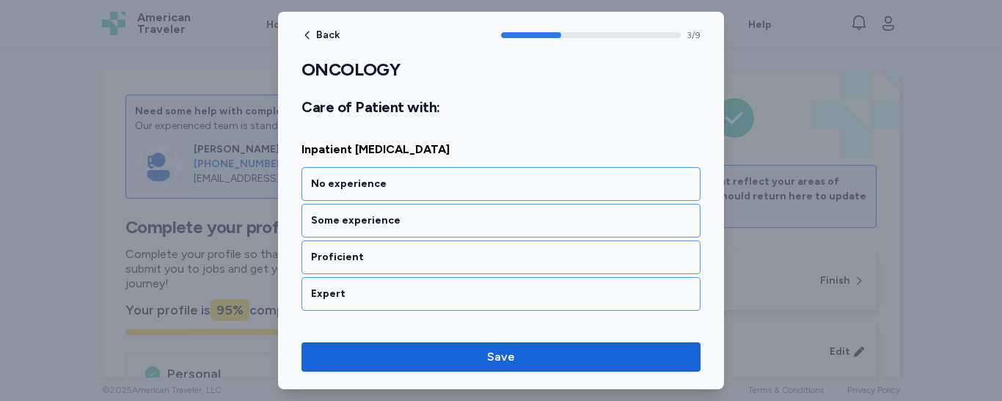
scroll to position [801, 0]
click at [439, 221] on div "Some experience" at bounding box center [501, 220] width 380 height 15
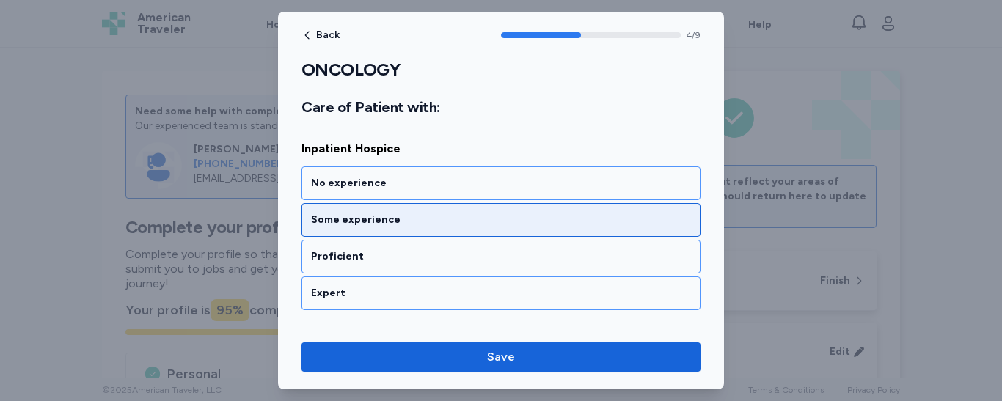
click at [435, 225] on div "Some experience" at bounding box center [501, 220] width 380 height 15
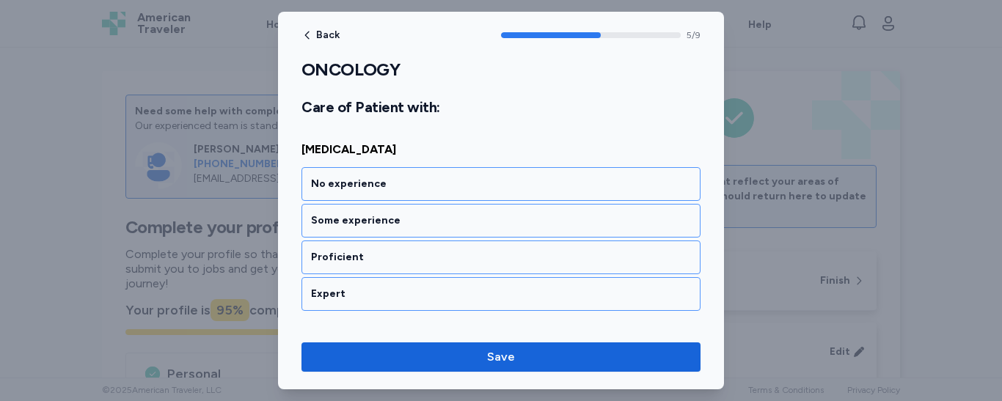
scroll to position [1176, 0]
click at [435, 225] on div "Some experience" at bounding box center [501, 220] width 380 height 15
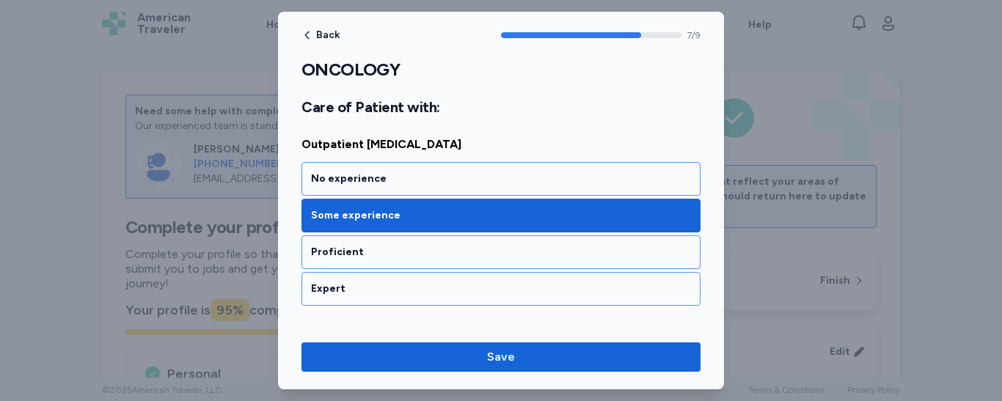
scroll to position [1326, 0]
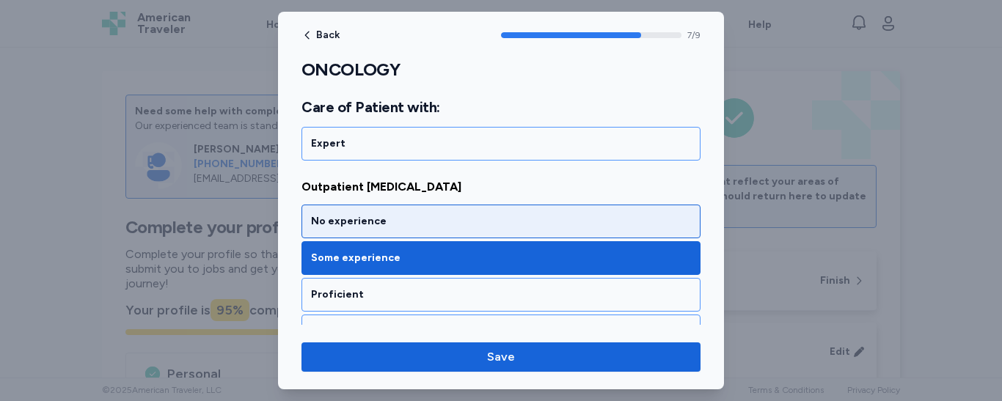
click at [435, 227] on div "No experience" at bounding box center [501, 221] width 380 height 15
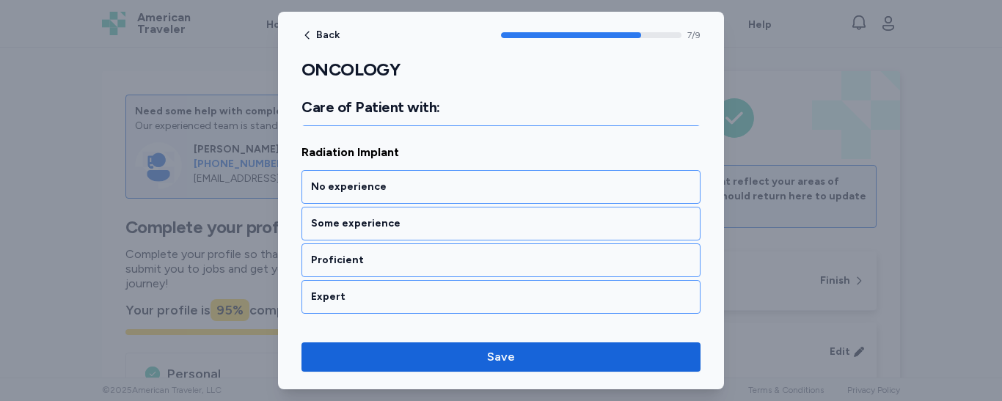
scroll to position [1552, 0]
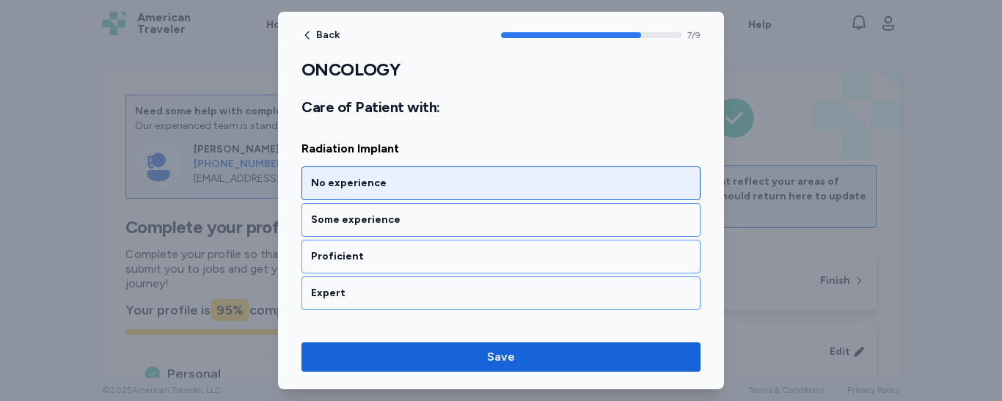
click at [432, 192] on div "No experience" at bounding box center [501, 184] width 399 height 34
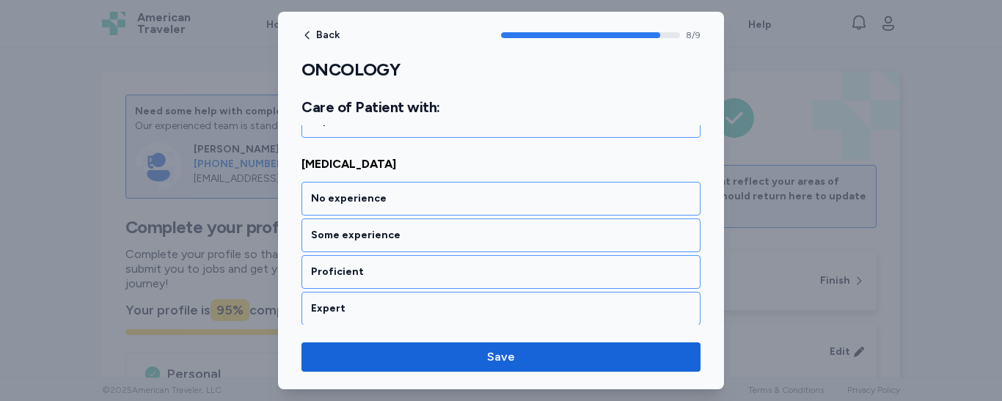
scroll to position [1728, 0]
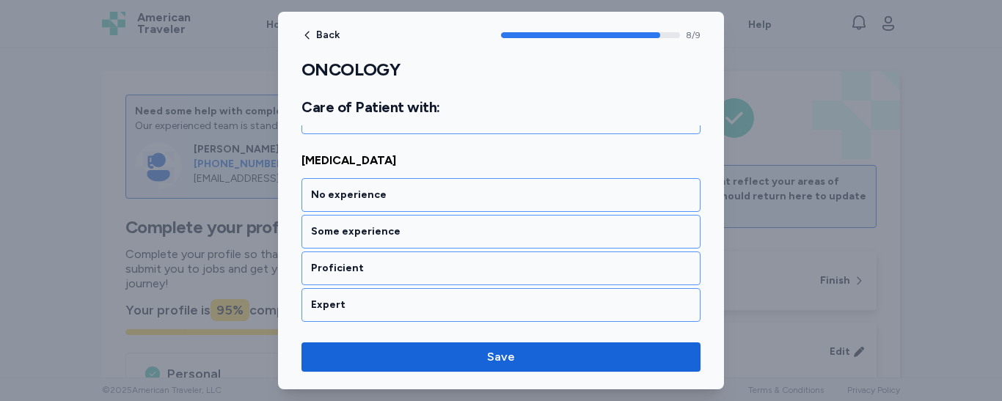
click at [432, 192] on div "No experience" at bounding box center [501, 195] width 380 height 15
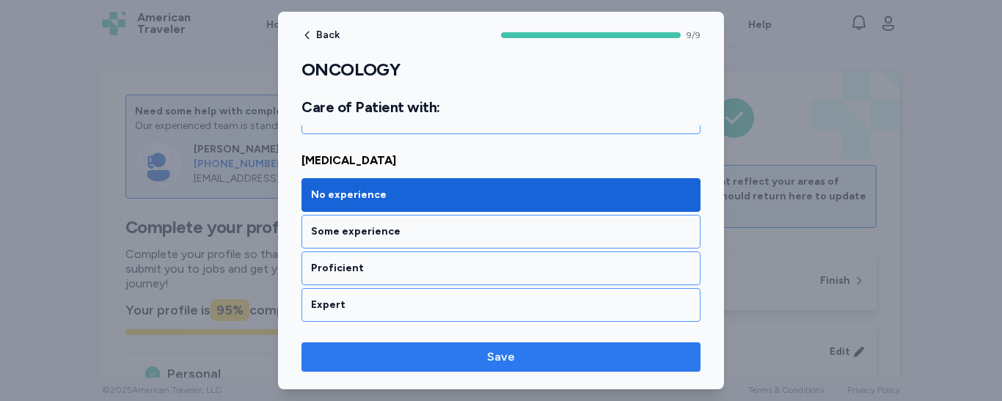
click at [481, 353] on span "Save" at bounding box center [501, 358] width 376 height 18
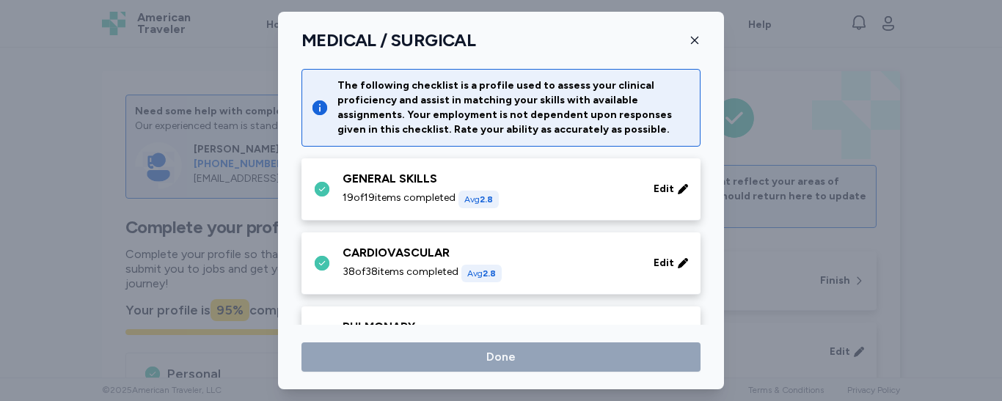
scroll to position [700, 0]
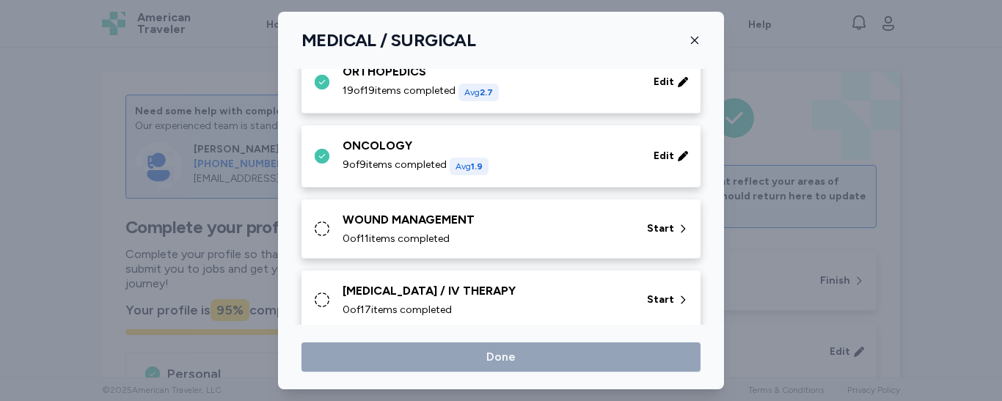
click at [611, 232] on div "0 of 11 items completed" at bounding box center [486, 239] width 287 height 15
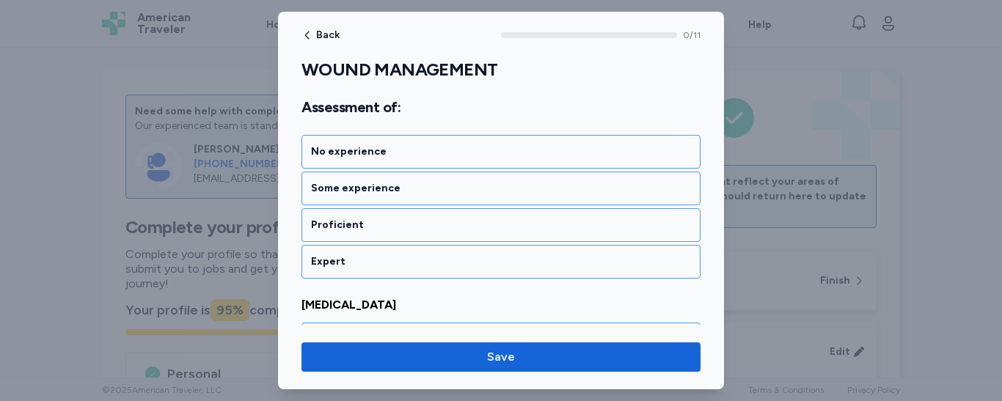
scroll to position [235, 0]
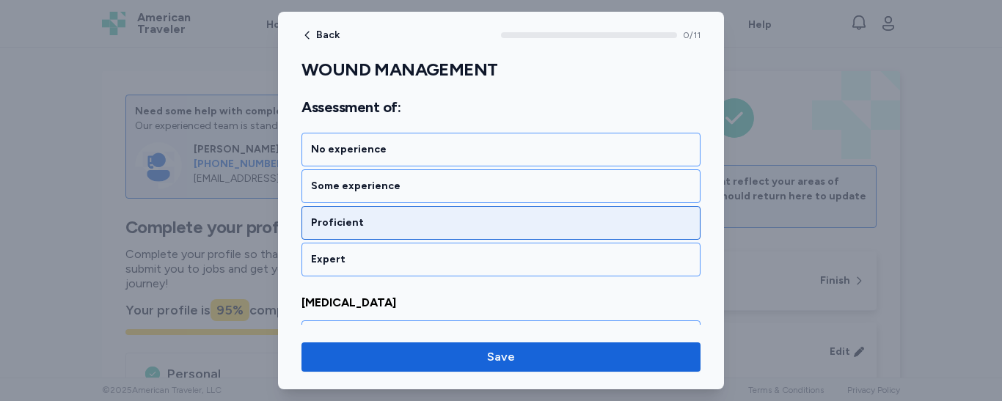
click at [404, 218] on div "Proficient" at bounding box center [501, 223] width 380 height 15
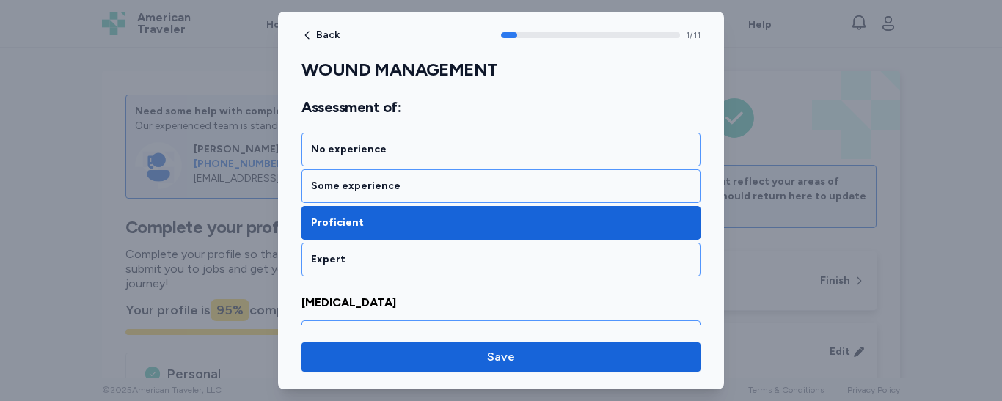
scroll to position [389, 0]
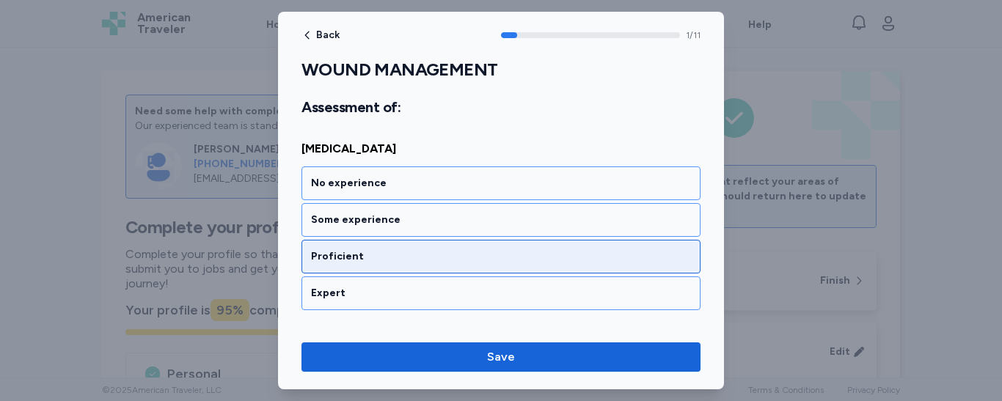
click at [387, 250] on div "Proficient" at bounding box center [501, 257] width 380 height 15
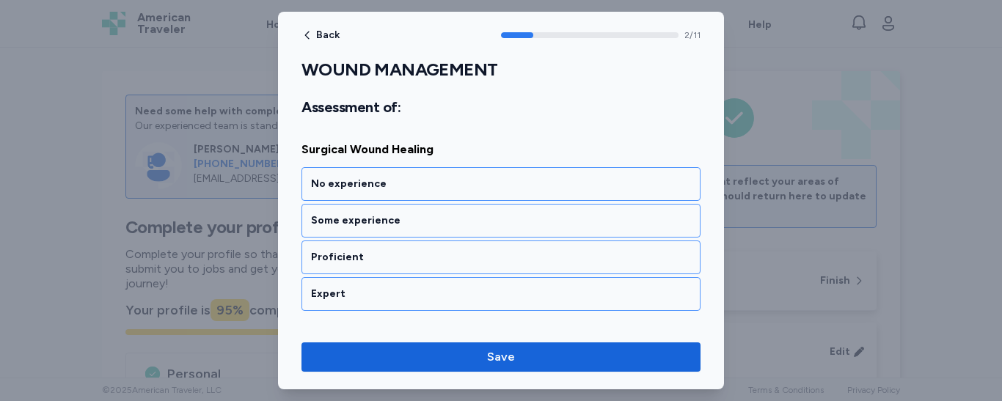
scroll to position [577, 0]
click at [387, 250] on div "Proficient" at bounding box center [501, 257] width 380 height 15
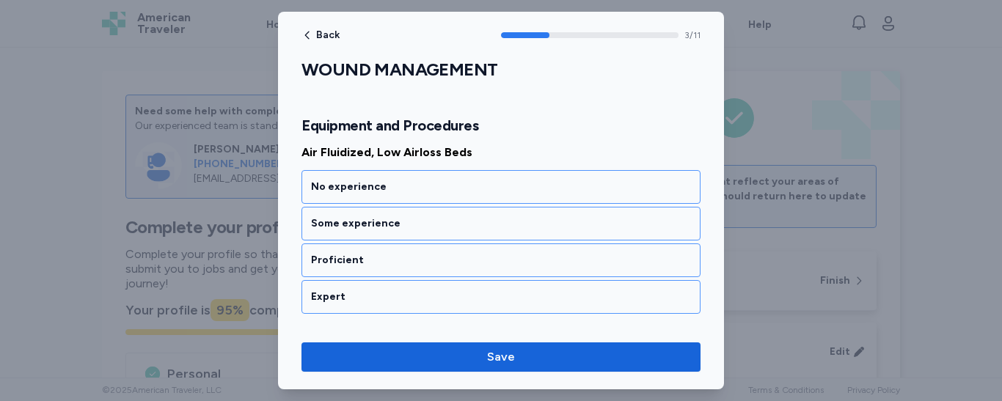
scroll to position [801, 0]
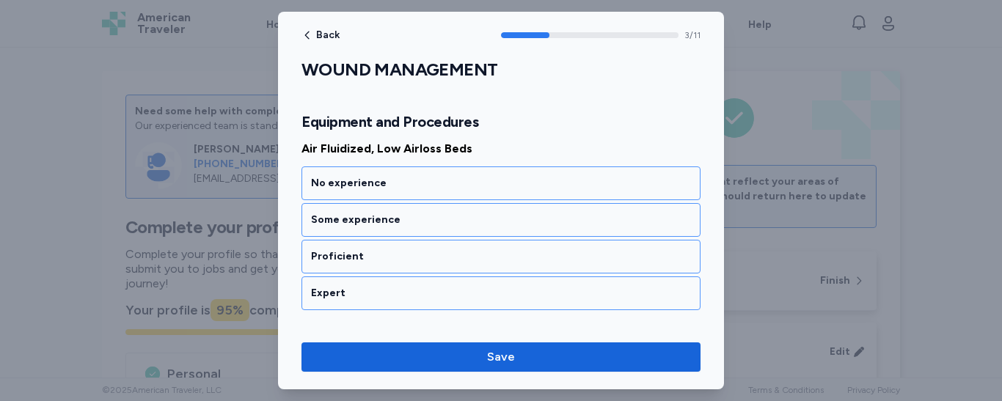
click at [387, 250] on div "Proficient" at bounding box center [501, 257] width 380 height 15
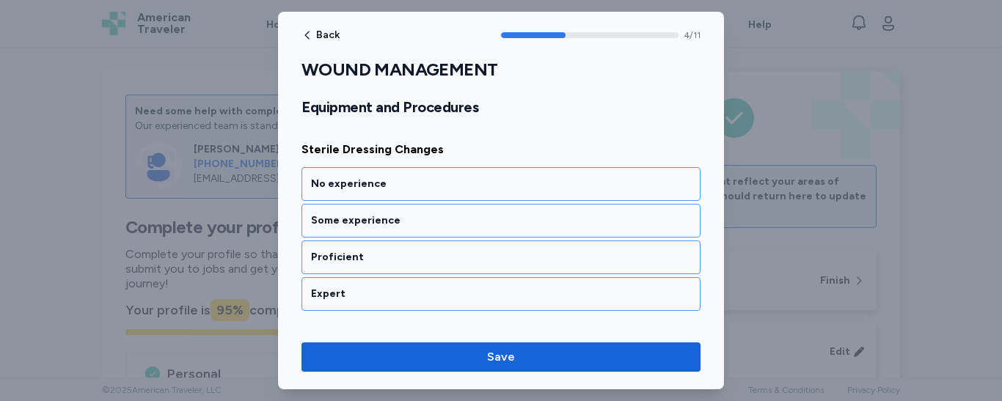
scroll to position [988, 0]
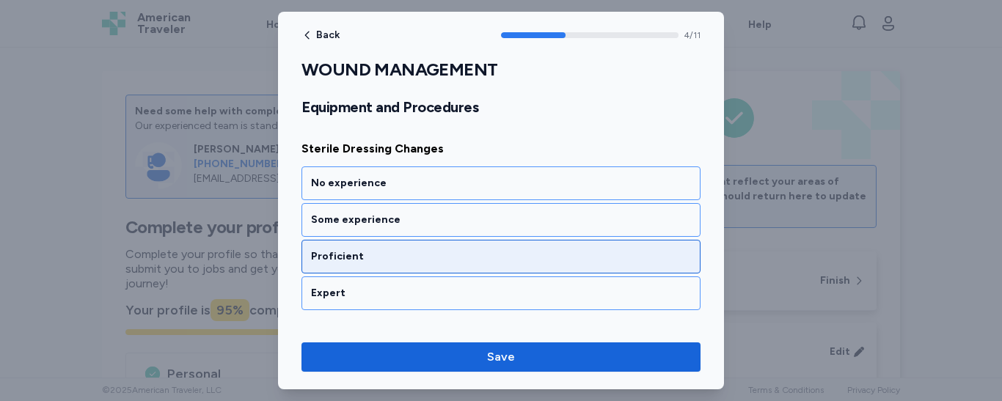
click at [383, 257] on div "Proficient" at bounding box center [501, 257] width 380 height 15
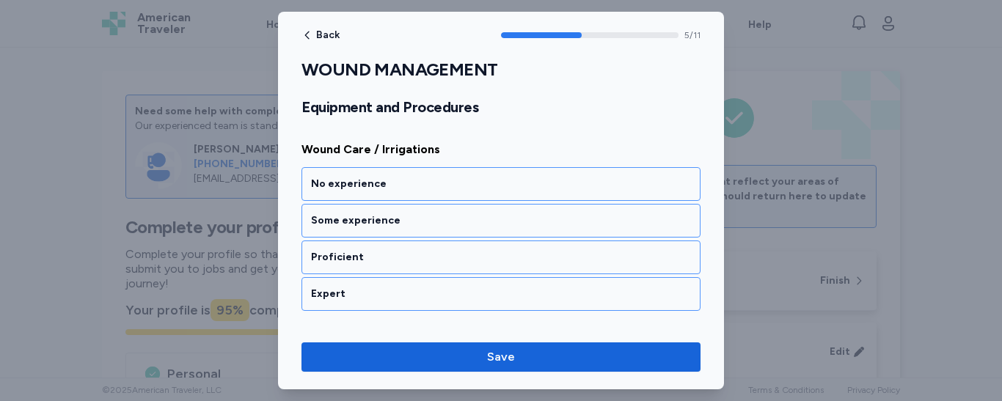
scroll to position [1176, 0]
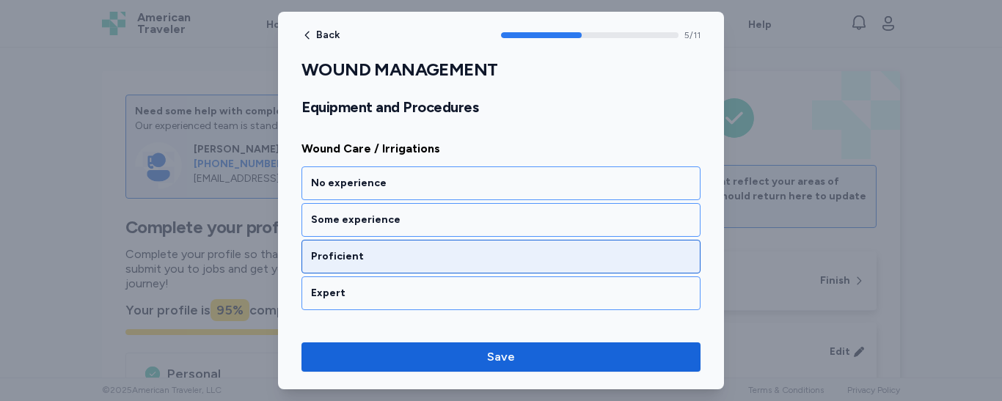
click at [382, 261] on div "Proficient" at bounding box center [501, 257] width 380 height 15
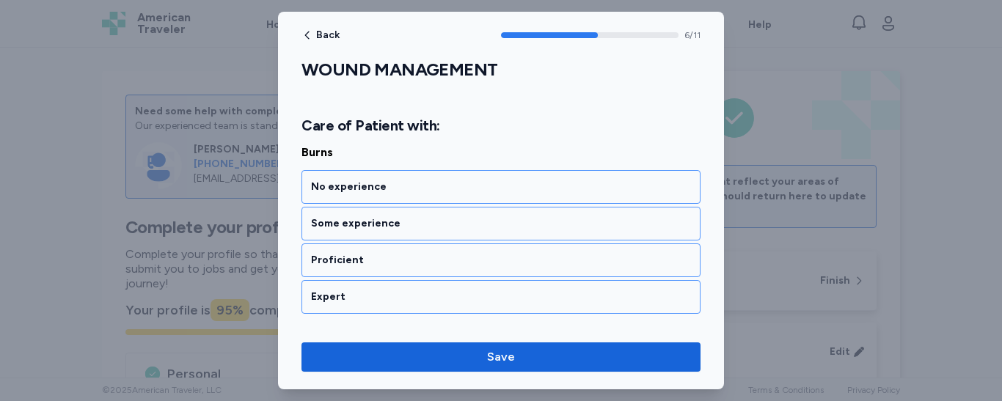
scroll to position [1400, 0]
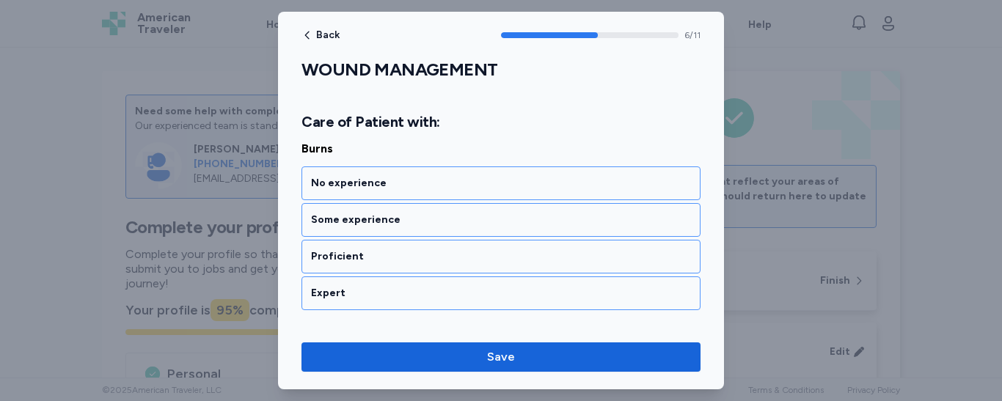
click at [382, 261] on div "Proficient" at bounding box center [501, 257] width 380 height 15
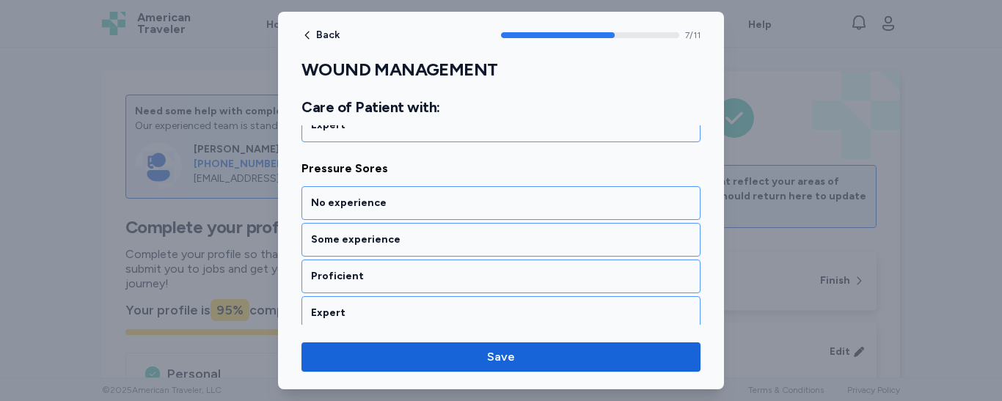
scroll to position [1588, 0]
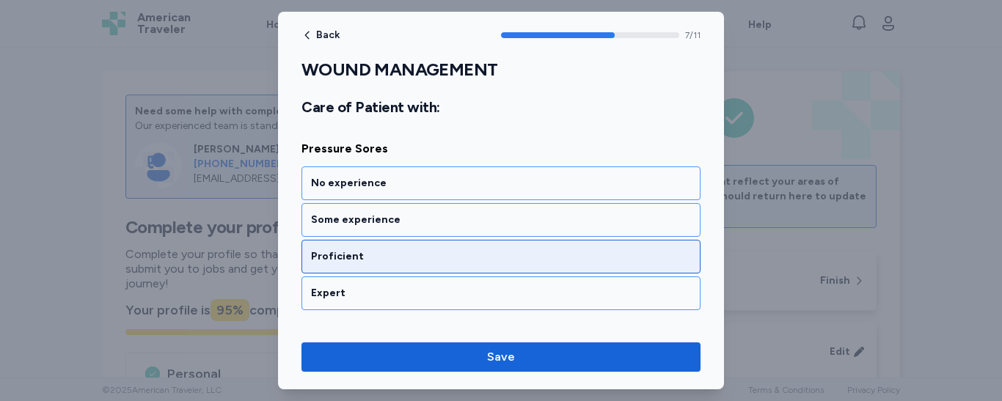
click at [384, 253] on div "Proficient" at bounding box center [501, 257] width 380 height 15
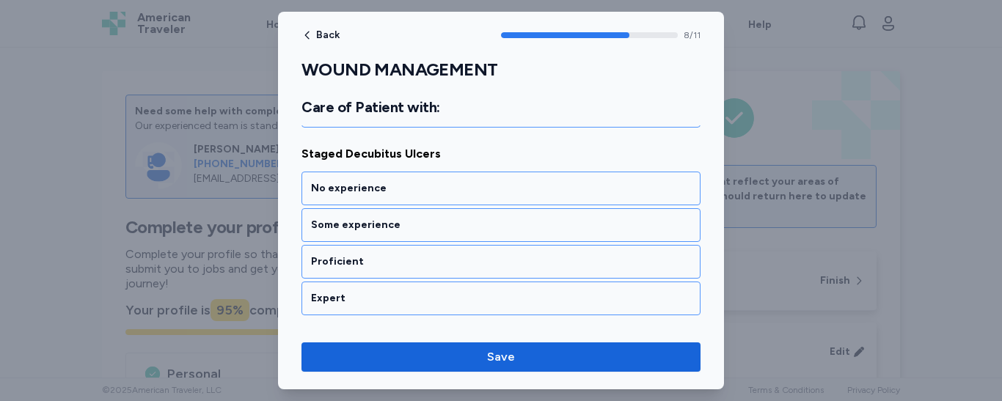
scroll to position [1776, 0]
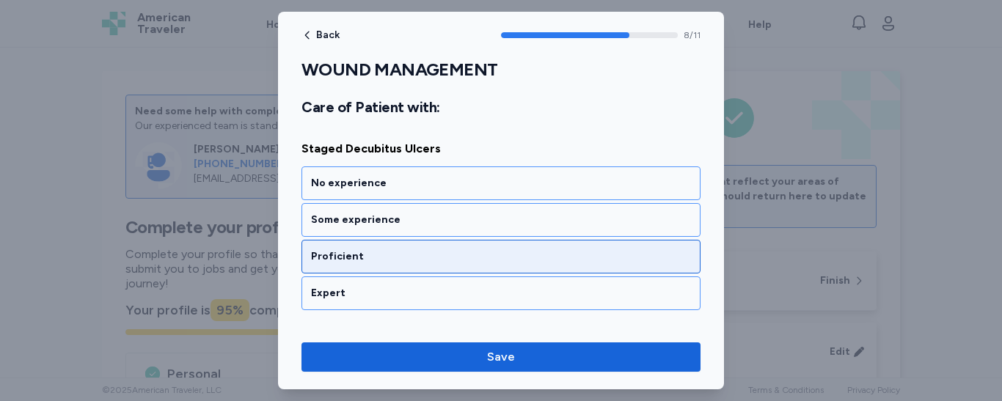
click at [376, 258] on div "Proficient" at bounding box center [501, 257] width 380 height 15
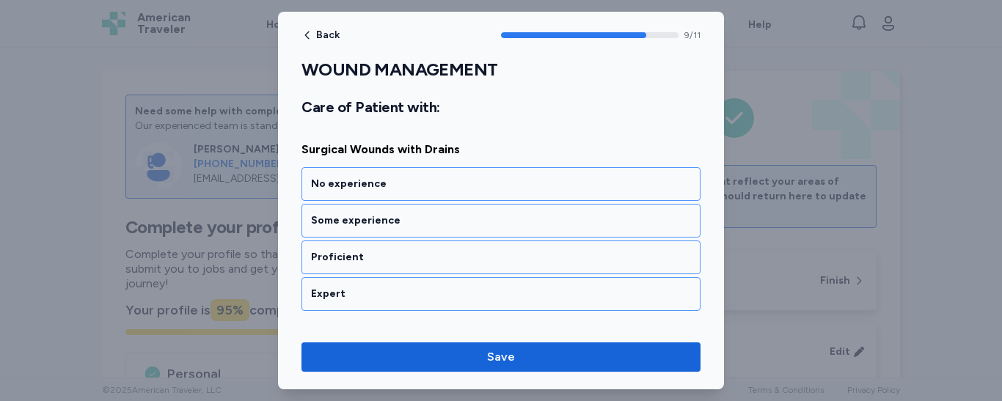
scroll to position [1964, 0]
click at [376, 258] on div "Proficient" at bounding box center [501, 257] width 380 height 15
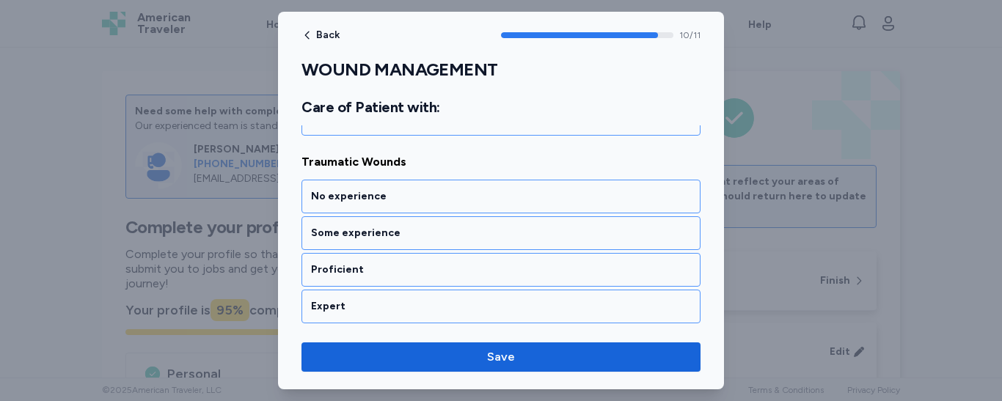
scroll to position [2140, 0]
click at [376, 258] on div "Proficient" at bounding box center [501, 269] width 399 height 34
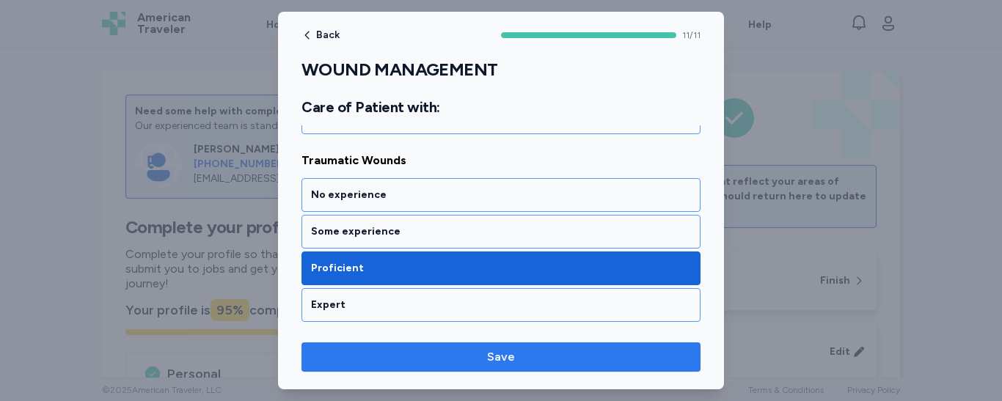
click at [451, 357] on span "Save" at bounding box center [501, 358] width 376 height 18
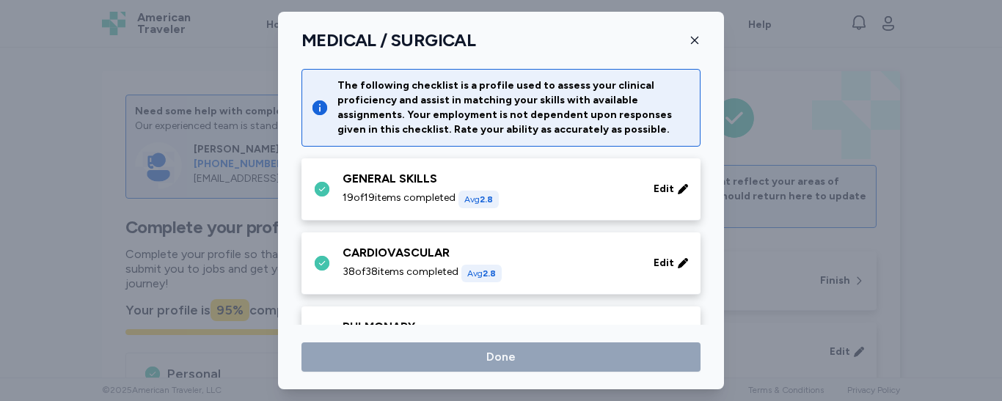
scroll to position [700, 0]
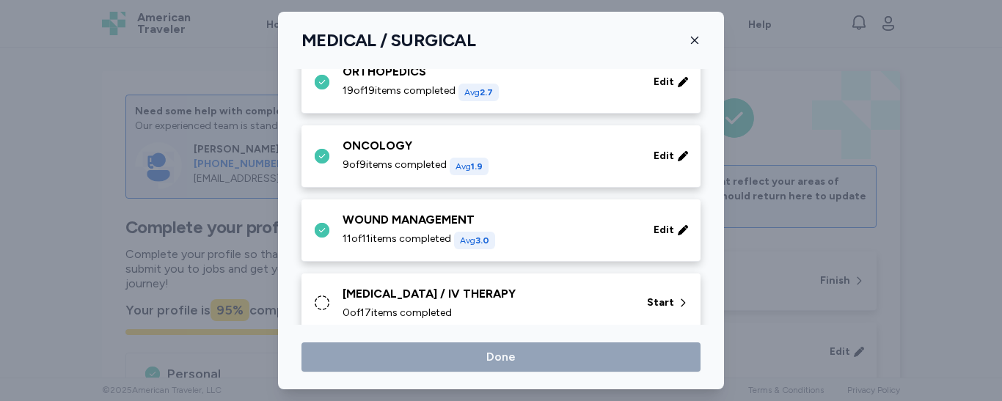
click at [518, 313] on div "0 of 17 items completed" at bounding box center [486, 313] width 287 height 15
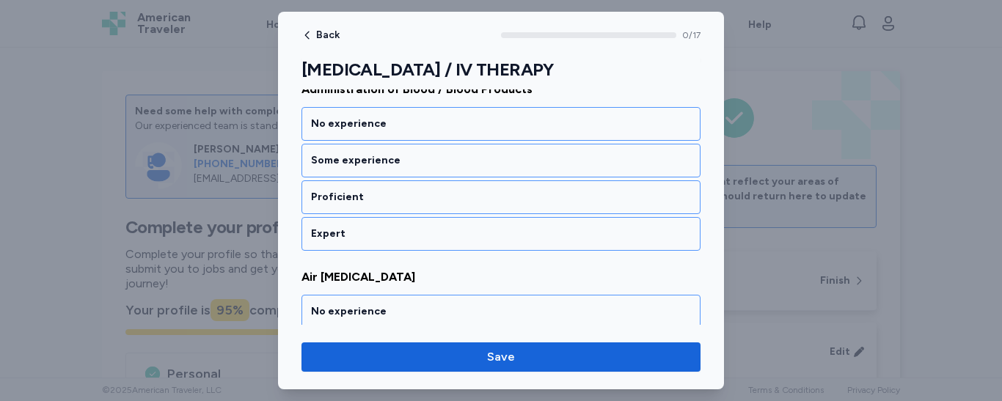
scroll to position [195, 0]
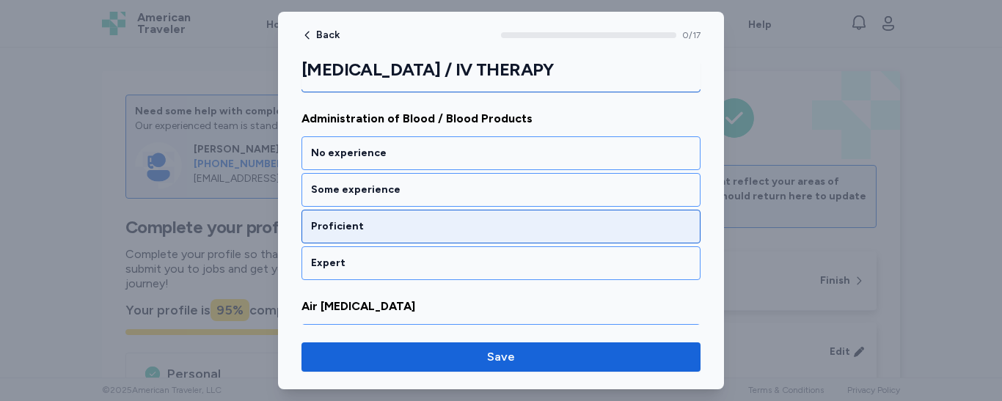
click at [382, 225] on div "Proficient" at bounding box center [501, 226] width 380 height 15
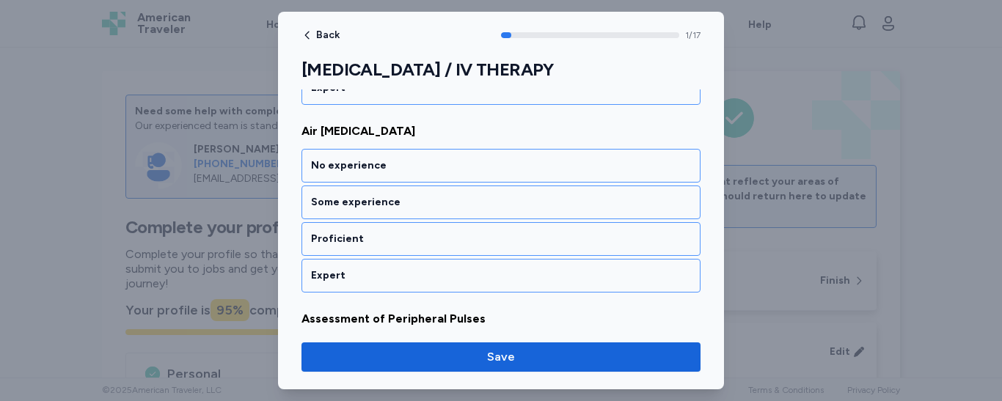
scroll to position [371, 0]
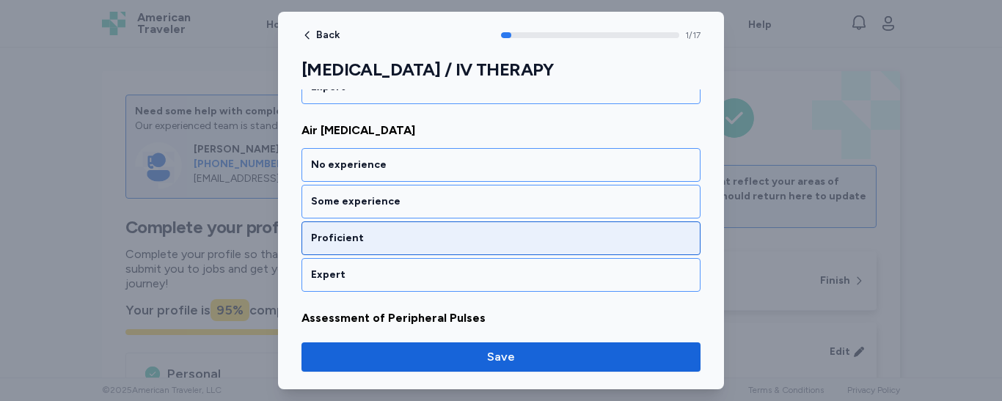
click at [382, 236] on div "Proficient" at bounding box center [501, 238] width 380 height 15
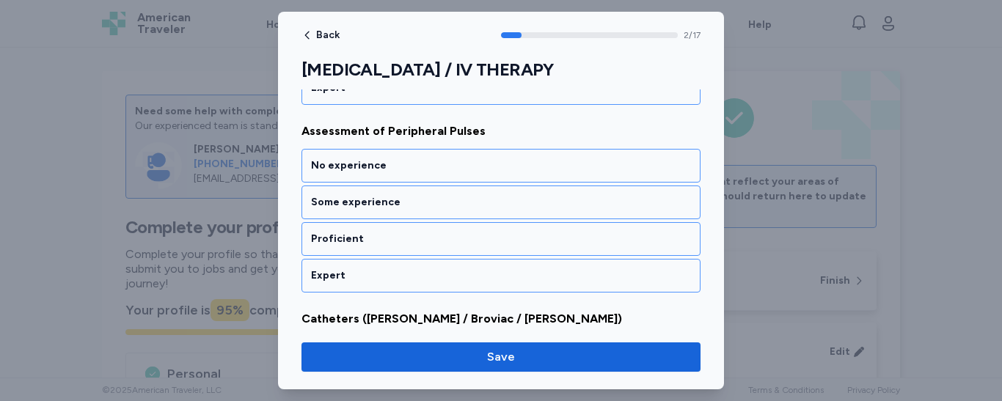
scroll to position [559, 0]
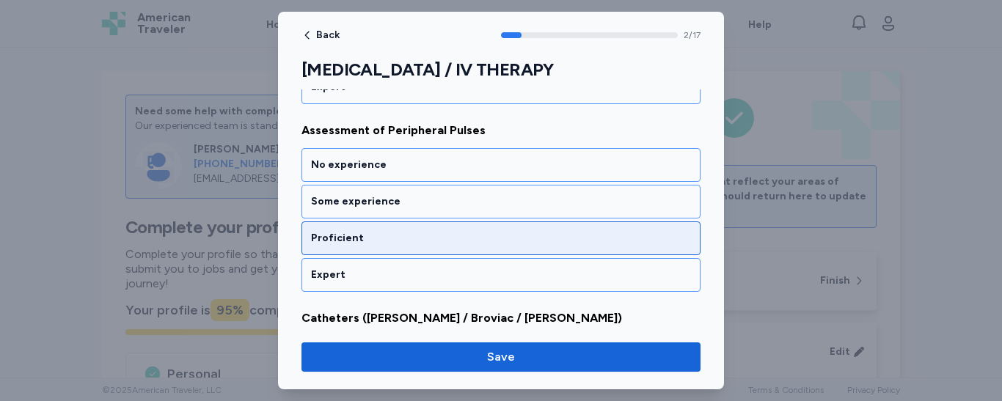
click at [384, 241] on div "Proficient" at bounding box center [501, 238] width 380 height 15
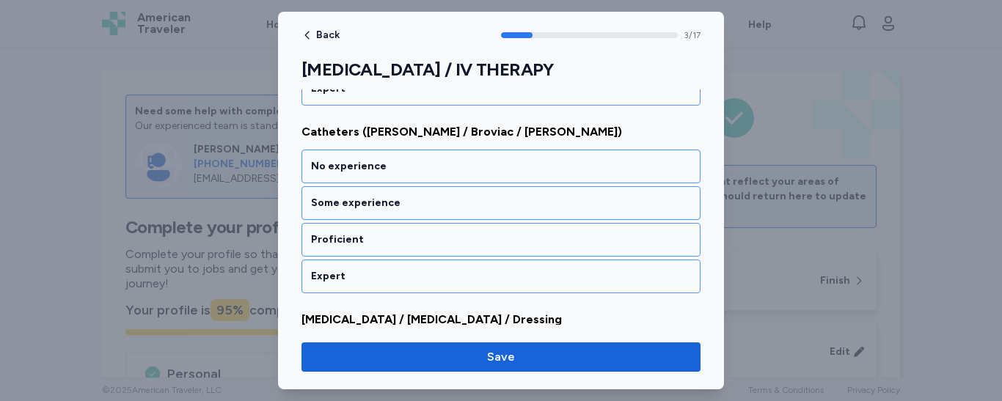
scroll to position [747, 0]
click at [384, 241] on div "Proficient" at bounding box center [501, 238] width 380 height 15
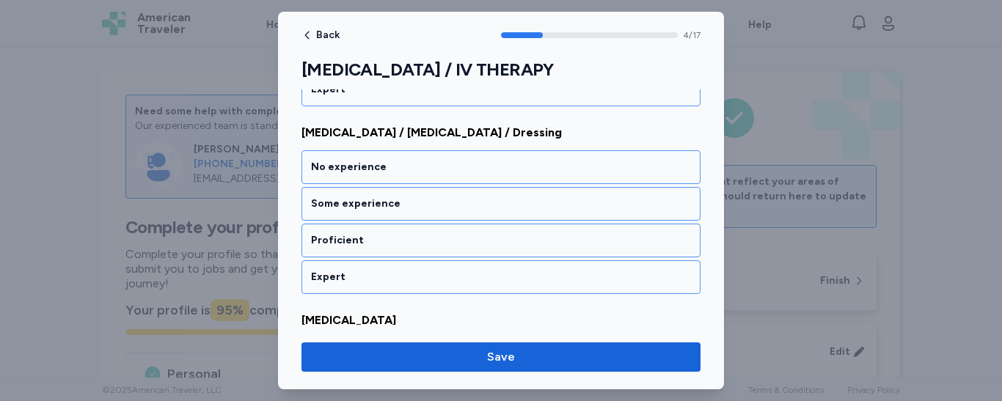
scroll to position [935, 0]
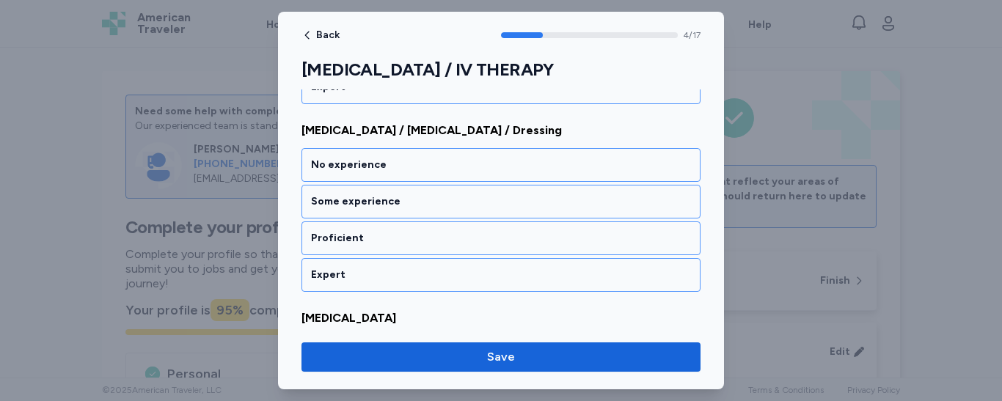
click at [384, 241] on div "Proficient" at bounding box center [501, 238] width 380 height 15
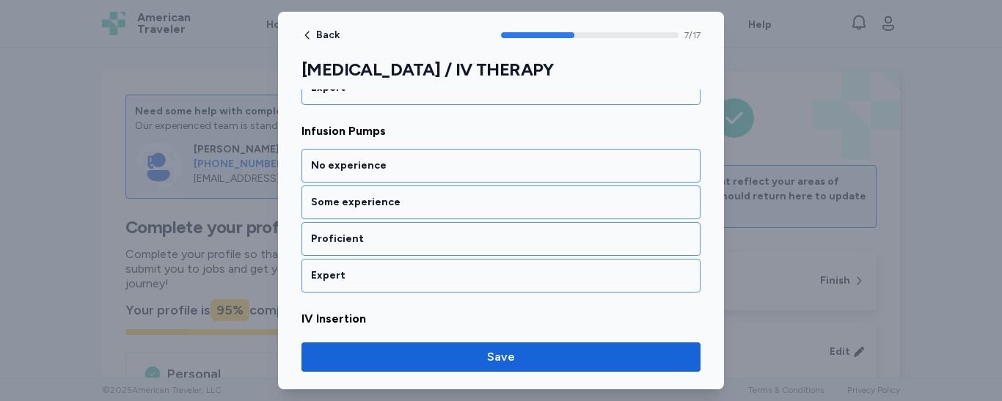
scroll to position [1499, 0]
click at [384, 241] on div "Proficient" at bounding box center [501, 238] width 380 height 15
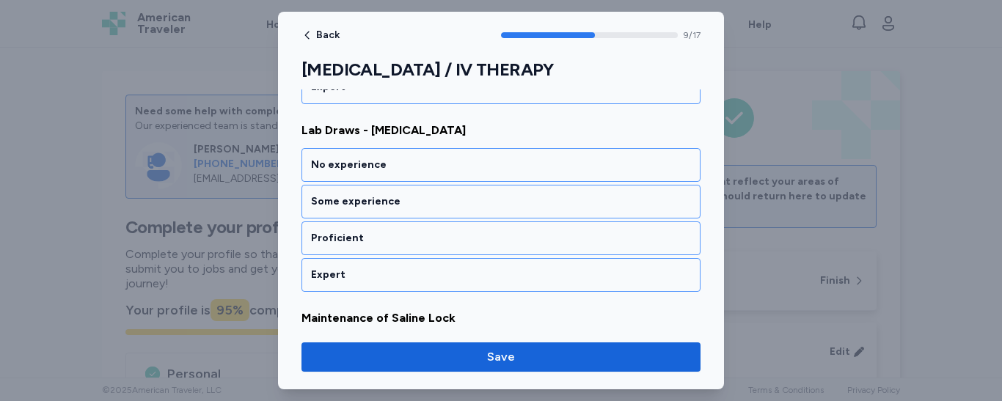
click at [384, 241] on div "Proficient" at bounding box center [501, 238] width 380 height 15
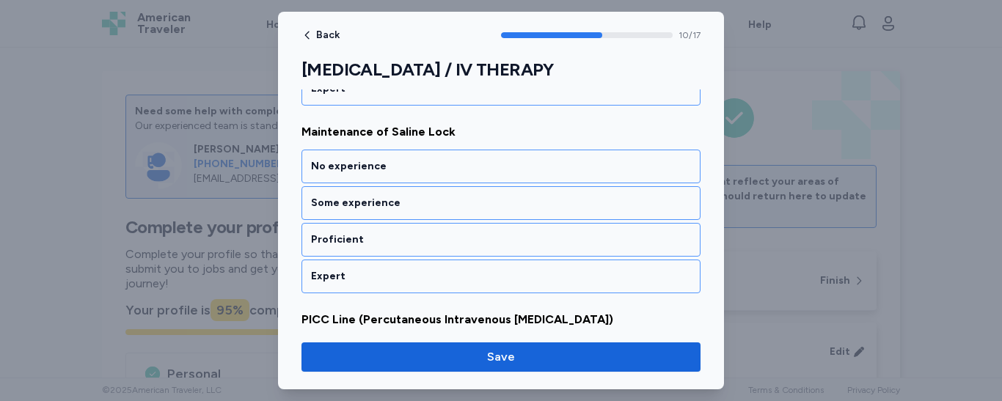
scroll to position [2062, 0]
click at [384, 241] on div "Proficient" at bounding box center [501, 238] width 380 height 15
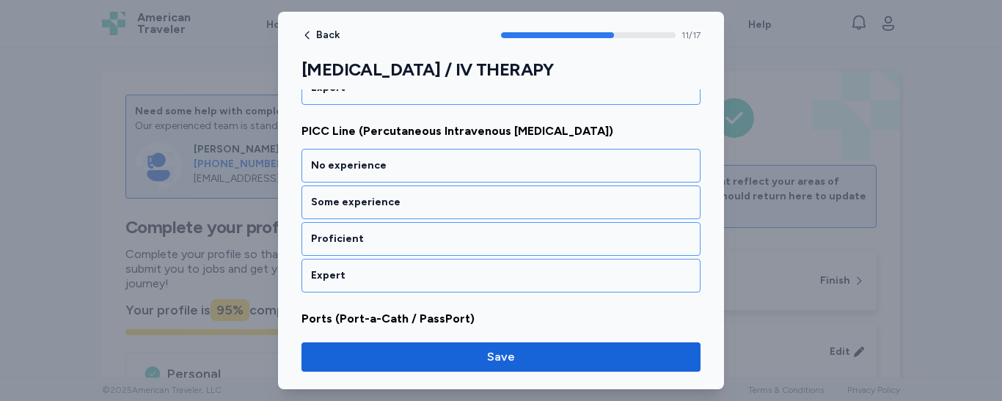
scroll to position [2250, 0]
click at [384, 241] on div "Proficient" at bounding box center [501, 238] width 380 height 15
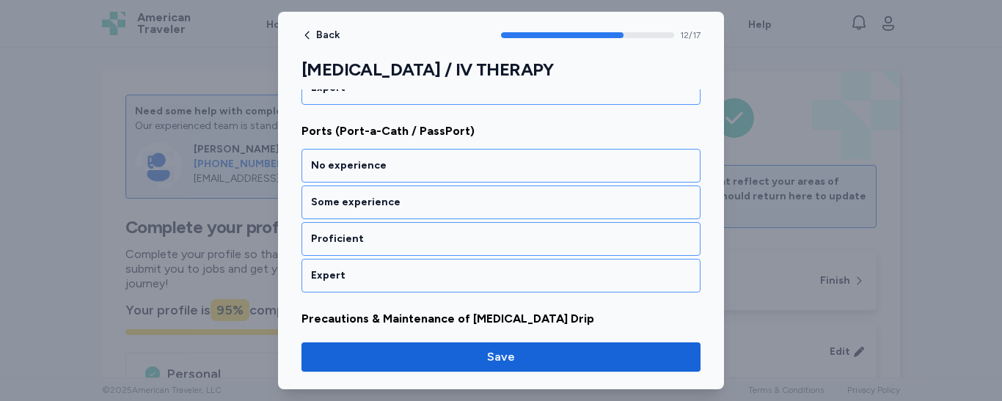
scroll to position [2438, 0]
click at [384, 241] on div "Proficient" at bounding box center [501, 238] width 380 height 15
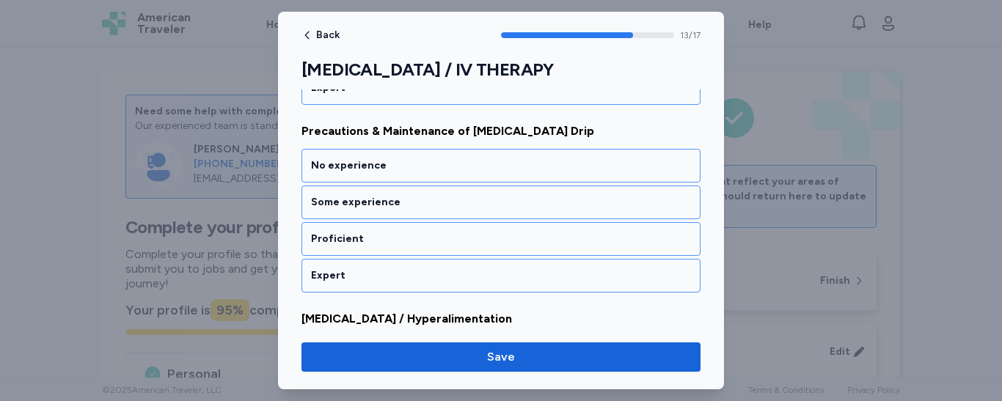
scroll to position [2626, 0]
click at [384, 241] on div "Proficient" at bounding box center [501, 238] width 380 height 15
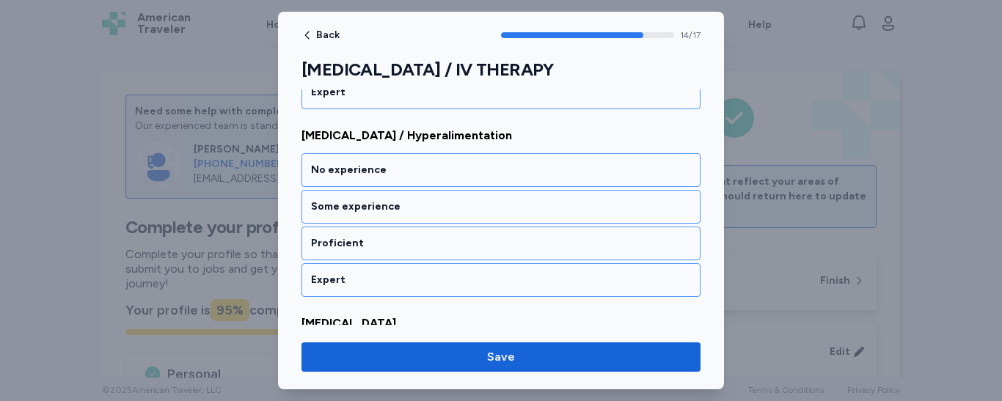
scroll to position [2814, 0]
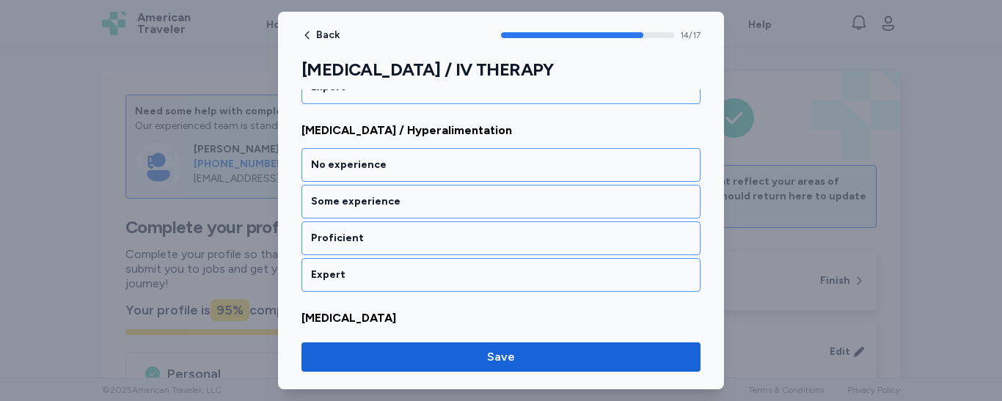
click at [384, 241] on div "Proficient" at bounding box center [501, 238] width 380 height 15
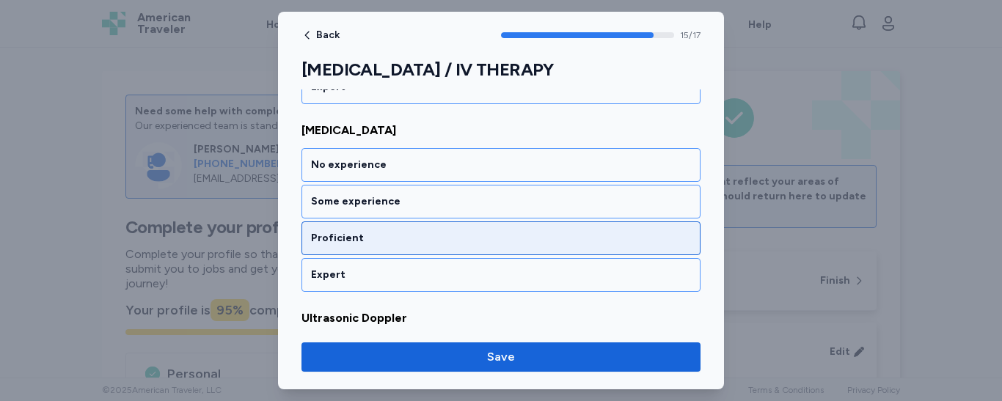
click at [378, 239] on div "Proficient" at bounding box center [501, 238] width 380 height 15
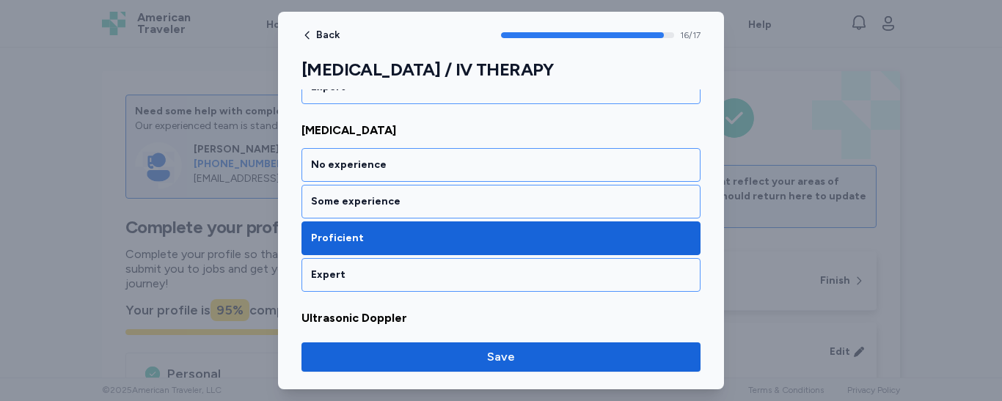
scroll to position [3159, 0]
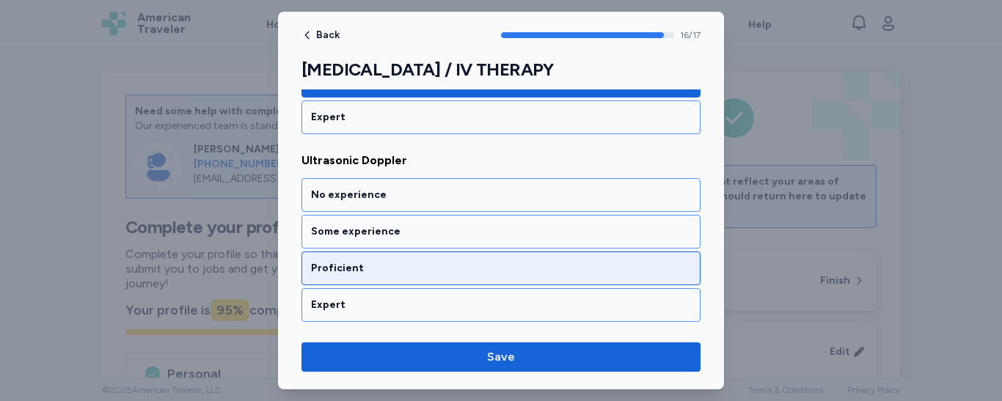
click at [356, 269] on div "Proficient" at bounding box center [501, 268] width 380 height 15
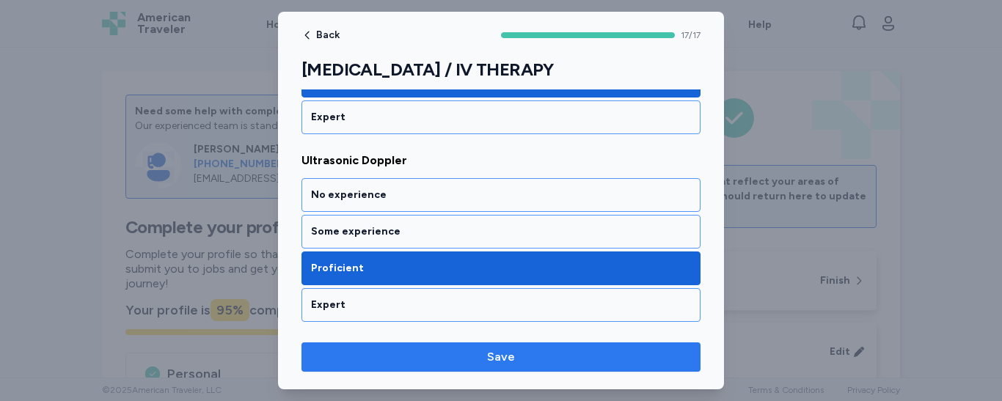
click at [459, 364] on span "Save" at bounding box center [501, 358] width 376 height 18
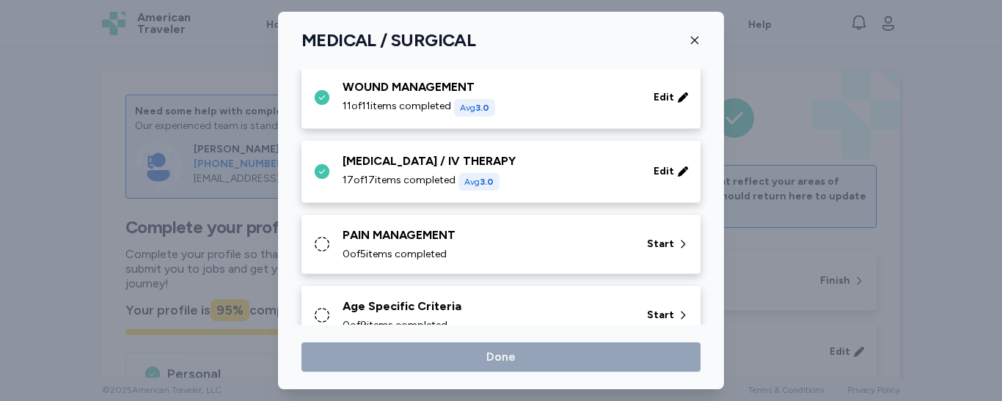
scroll to position [868, 0]
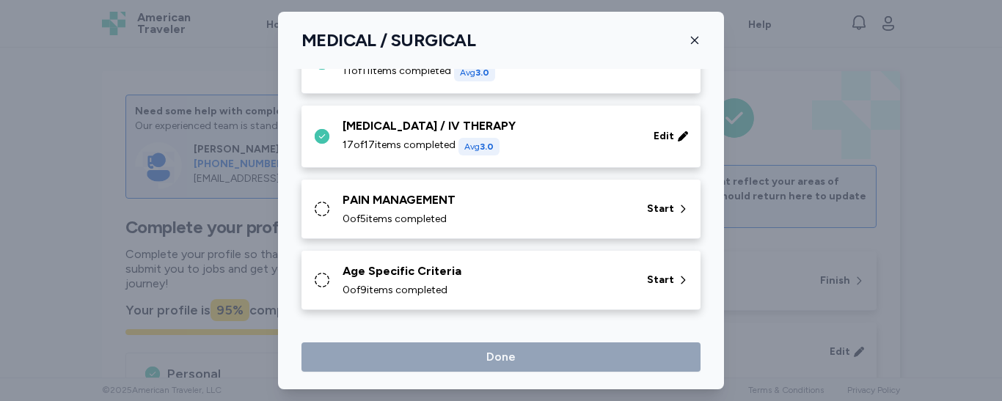
click at [630, 208] on div "PAIN MANAGEMENT 0 of 5 items completed Start" at bounding box center [504, 209] width 382 height 35
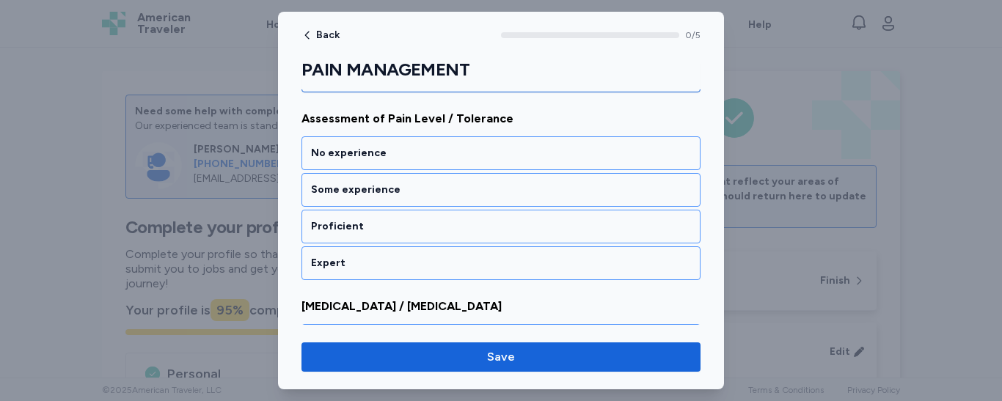
scroll to position [205, 0]
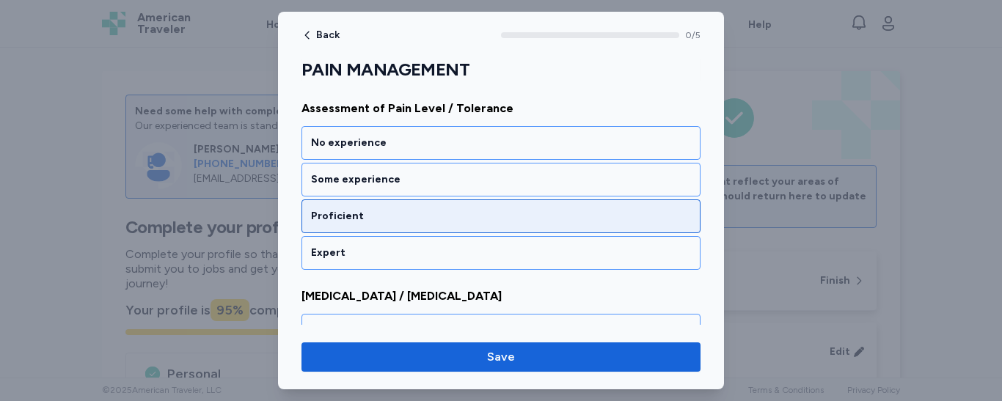
click at [507, 224] on div "Proficient" at bounding box center [501, 217] width 399 height 34
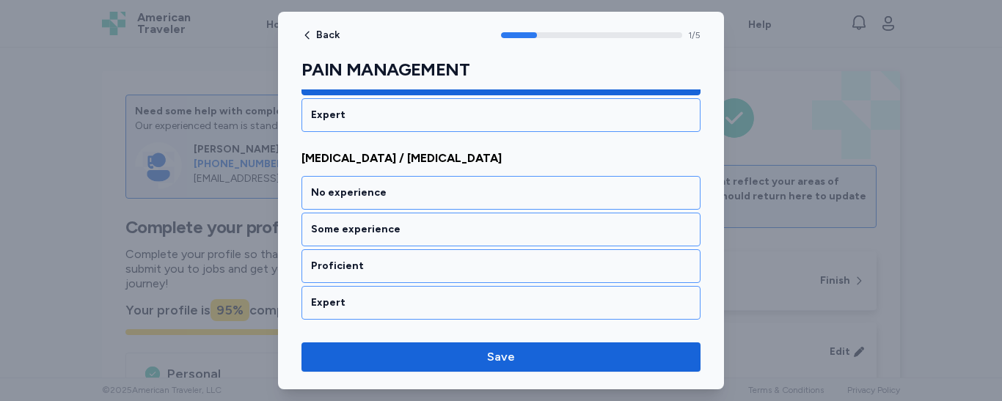
scroll to position [371, 0]
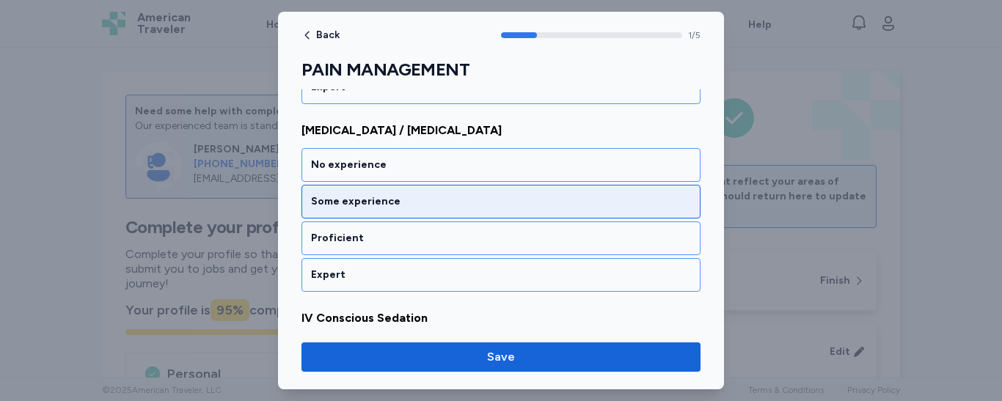
click at [478, 204] on div "Some experience" at bounding box center [501, 201] width 380 height 15
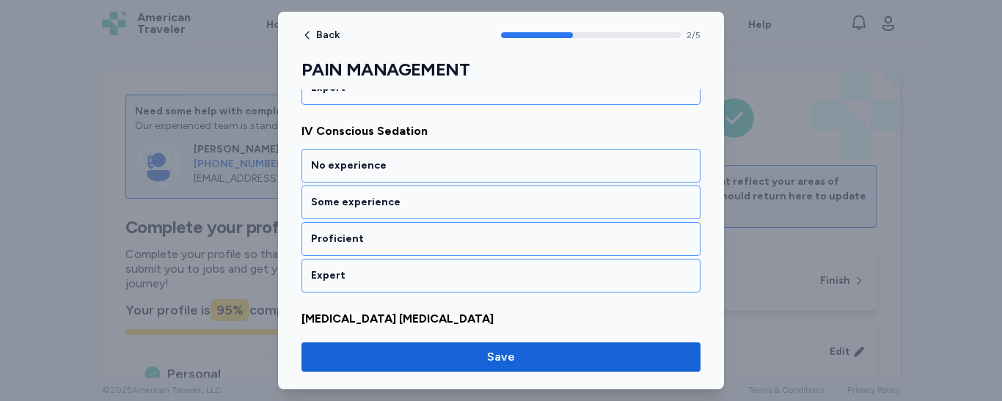
scroll to position [559, 0]
click at [478, 204] on div "Some experience" at bounding box center [501, 201] width 380 height 15
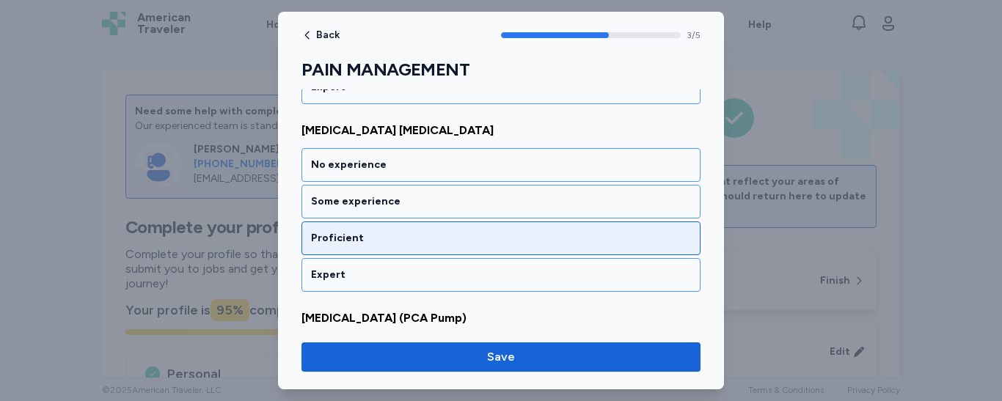
click at [465, 233] on div "Proficient" at bounding box center [501, 238] width 380 height 15
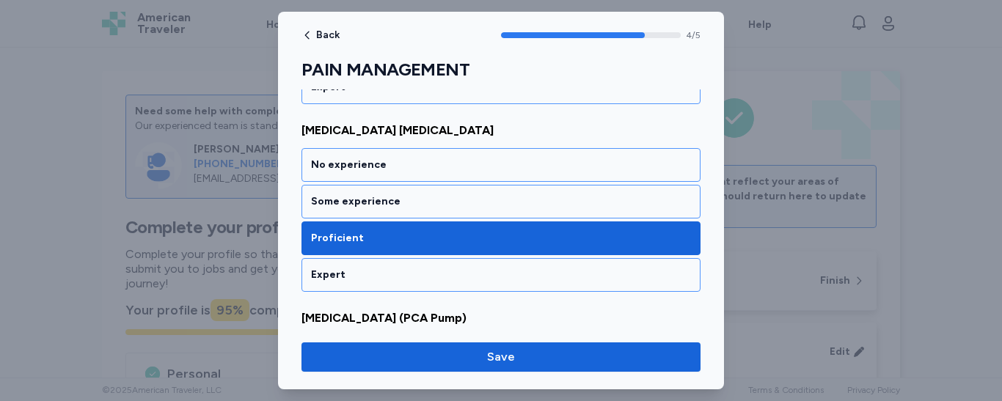
scroll to position [905, 0]
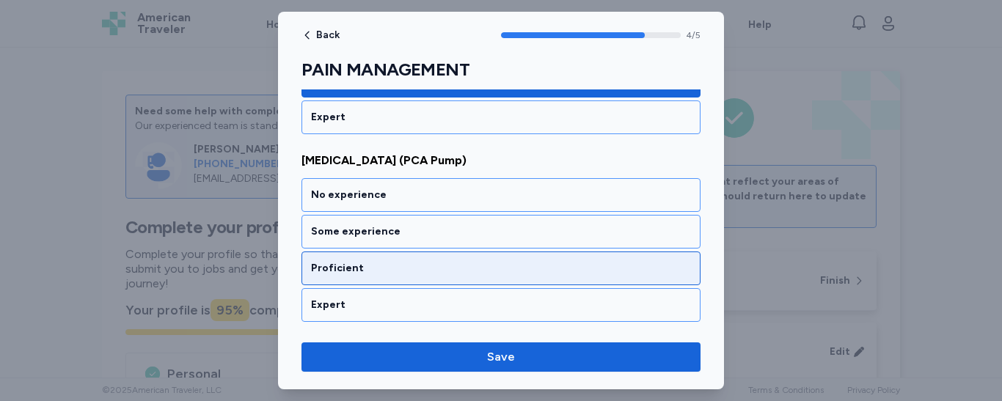
click at [435, 264] on div "Proficient" at bounding box center [501, 268] width 380 height 15
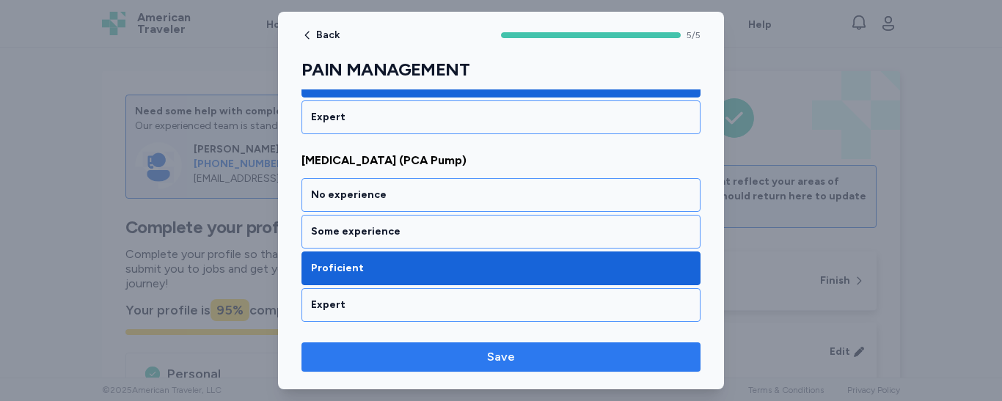
click at [485, 352] on span "Save" at bounding box center [501, 358] width 376 height 18
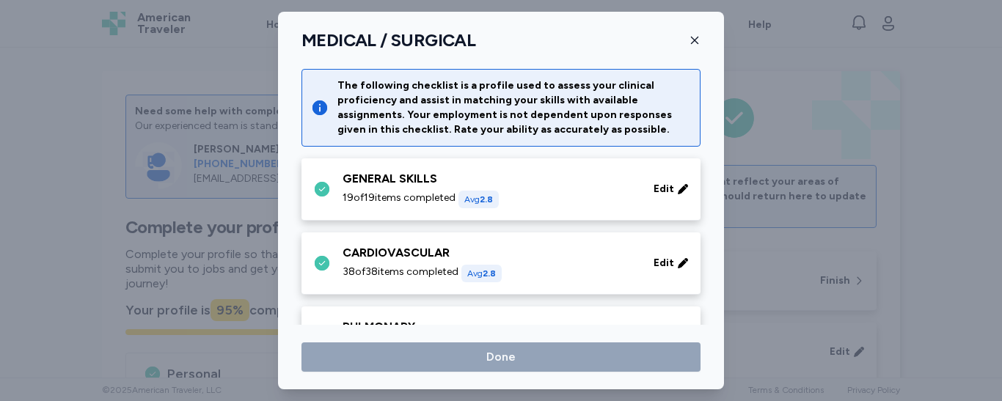
scroll to position [868, 0]
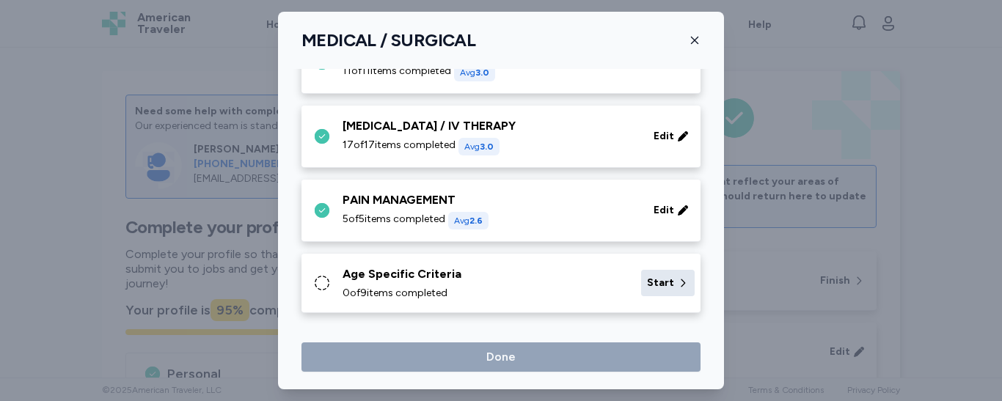
click at [652, 281] on span "Start" at bounding box center [660, 283] width 27 height 15
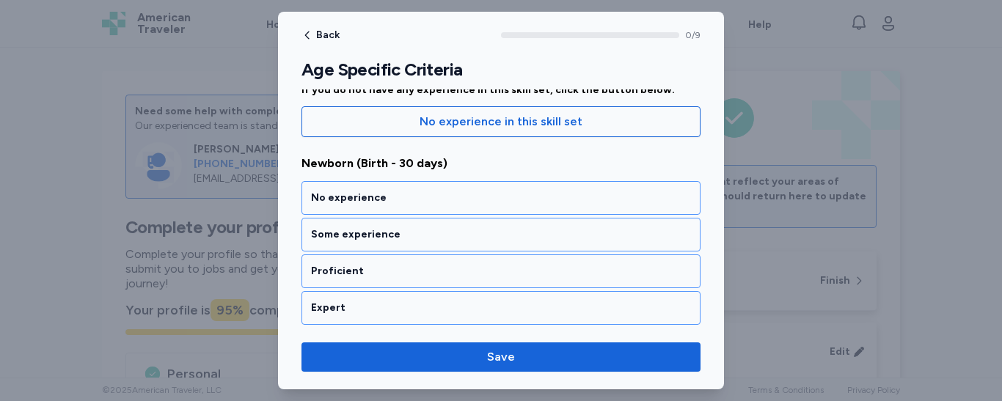
scroll to position [156, 0]
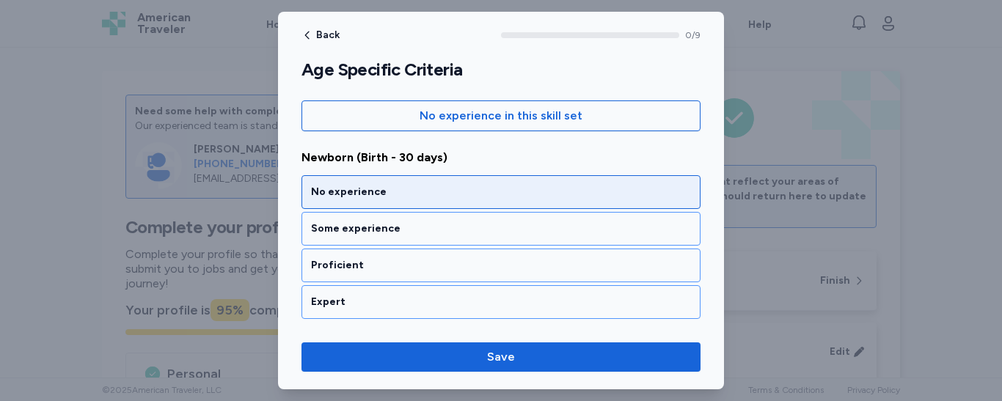
click at [412, 192] on div "No experience" at bounding box center [501, 192] width 380 height 15
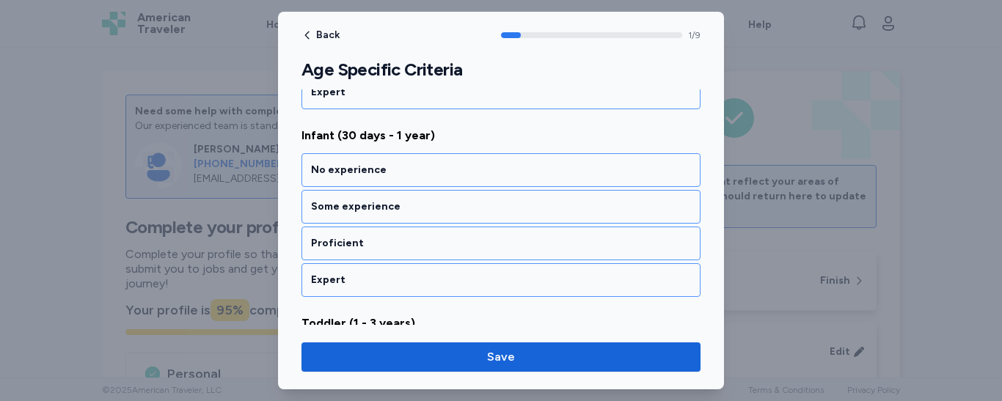
scroll to position [371, 0]
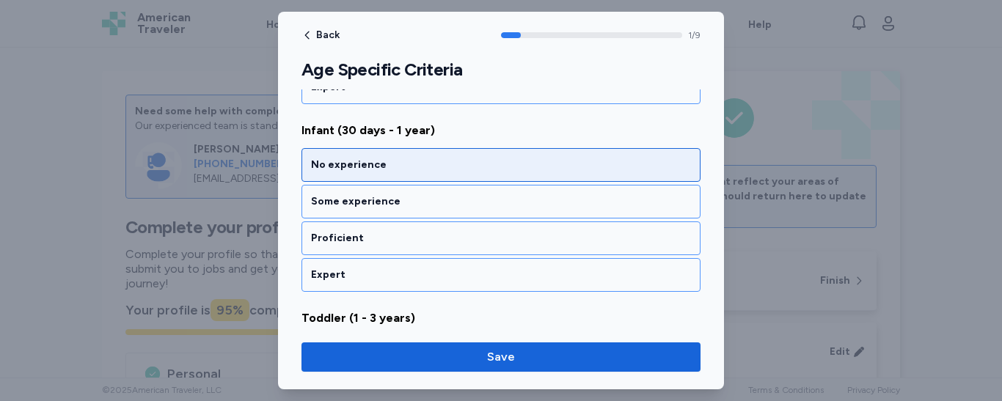
click at [415, 168] on div "No experience" at bounding box center [501, 165] width 380 height 15
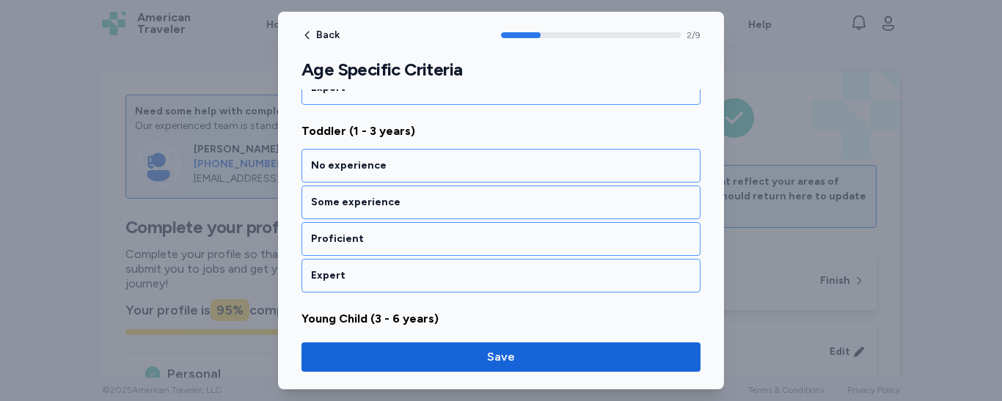
scroll to position [559, 0]
click at [415, 168] on div "No experience" at bounding box center [501, 165] width 380 height 15
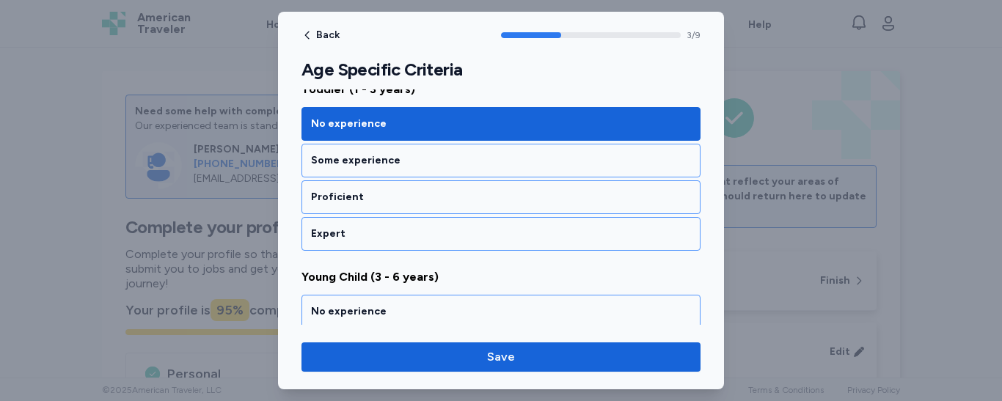
scroll to position [571, 0]
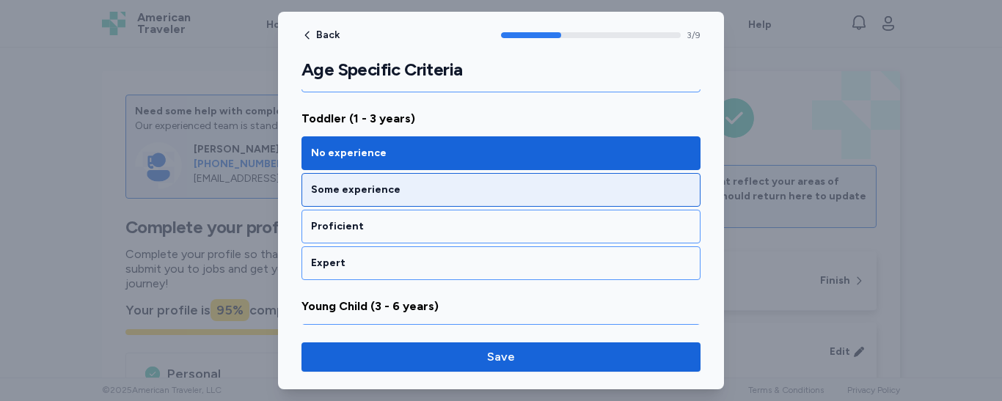
click at [454, 179] on div "Some experience" at bounding box center [501, 190] width 399 height 34
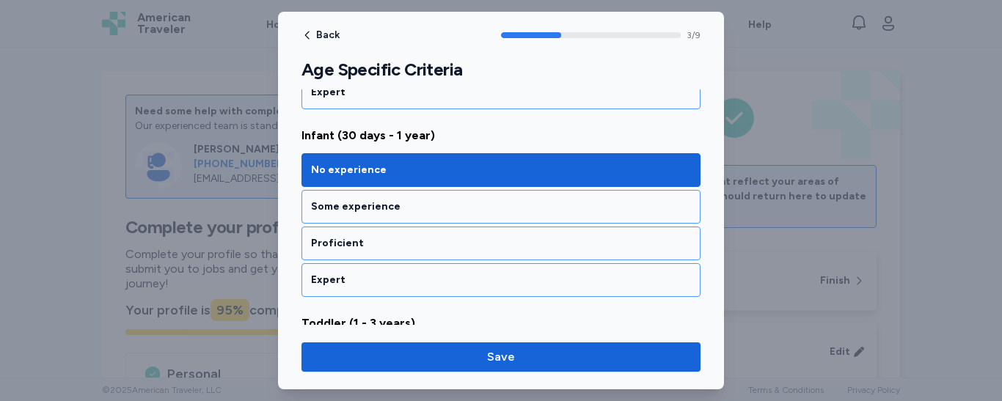
scroll to position [405, 0]
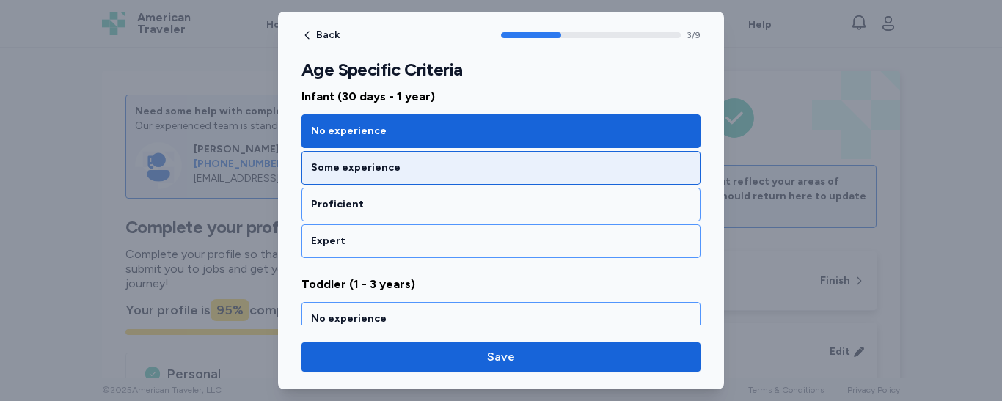
click at [386, 176] on div "Some experience" at bounding box center [501, 168] width 399 height 34
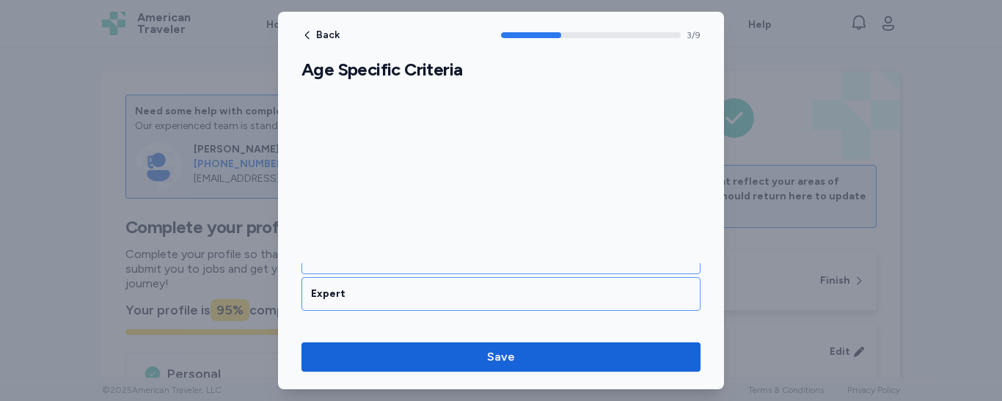
scroll to position [747, 0]
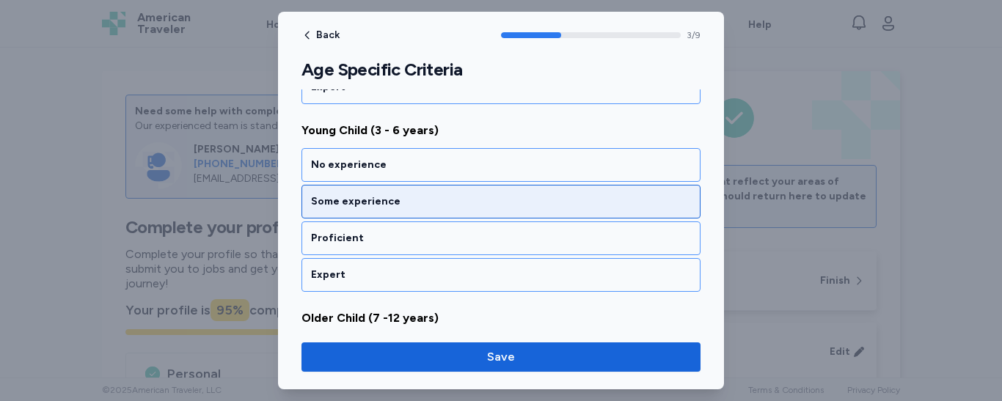
click at [384, 200] on div "Some experience" at bounding box center [501, 201] width 380 height 15
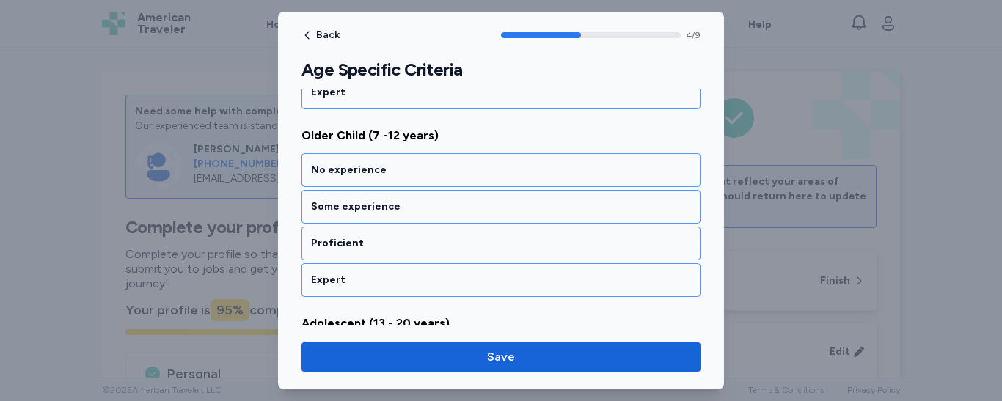
scroll to position [935, 0]
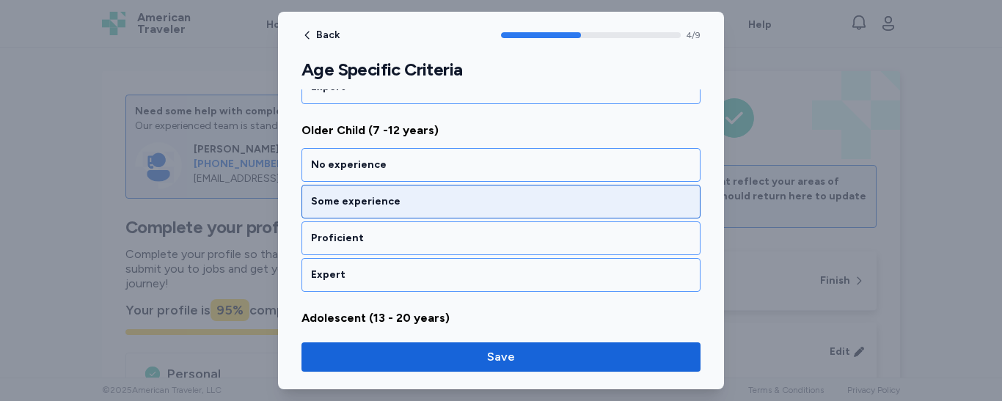
click at [379, 199] on div "Some experience" at bounding box center [501, 201] width 380 height 15
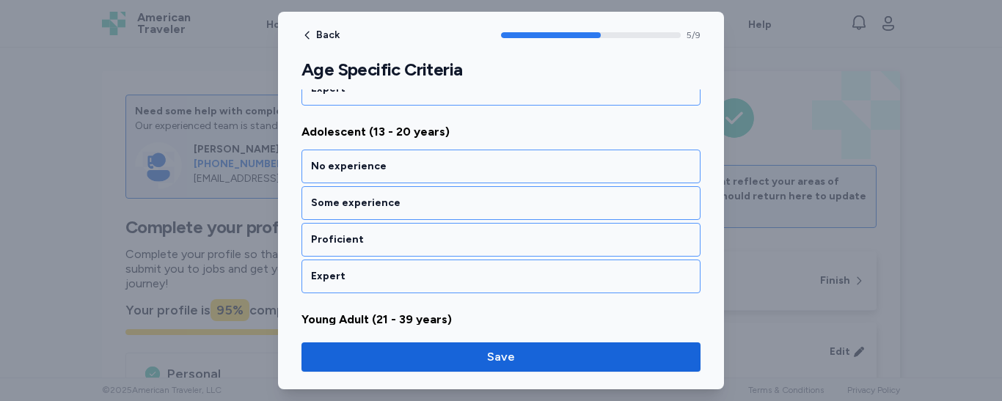
scroll to position [1123, 0]
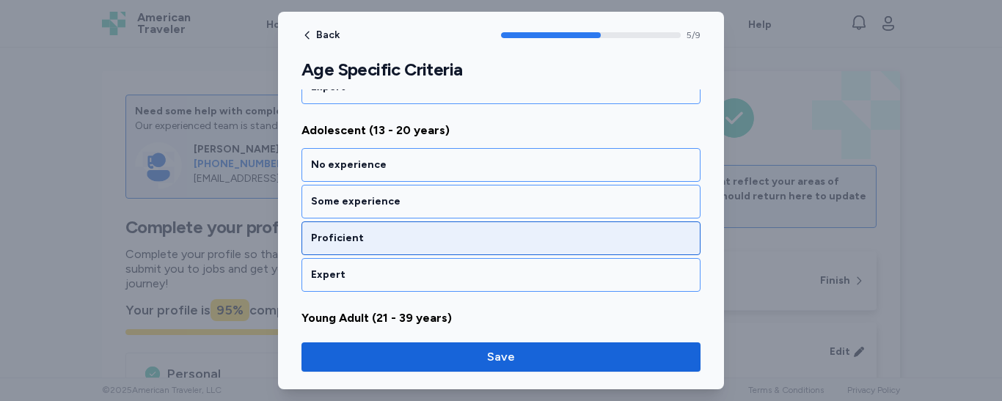
click at [374, 240] on div "Proficient" at bounding box center [501, 238] width 380 height 15
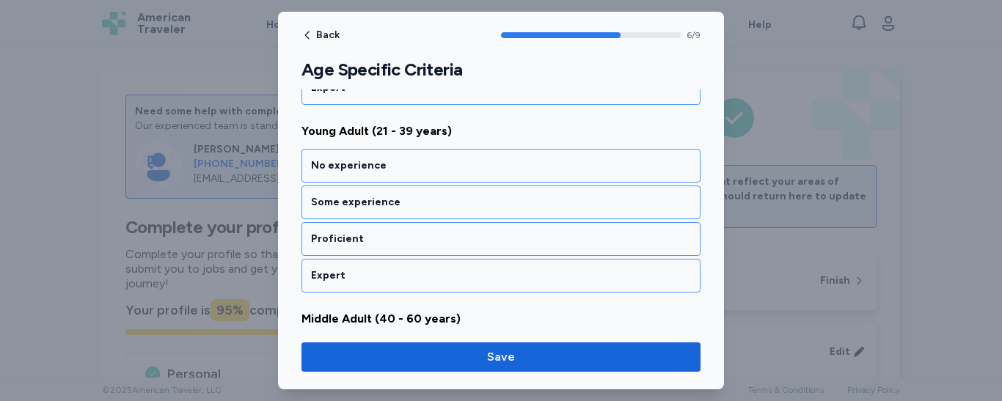
scroll to position [1311, 0]
click at [374, 240] on div "Proficient" at bounding box center [501, 238] width 380 height 15
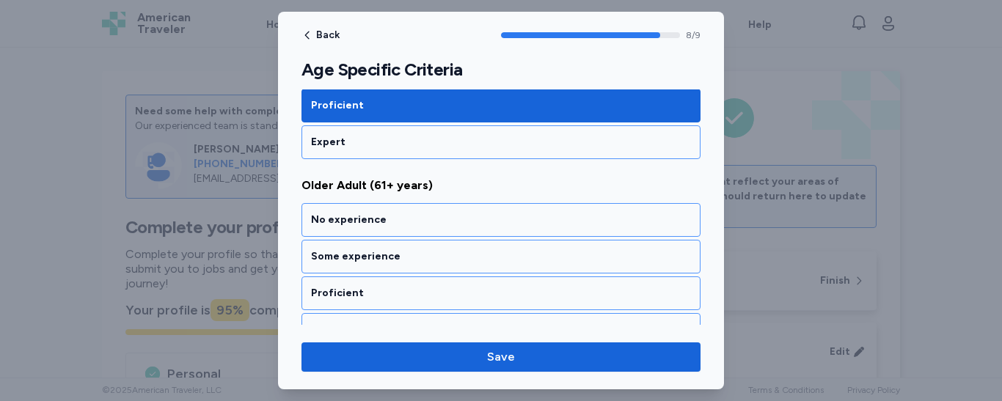
scroll to position [1656, 0]
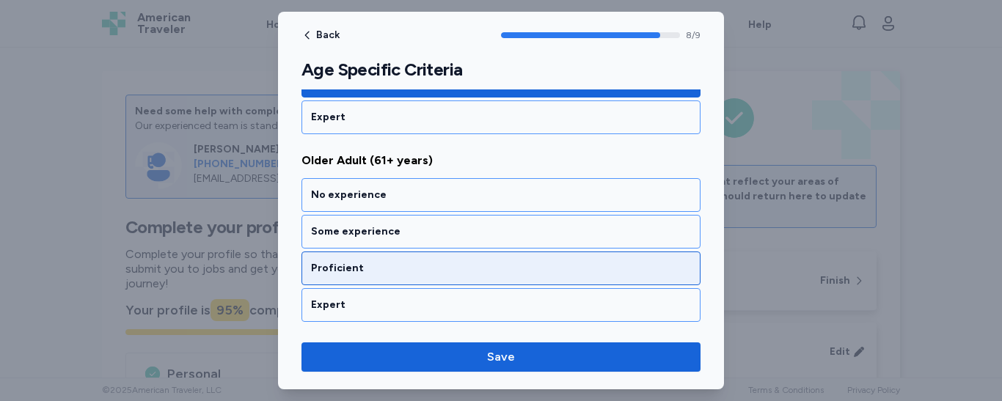
click at [364, 265] on div "Proficient" at bounding box center [501, 268] width 380 height 15
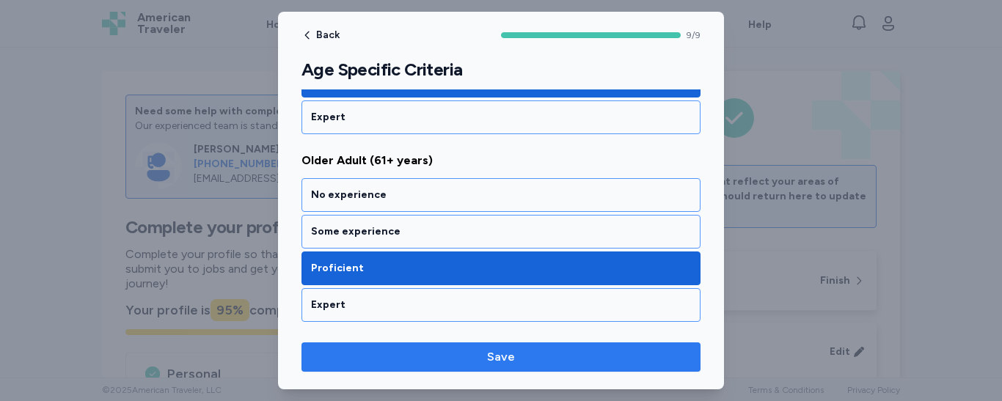
click at [486, 363] on span "Save" at bounding box center [501, 358] width 376 height 18
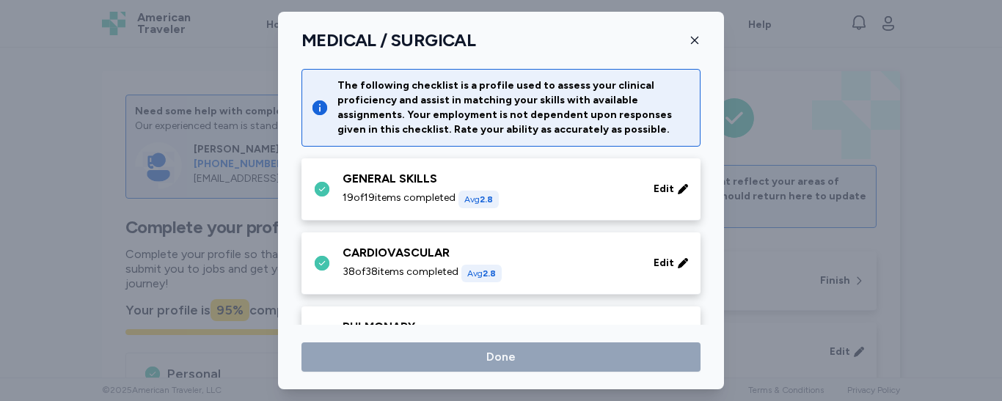
scroll to position [868, 0]
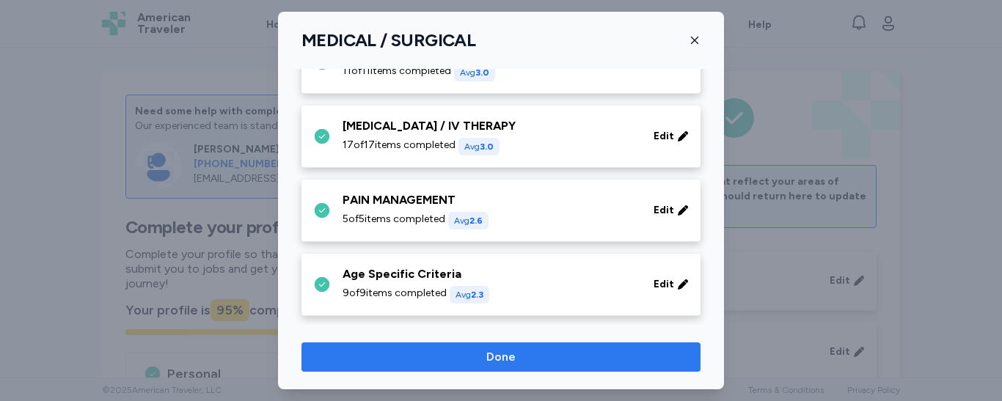
click at [509, 356] on span "Done" at bounding box center [501, 358] width 29 height 18
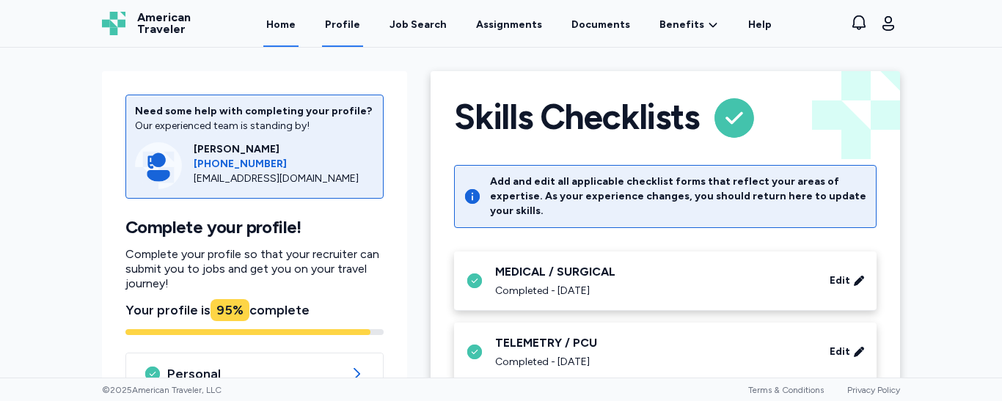
click at [298, 30] on link "Home" at bounding box center [280, 23] width 35 height 45
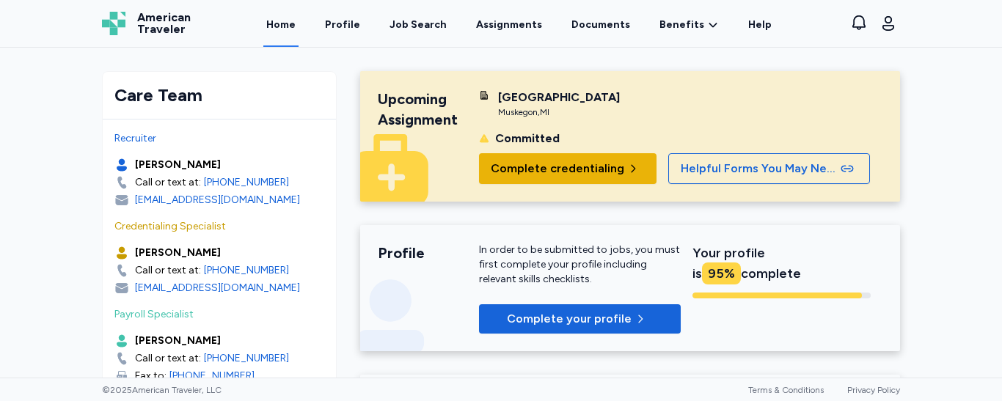
click at [528, 164] on span "Complete credentialing" at bounding box center [558, 169] width 134 height 18
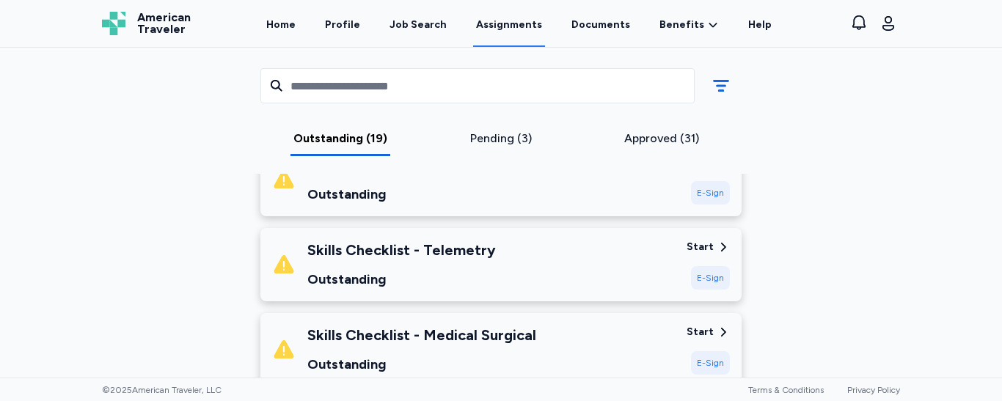
scroll to position [342, 0]
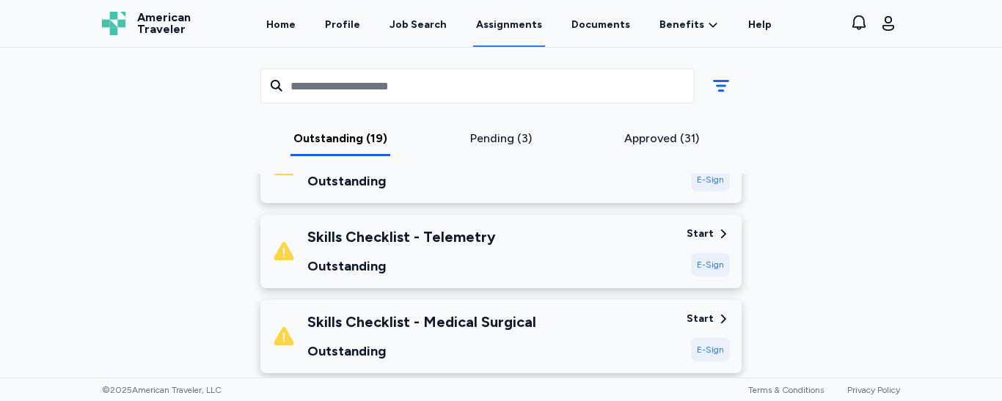
click at [700, 266] on div "E-Sign" at bounding box center [710, 264] width 39 height 23
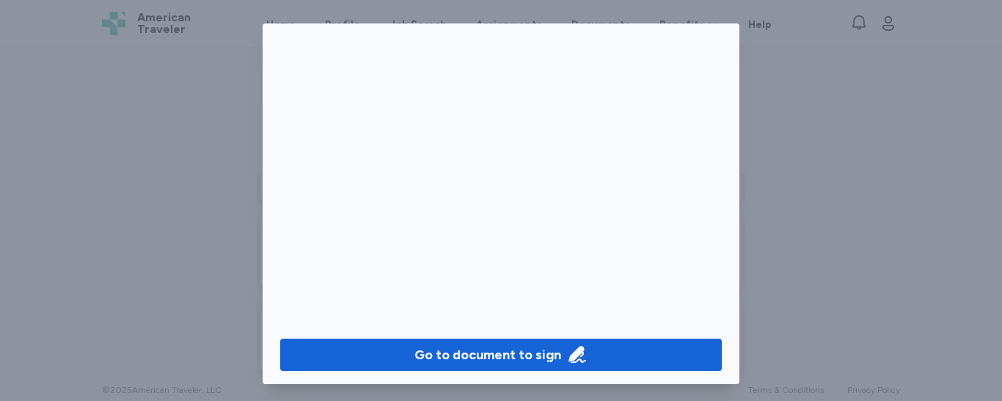
scroll to position [153, 0]
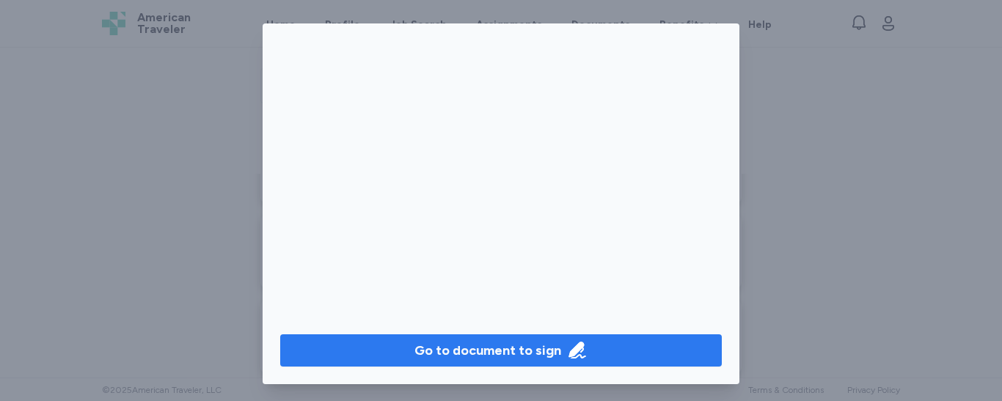
click at [529, 346] on div "Go to document to sign" at bounding box center [488, 351] width 147 height 21
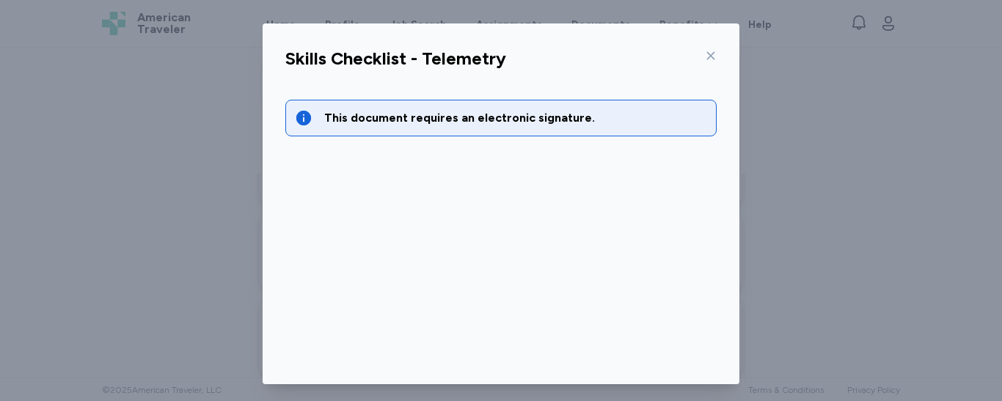
click at [613, 163] on div "This document requires an electronic signature." at bounding box center [501, 271] width 455 height 379
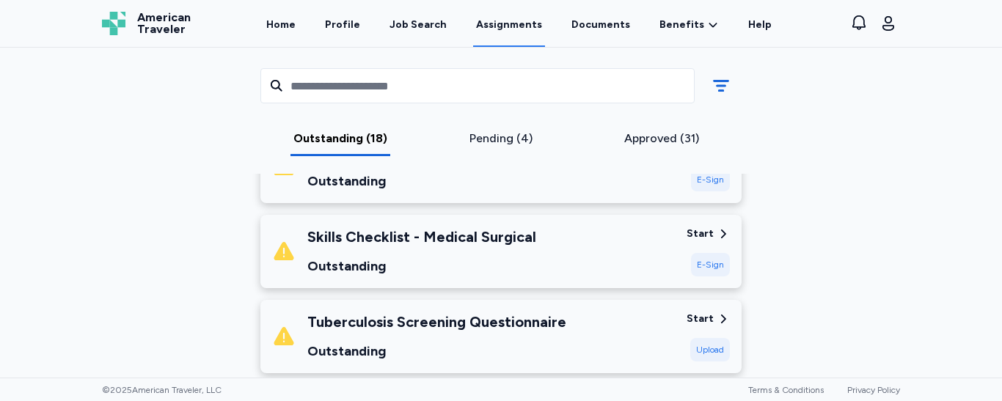
click at [704, 266] on div "E-Sign" at bounding box center [710, 264] width 39 height 23
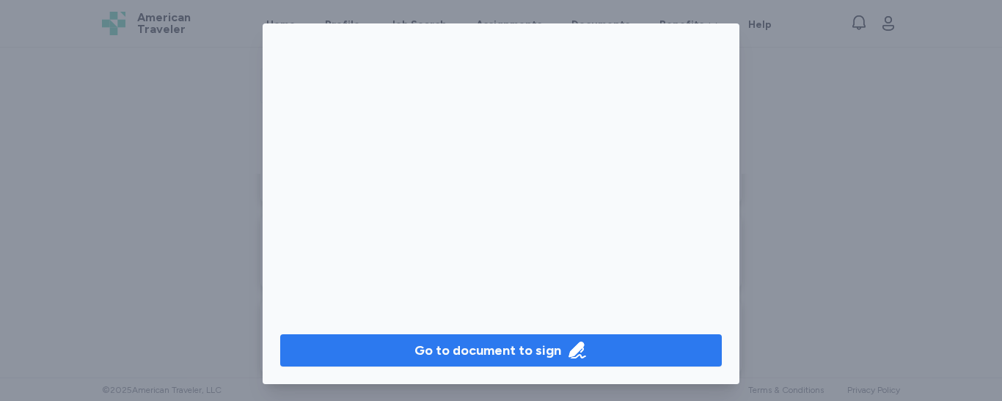
click at [511, 350] on div "Go to document to sign" at bounding box center [488, 351] width 147 height 21
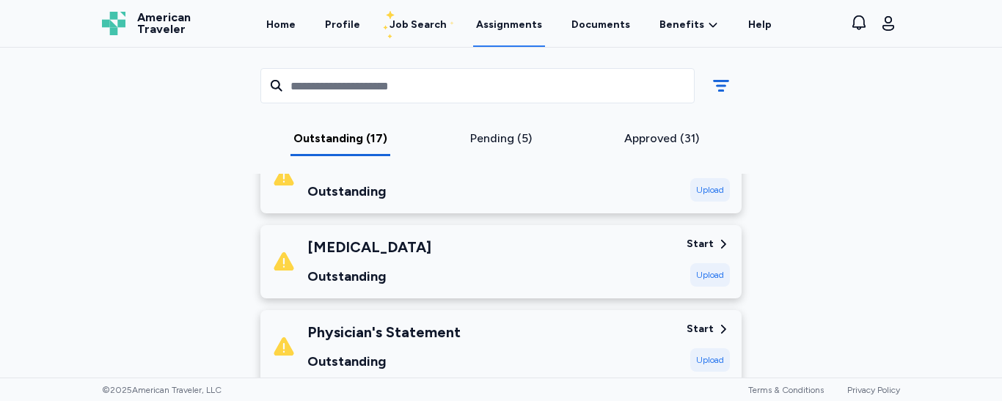
scroll to position [507, 0]
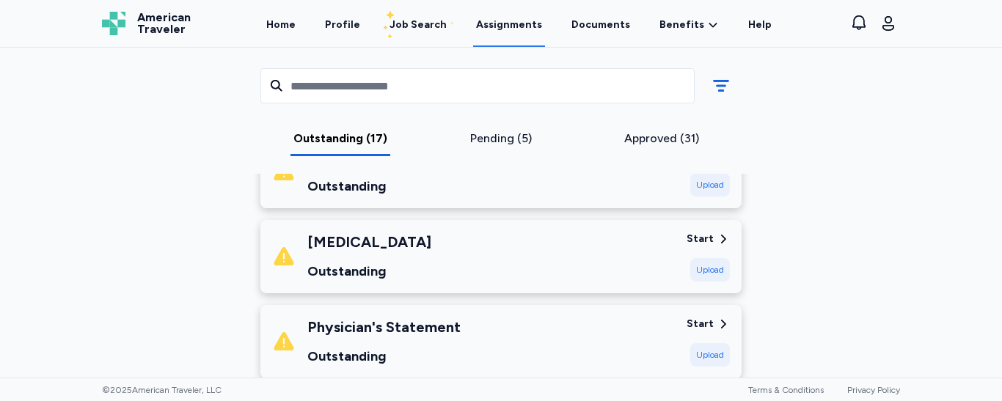
click at [710, 266] on div "Upload" at bounding box center [711, 269] width 40 height 23
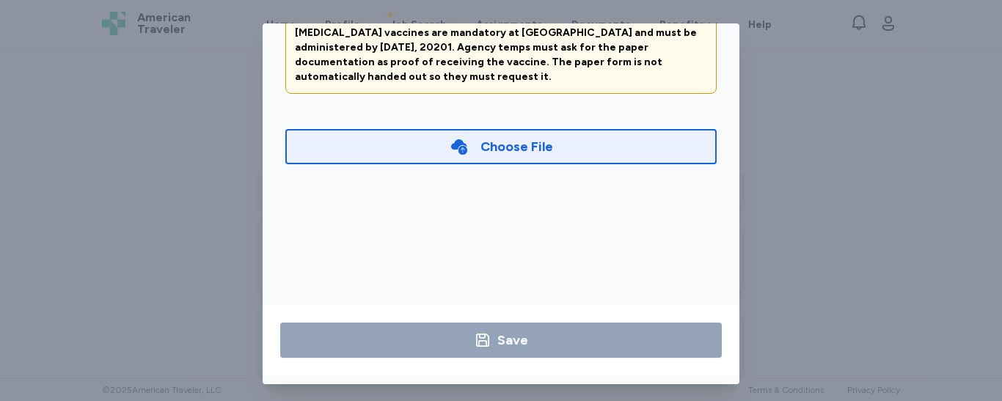
scroll to position [0, 0]
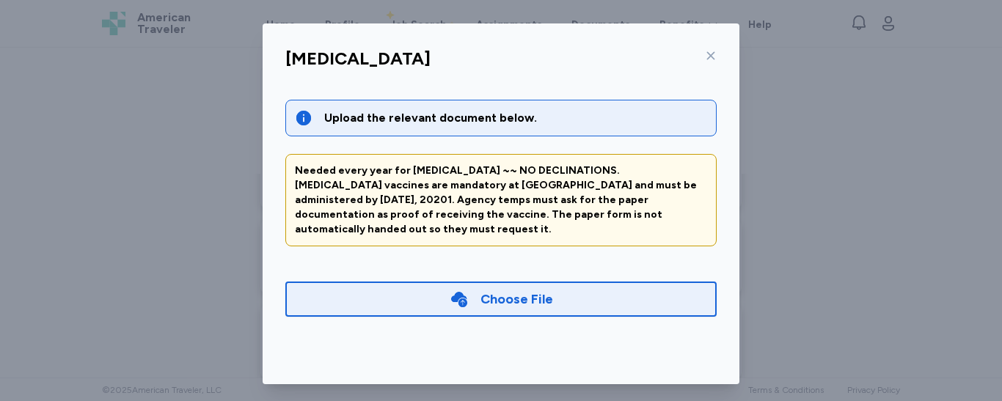
click at [788, 72] on div "Influenza Vaccination Upload the relevant document below. Needed every year for…" at bounding box center [501, 204] width 1002 height 408
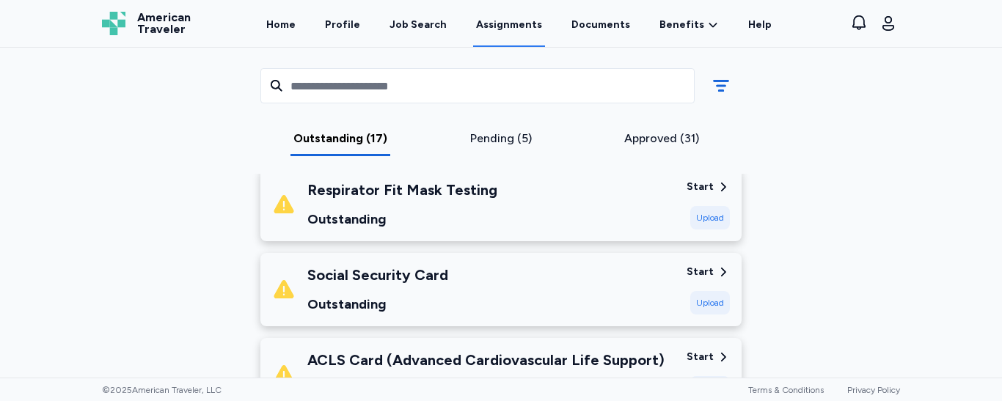
scroll to position [820, 0]
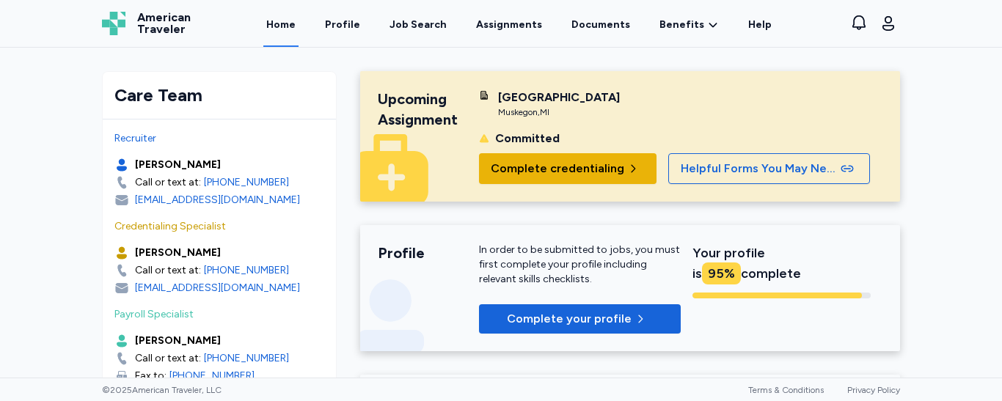
click at [583, 175] on span "Complete credentialing" at bounding box center [558, 169] width 134 height 18
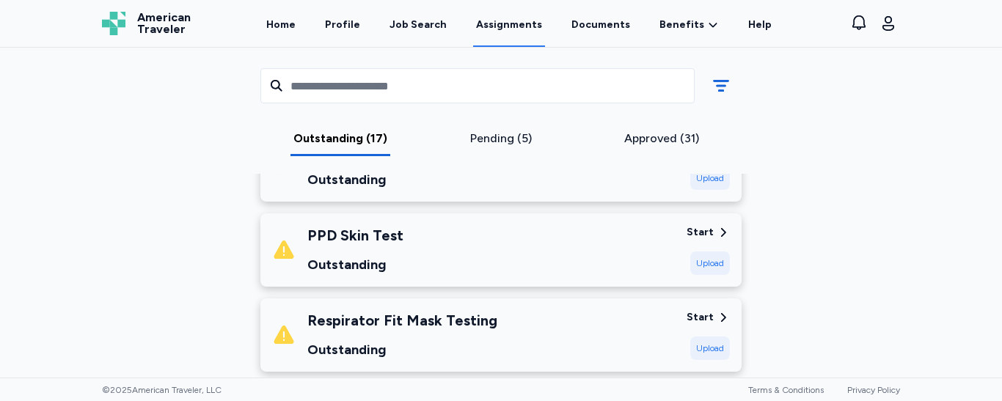
scroll to position [695, 0]
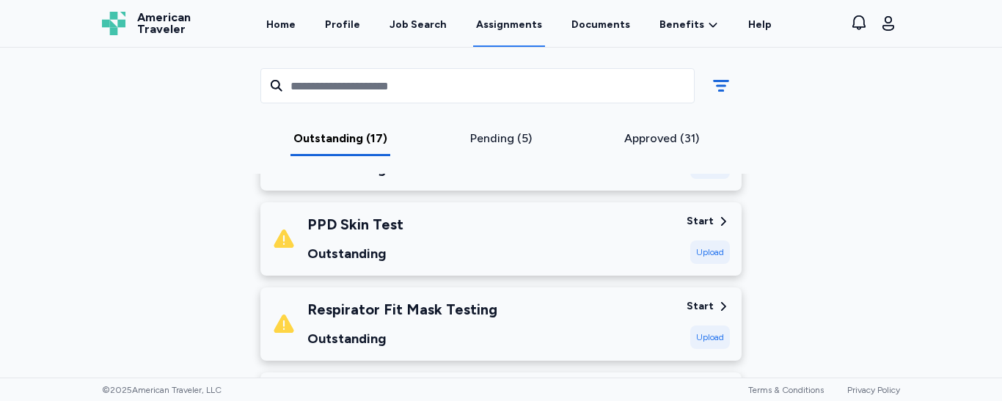
click at [707, 250] on div "Upload" at bounding box center [711, 252] width 40 height 23
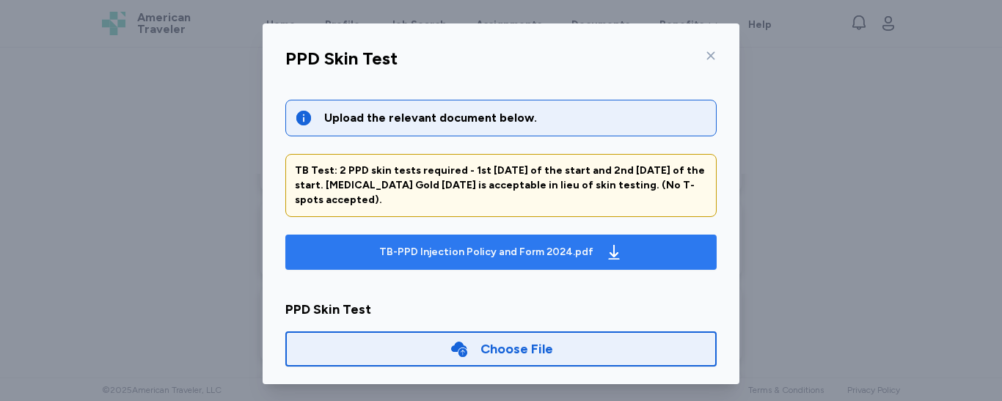
click at [609, 254] on icon "button" at bounding box center [614, 252] width 11 height 15
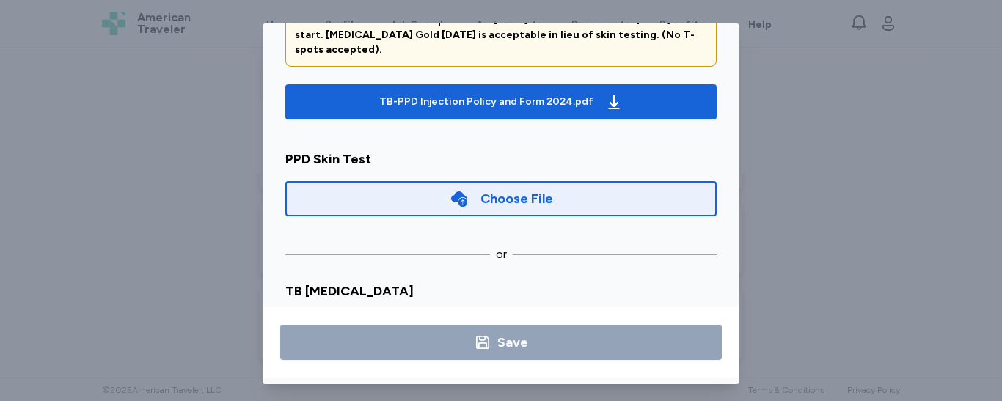
scroll to position [153, 0]
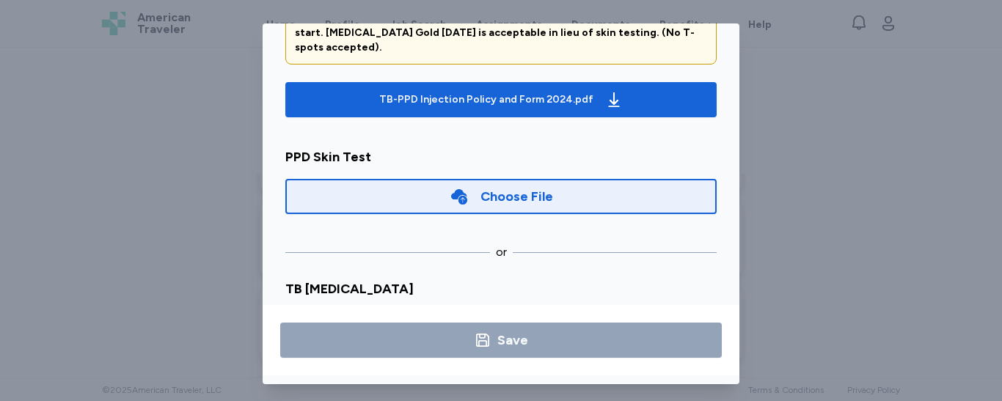
click at [498, 194] on div "Choose File" at bounding box center [517, 196] width 73 height 21
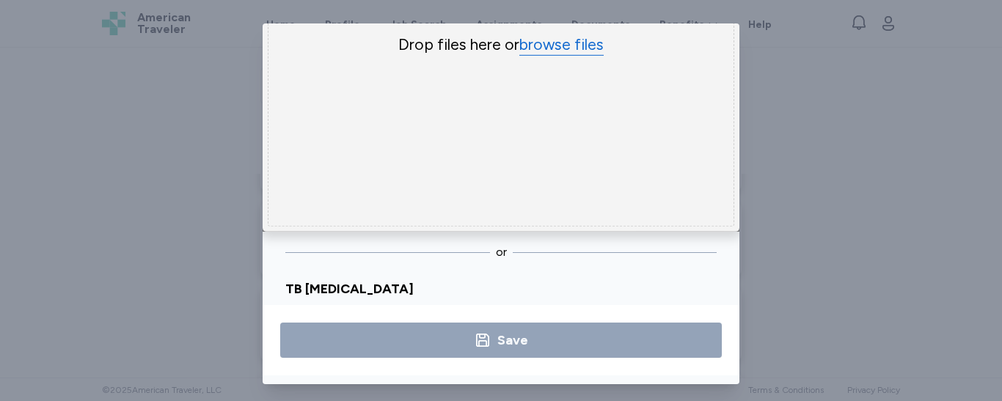
click at [551, 37] on button "browse files" at bounding box center [562, 44] width 84 height 21
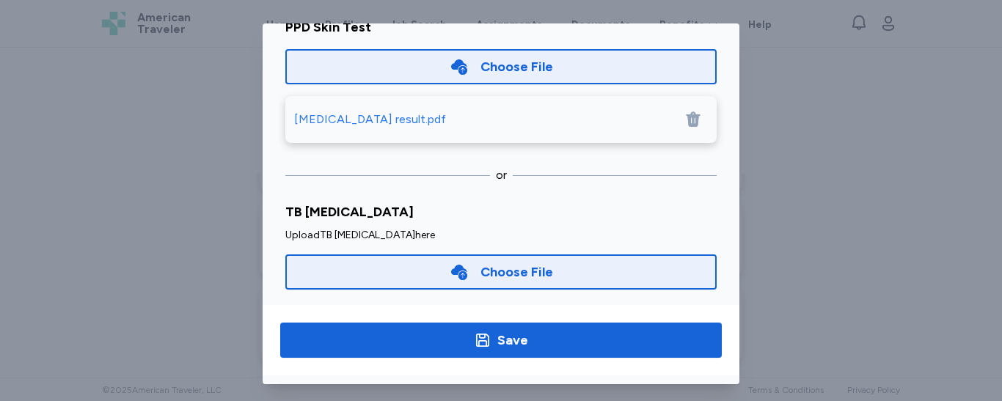
scroll to position [141, 0]
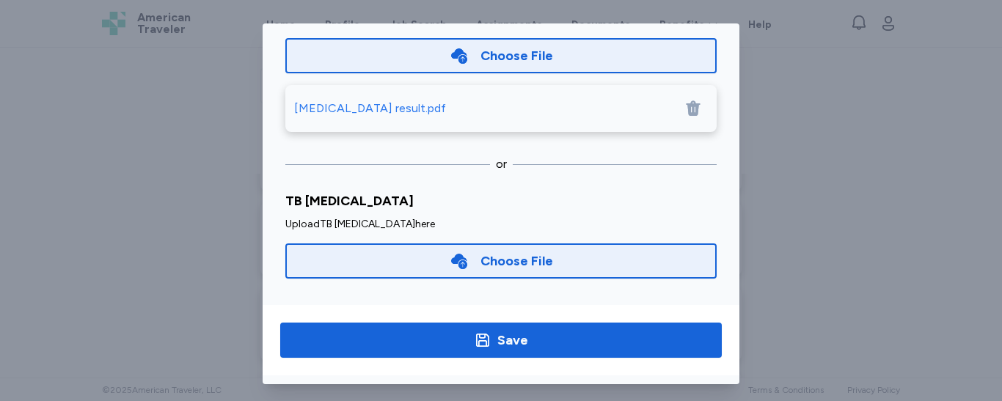
click at [541, 264] on div "Choose File" at bounding box center [501, 261] width 432 height 35
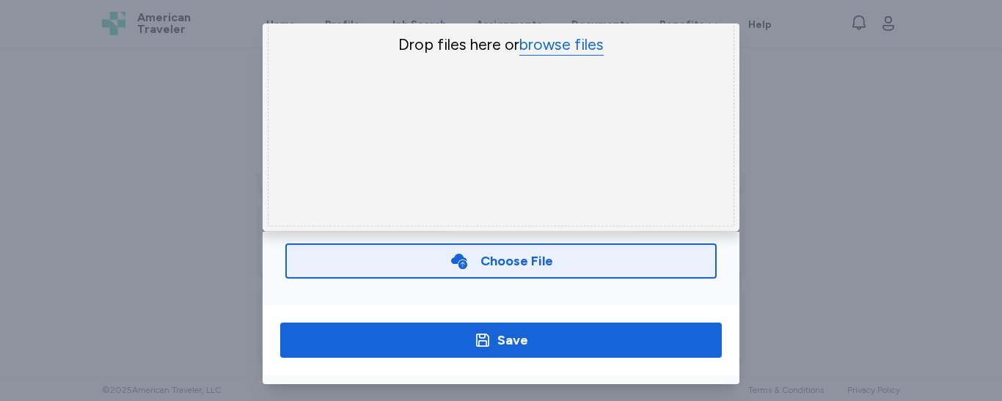
click at [528, 38] on button "browse files" at bounding box center [562, 44] width 84 height 21
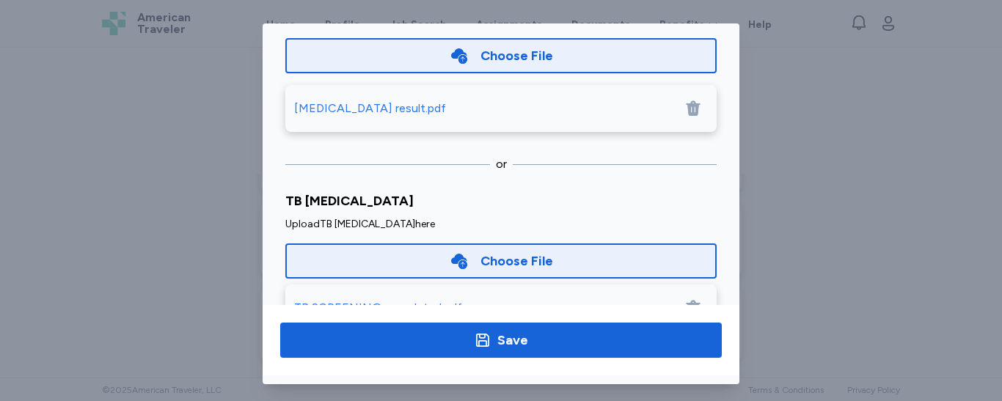
scroll to position [194, 0]
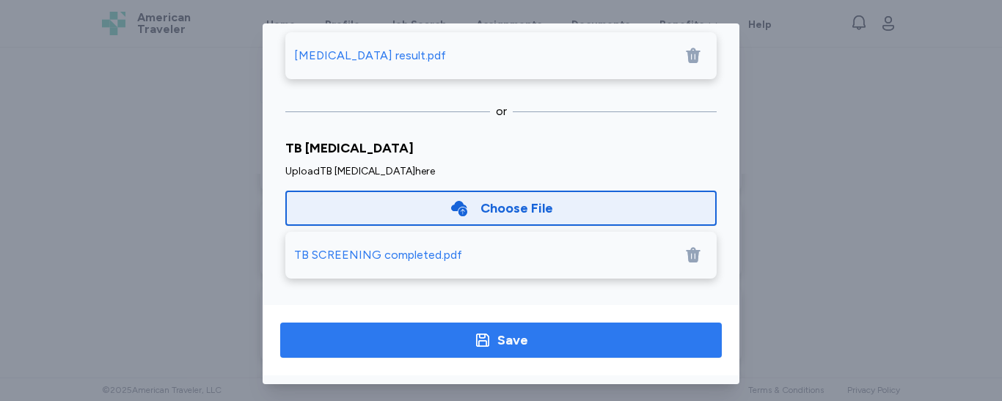
click at [539, 335] on span "Save" at bounding box center [501, 340] width 418 height 21
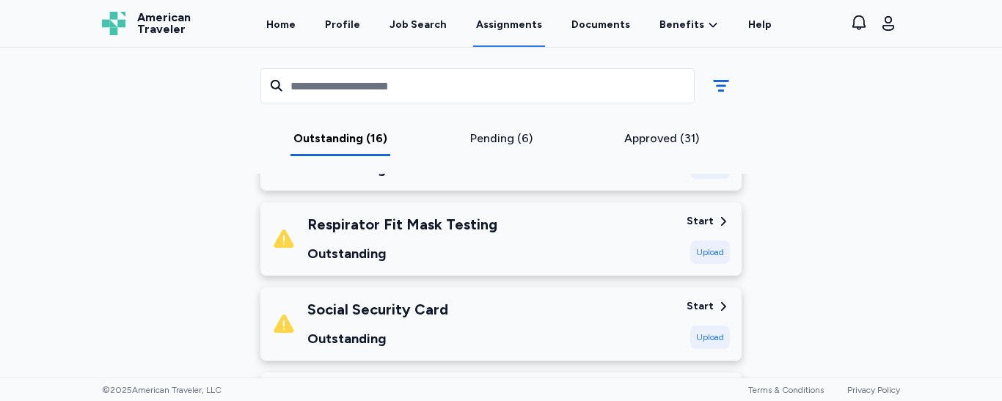
click at [697, 252] on div "Upload" at bounding box center [711, 252] width 40 height 23
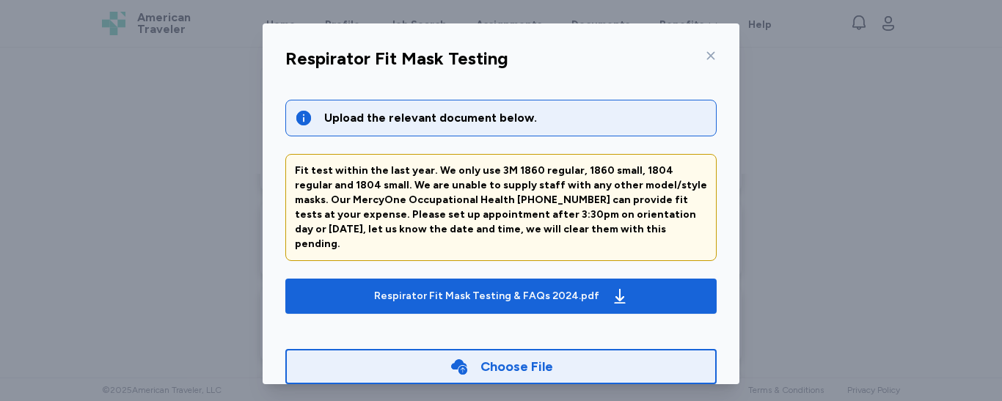
click at [705, 51] on icon at bounding box center [711, 56] width 12 height 12
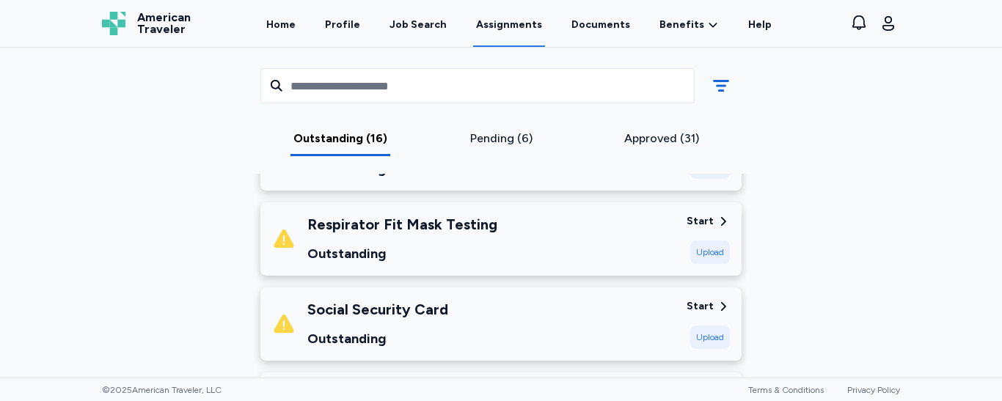
click at [708, 337] on div "Upload" at bounding box center [711, 337] width 40 height 23
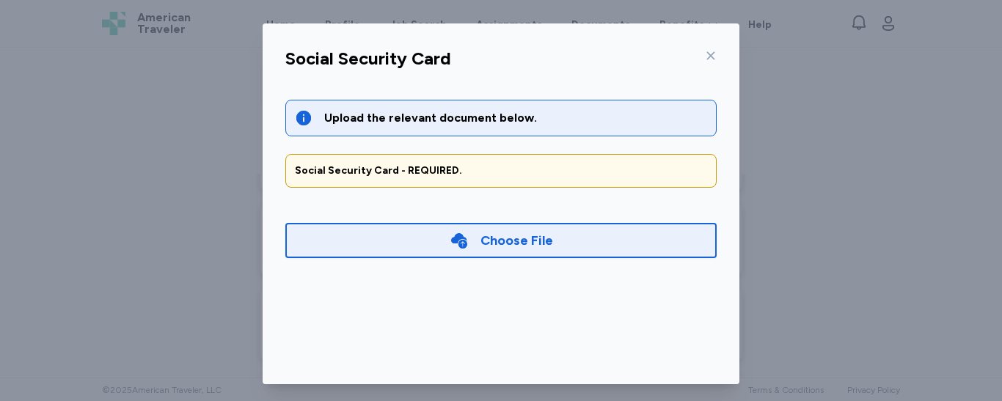
click at [567, 247] on div "Choose File" at bounding box center [501, 240] width 432 height 35
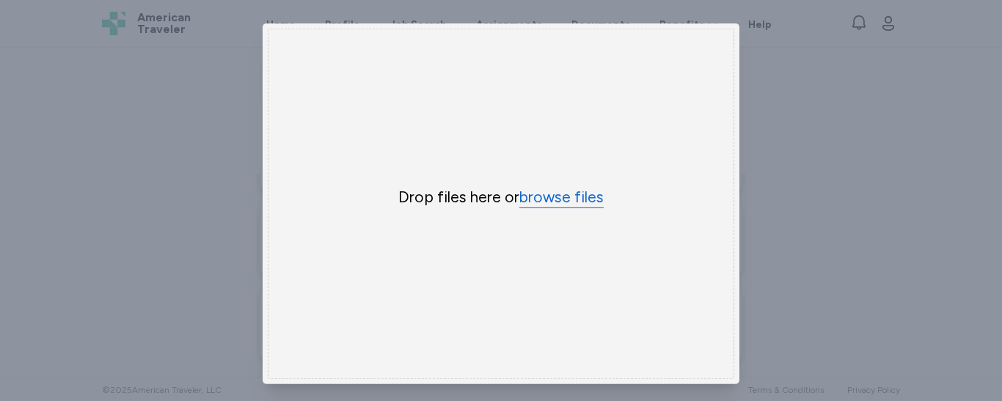
click at [550, 193] on button "browse files" at bounding box center [562, 197] width 84 height 21
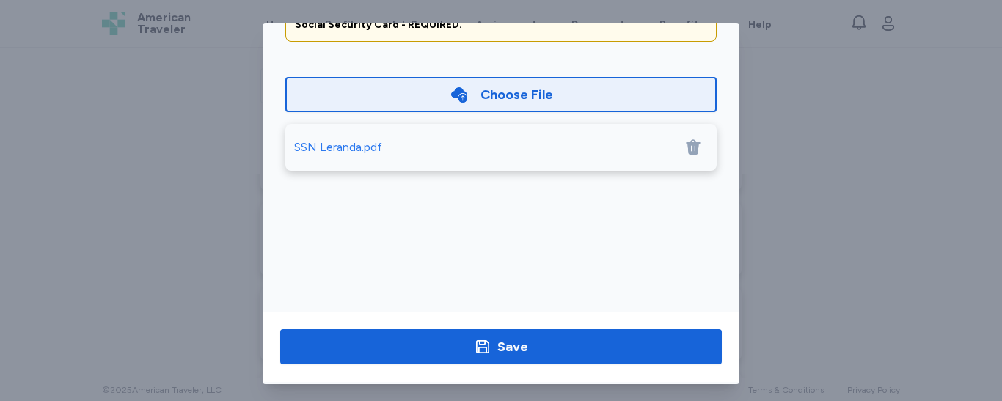
scroll to position [149, 0]
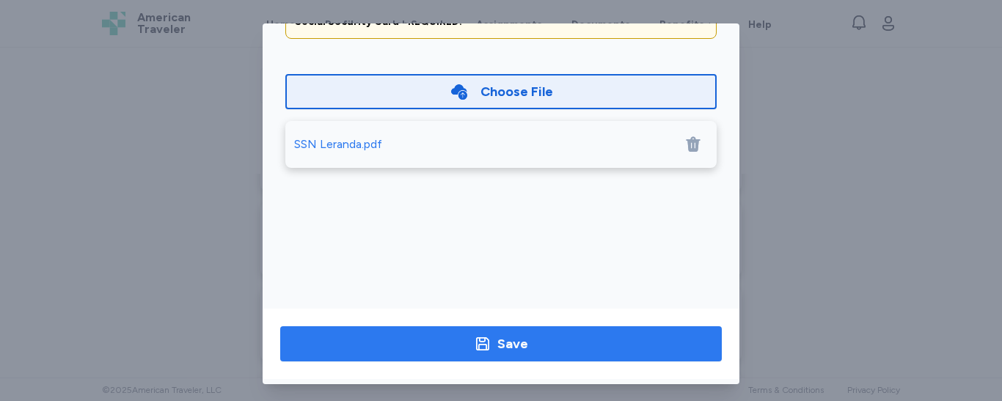
click at [500, 344] on div "Save" at bounding box center [513, 344] width 31 height 21
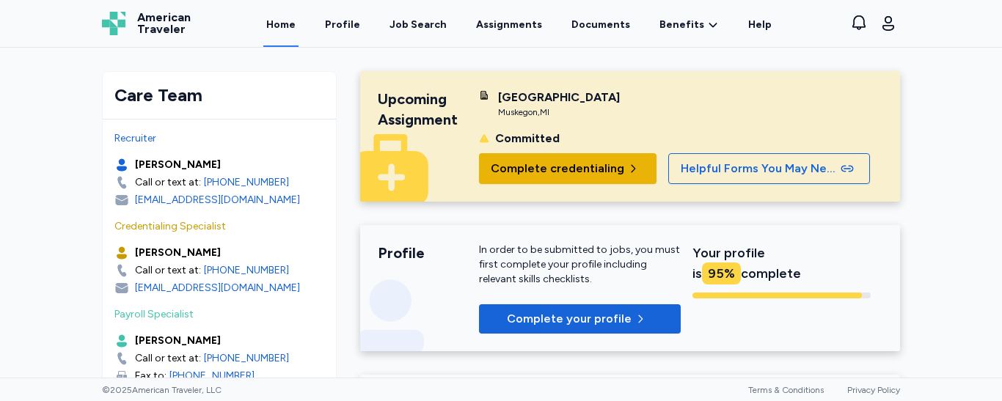
click at [562, 167] on span "Complete credentialing" at bounding box center [558, 169] width 134 height 18
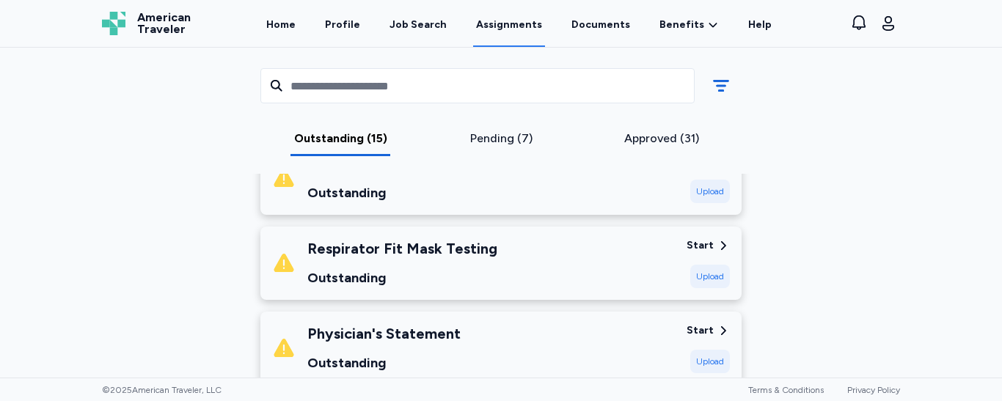
scroll to position [602, 0]
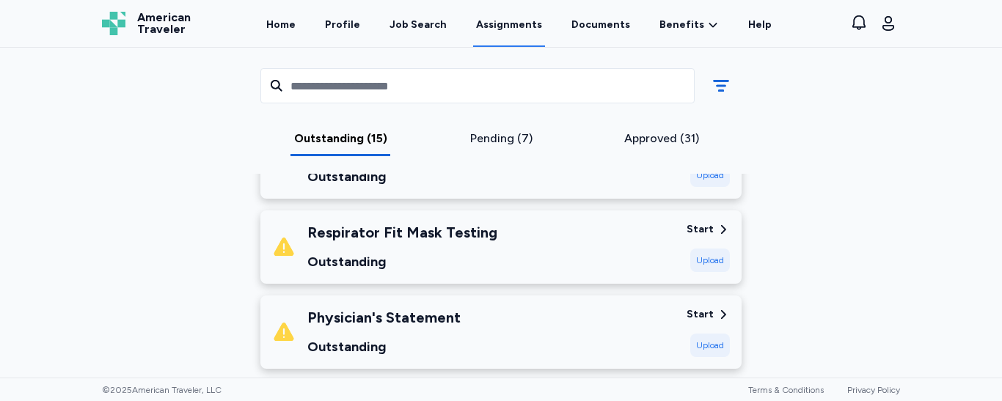
click at [702, 255] on div "Upload" at bounding box center [711, 260] width 40 height 23
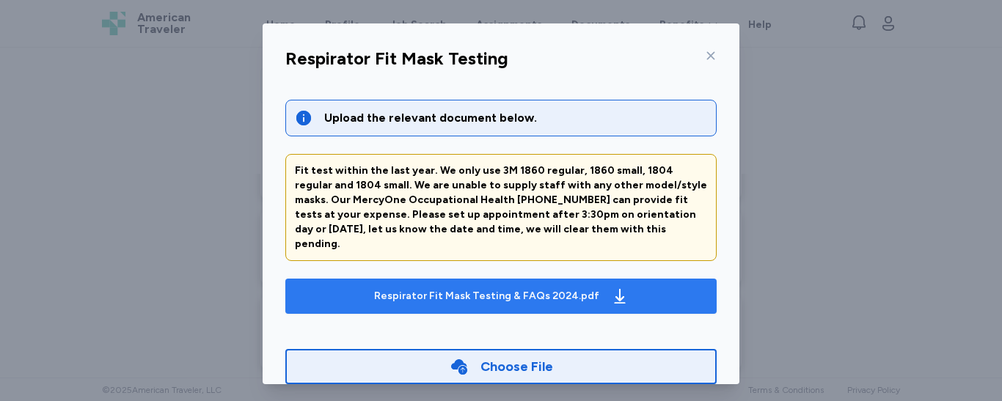
click at [574, 289] on div "Respirator Fit Mask Testing & FAQs 2024.pdf" at bounding box center [486, 296] width 225 height 15
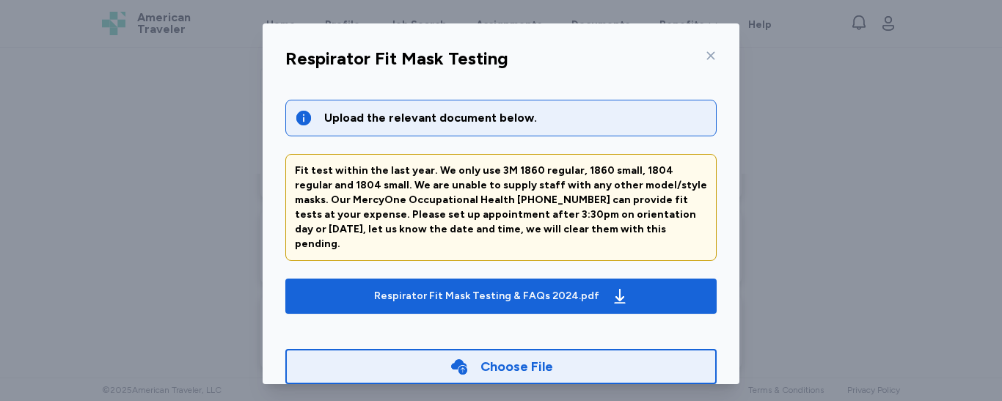
click at [481, 357] on div "Choose File" at bounding box center [517, 367] width 73 height 21
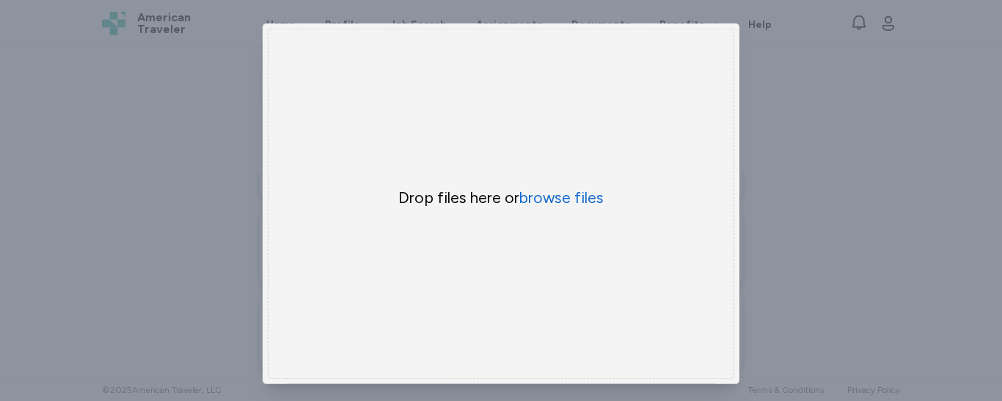
click at [542, 181] on div "Drop files here or browse files" at bounding box center [501, 204] width 467 height 351
click at [537, 195] on button "browse files" at bounding box center [562, 197] width 84 height 21
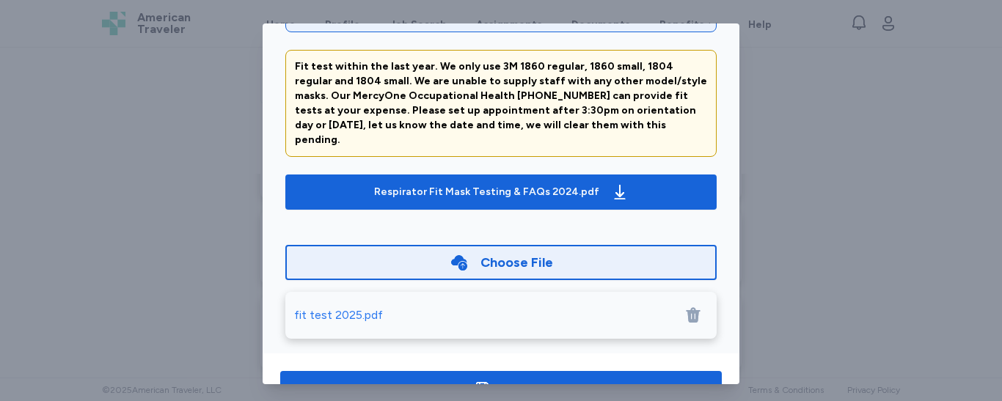
scroll to position [115, 0]
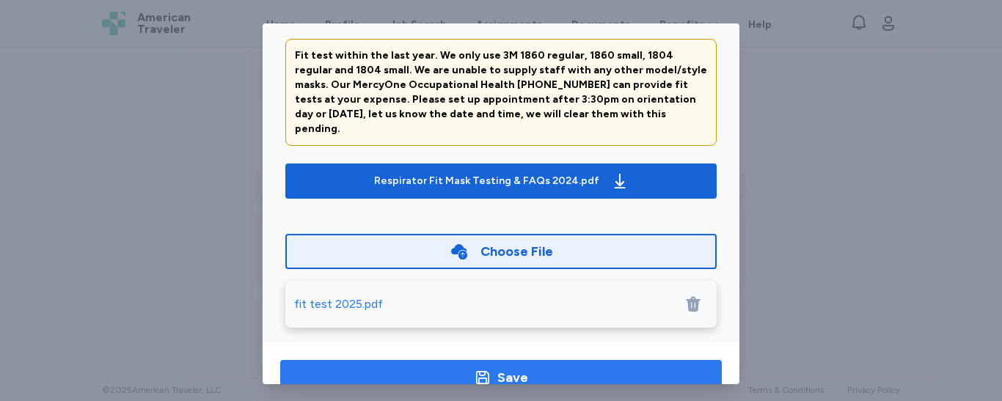
click at [556, 369] on span "Save" at bounding box center [501, 378] width 418 height 21
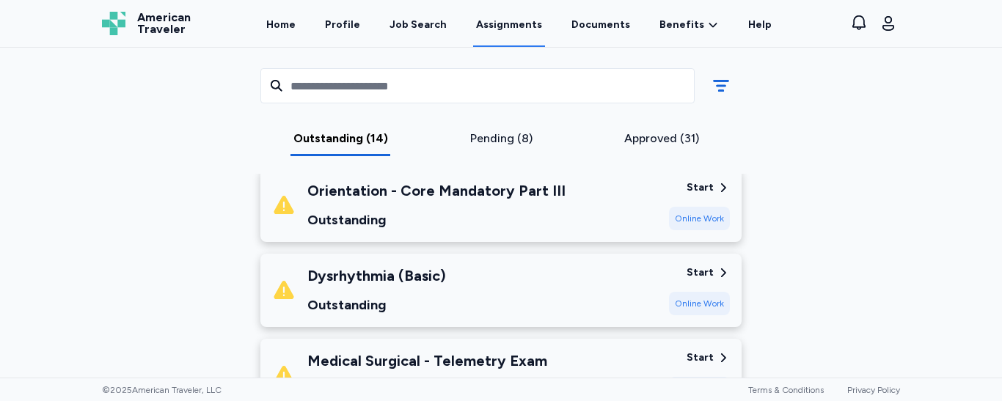
scroll to position [1064, 0]
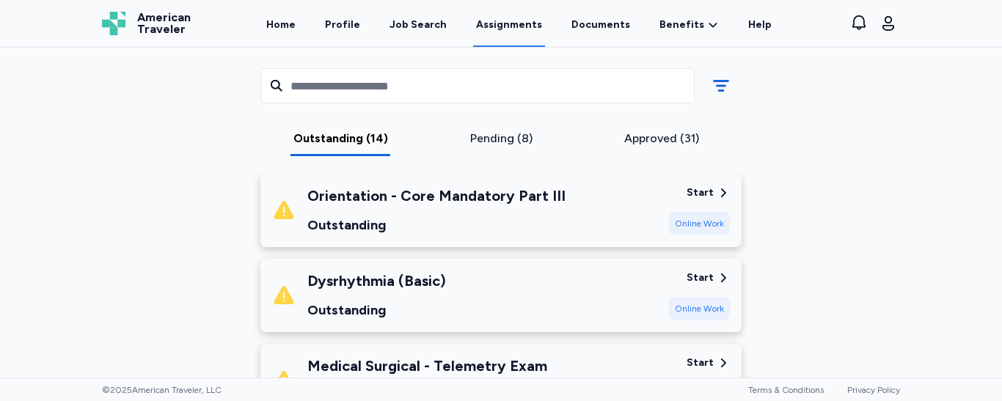
click at [702, 216] on div "Online Work" at bounding box center [699, 223] width 61 height 23
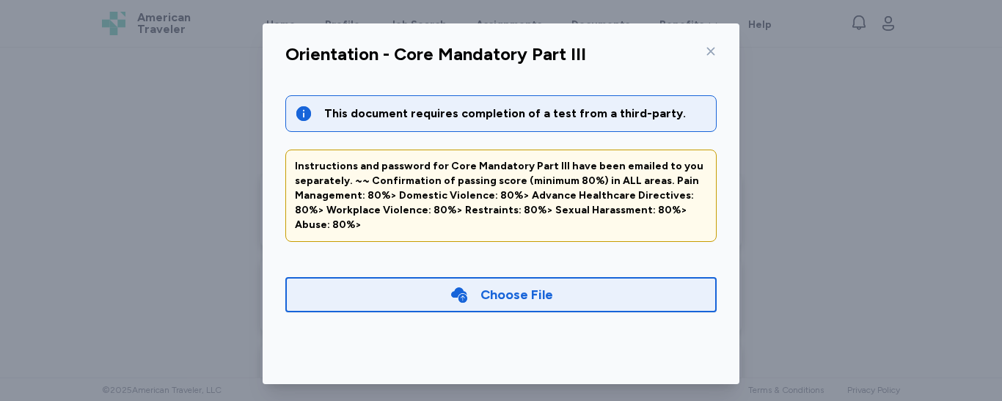
scroll to position [0, 0]
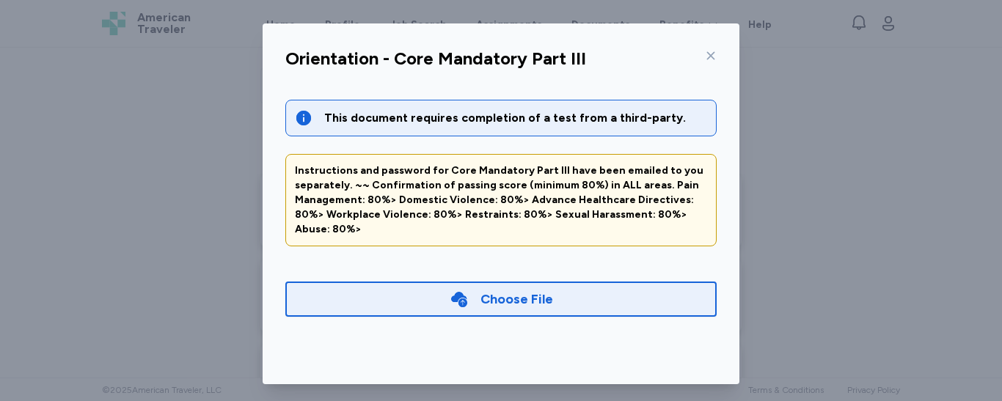
click at [705, 58] on icon at bounding box center [711, 56] width 12 height 12
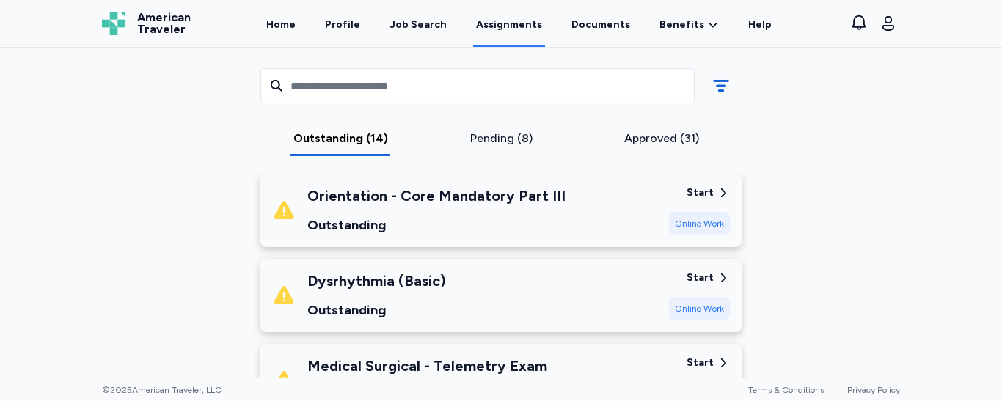
click at [696, 189] on div "Start" at bounding box center [700, 193] width 27 height 15
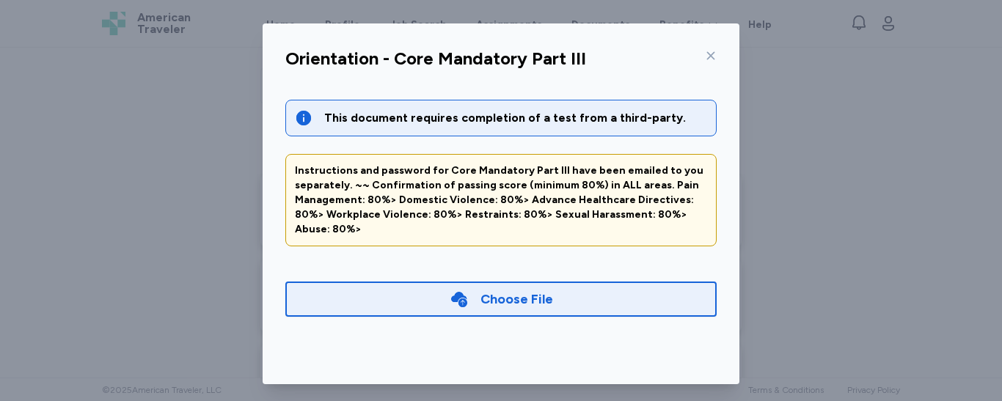
click at [705, 58] on icon at bounding box center [711, 56] width 12 height 12
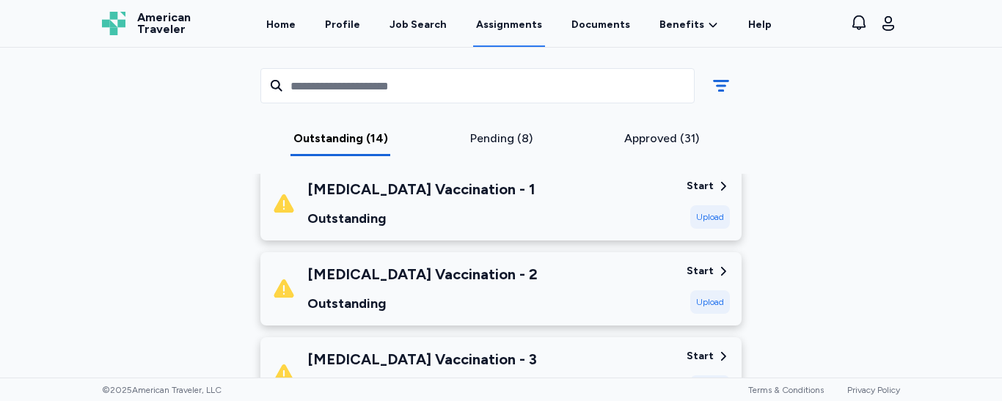
scroll to position [810, 0]
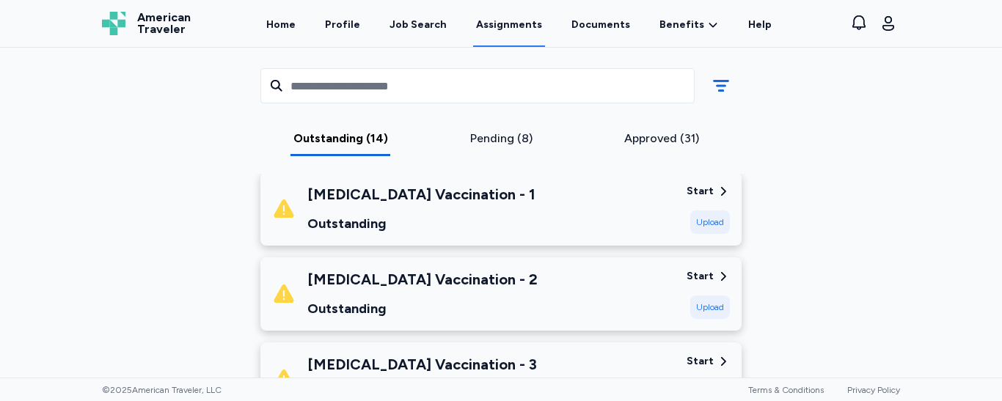
click at [702, 222] on div "Upload" at bounding box center [711, 222] width 40 height 23
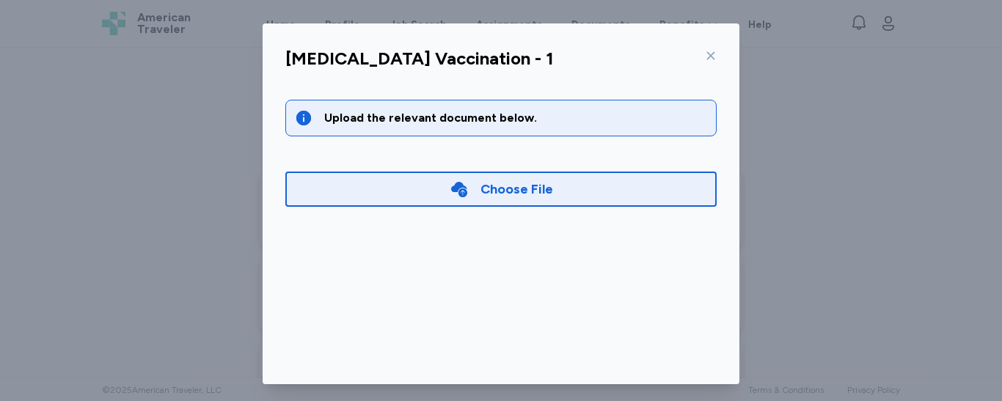
click at [555, 193] on div "Choose File" at bounding box center [501, 189] width 432 height 35
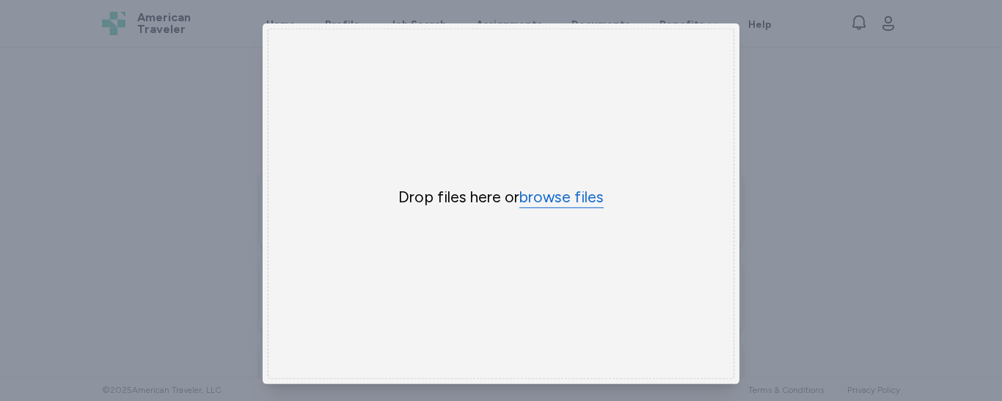
click at [555, 193] on button "browse files" at bounding box center [562, 197] width 84 height 21
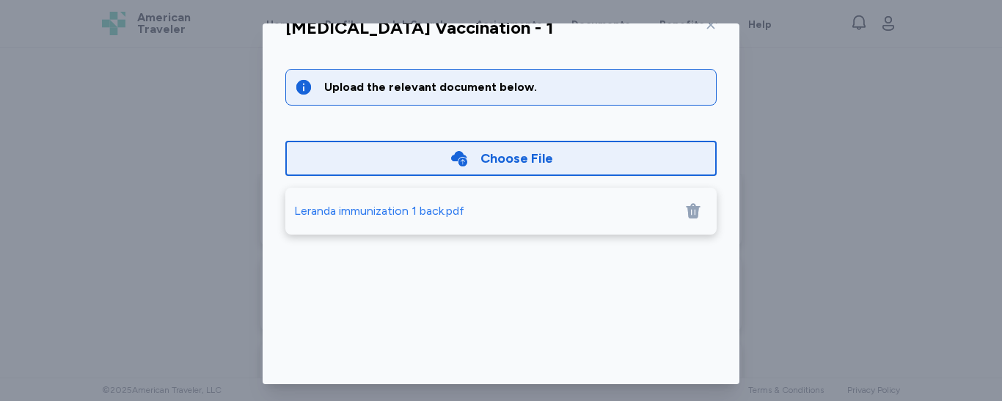
scroll to position [34, 0]
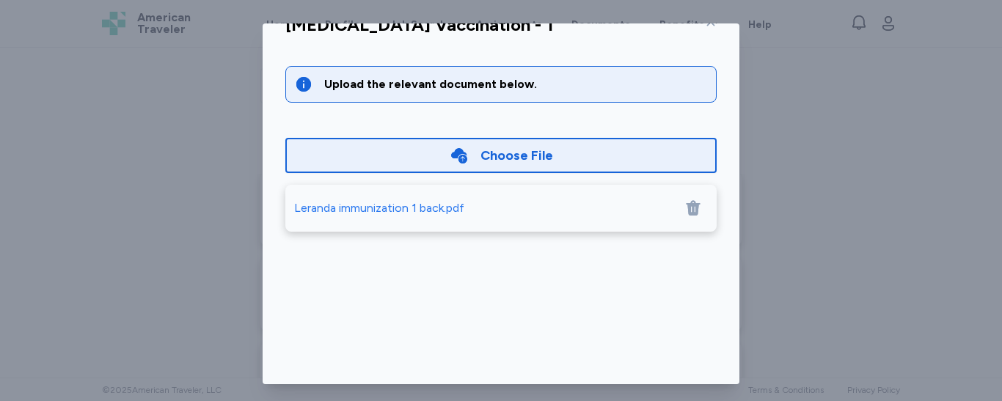
click at [550, 160] on div "Choose File" at bounding box center [501, 155] width 432 height 35
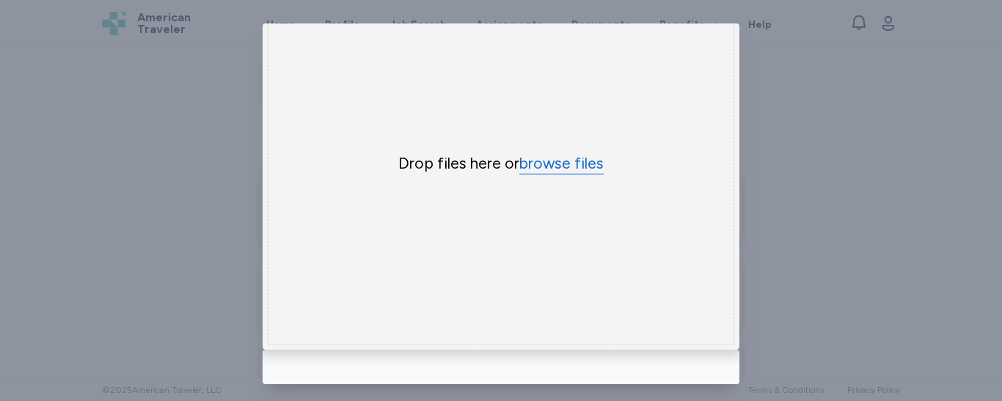
click at [550, 160] on button "browse files" at bounding box center [562, 163] width 84 height 21
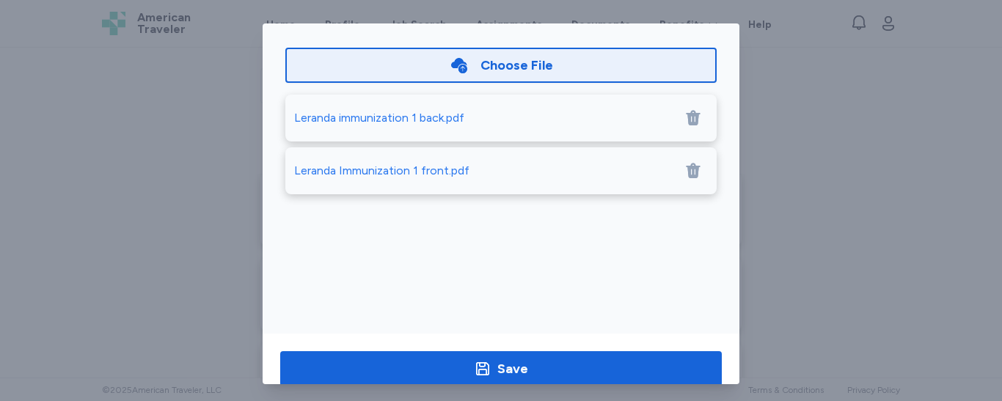
scroll to position [153, 0]
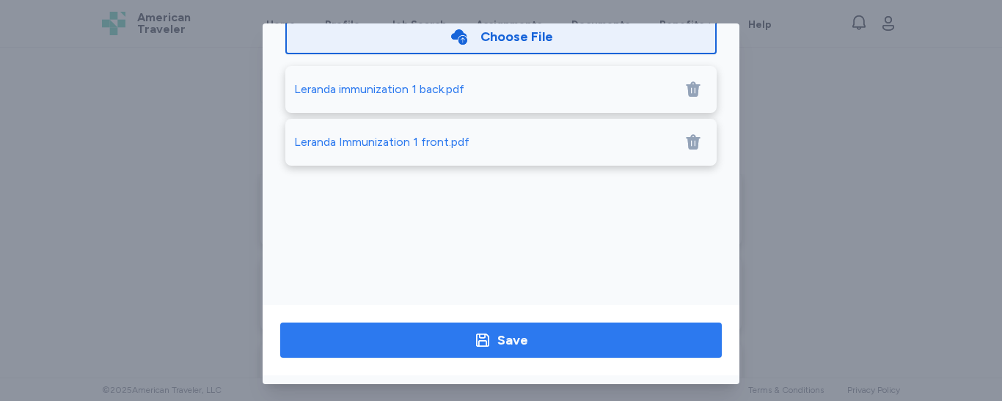
click at [633, 338] on span "Save" at bounding box center [501, 340] width 418 height 21
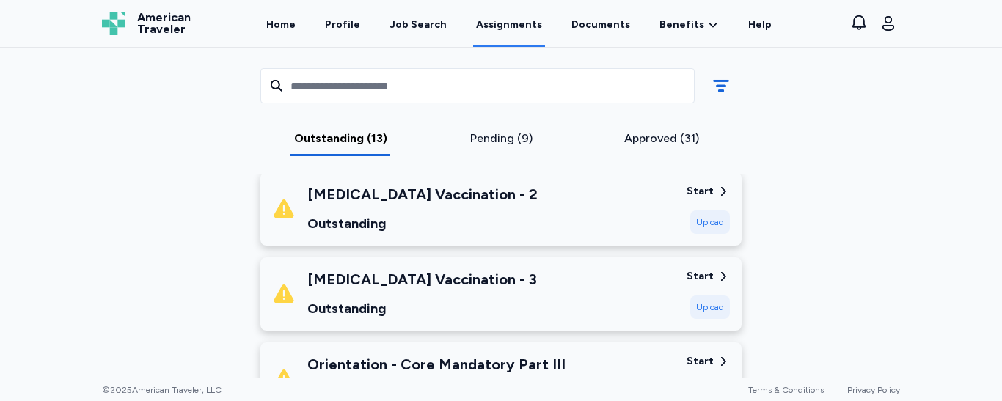
click at [702, 228] on div "Upload" at bounding box center [711, 222] width 40 height 23
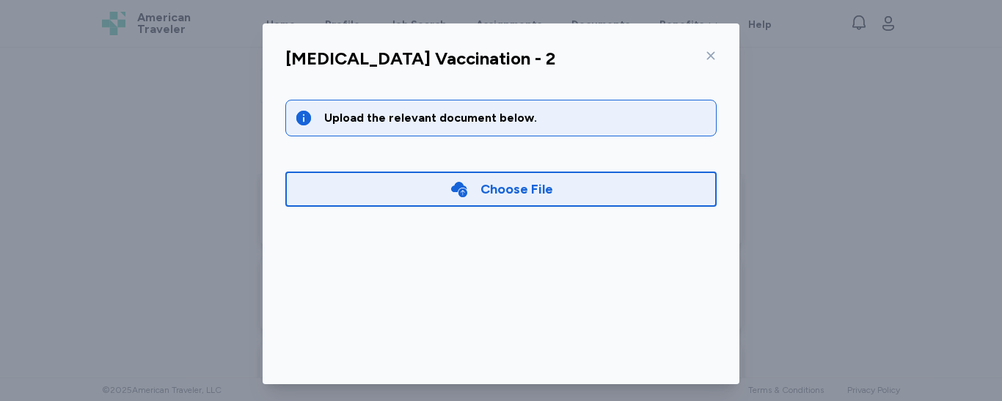
click at [577, 201] on div "Choose File" at bounding box center [501, 189] width 432 height 35
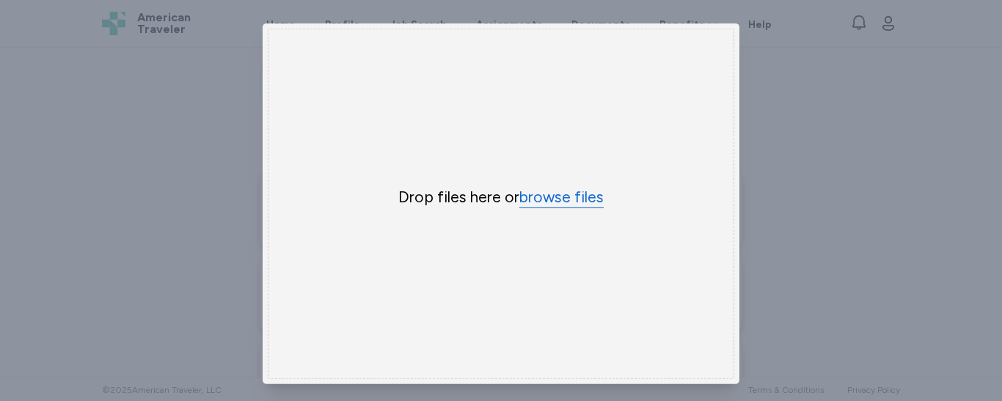
click at [557, 196] on button "browse files" at bounding box center [562, 197] width 84 height 21
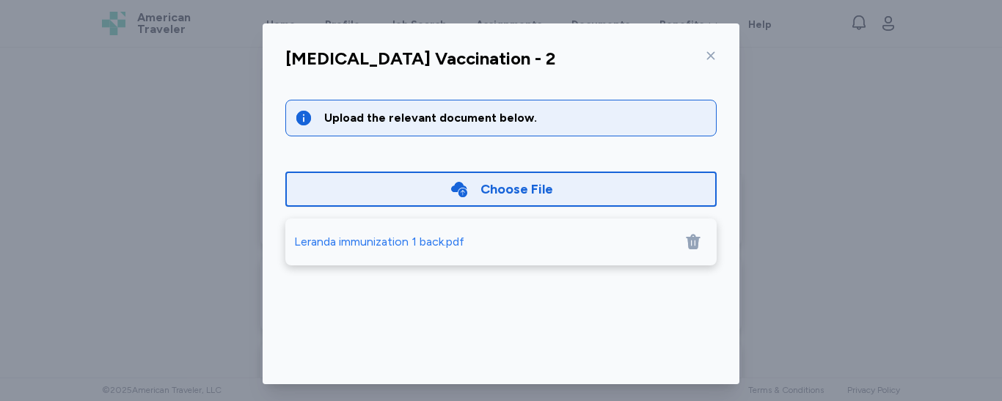
click at [547, 202] on div "Choose File" at bounding box center [501, 189] width 432 height 35
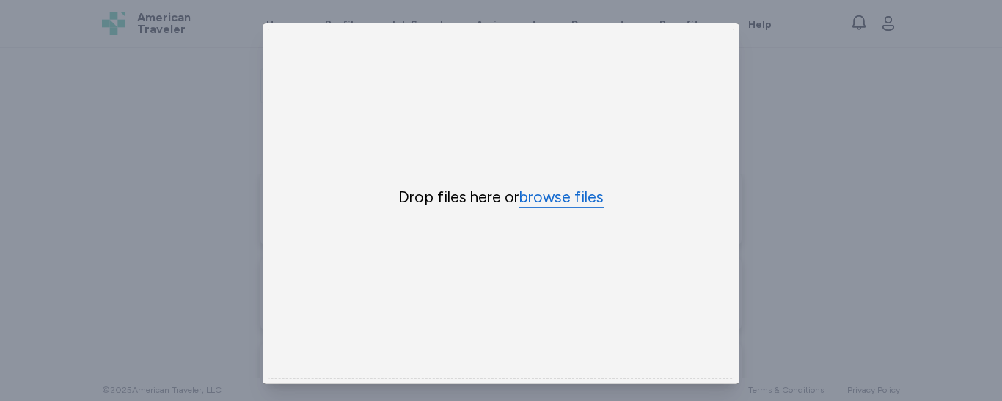
click at [547, 194] on button "browse files" at bounding box center [562, 197] width 84 height 21
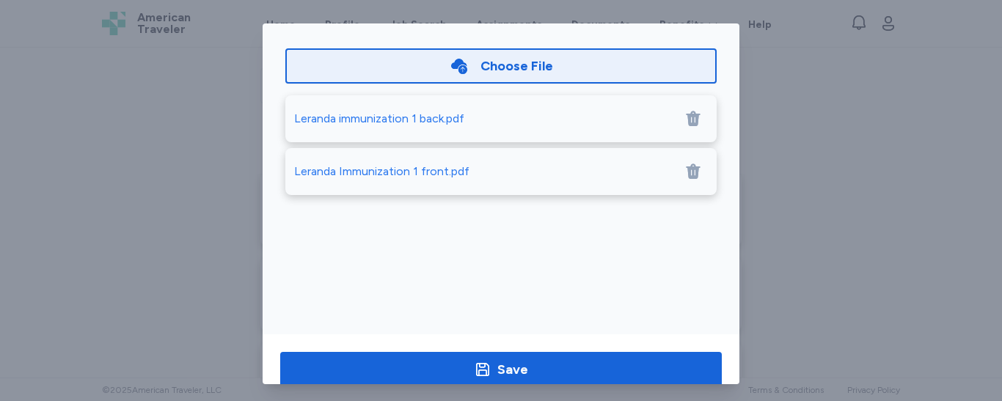
scroll to position [134, 0]
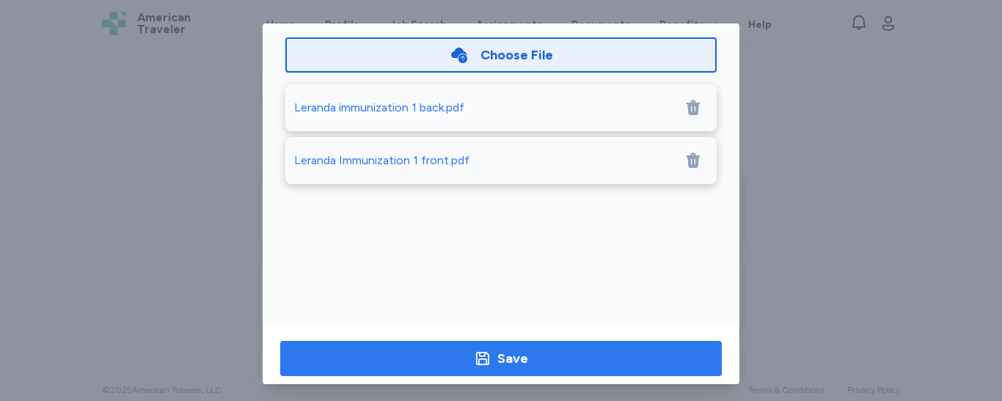
click at [648, 348] on button "Save" at bounding box center [501, 358] width 442 height 35
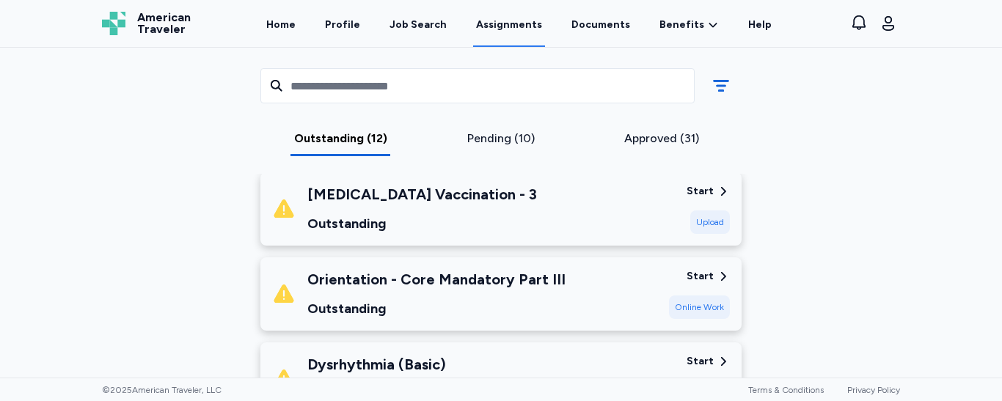
click at [708, 218] on div "Upload" at bounding box center [711, 222] width 40 height 23
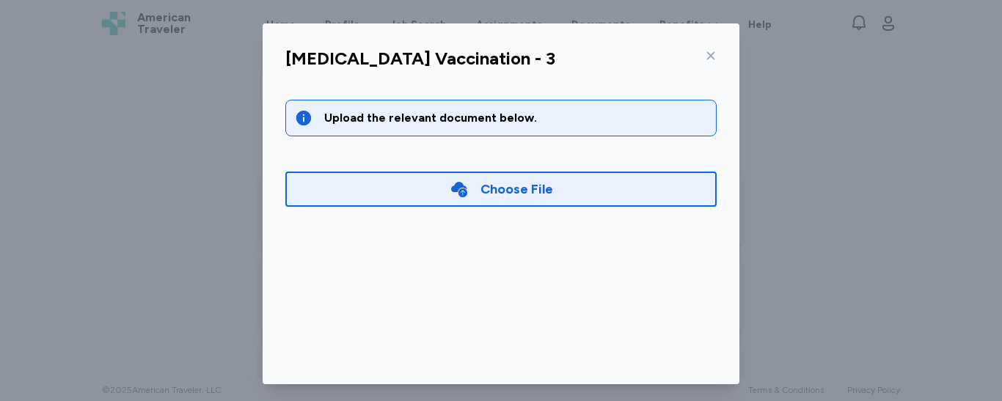
click at [487, 194] on div "Choose File" at bounding box center [517, 189] width 73 height 21
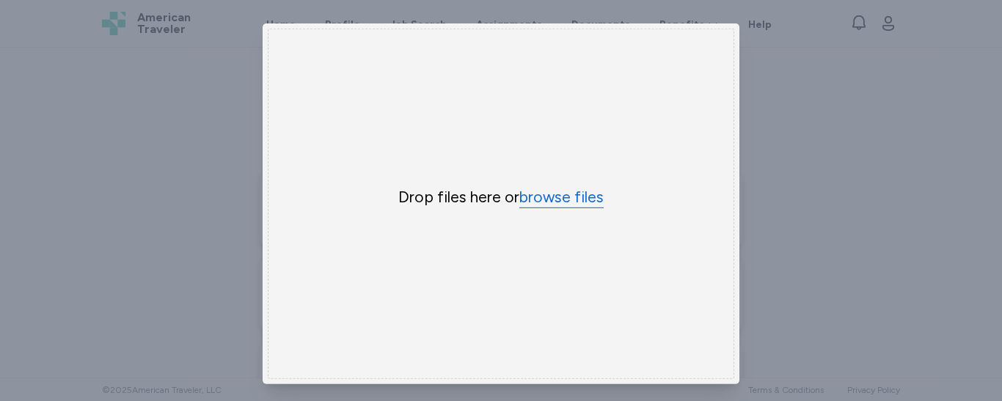
click at [532, 194] on button "browse files" at bounding box center [562, 197] width 84 height 21
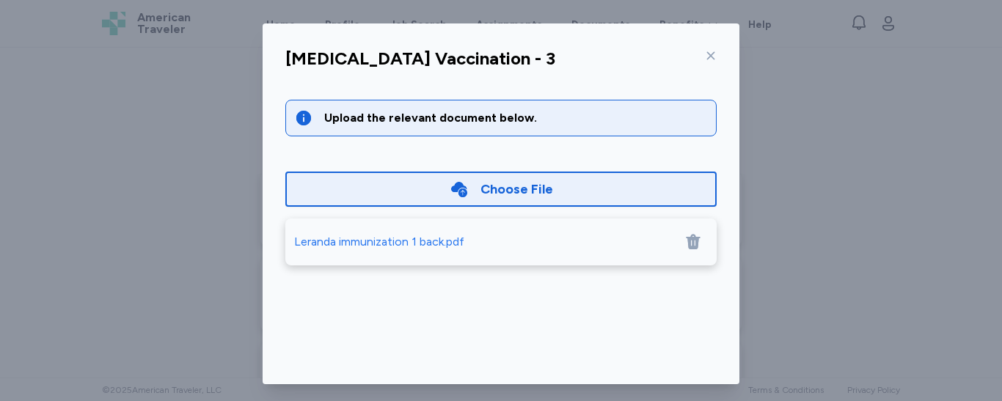
click at [523, 187] on div "Choose File" at bounding box center [517, 189] width 73 height 21
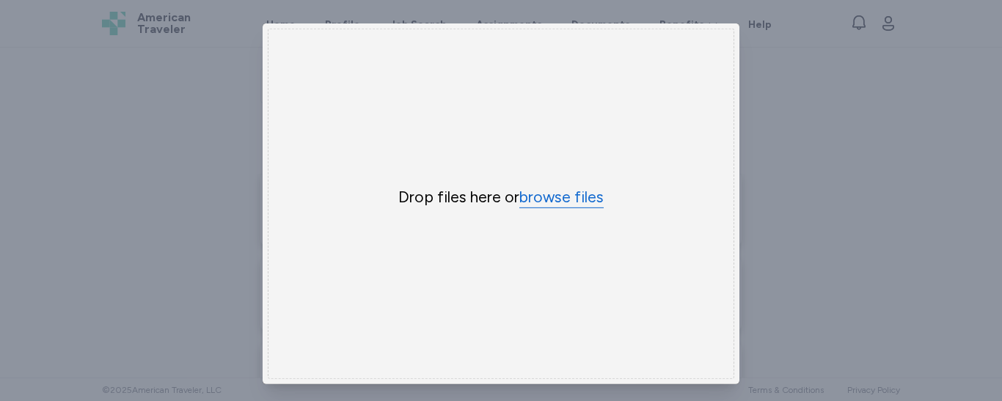
click at [533, 189] on button "browse files" at bounding box center [562, 197] width 84 height 21
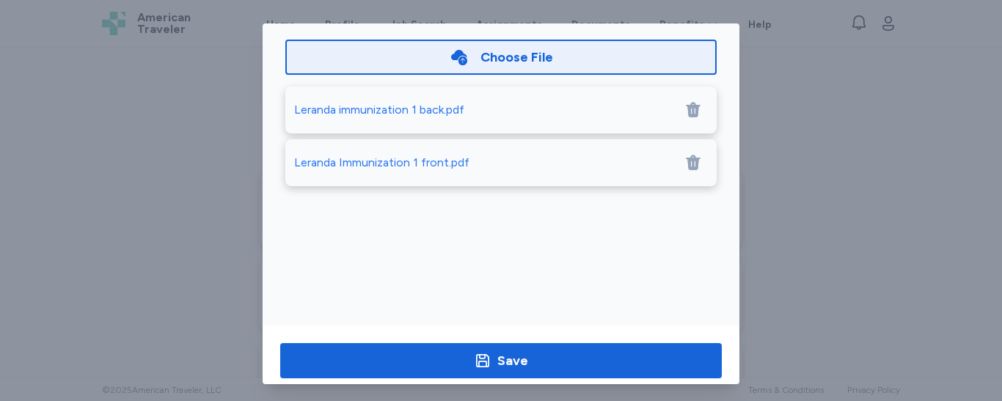
scroll to position [136, 0]
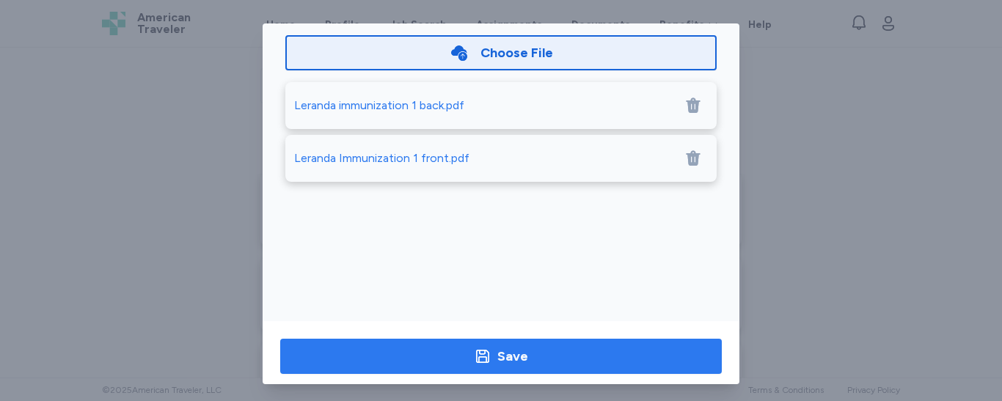
click at [648, 350] on span "Save" at bounding box center [501, 356] width 418 height 21
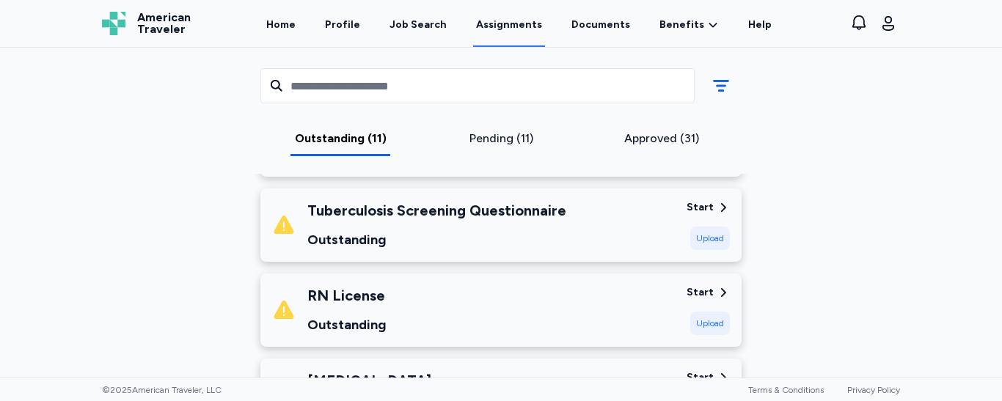
scroll to position [346, 0]
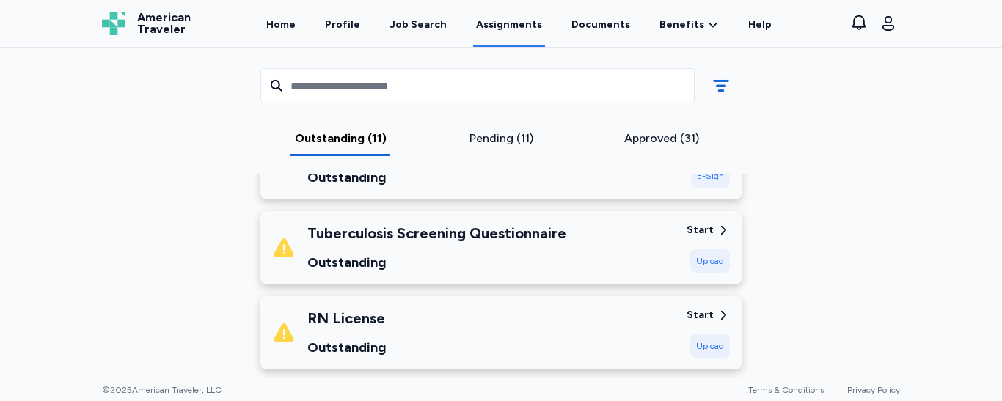
click at [704, 258] on div "Upload" at bounding box center [711, 261] width 40 height 23
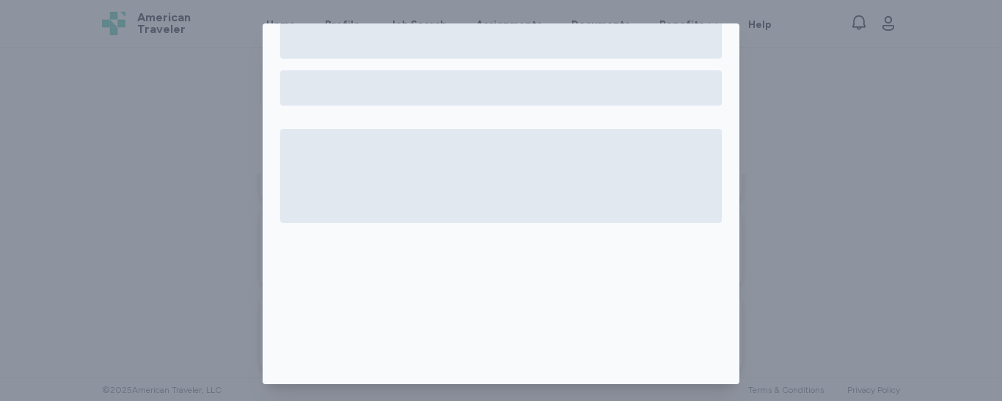
scroll to position [146, 0]
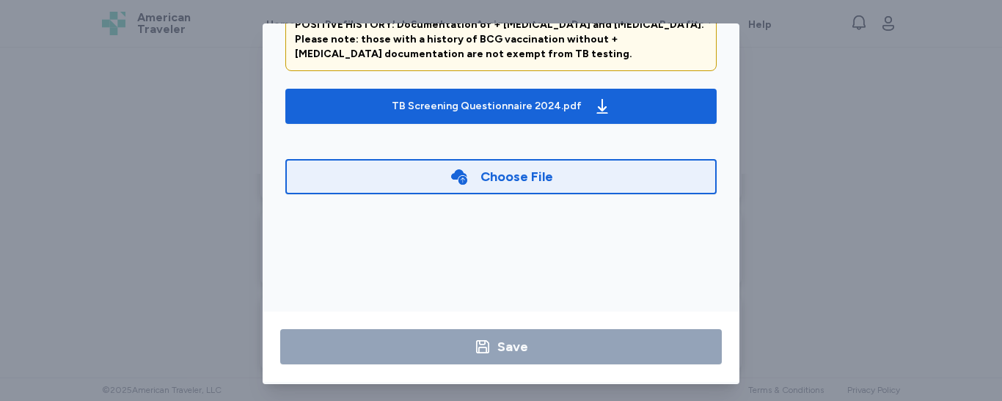
click at [574, 183] on div "Choose File" at bounding box center [501, 176] width 432 height 35
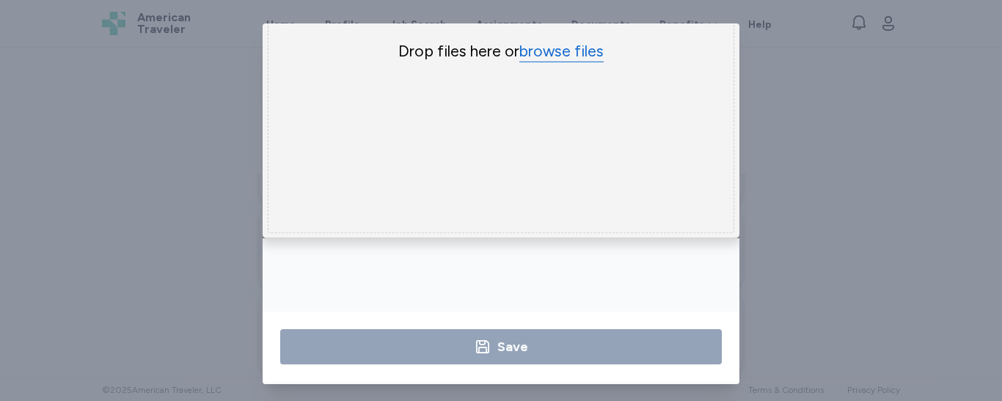
click at [553, 45] on button "browse files" at bounding box center [562, 51] width 84 height 21
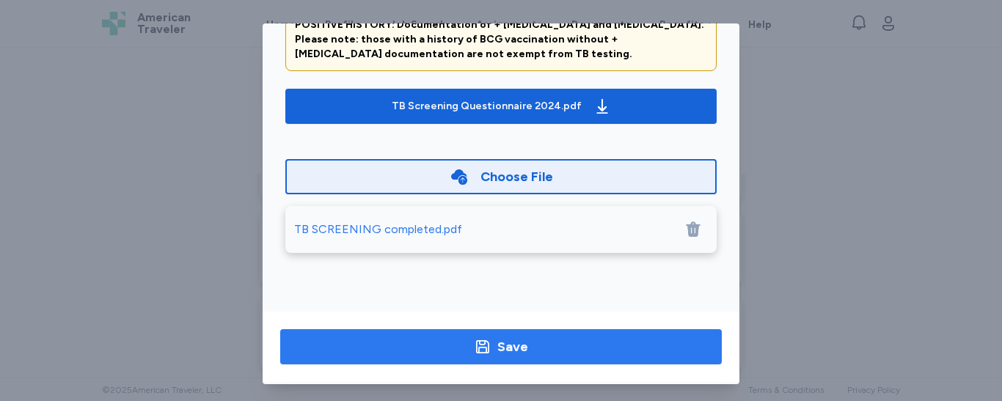
click at [498, 344] on div "Save" at bounding box center [513, 347] width 31 height 21
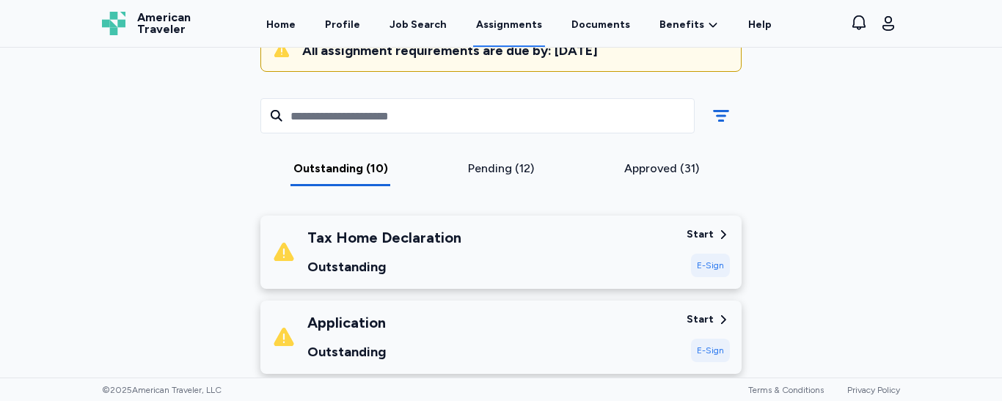
scroll to position [154, 0]
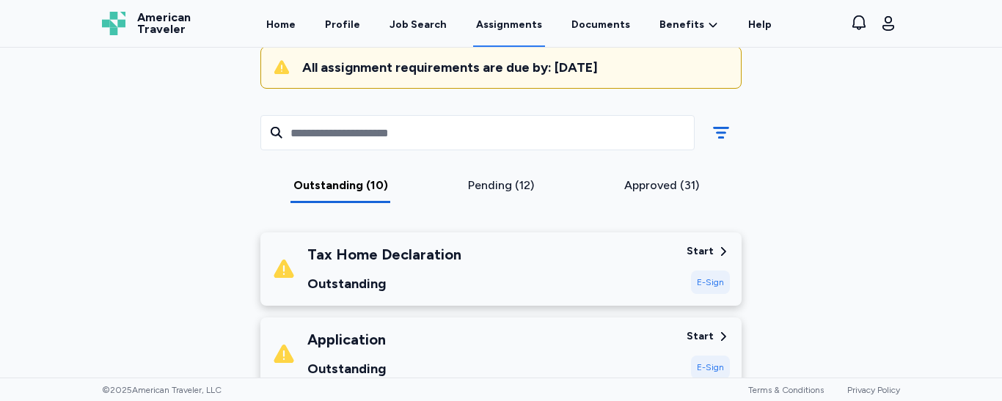
click at [704, 285] on div "E-Sign" at bounding box center [710, 282] width 39 height 23
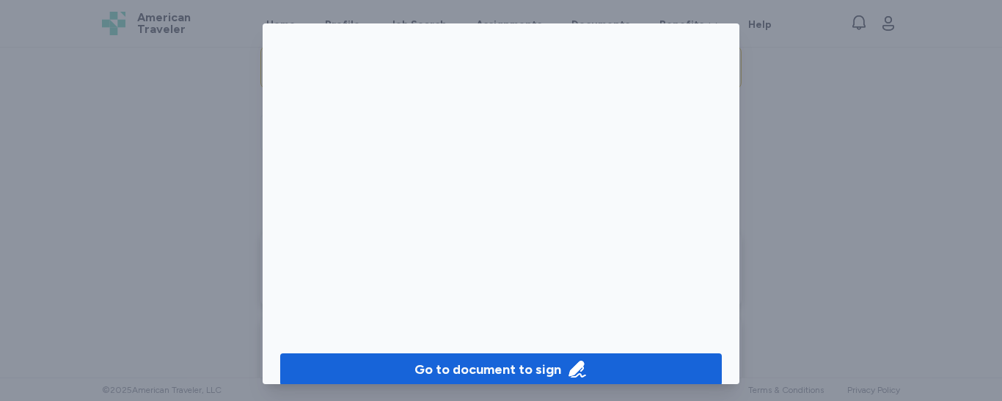
scroll to position [140, 0]
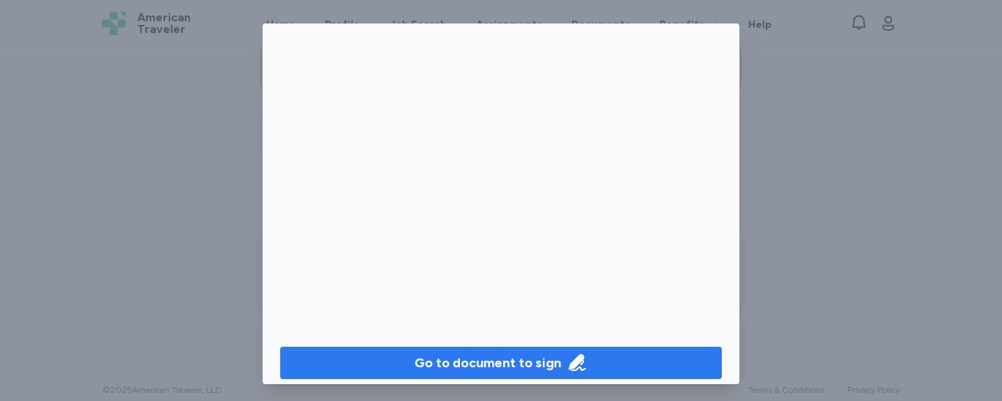
click at [523, 363] on div "Go to document to sign" at bounding box center [488, 363] width 147 height 21
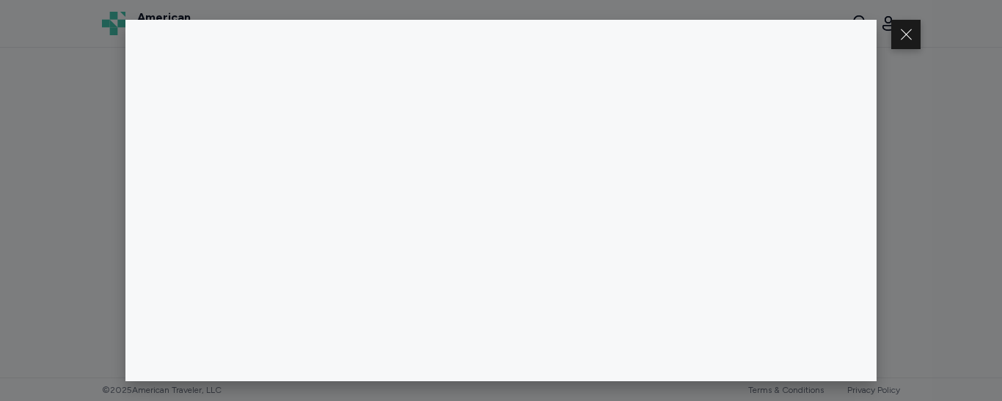
drag, startPoint x: 999, startPoint y: 104, endPoint x: 999, endPoint y: 114, distance: 10.3
click at [999, 114] on div at bounding box center [501, 200] width 1002 height 401
click at [906, 30] on button at bounding box center [906, 34] width 29 height 29
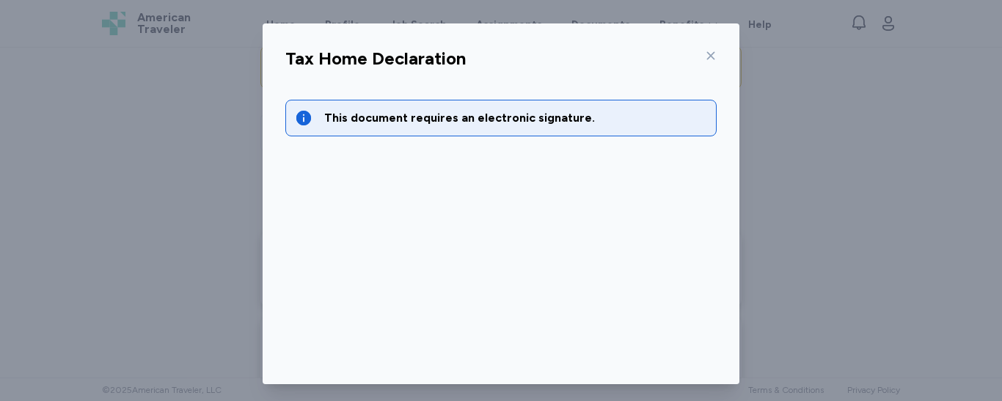
click at [705, 59] on icon at bounding box center [711, 56] width 12 height 12
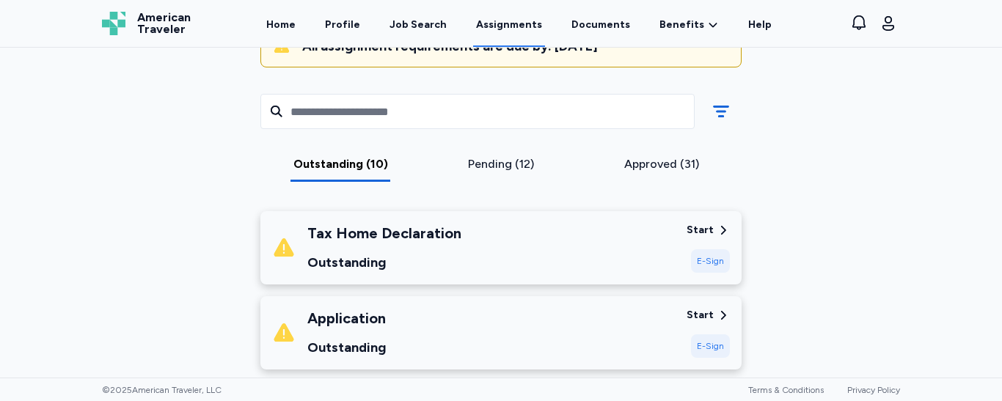
scroll to position [167, 0]
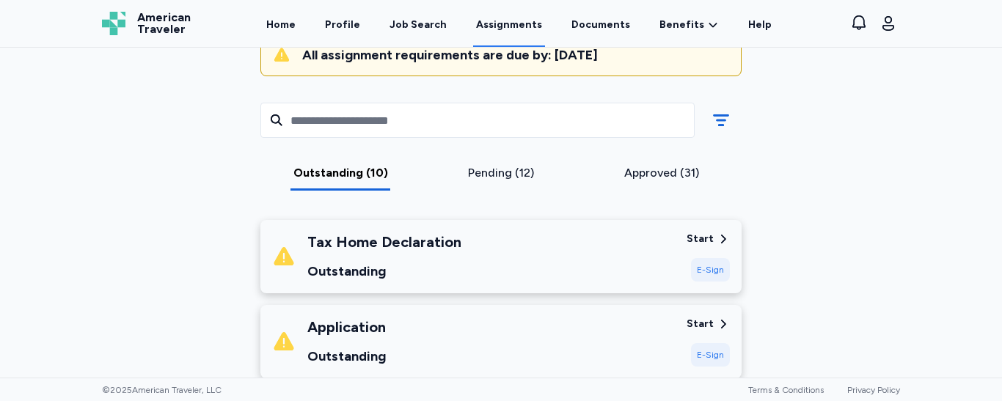
click at [707, 266] on div "E-Sign" at bounding box center [710, 269] width 39 height 23
